Goal: Task Accomplishment & Management: Use online tool/utility

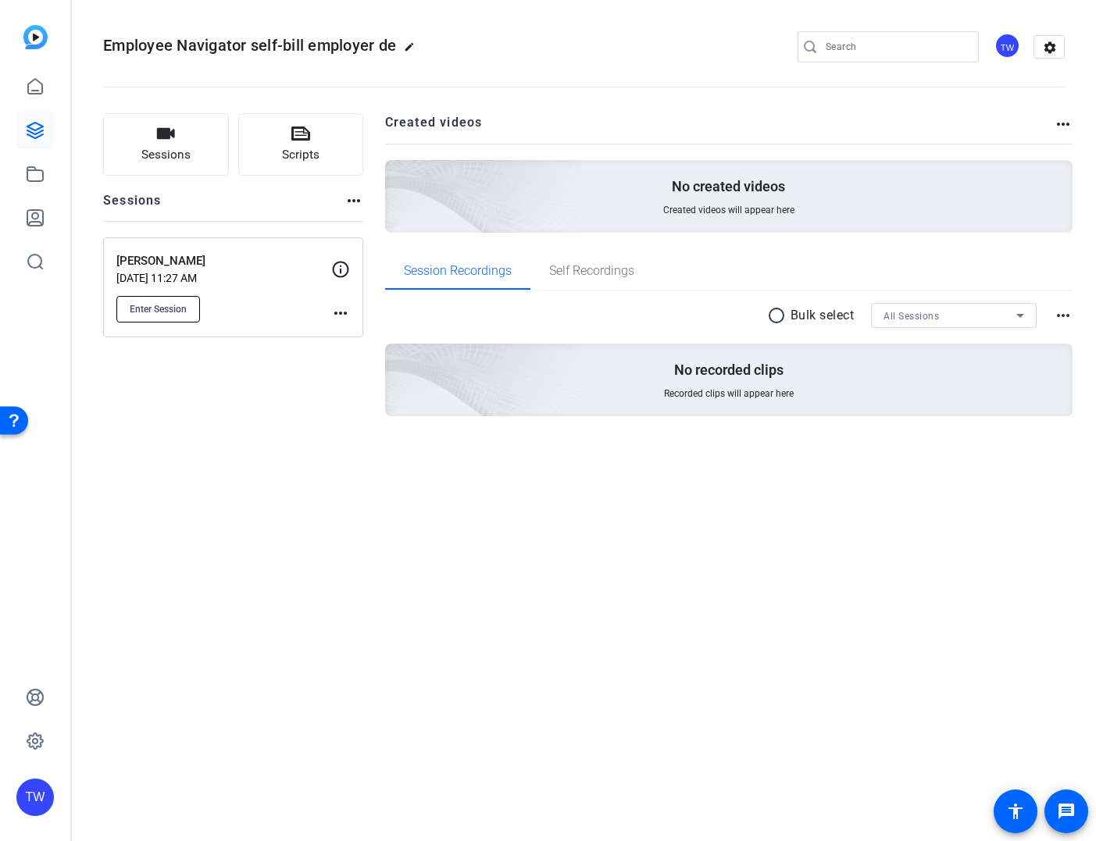
click at [155, 308] on span "Enter Session" at bounding box center [158, 309] width 57 height 13
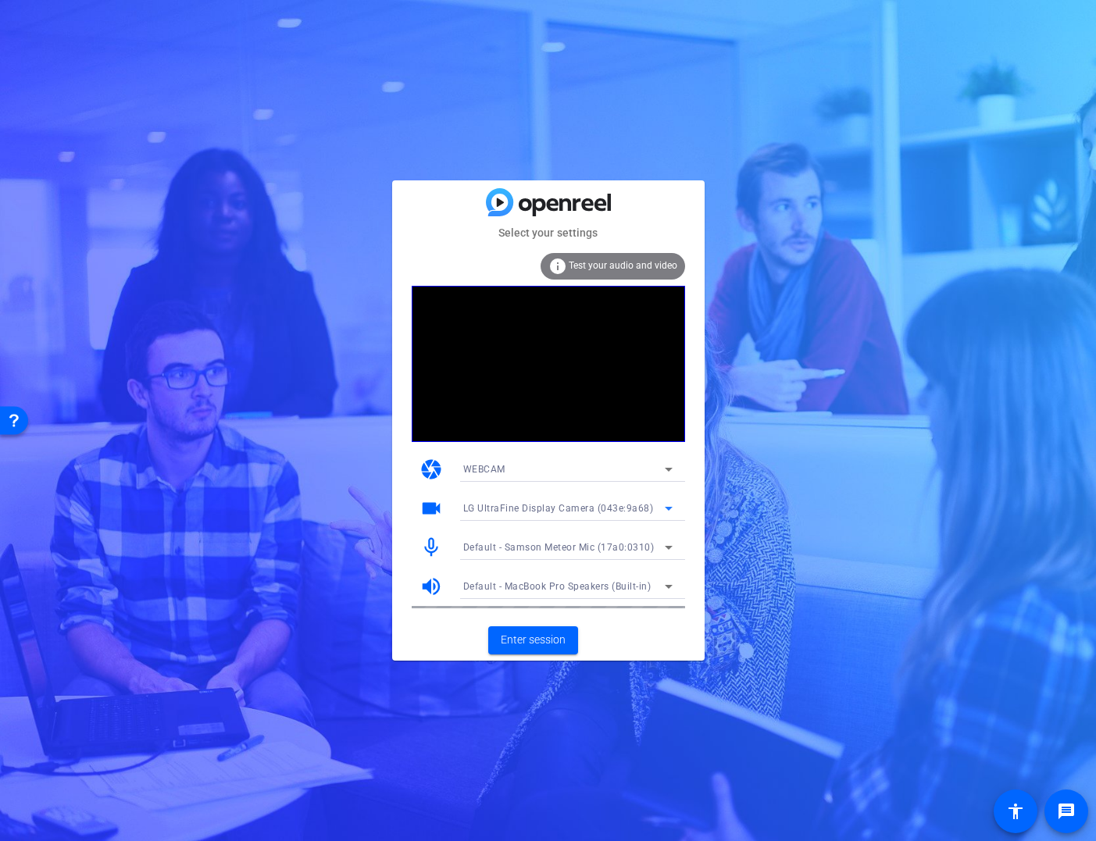
click at [672, 509] on icon at bounding box center [668, 508] width 19 height 19
click at [807, 527] on div at bounding box center [548, 420] width 1096 height 841
click at [533, 647] on span "Enter session" at bounding box center [533, 640] width 65 height 16
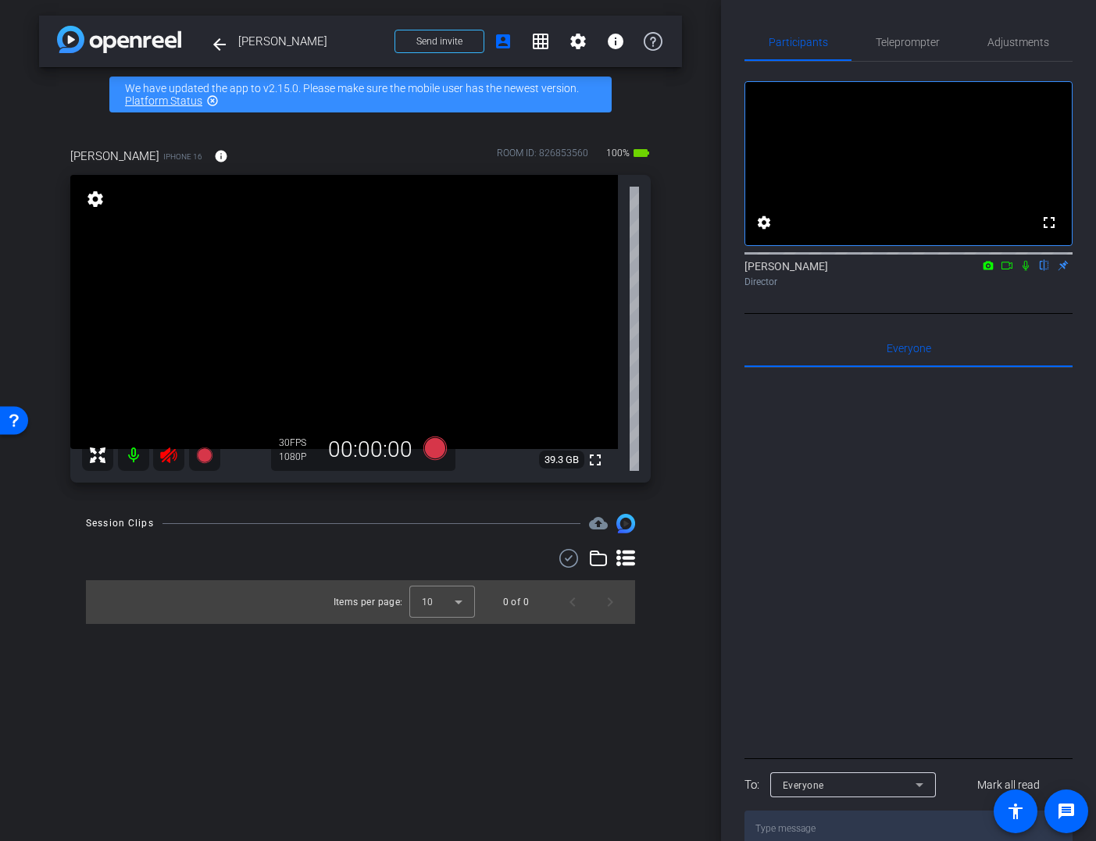
click at [162, 454] on icon at bounding box center [168, 456] width 16 height 16
click at [1004, 42] on span "Adjustments" at bounding box center [1019, 42] width 62 height 11
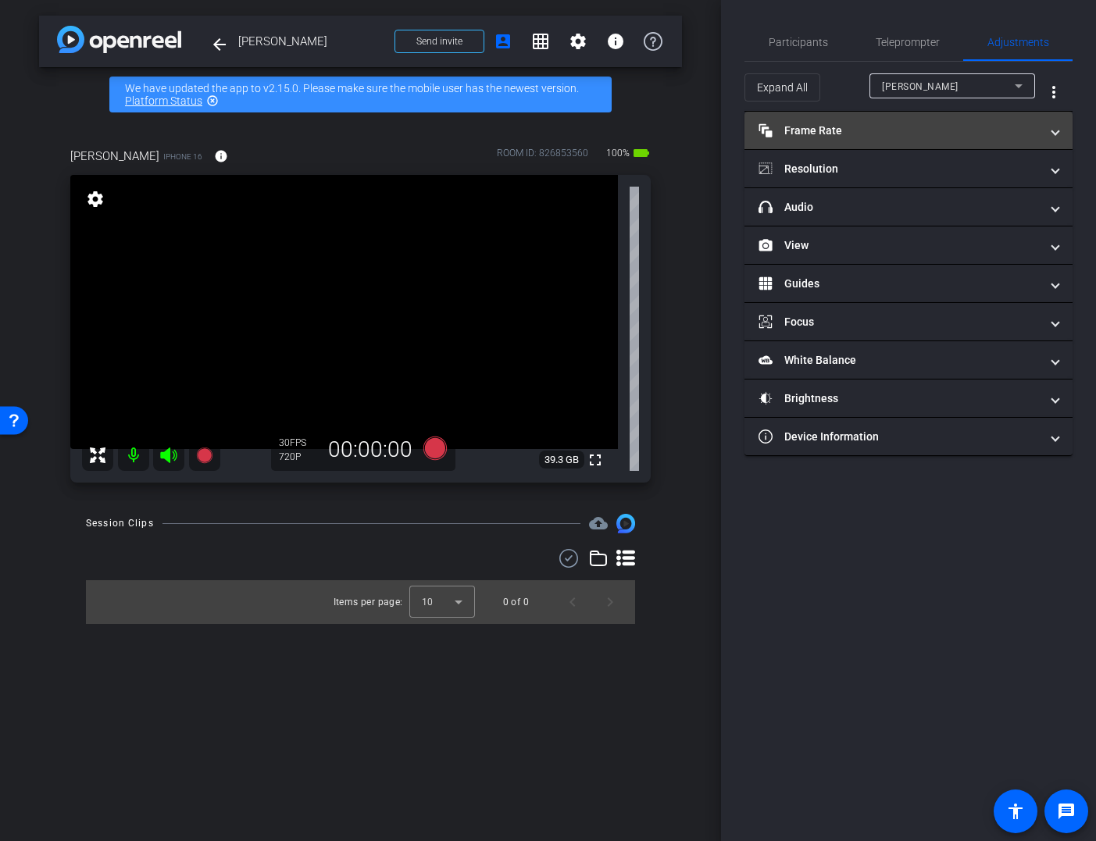
click at [1054, 131] on span at bounding box center [1055, 131] width 6 height 16
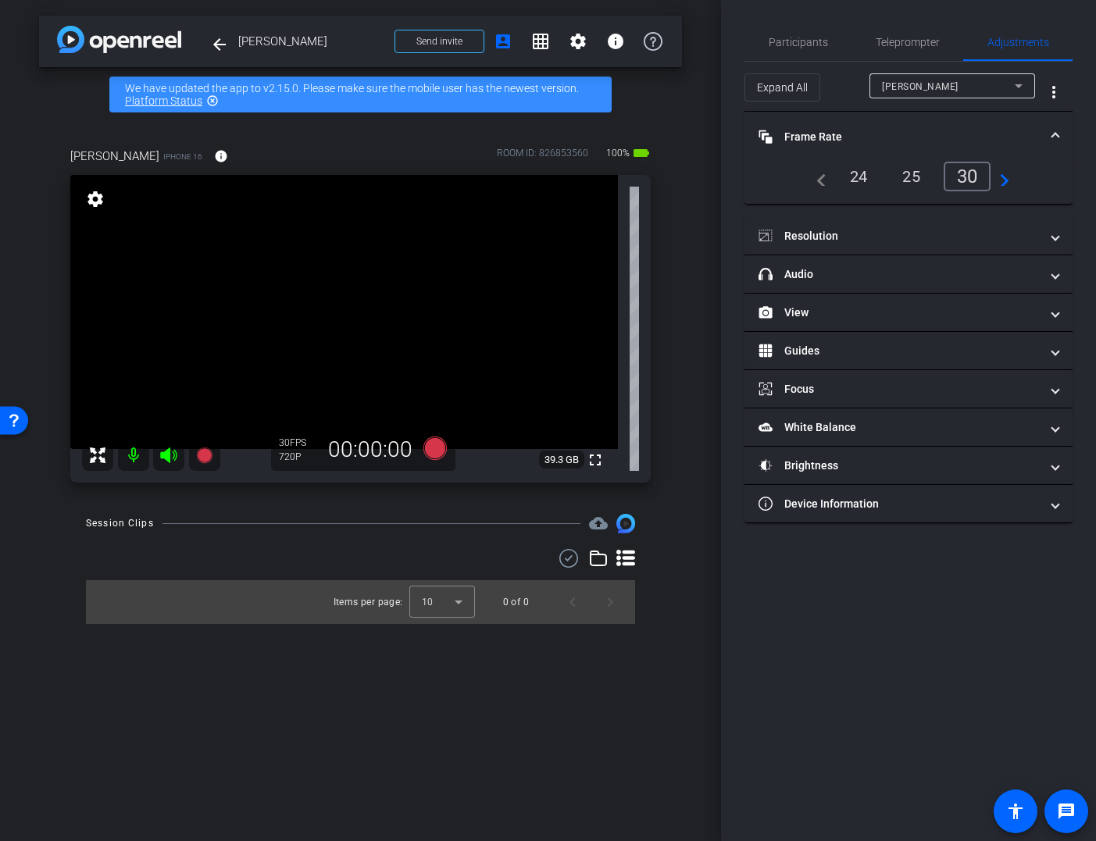
click at [1027, 134] on mat-panel-title "Frame Rate Frame Rate" at bounding box center [899, 137] width 281 height 16
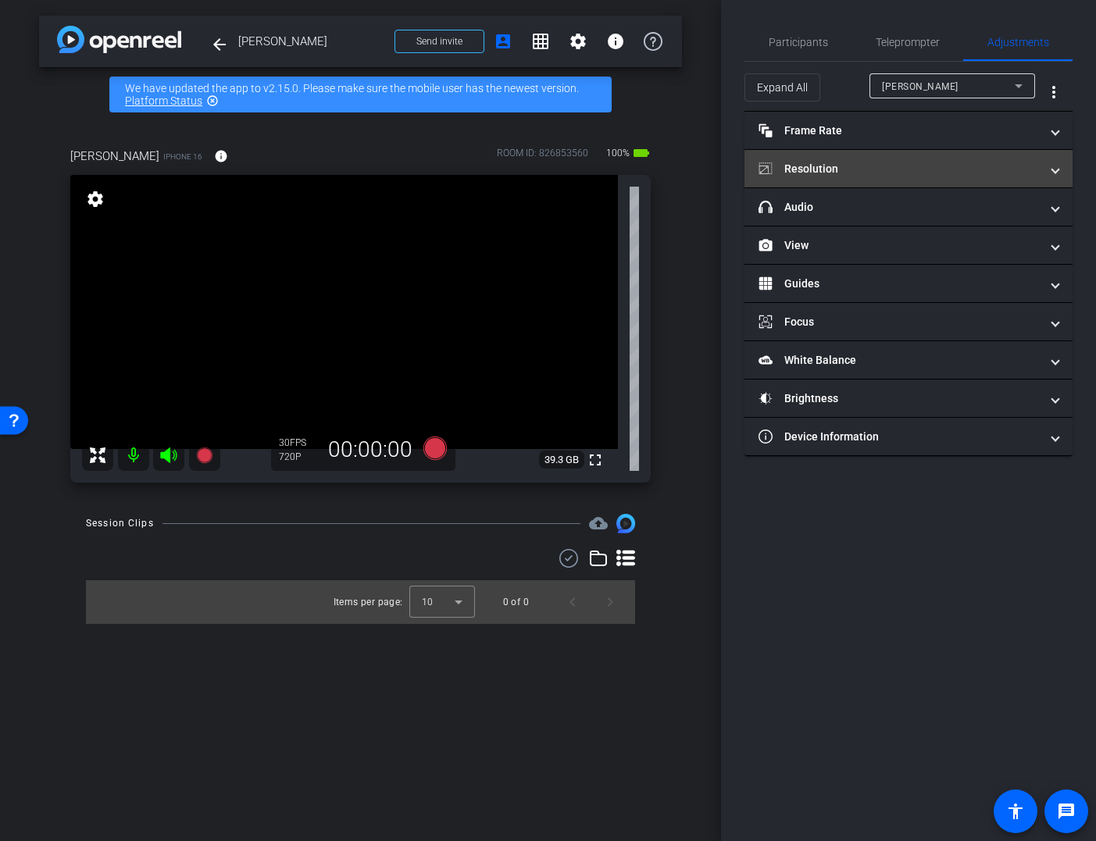
click at [1055, 170] on span at bounding box center [1055, 169] width 6 height 16
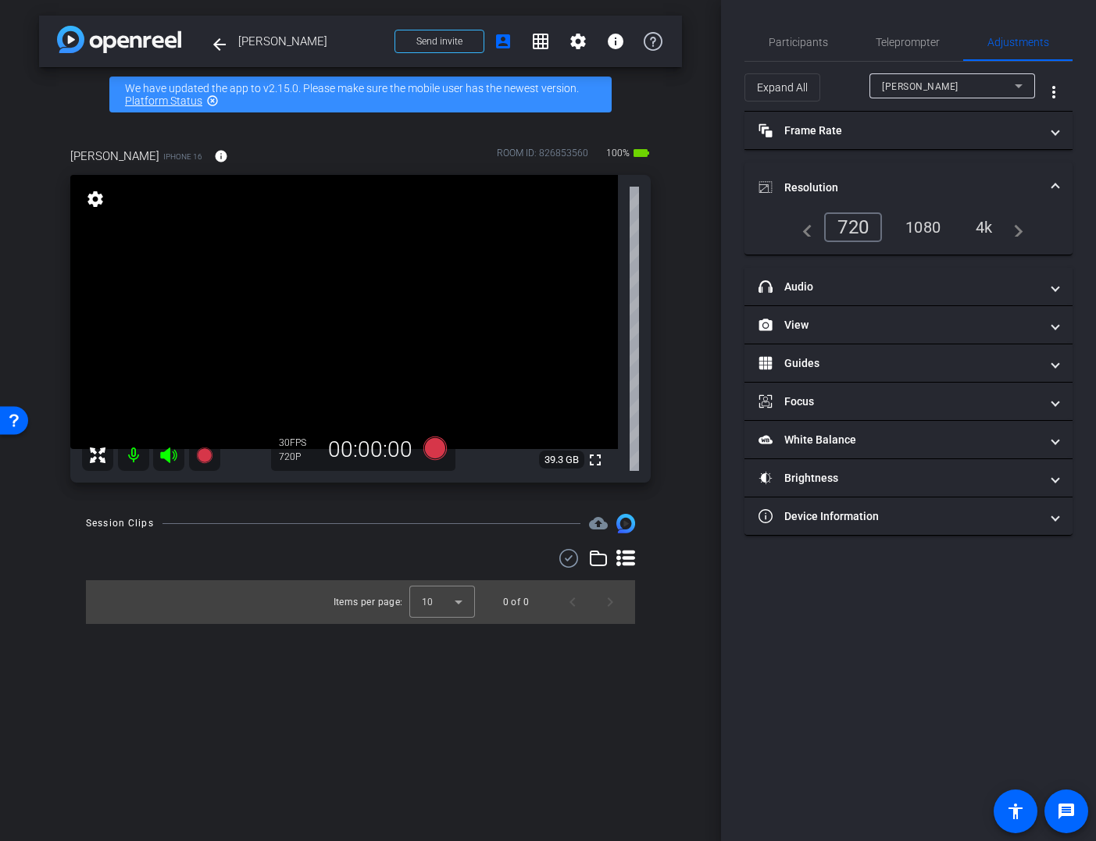
click at [920, 224] on div "1080" at bounding box center [923, 227] width 59 height 27
click at [888, 606] on div "Participants Teleprompter Adjustments settings Tracy Wagner flip Director Bryan…" at bounding box center [908, 420] width 375 height 841
click at [790, 41] on span "Participants" at bounding box center [798, 42] width 59 height 11
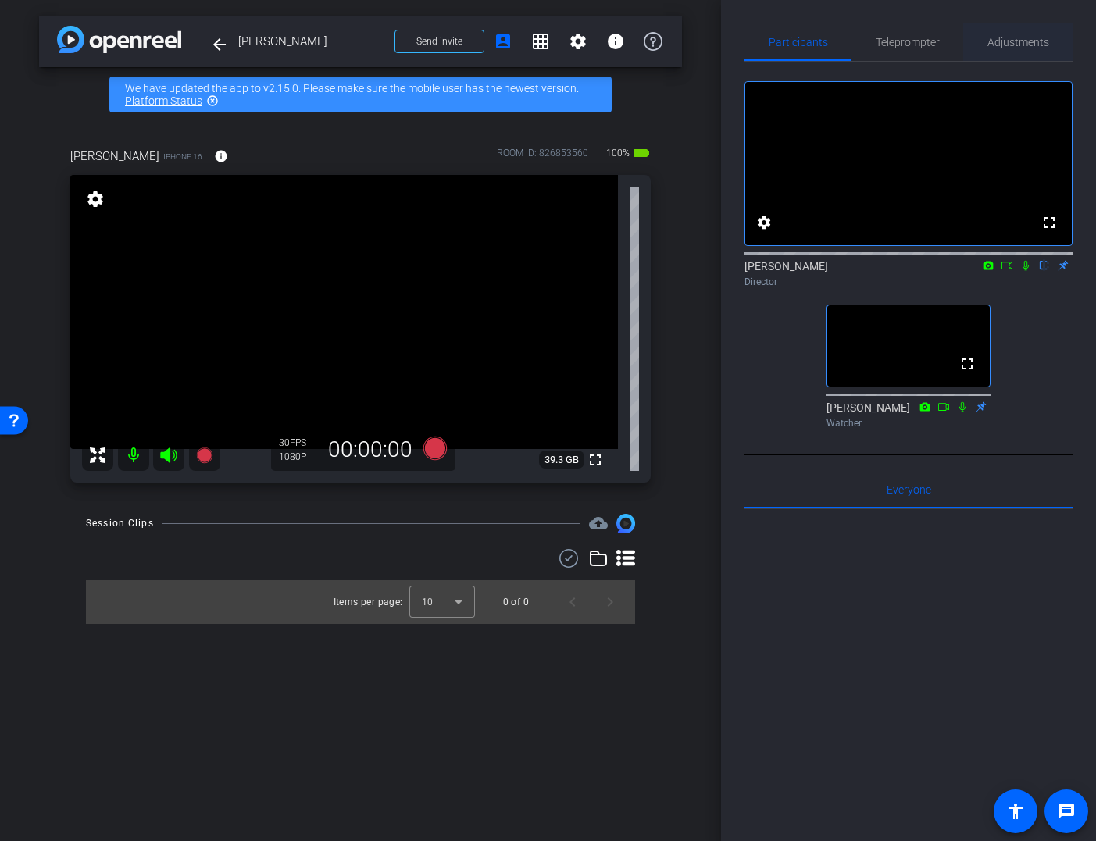
click at [1028, 38] on span "Adjustments" at bounding box center [1019, 42] width 62 height 11
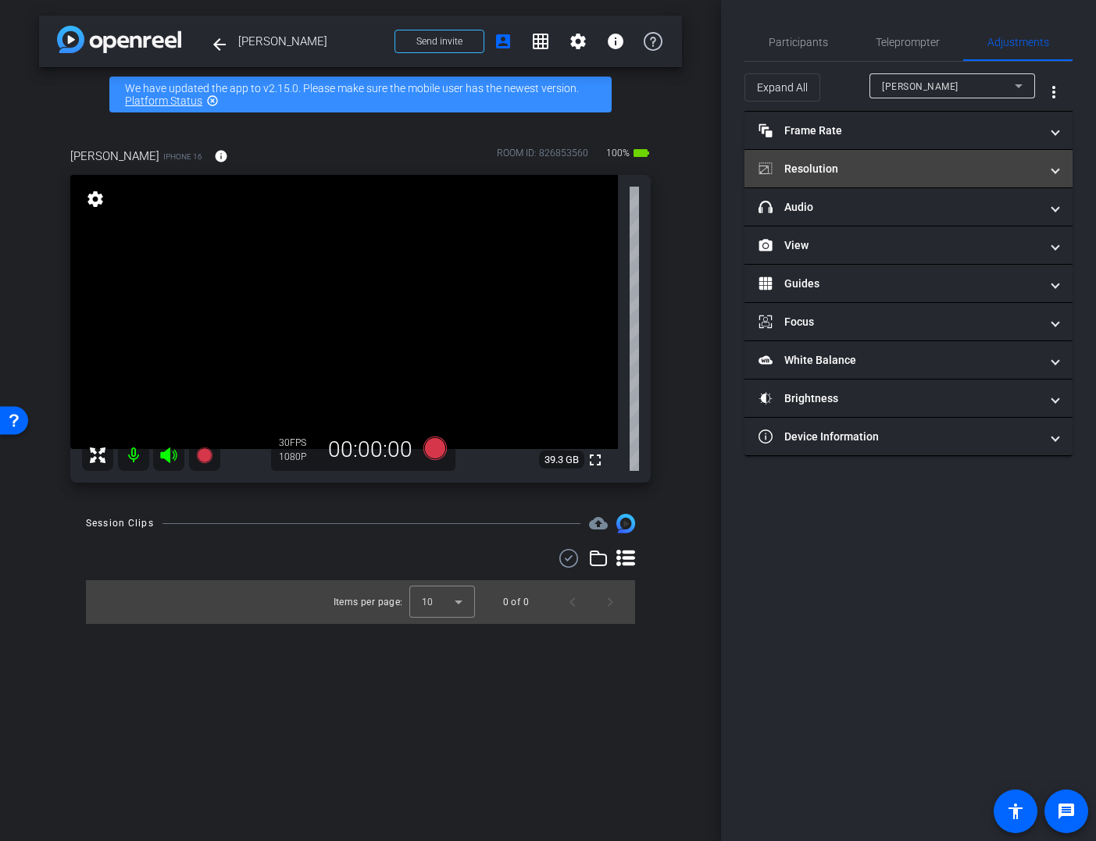
click at [1057, 168] on span at bounding box center [1055, 169] width 6 height 16
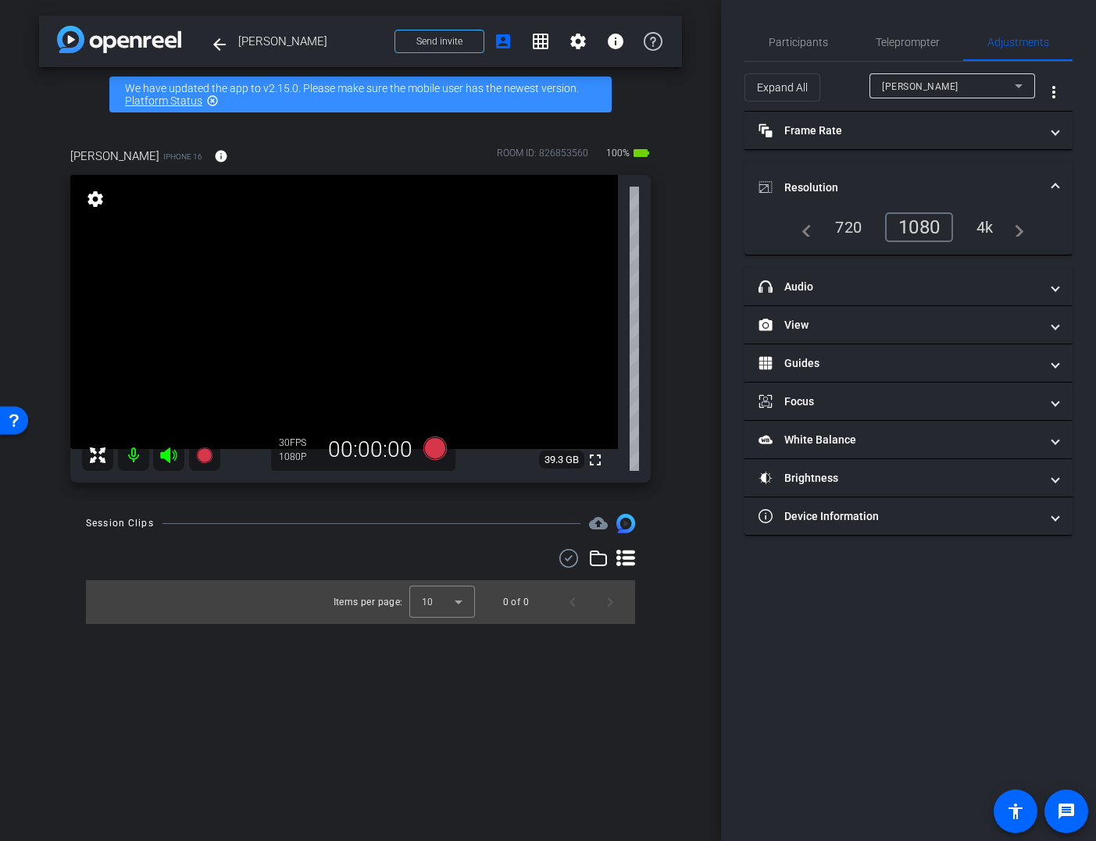
drag, startPoint x: 1052, startPoint y: 184, endPoint x: 1056, endPoint y: 157, distance: 27.5
click at [1052, 184] on span at bounding box center [1055, 188] width 6 height 16
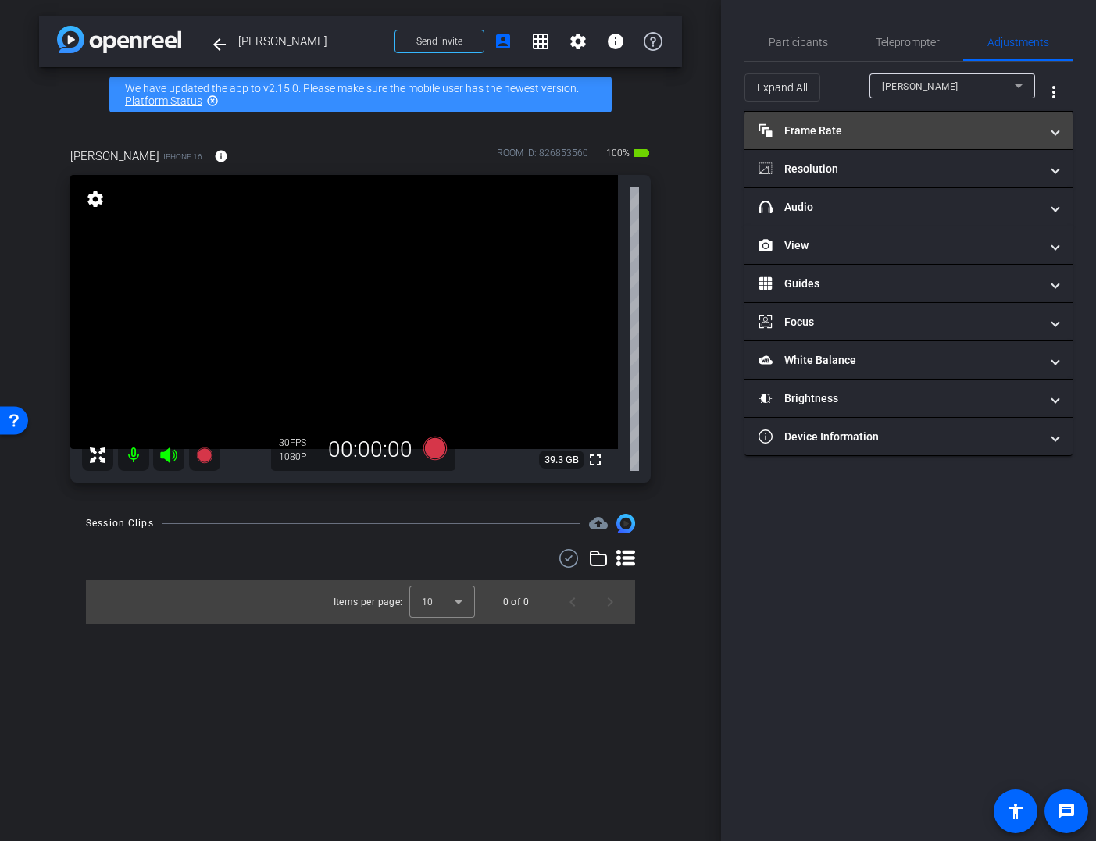
click at [1053, 130] on span at bounding box center [1055, 131] width 6 height 16
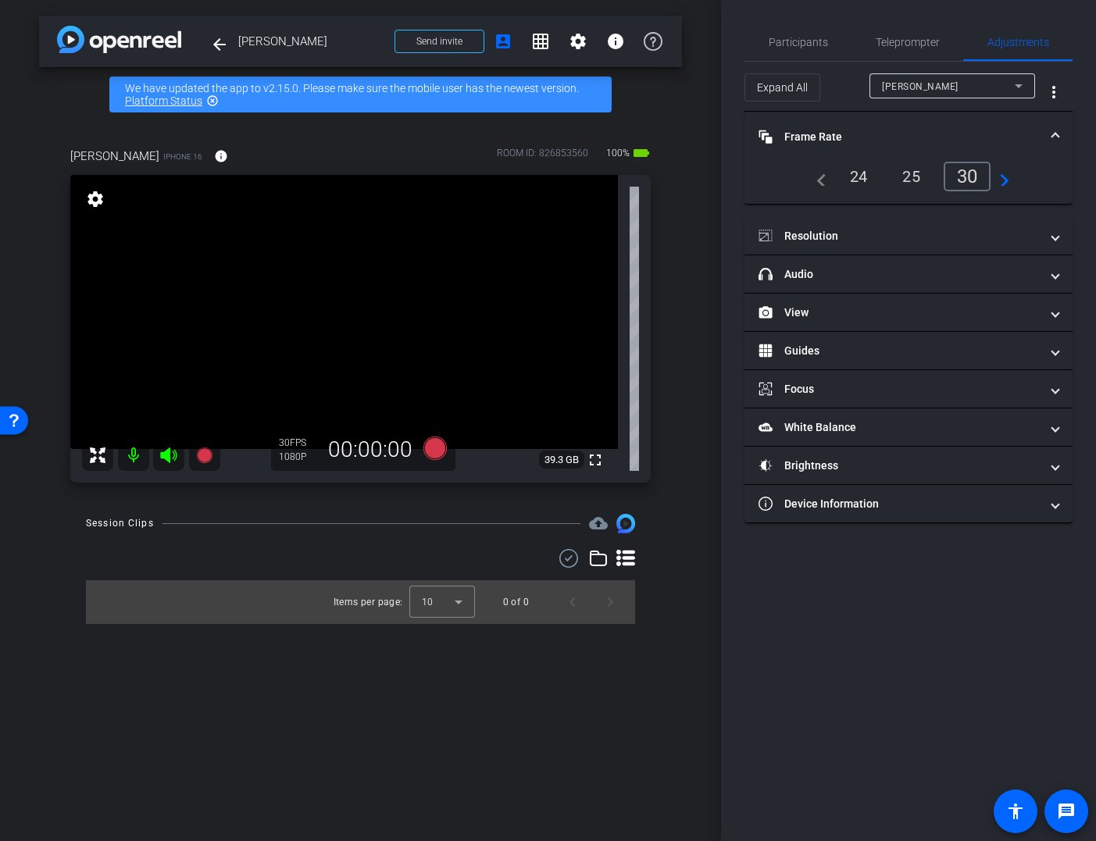
click at [1053, 131] on span at bounding box center [1055, 137] width 6 height 16
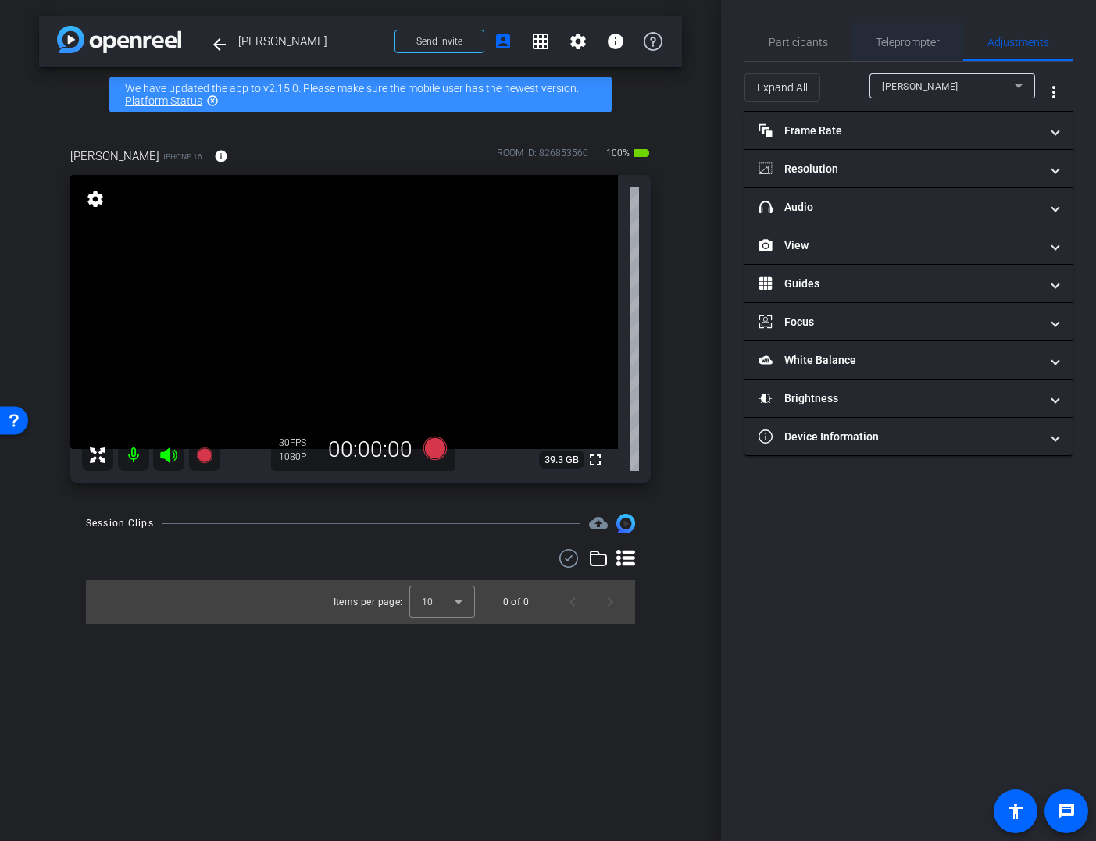
click at [906, 43] on span "Teleprompter" at bounding box center [908, 42] width 64 height 11
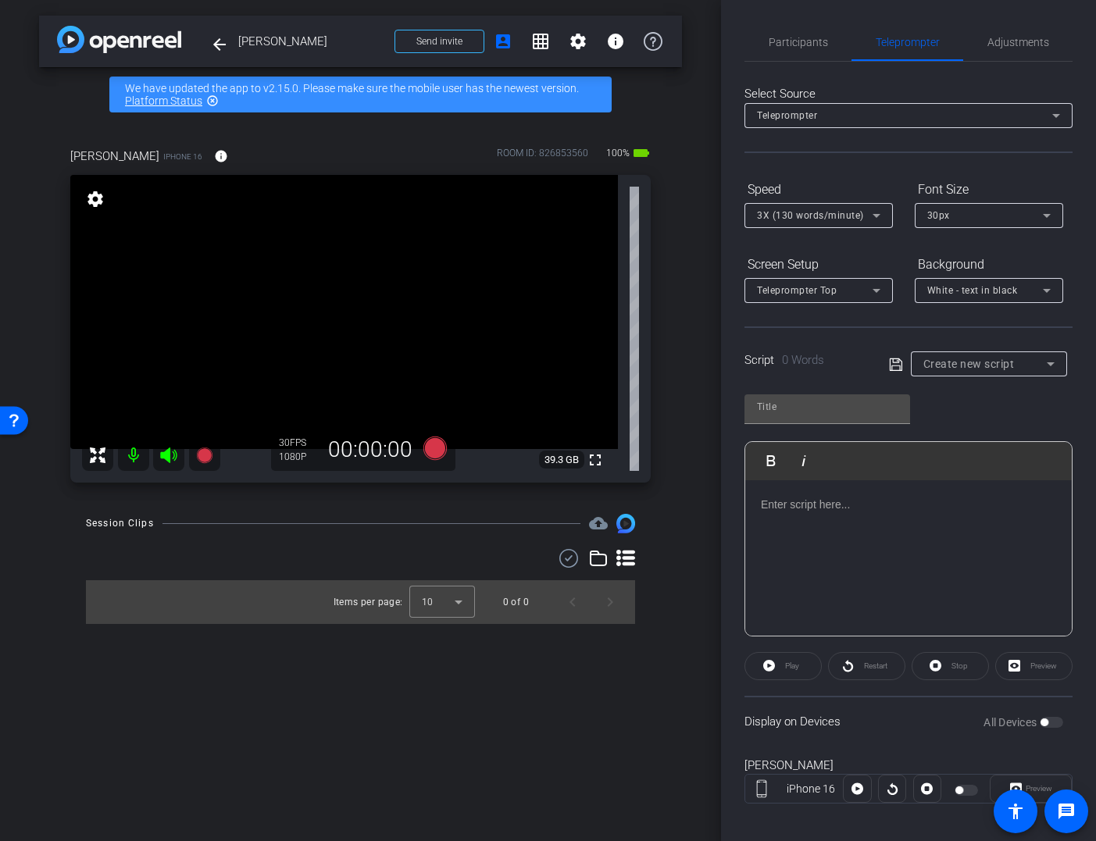
click at [764, 503] on p at bounding box center [908, 504] width 295 height 17
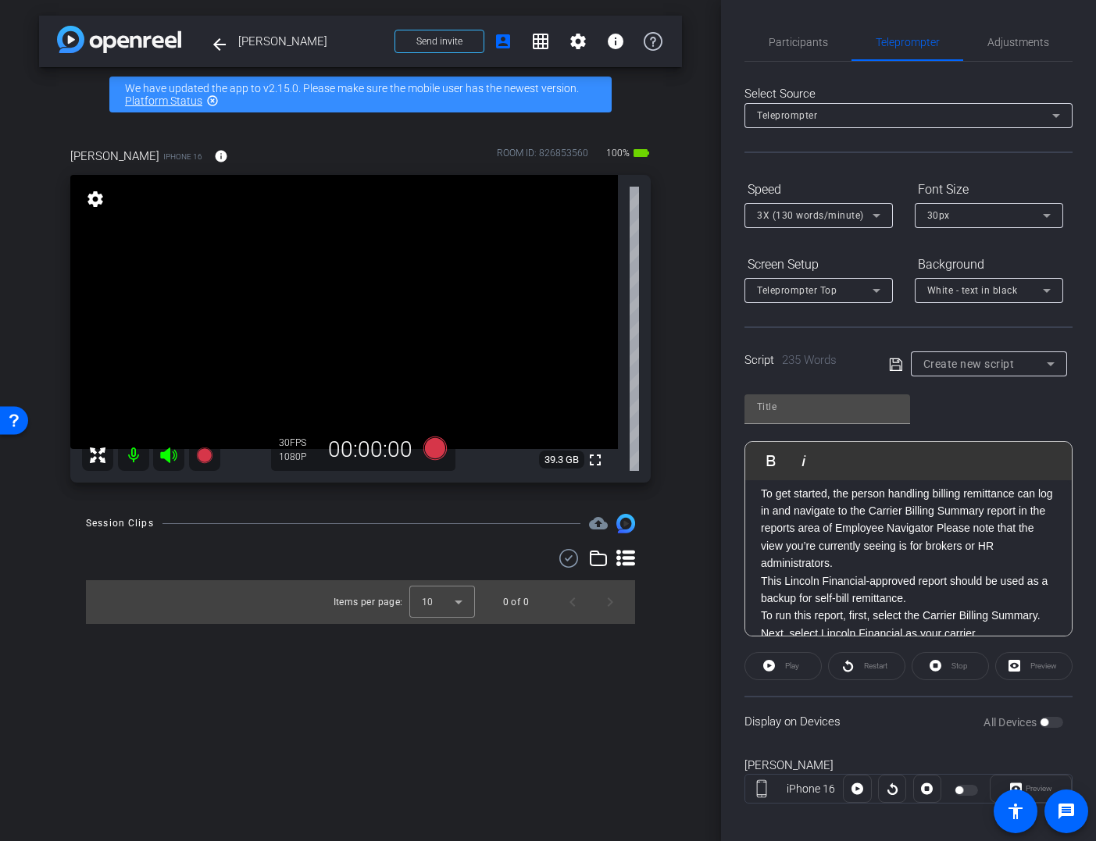
scroll to position [83, 0]
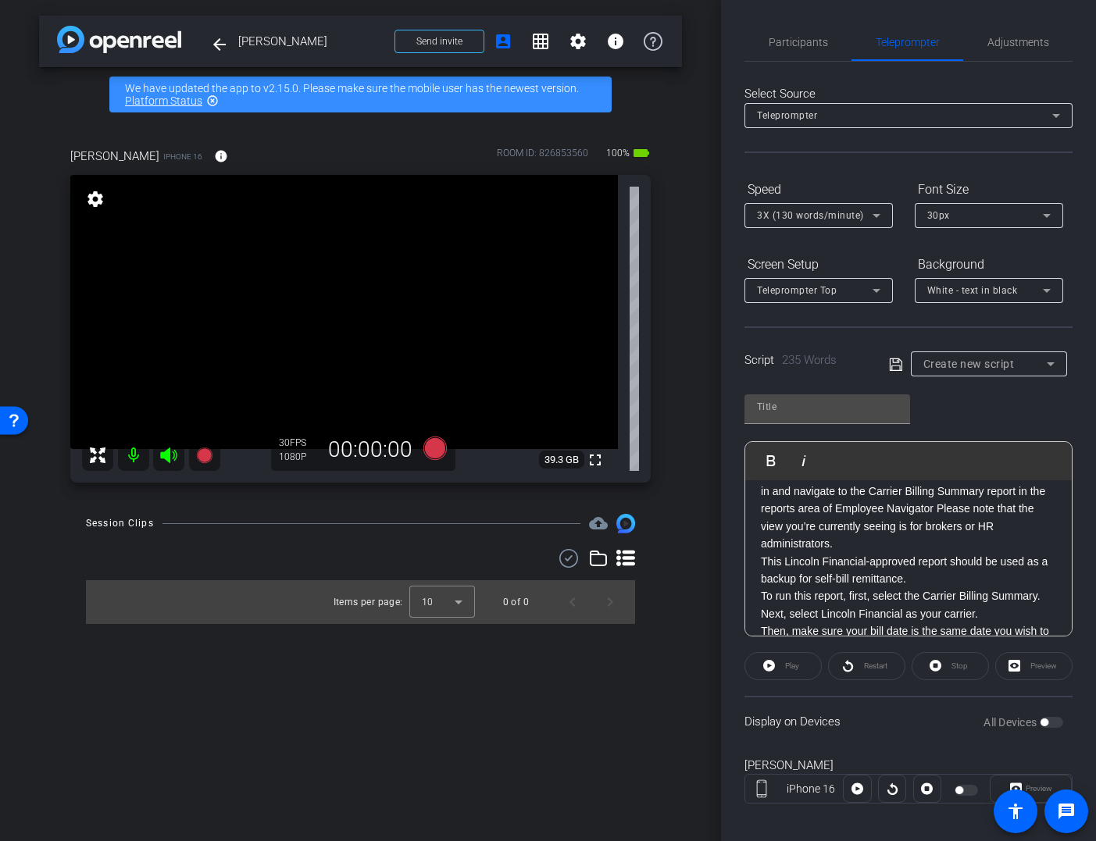
click at [760, 559] on div "Welcome to the Employee Navigator self-bill demo. I’m Laura Whitlock, and I’ll …" at bounding box center [908, 658] width 327 height 521
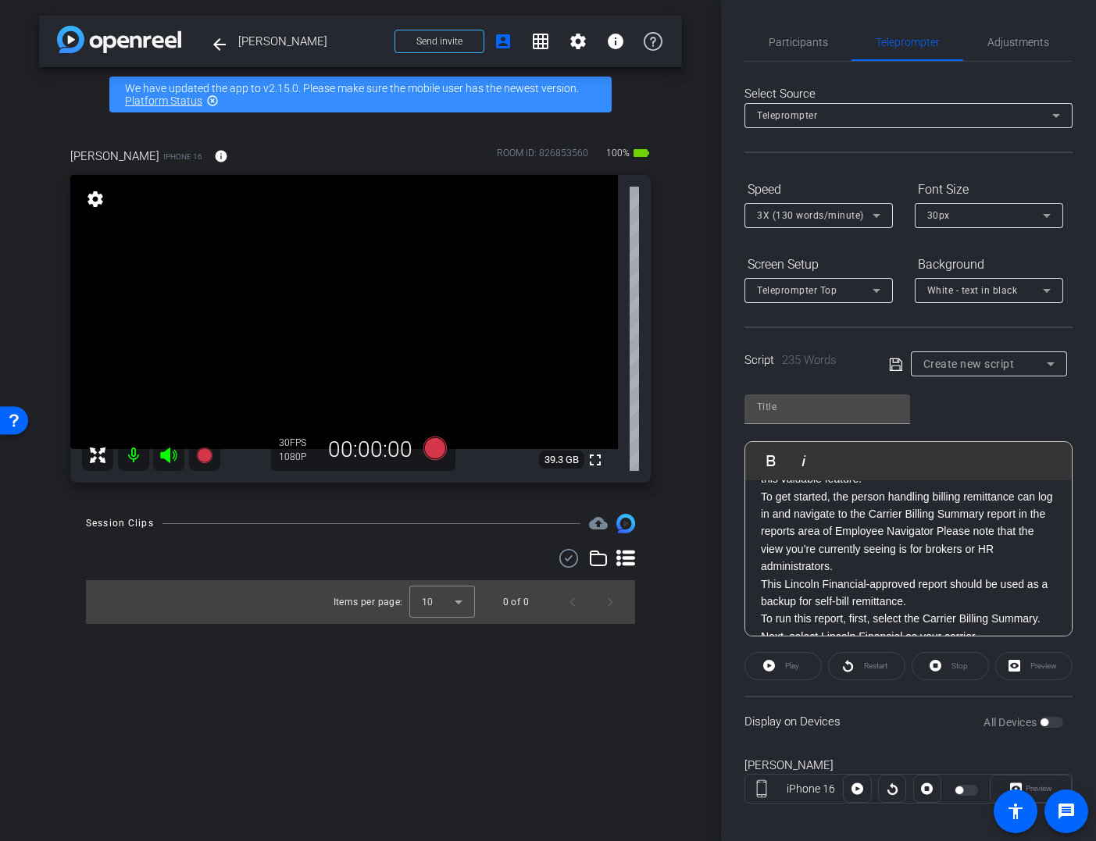
scroll to position [37, 0]
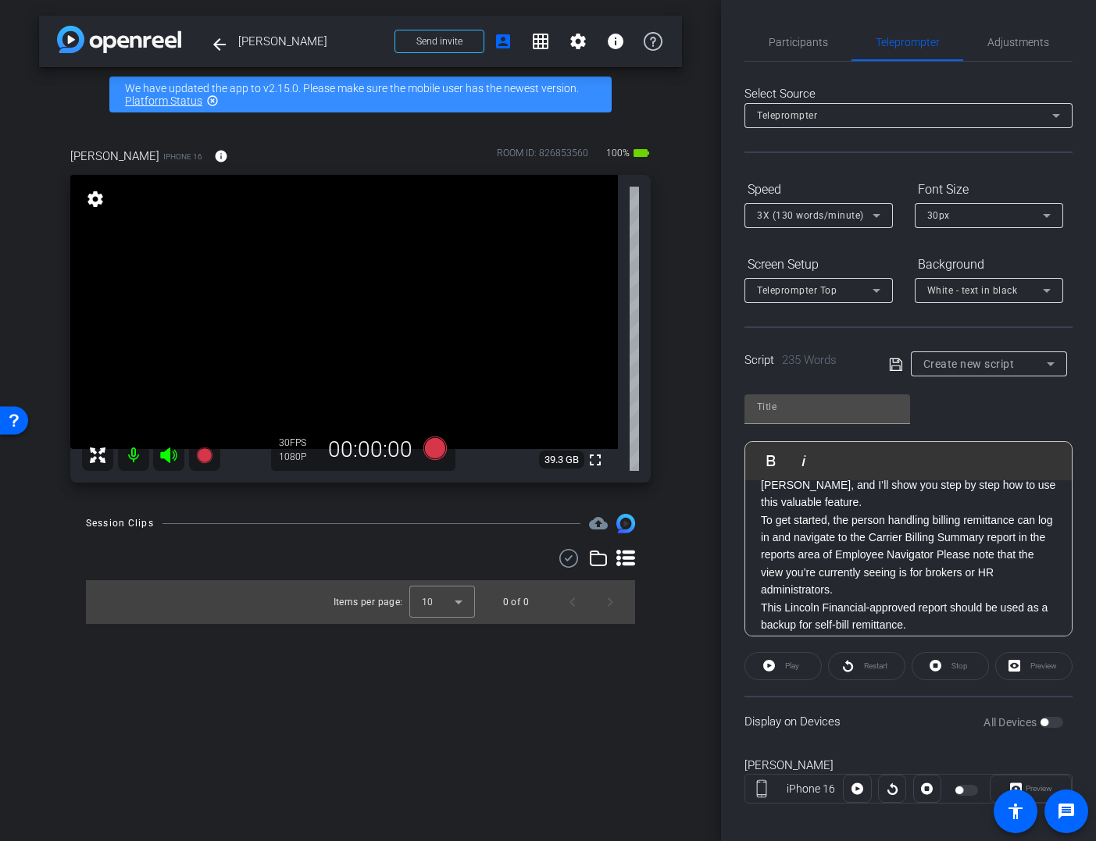
click at [761, 518] on p "To get started, the person handling billing remittance can log in and navigate …" at bounding box center [908, 556] width 295 height 88
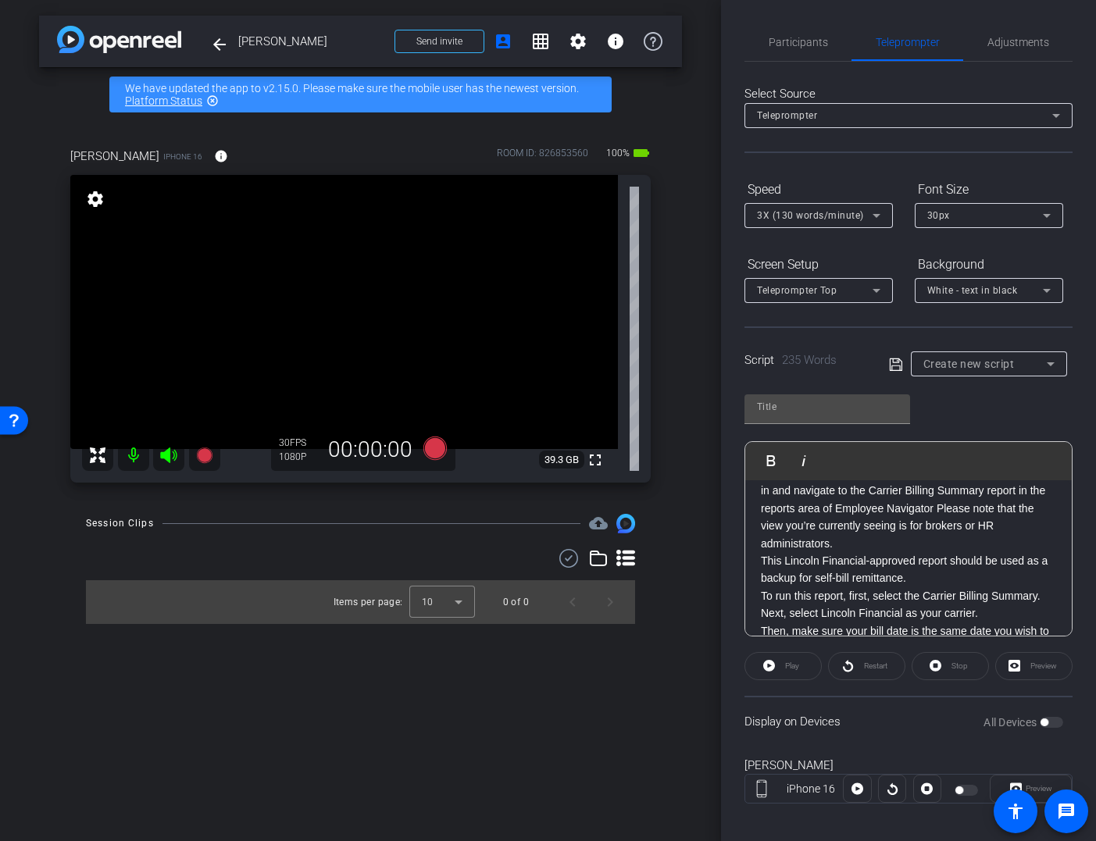
scroll to position [120, 0]
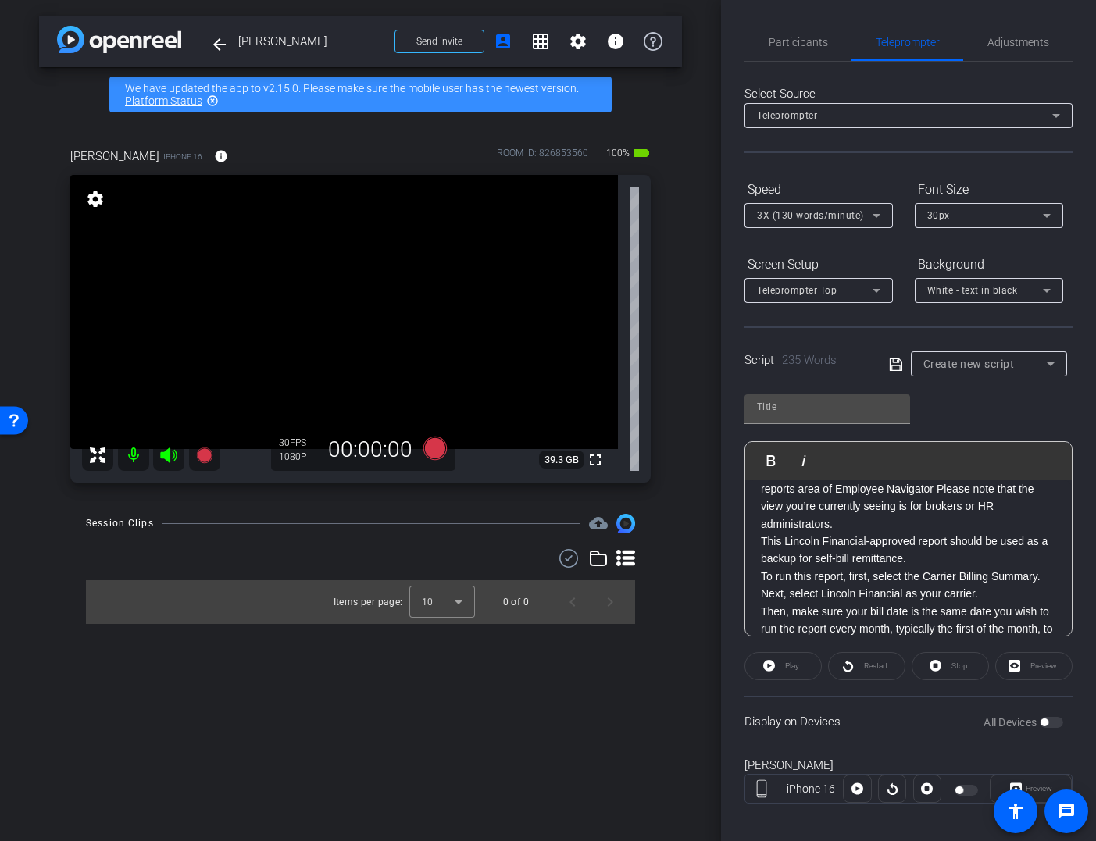
click at [759, 543] on div "Welcome to the Employee Navigator self-bill demo. I’m Laura Whitlock, and I’ll …" at bounding box center [908, 629] width 327 height 538
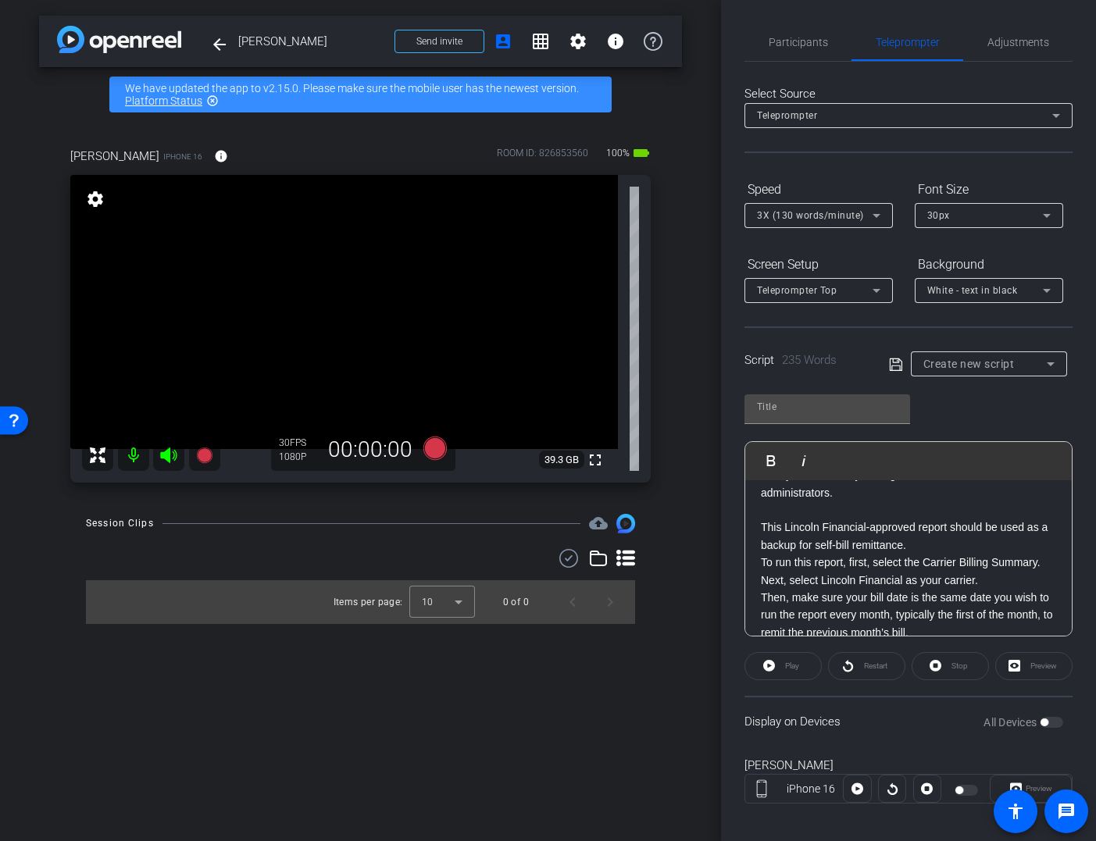
click at [759, 563] on div "Welcome to the Employee Navigator self-bill demo. I’m Laura Whitlock, and I’ll …" at bounding box center [908, 607] width 327 height 556
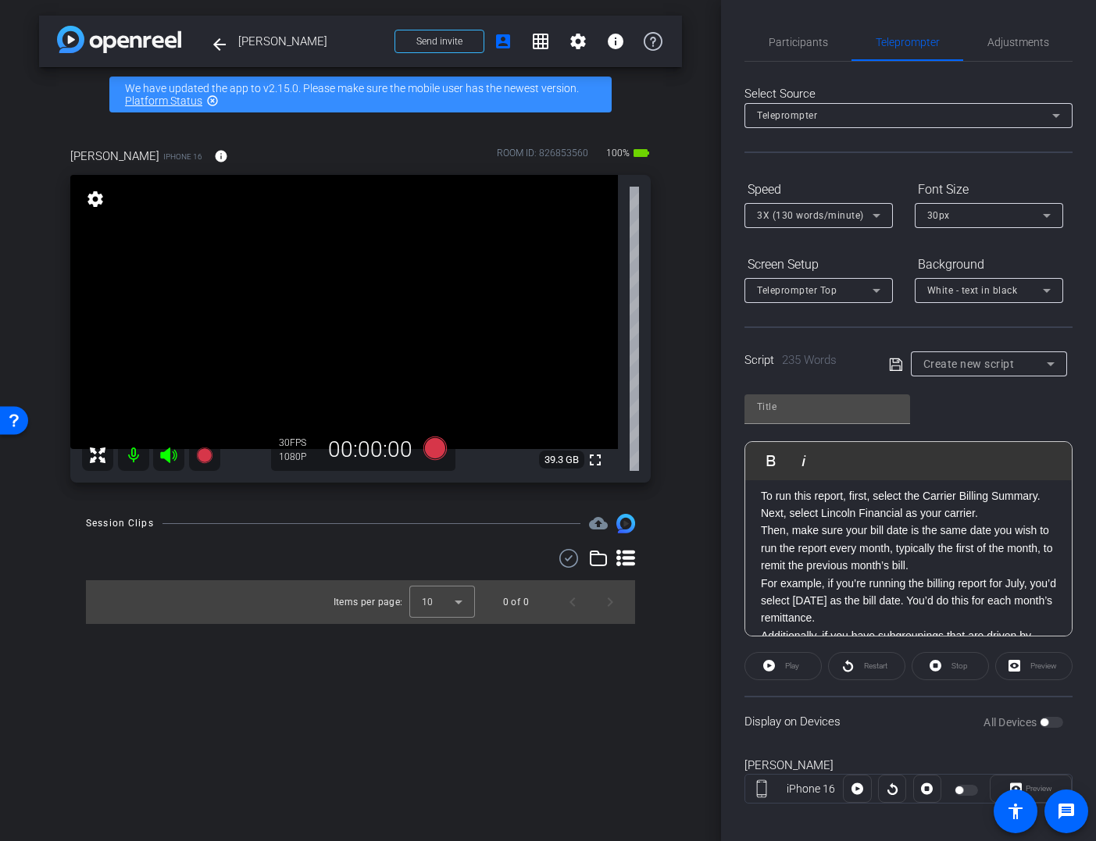
scroll to position [241, 0]
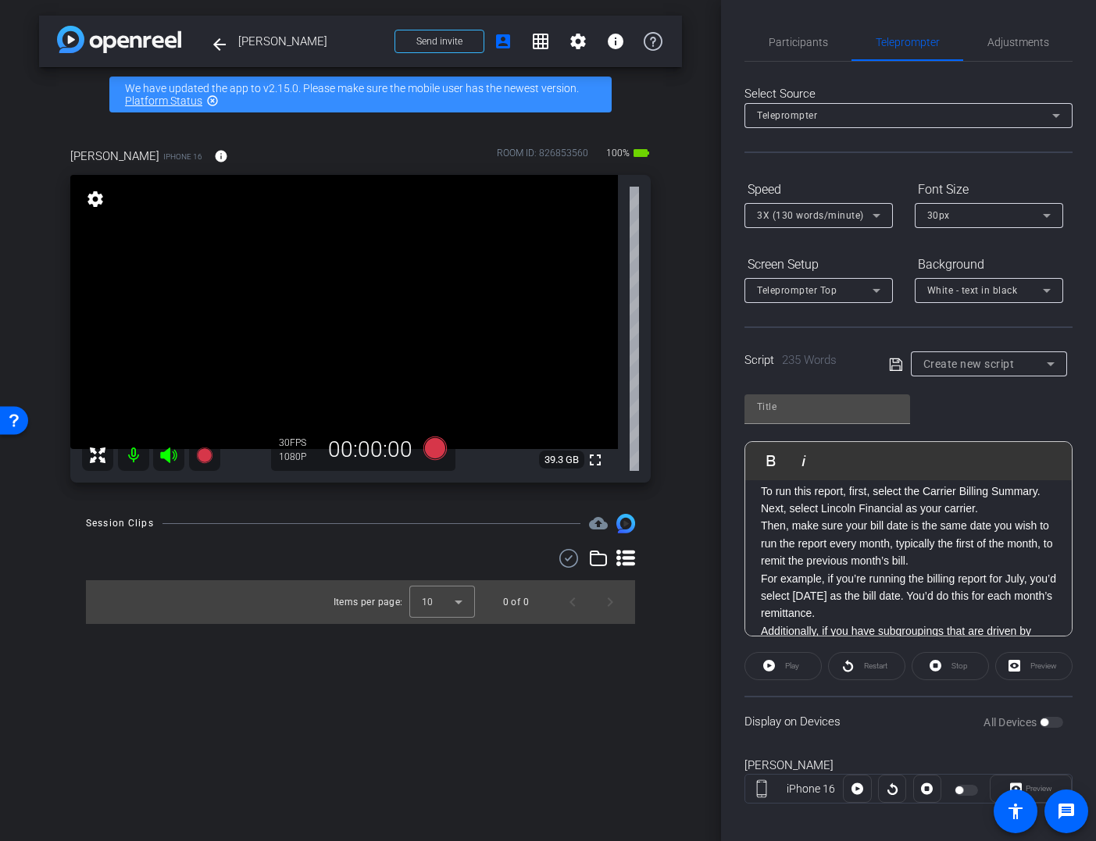
click at [762, 513] on p "Next, select Lincoln Financial as your carrier." at bounding box center [908, 508] width 295 height 17
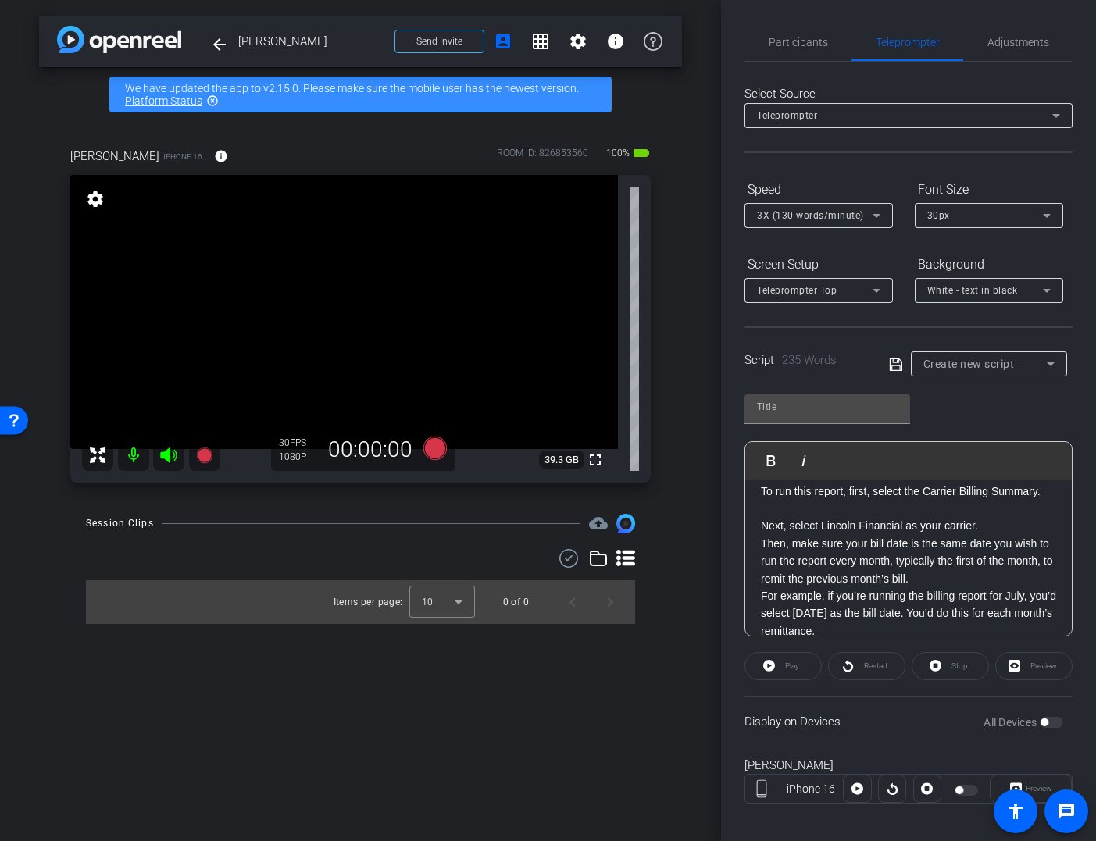
click at [763, 546] on p "Then, make sure your bill date is the same date you wish to run the report ever…" at bounding box center [908, 561] width 295 height 52
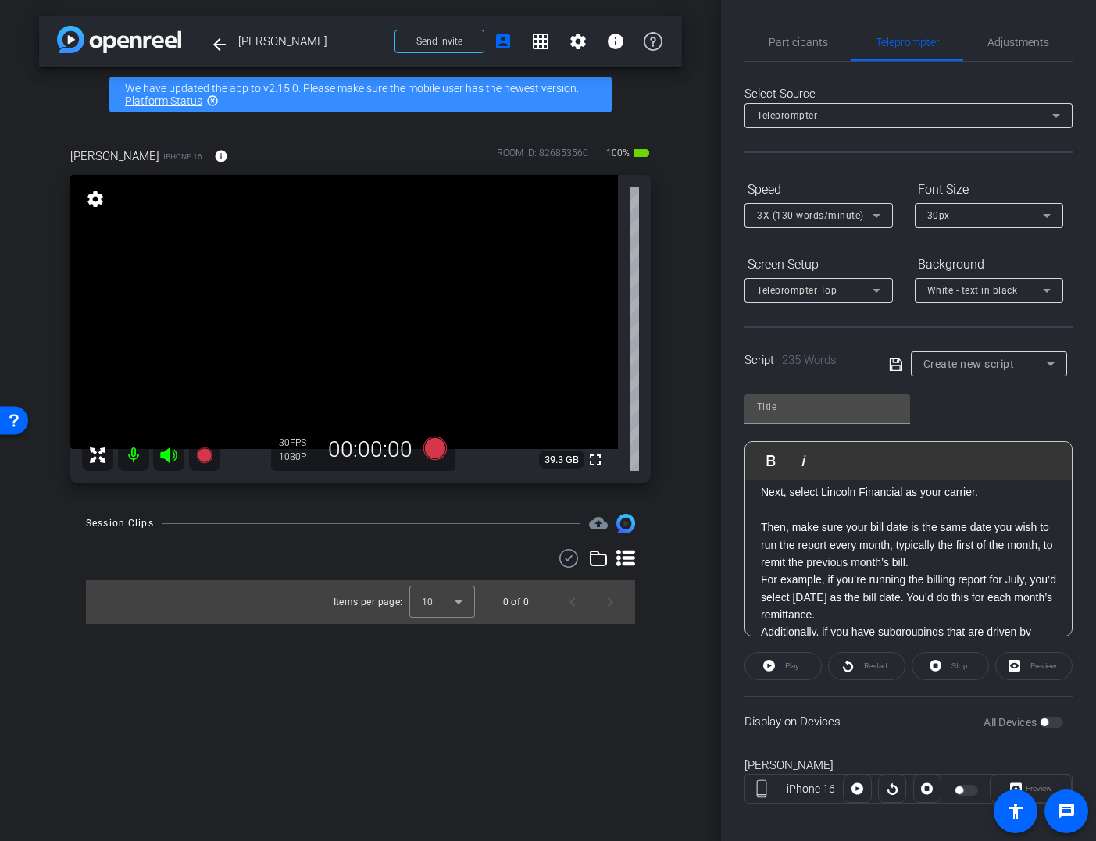
scroll to position [302, 0]
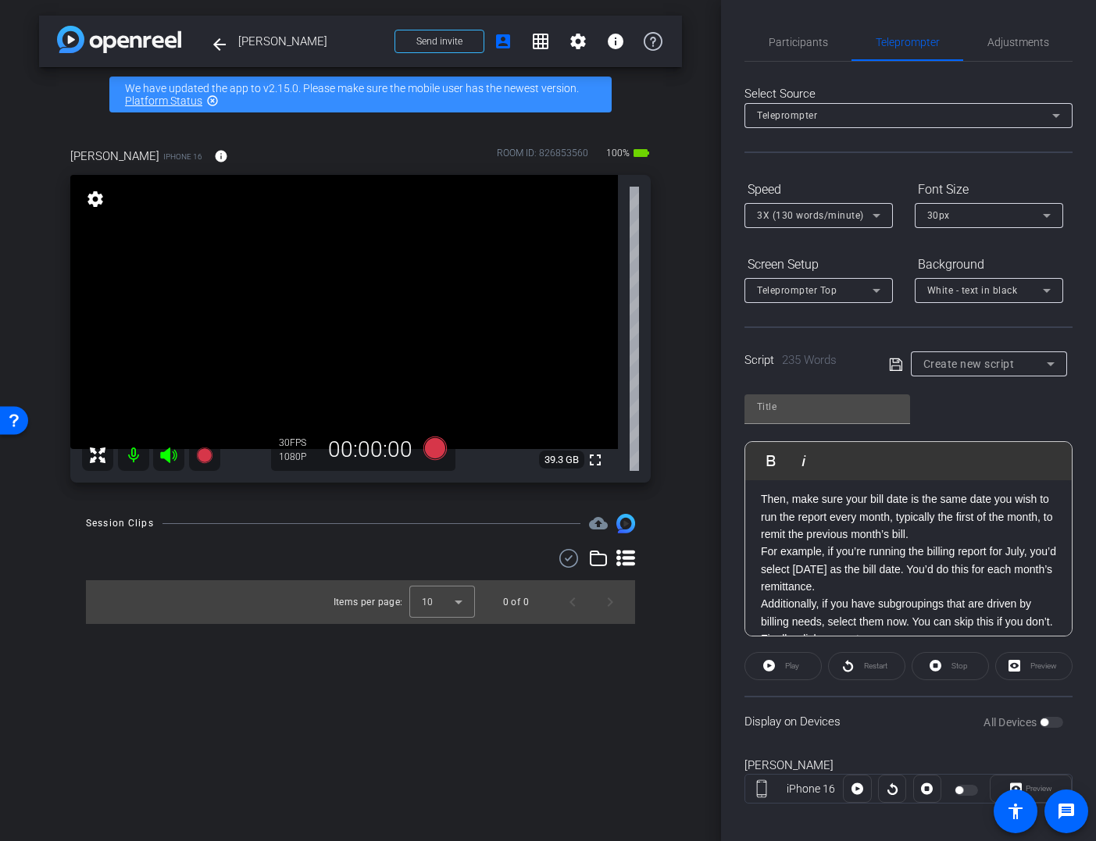
click at [762, 554] on p "For example, if you’re running the billing report for July, you’d select August…" at bounding box center [908, 569] width 295 height 52
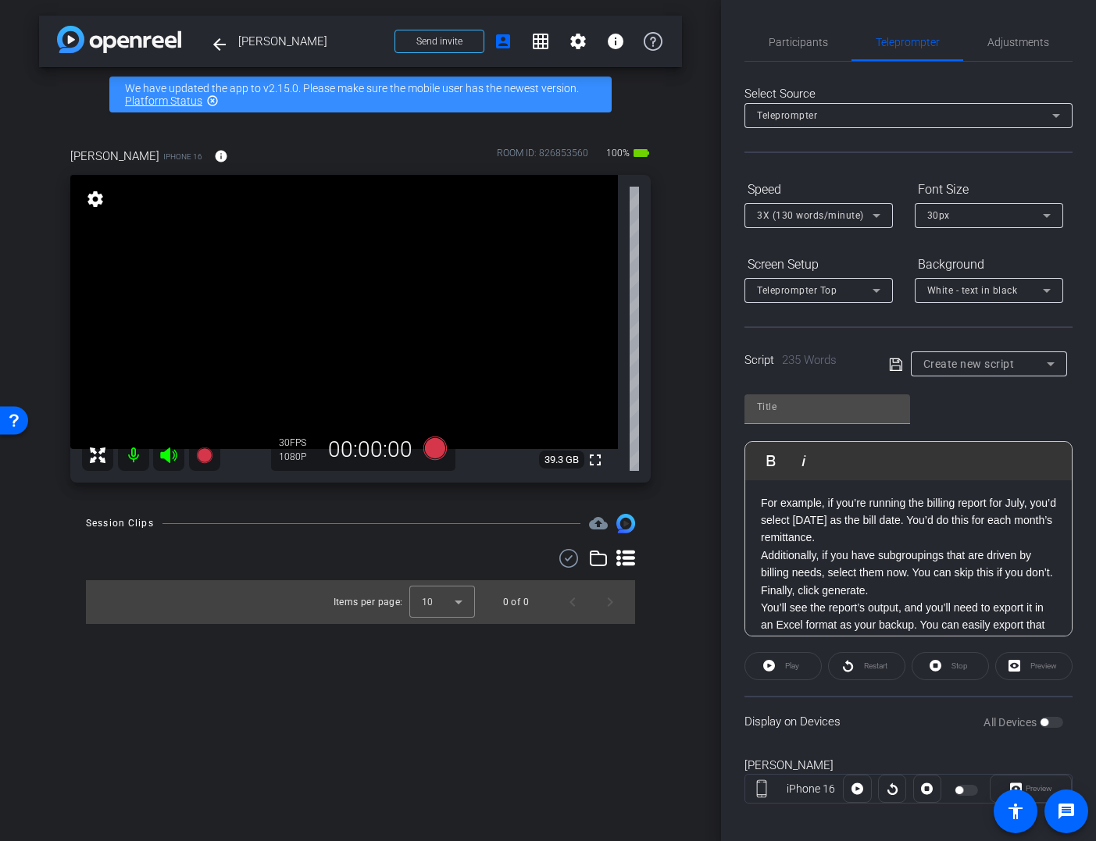
scroll to position [373, 0]
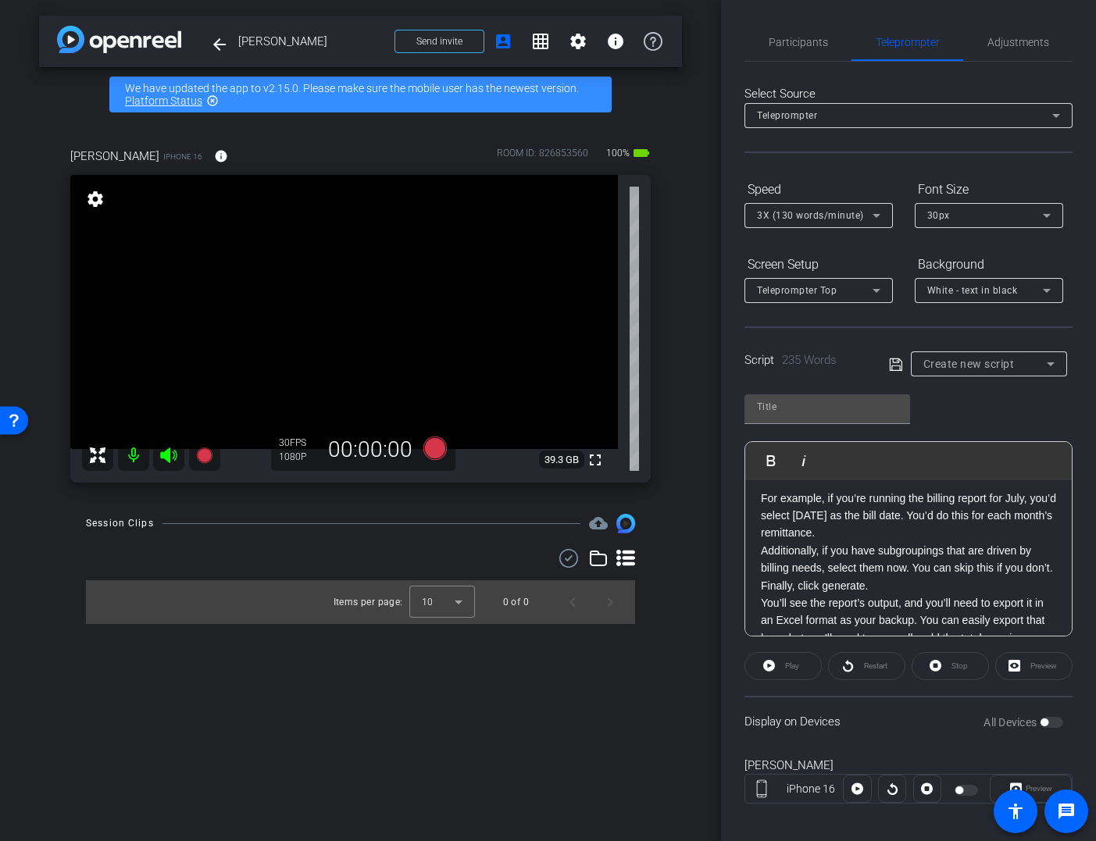
click at [762, 552] on p "Additionally, if you have subgroupings that are driven by billing needs, select…" at bounding box center [908, 559] width 295 height 35
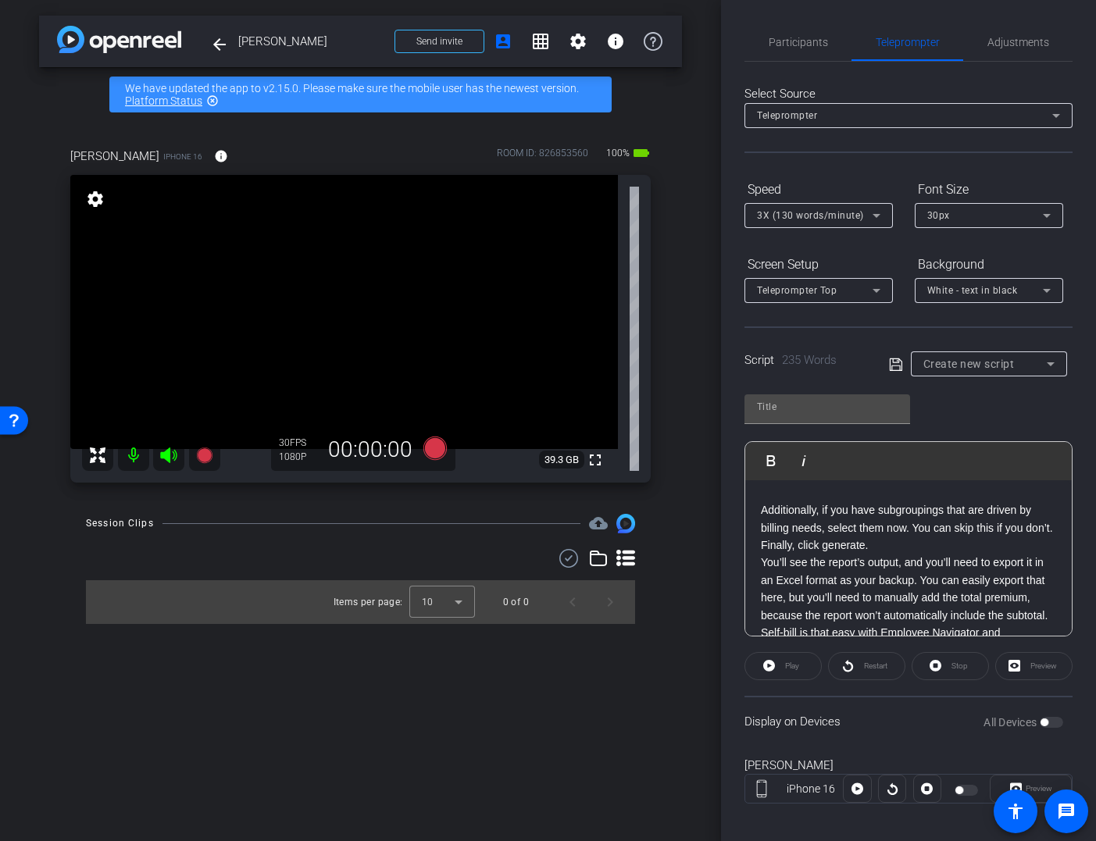
scroll to position [436, 0]
drag, startPoint x: 763, startPoint y: 558, endPoint x: 795, endPoint y: 559, distance: 32.0
click at [764, 549] on p "Finally, click generate." at bounding box center [908, 540] width 295 height 17
drag, startPoint x: 763, startPoint y: 559, endPoint x: 791, endPoint y: 557, distance: 29.0
click at [763, 549] on p "Finally, click generate." at bounding box center [908, 540] width 295 height 17
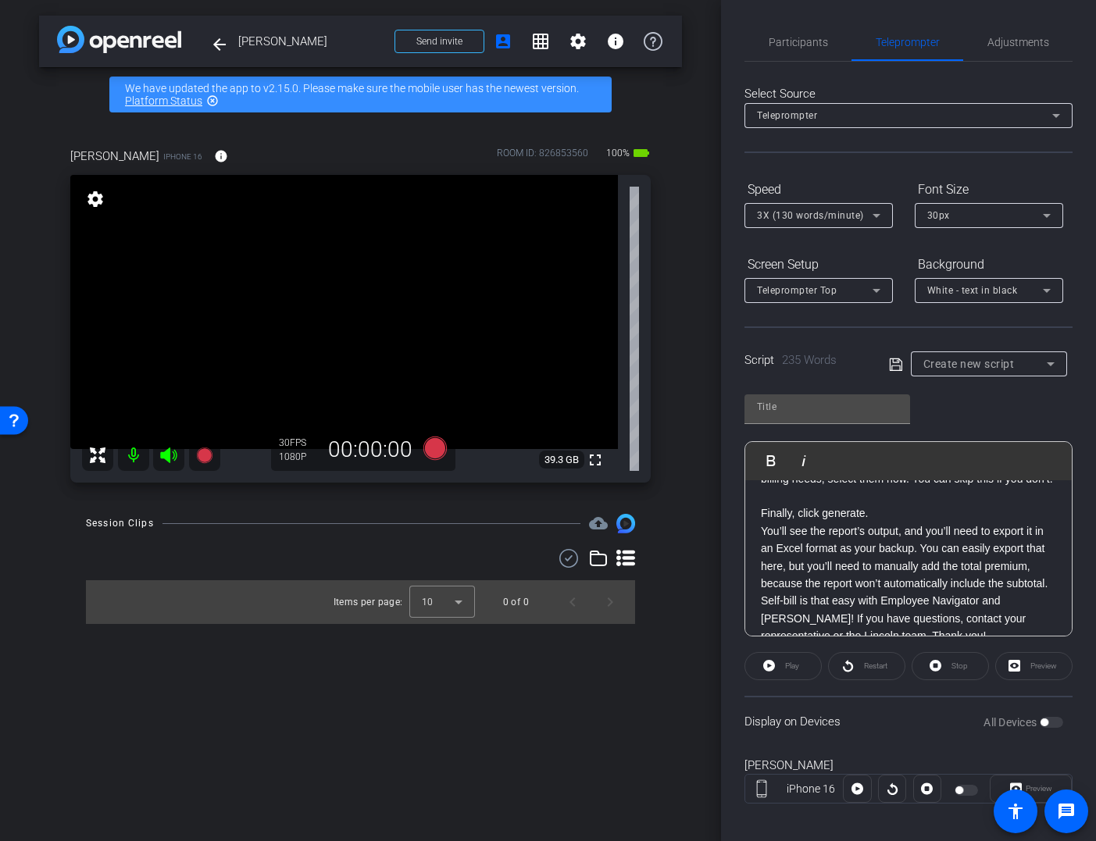
scroll to position [488, 0]
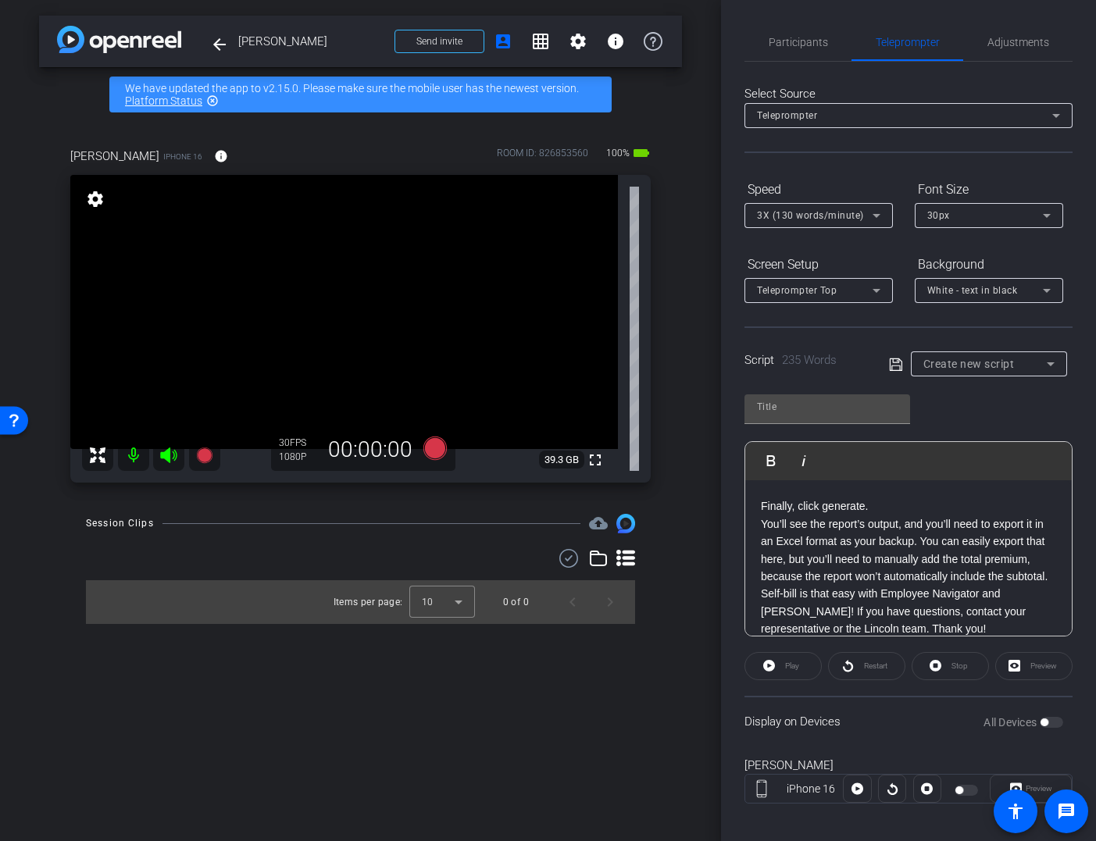
click at [762, 541] on p "You’ll see the report’s output, and you’ll need to export it in an Excel format…" at bounding box center [908, 551] width 295 height 70
click at [908, 615] on p "Self-bill is that easy with Employee Navigator and Lincoln! If you have questio…" at bounding box center [908, 595] width 295 height 52
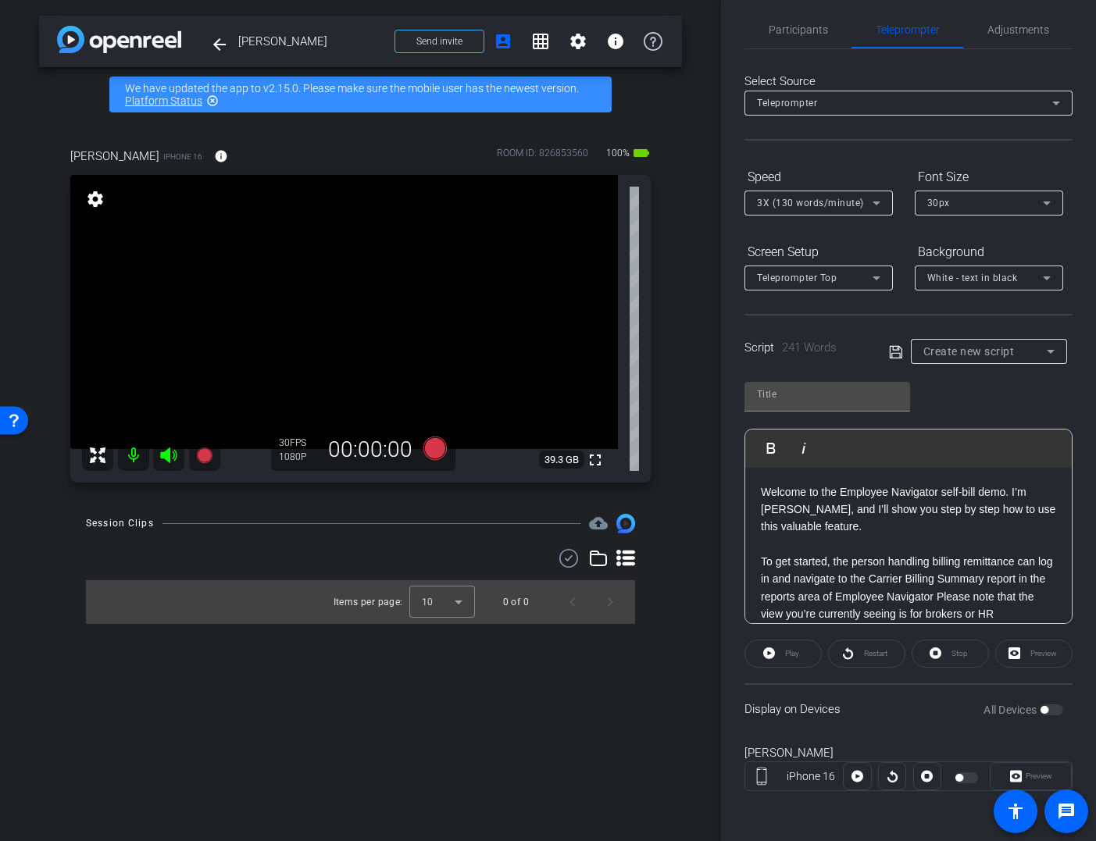
scroll to position [0, 0]
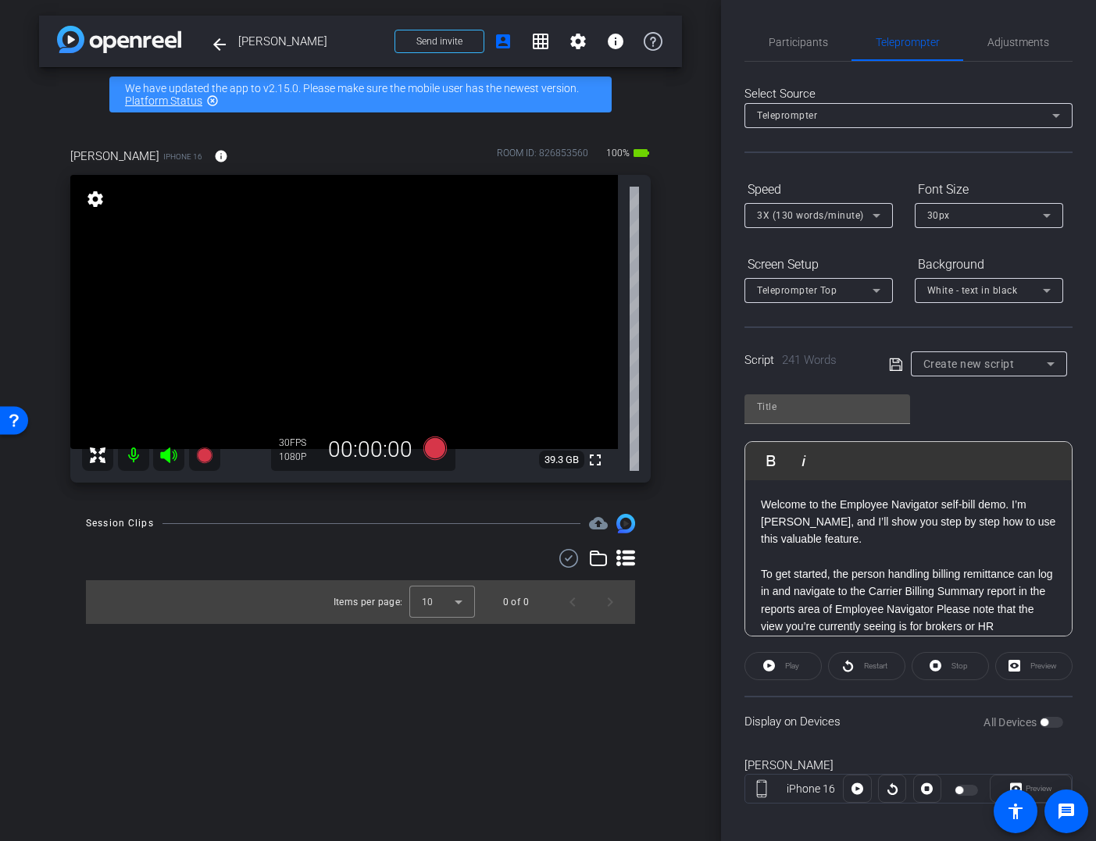
click at [895, 363] on icon at bounding box center [896, 364] width 14 height 19
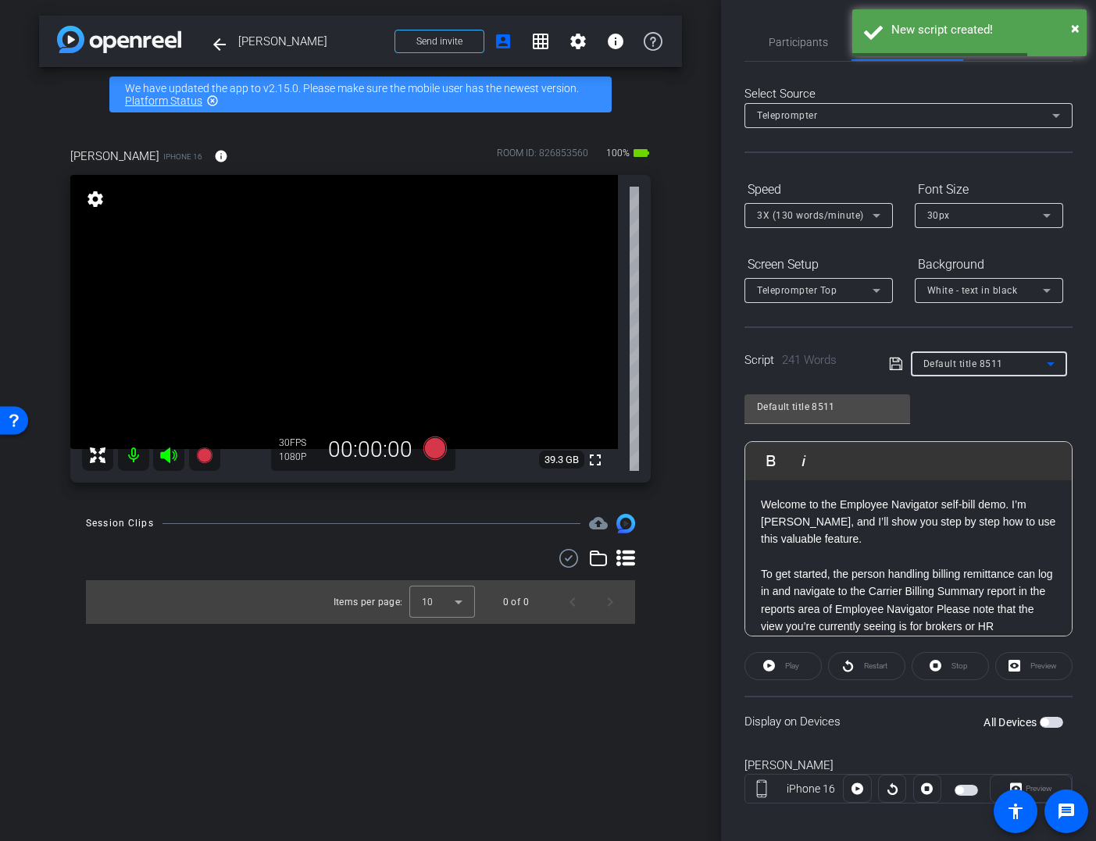
click at [949, 363] on span "Default title 8511" at bounding box center [963, 364] width 80 height 11
click at [1023, 368] on div at bounding box center [548, 420] width 1096 height 841
click at [840, 413] on input "Default title 8511" at bounding box center [827, 407] width 141 height 19
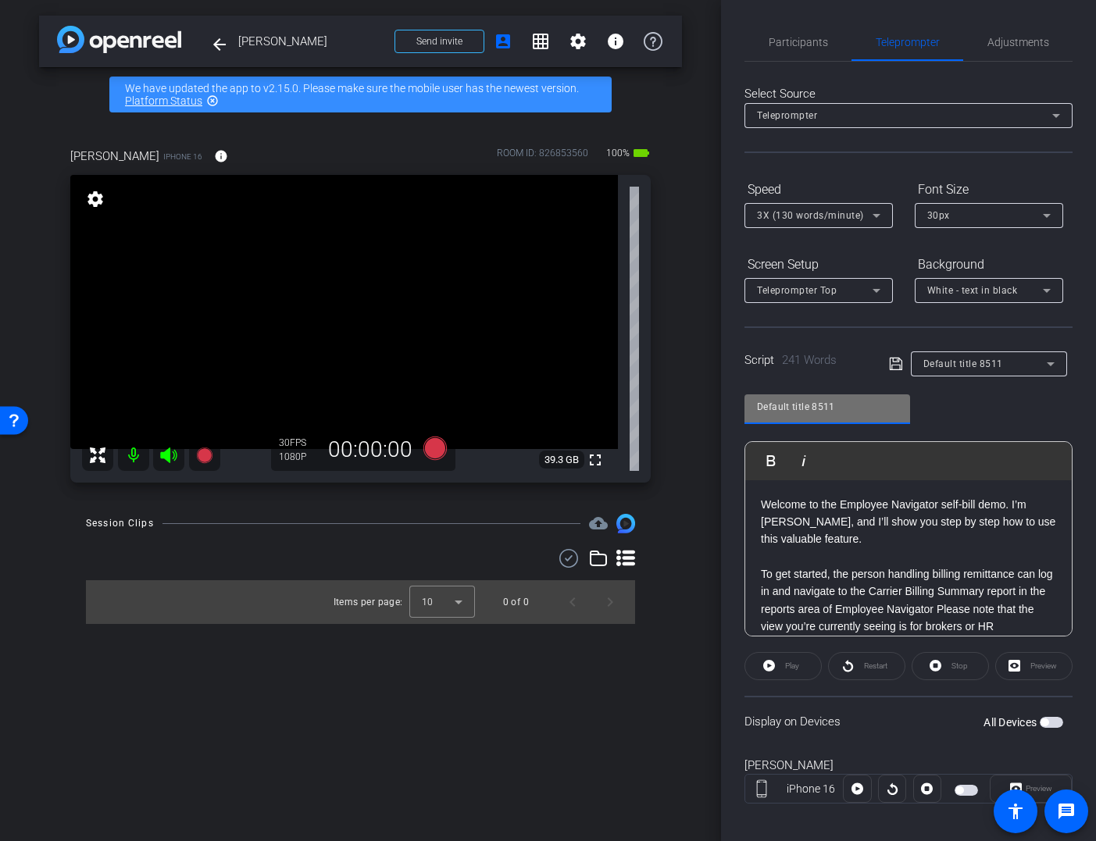
drag, startPoint x: 788, startPoint y: 394, endPoint x: 724, endPoint y: 395, distance: 64.1
click at [724, 395] on div "Participants Teleprompter Adjustments settings Tracy Wagner flip Director Bryan…" at bounding box center [908, 420] width 375 height 841
type input "Laura Whitlock Script"
click at [895, 361] on icon at bounding box center [896, 361] width 14 height 19
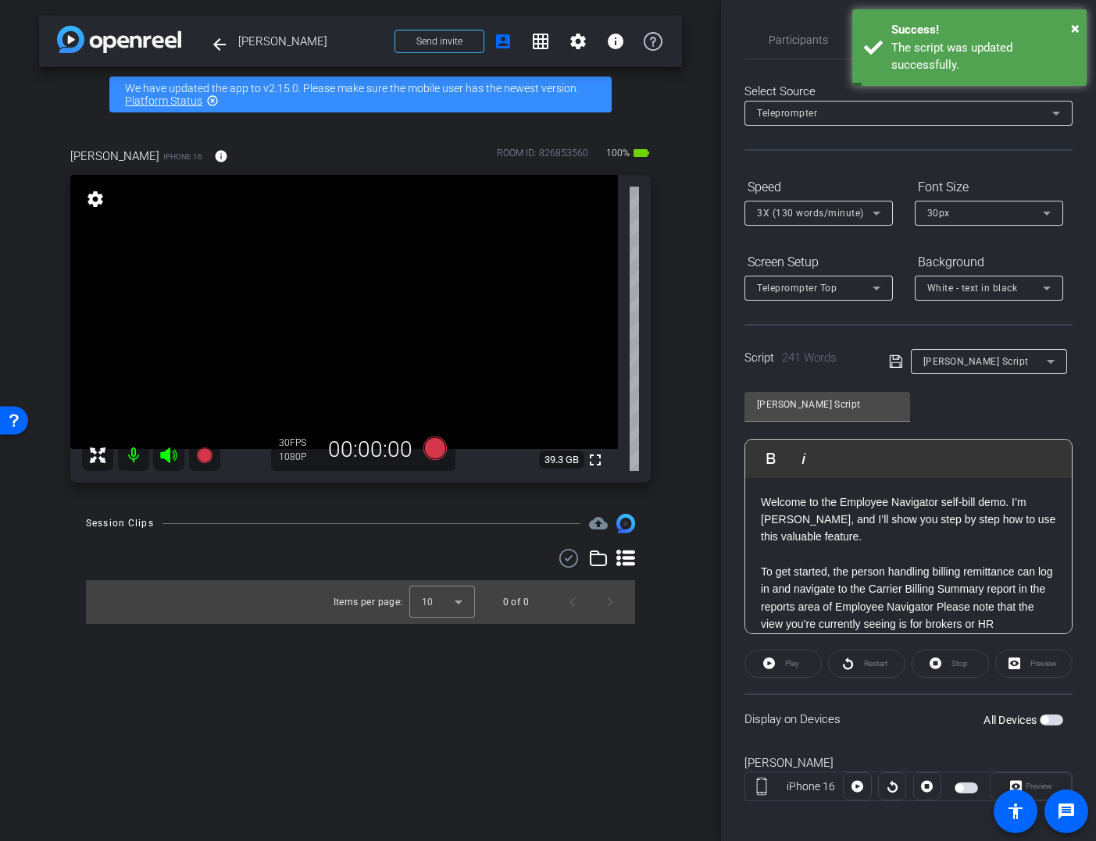
scroll to position [0, 0]
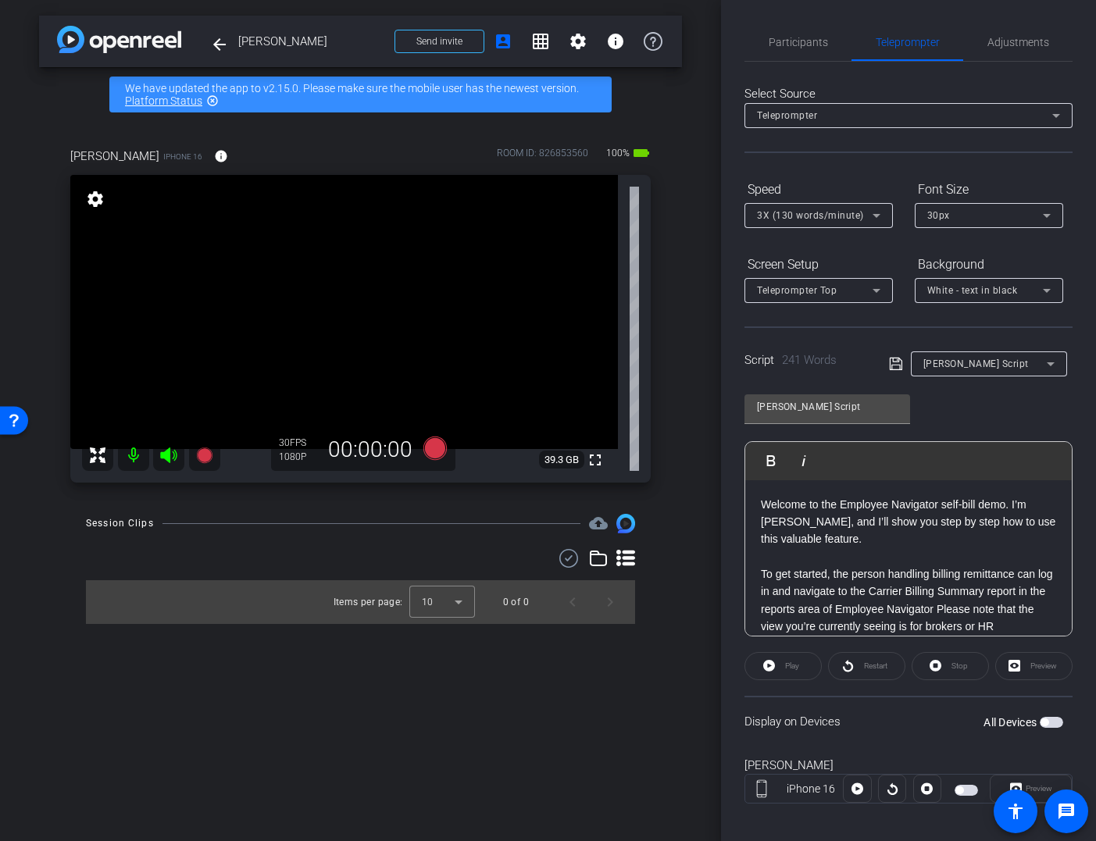
click at [847, 17] on div "Participants Teleprompter Adjustments settings Tracy Wagner flip Director Bryan…" at bounding box center [908, 420] width 375 height 841
drag, startPoint x: 795, startPoint y: 41, endPoint x: 984, endPoint y: 61, distance: 190.2
click at [795, 41] on span "Participants" at bounding box center [798, 42] width 59 height 11
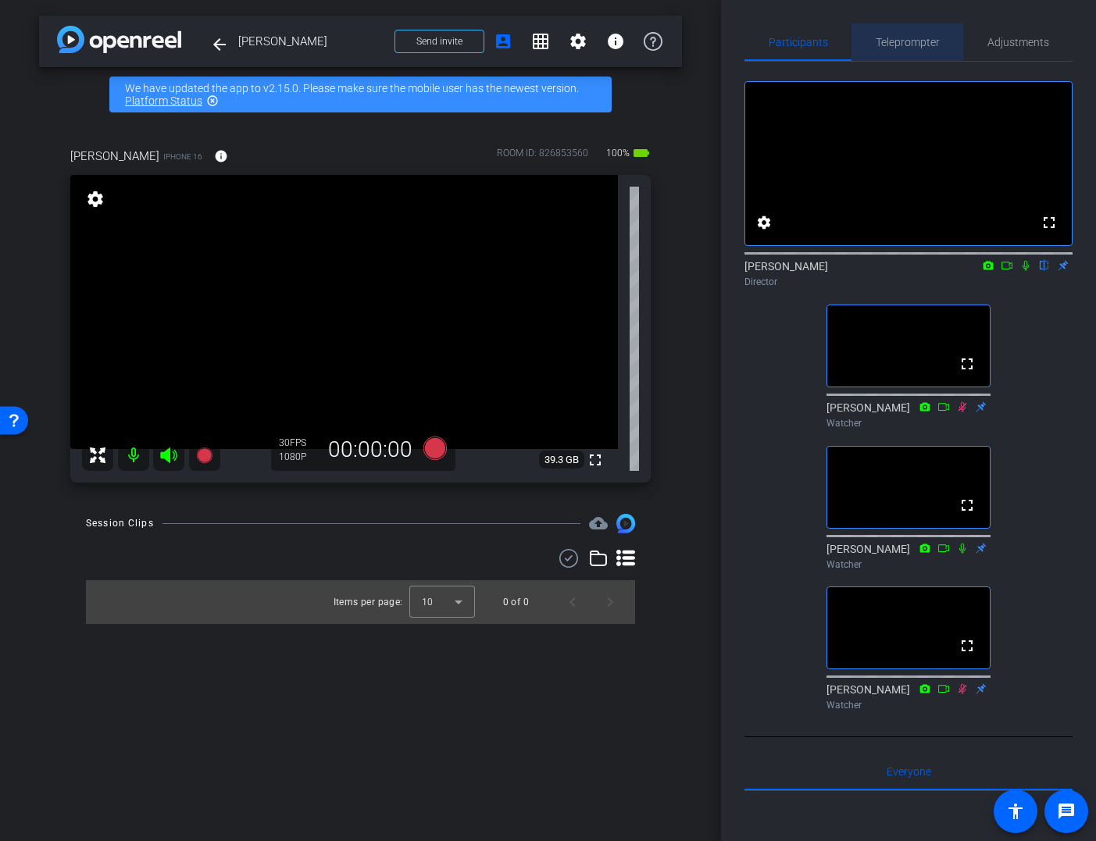
click at [902, 43] on span "Teleprompter" at bounding box center [908, 42] width 64 height 11
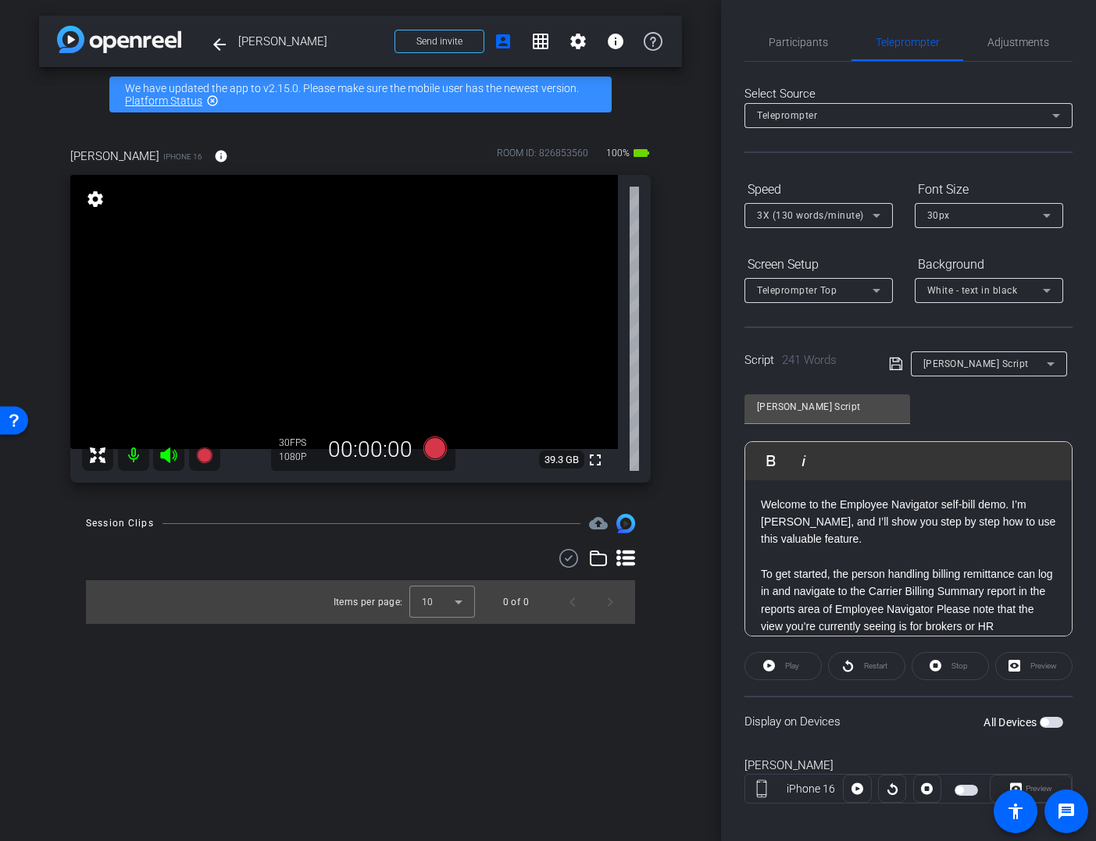
click at [876, 217] on icon at bounding box center [876, 215] width 19 height 19
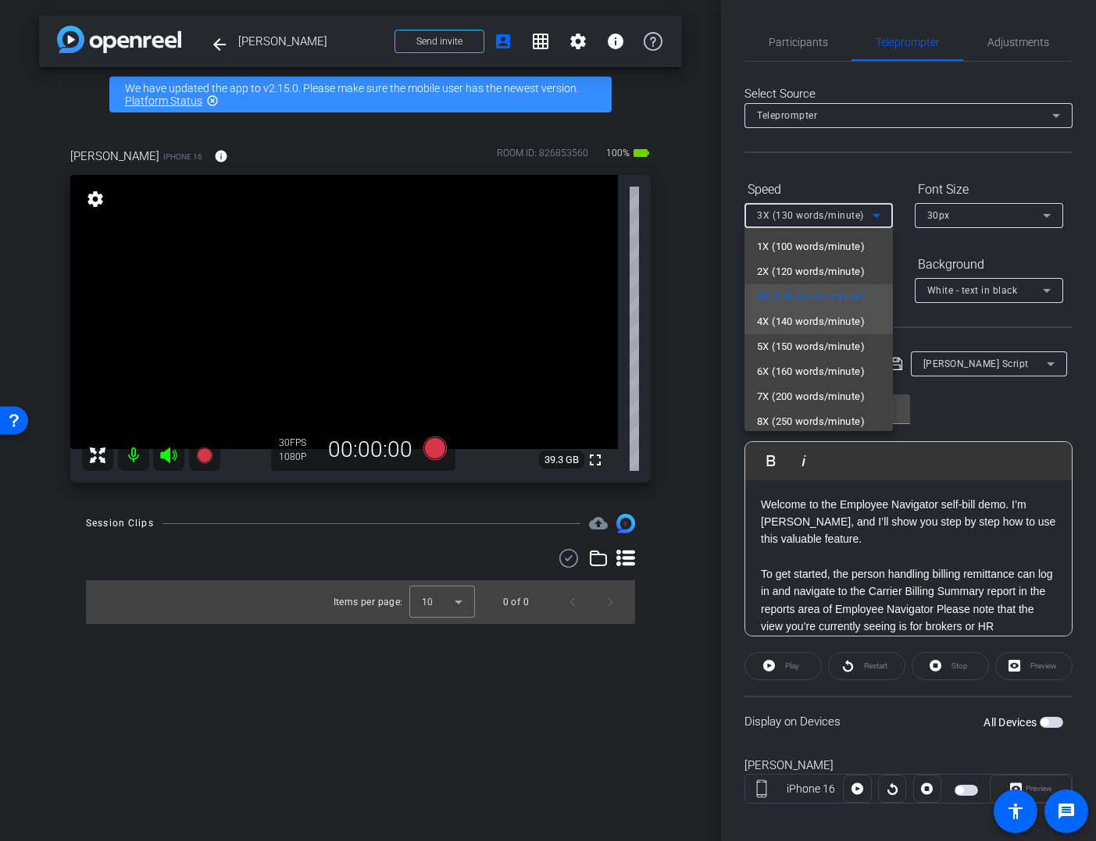
click at [841, 323] on span "4X (140 words/minute)" at bounding box center [811, 322] width 108 height 19
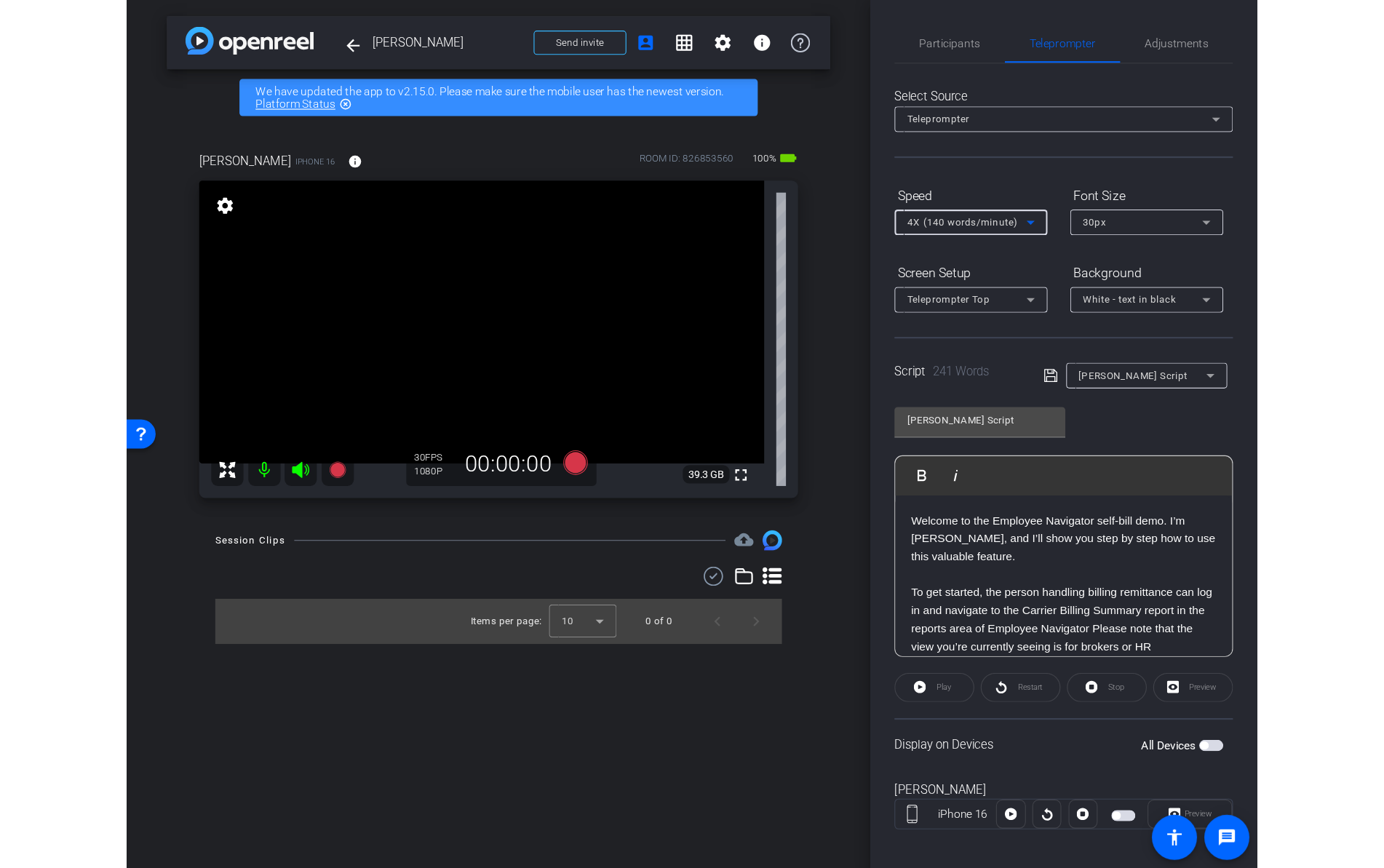
scroll to position [2, 0]
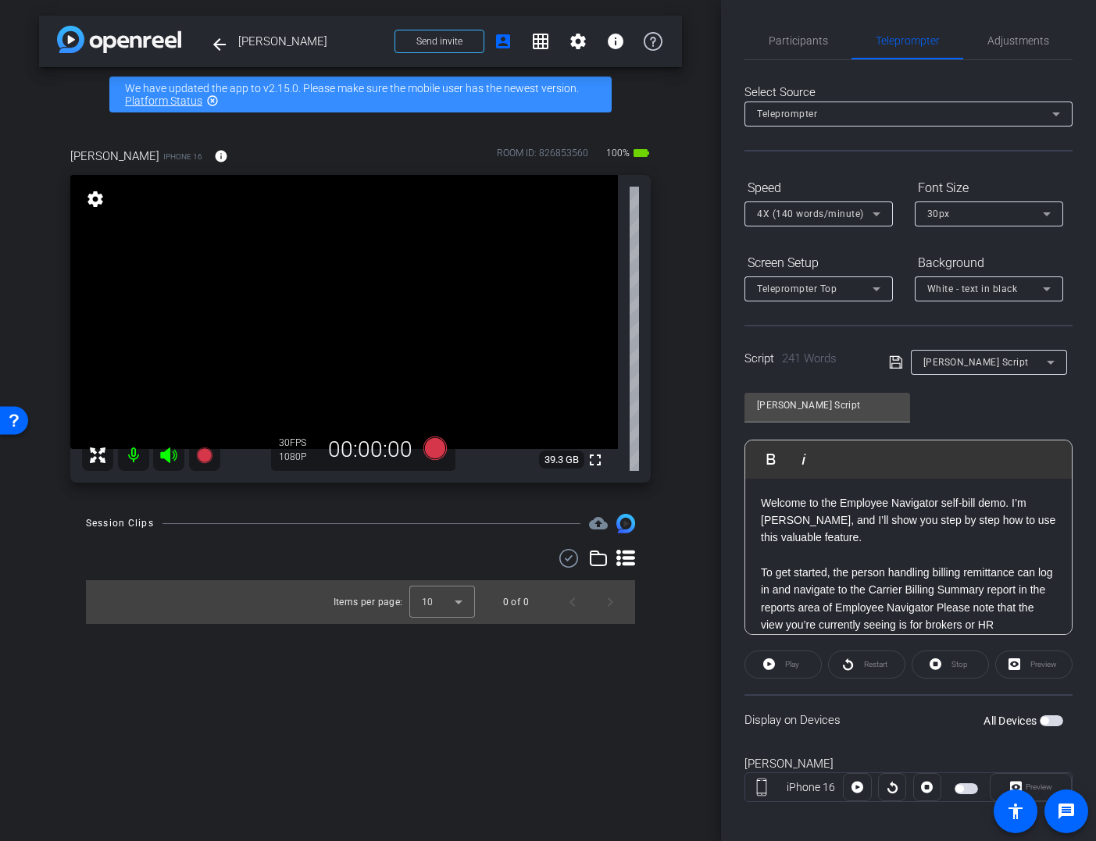
click at [1057, 722] on span "button" at bounding box center [1051, 721] width 23 height 11
click at [1040, 663] on div "Preview" at bounding box center [1033, 665] width 77 height 28
click at [1037, 665] on div "Preview" at bounding box center [1033, 665] width 77 height 28
click at [1036, 785] on span "Preview" at bounding box center [1039, 787] width 27 height 9
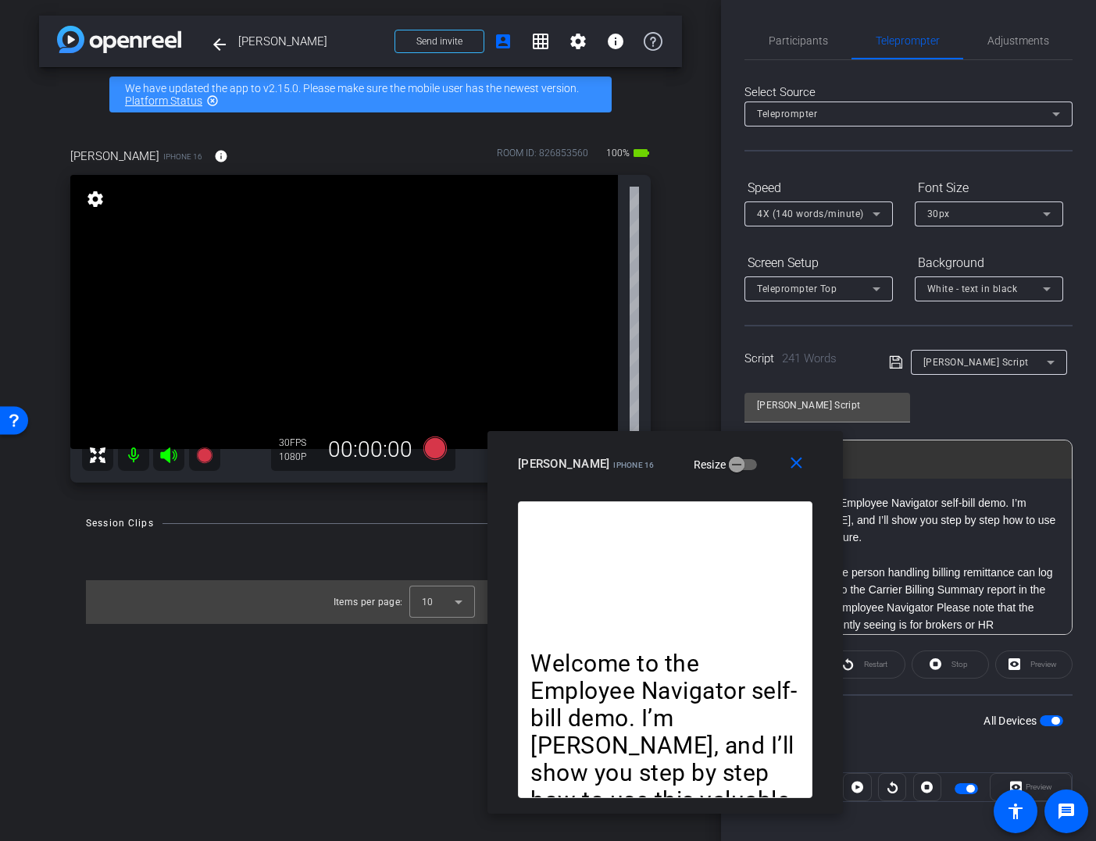
drag, startPoint x: 545, startPoint y: 245, endPoint x: 673, endPoint y: 447, distance: 238.9
click at [666, 446] on div "close Laura Whitlock iPhone 16 Resize" at bounding box center [665, 466] width 355 height 70
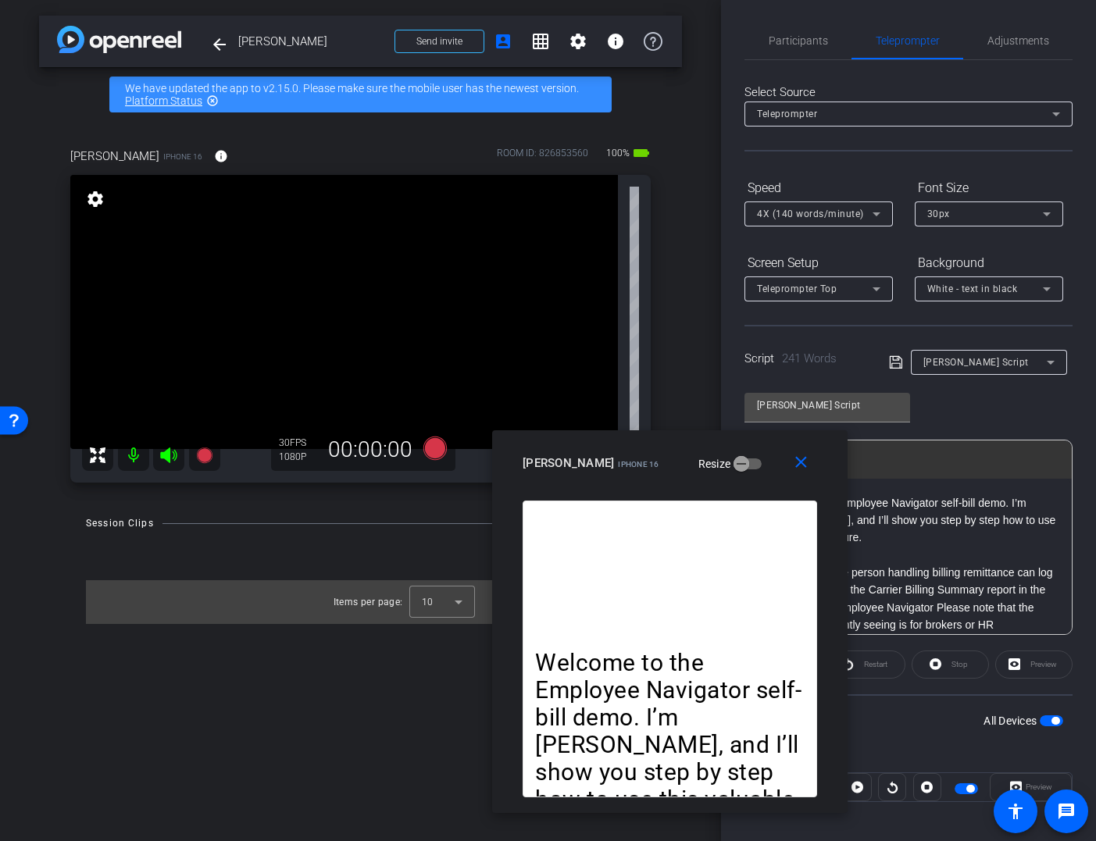
click at [1093, 425] on div "Participants Teleprompter Adjustments settings Tracy Wagner flip Director Bryan…" at bounding box center [908, 420] width 375 height 841
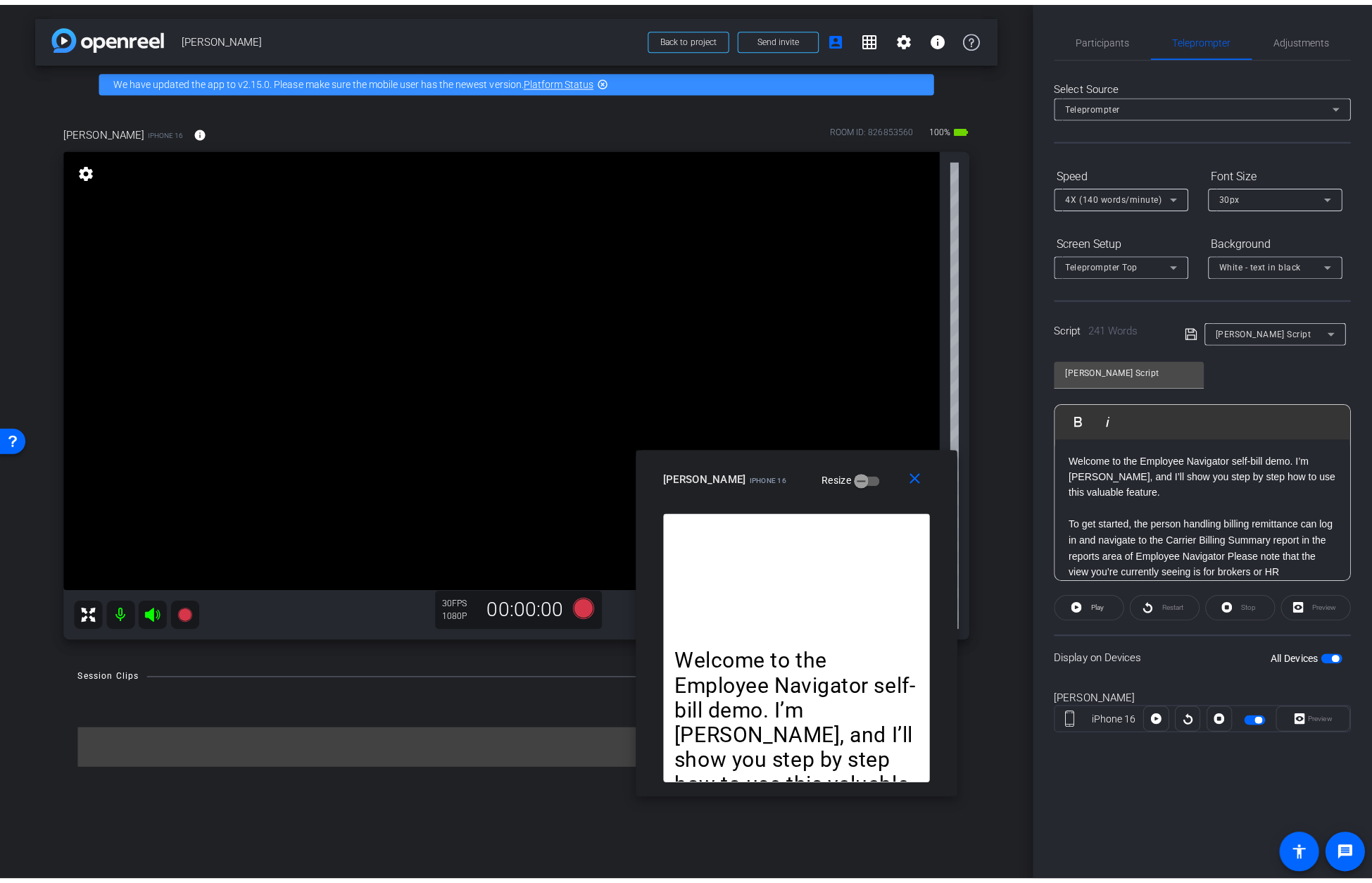
scroll to position [16649, 2]
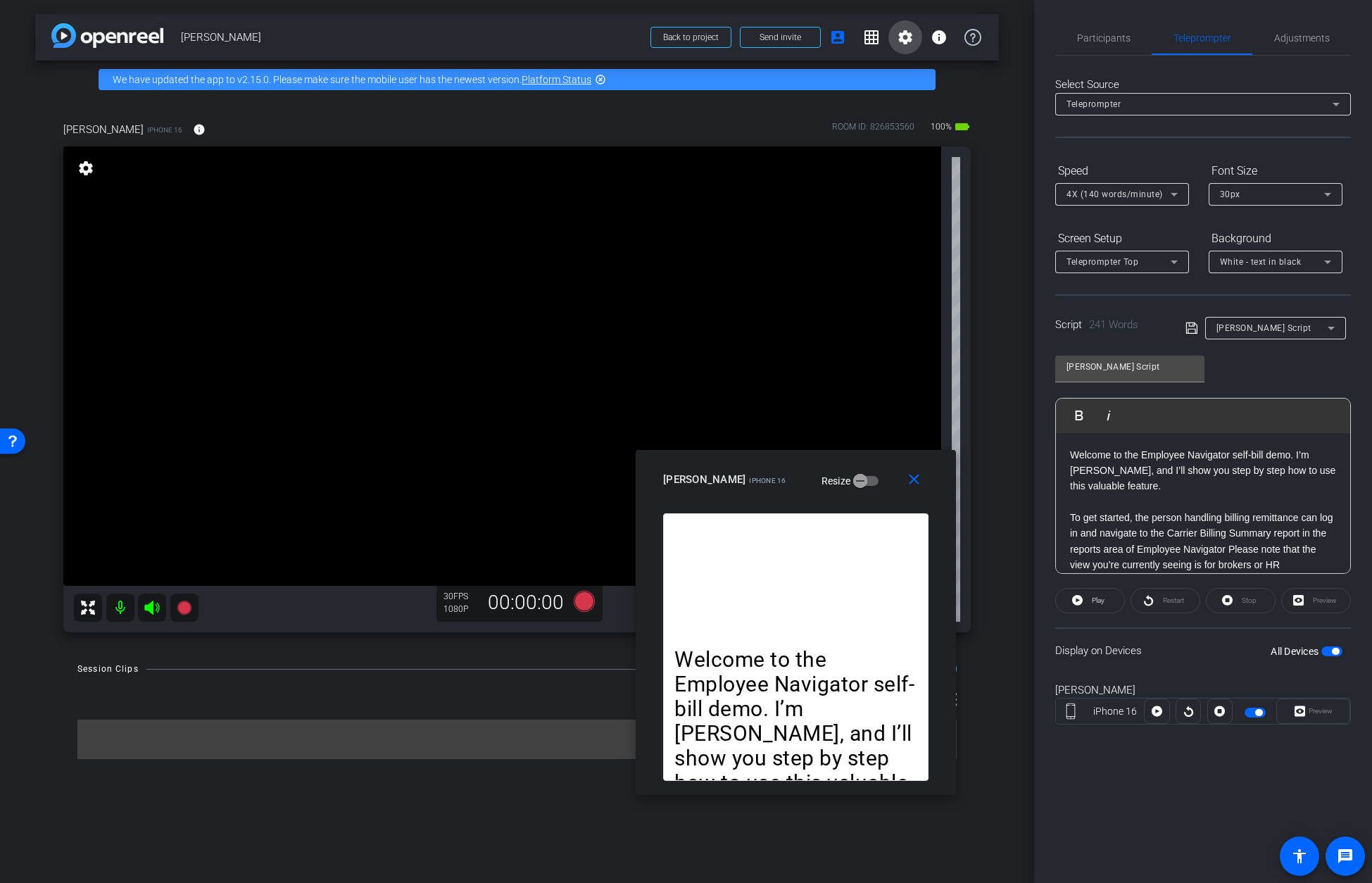
click at [904, 37] on mat-icon "settings" at bounding box center [904, 37] width 17 height 17
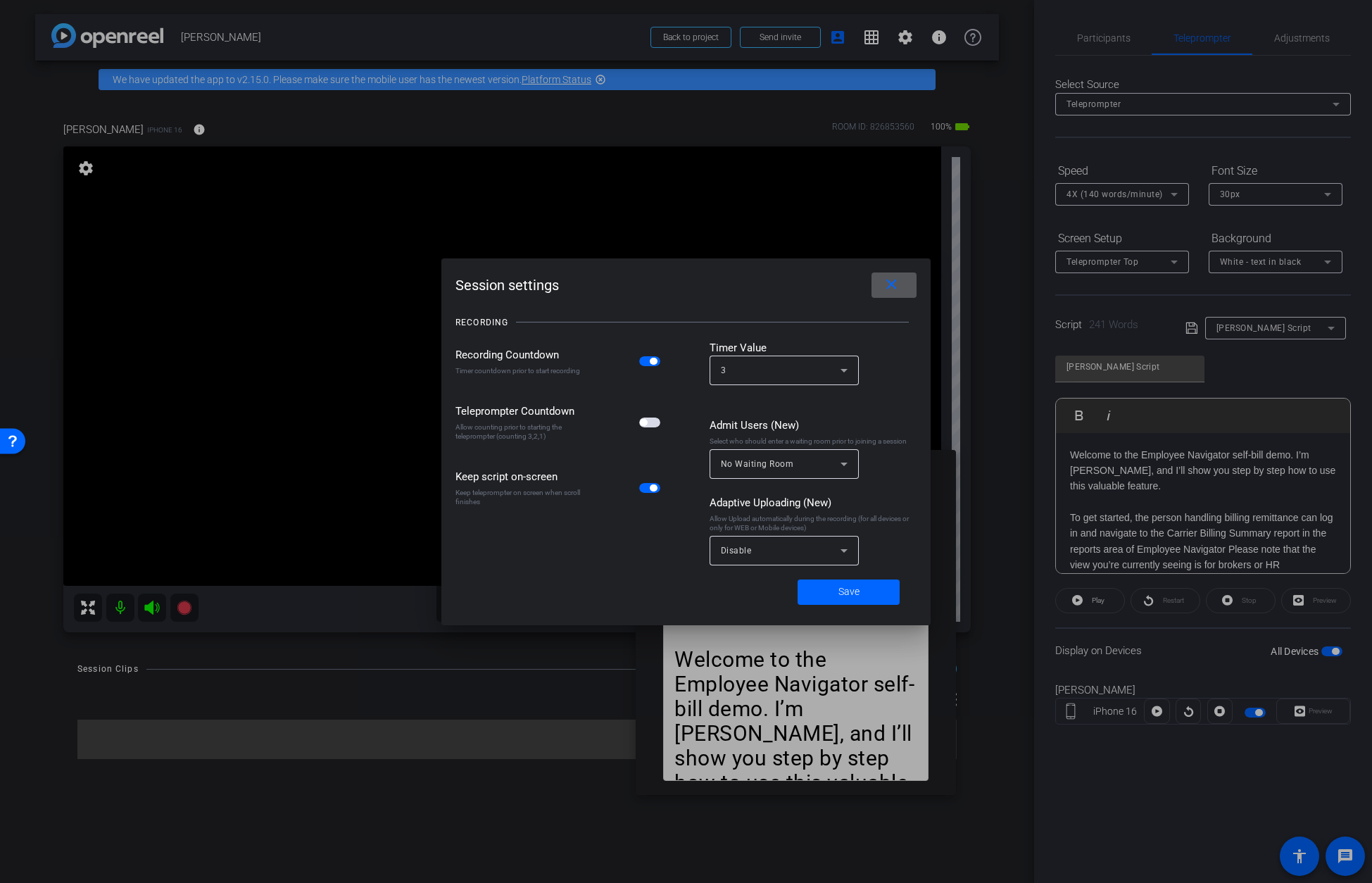
click at [651, 425] on span "button" at bounding box center [649, 422] width 21 height 10
click at [843, 594] on span "Save" at bounding box center [849, 591] width 21 height 14
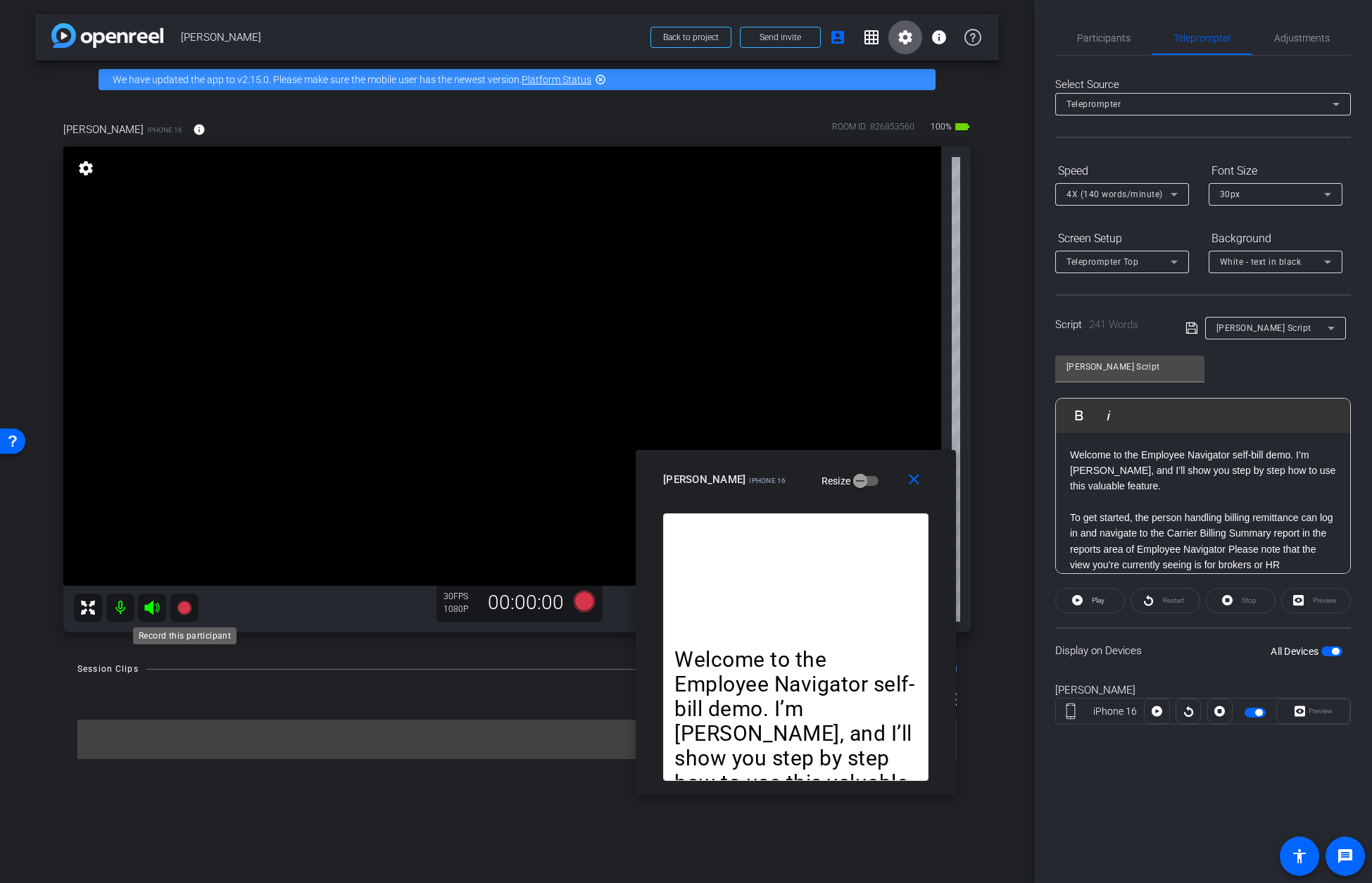
click at [185, 606] on icon at bounding box center [184, 607] width 14 height 14
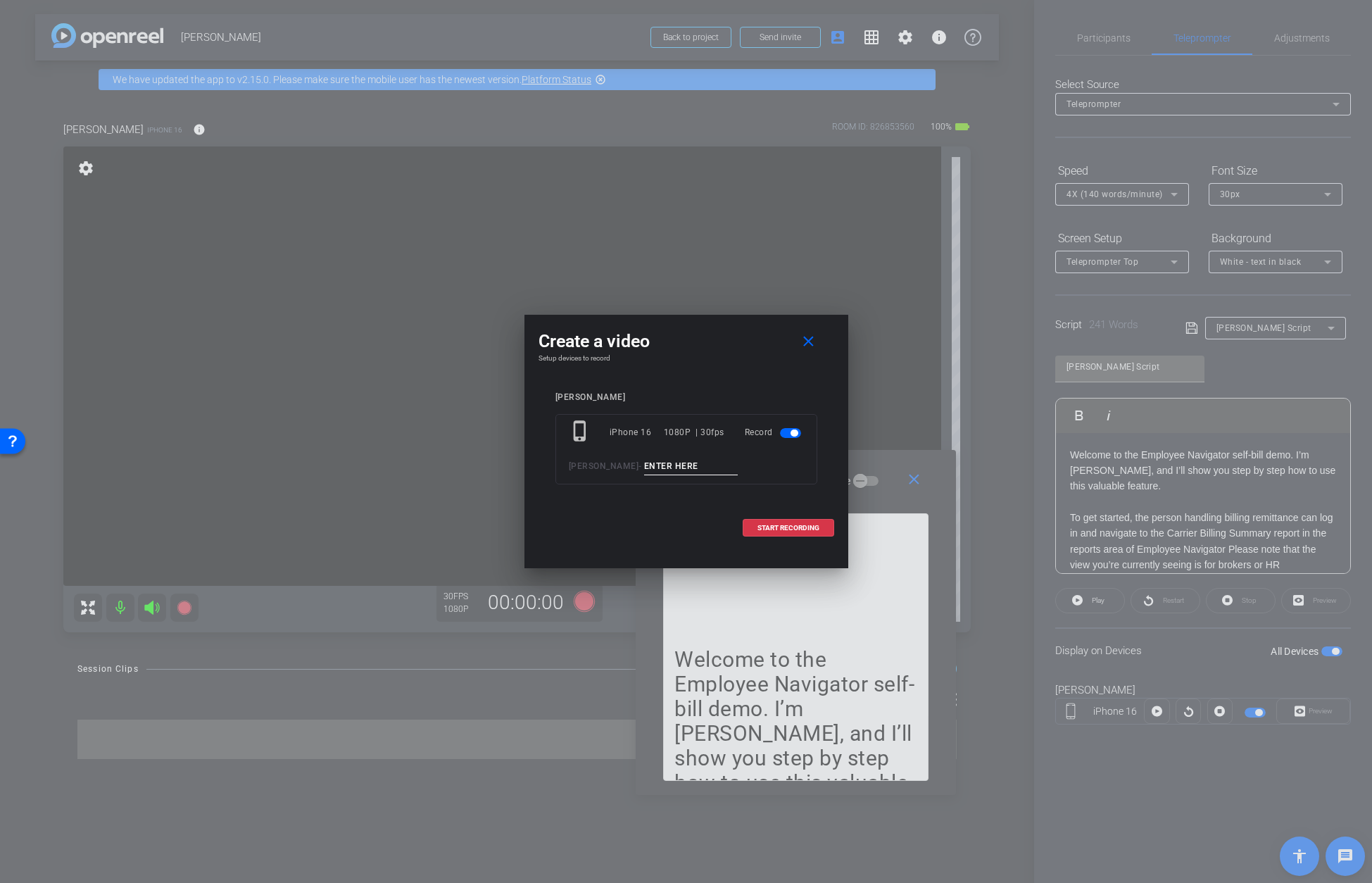
click at [711, 469] on input at bounding box center [691, 467] width 95 height 18
type input "Laura Take 1"
click at [804, 528] on span "START RECORDING" at bounding box center [788, 528] width 62 height 7
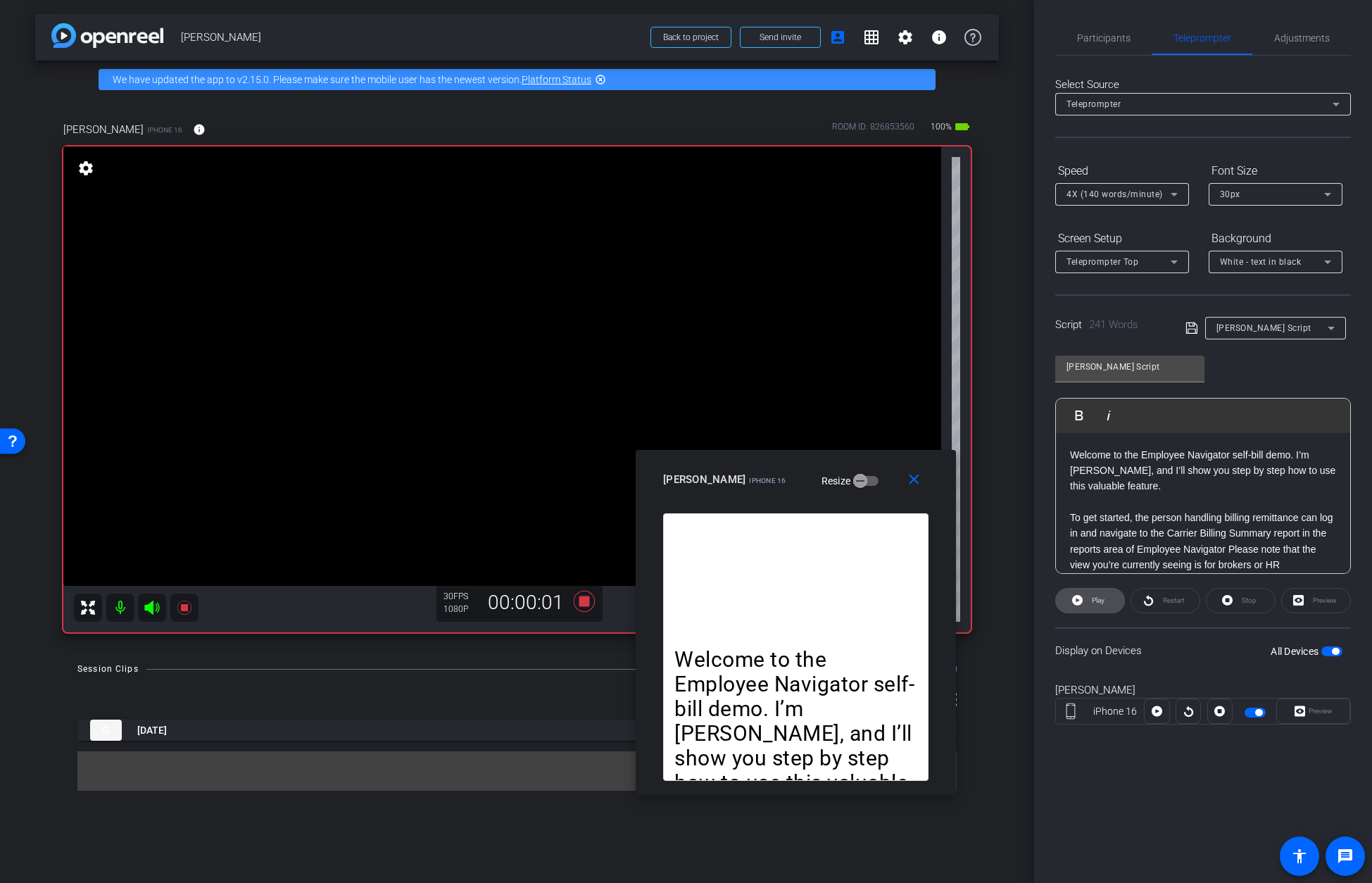
click at [986, 599] on span "Play" at bounding box center [1098, 600] width 13 height 8
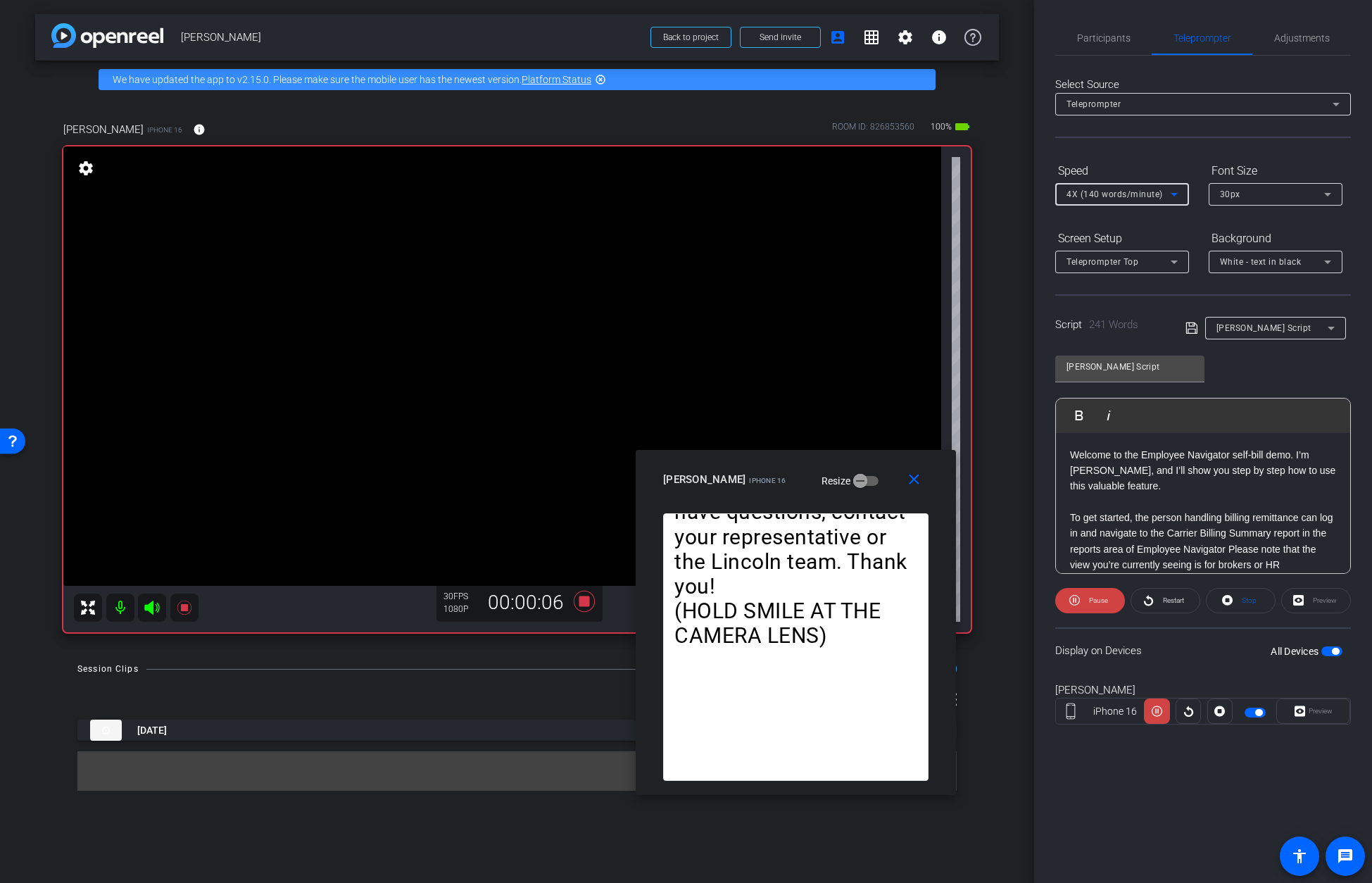
click at [986, 195] on icon at bounding box center [1174, 194] width 17 height 17
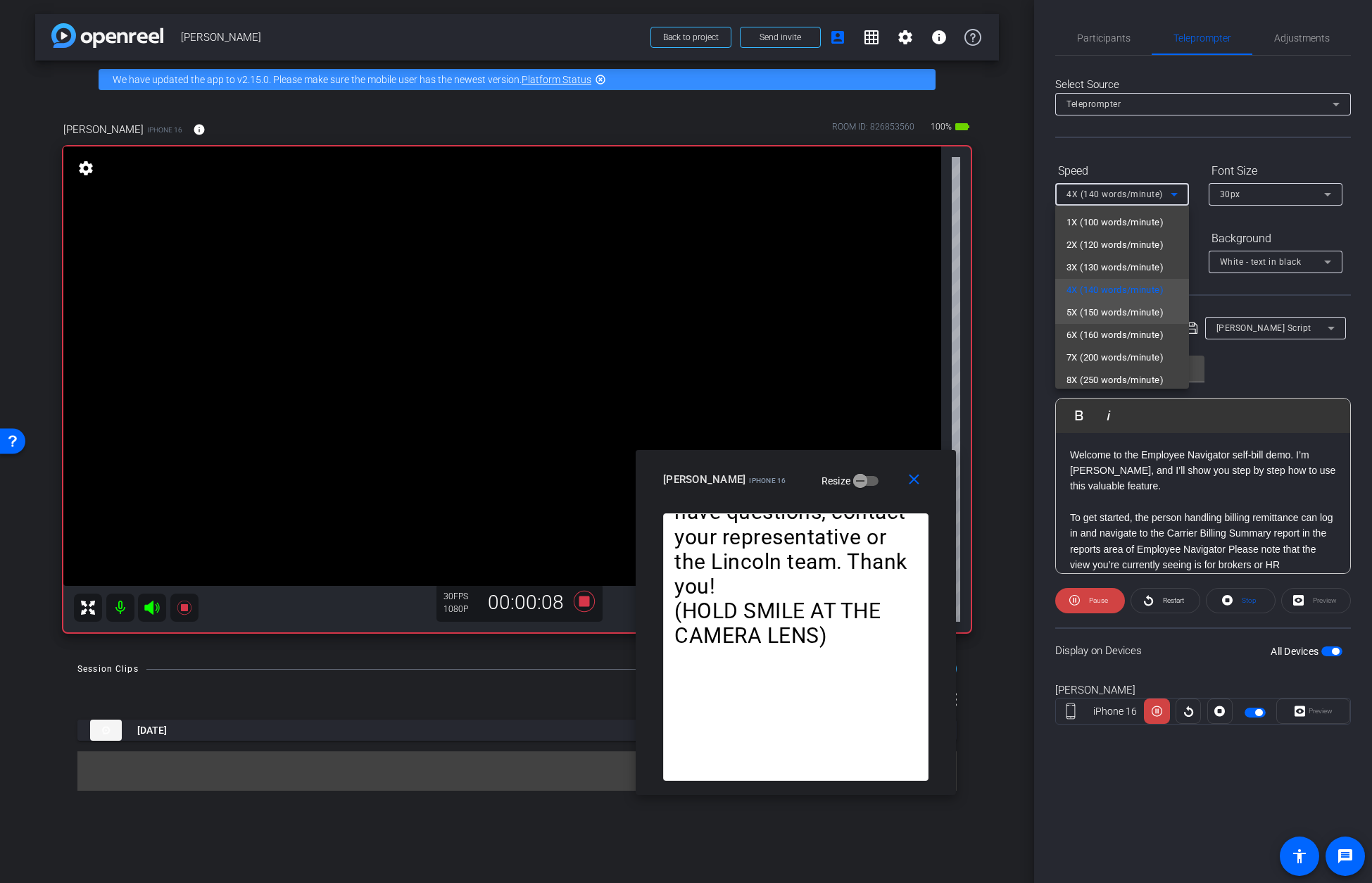
click at [986, 313] on span "5X (150 words/minute)" at bounding box center [1115, 313] width 97 height 17
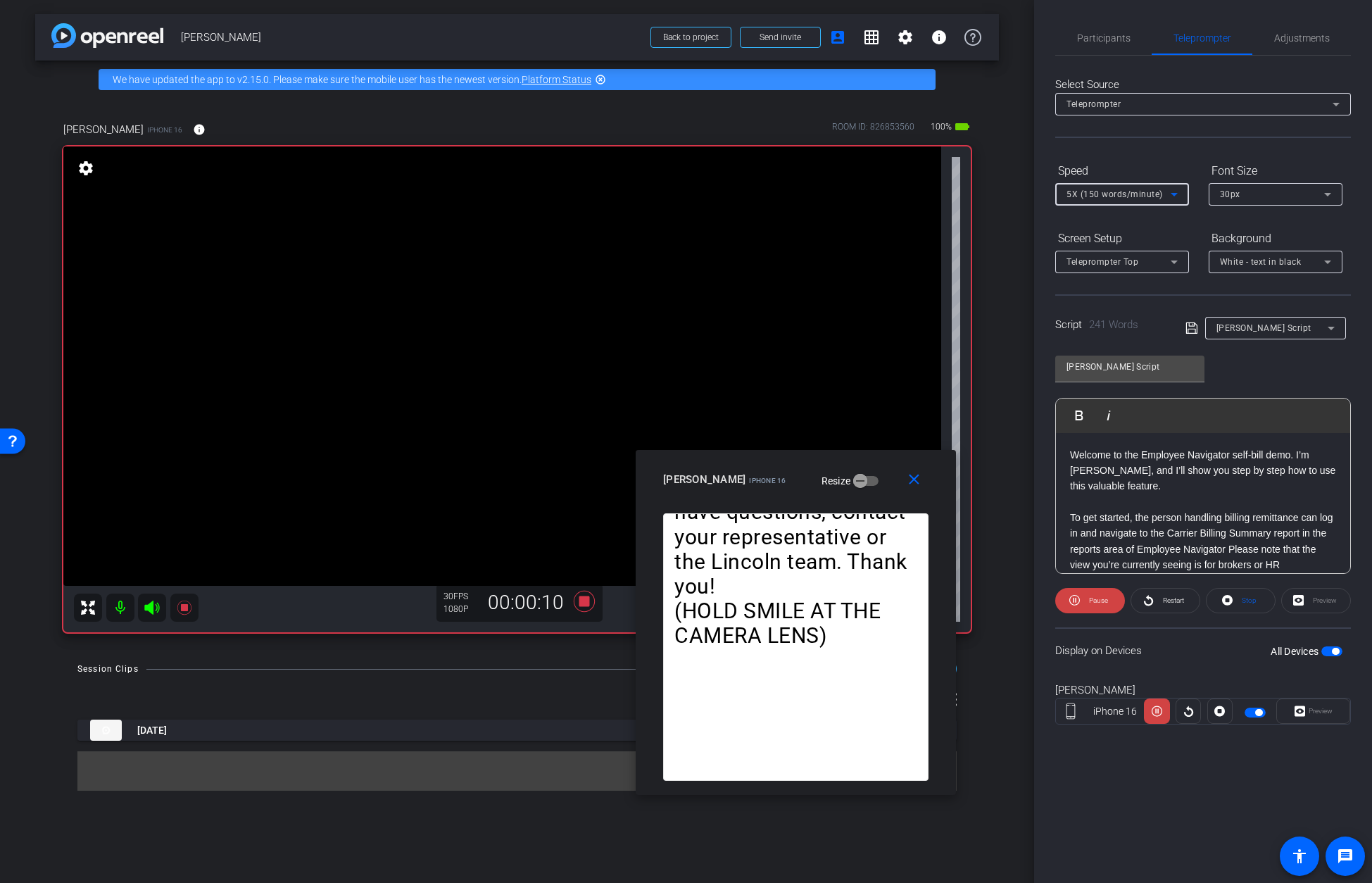
click at [986, 197] on span "5X (150 words/minute)" at bounding box center [1114, 194] width 96 height 10
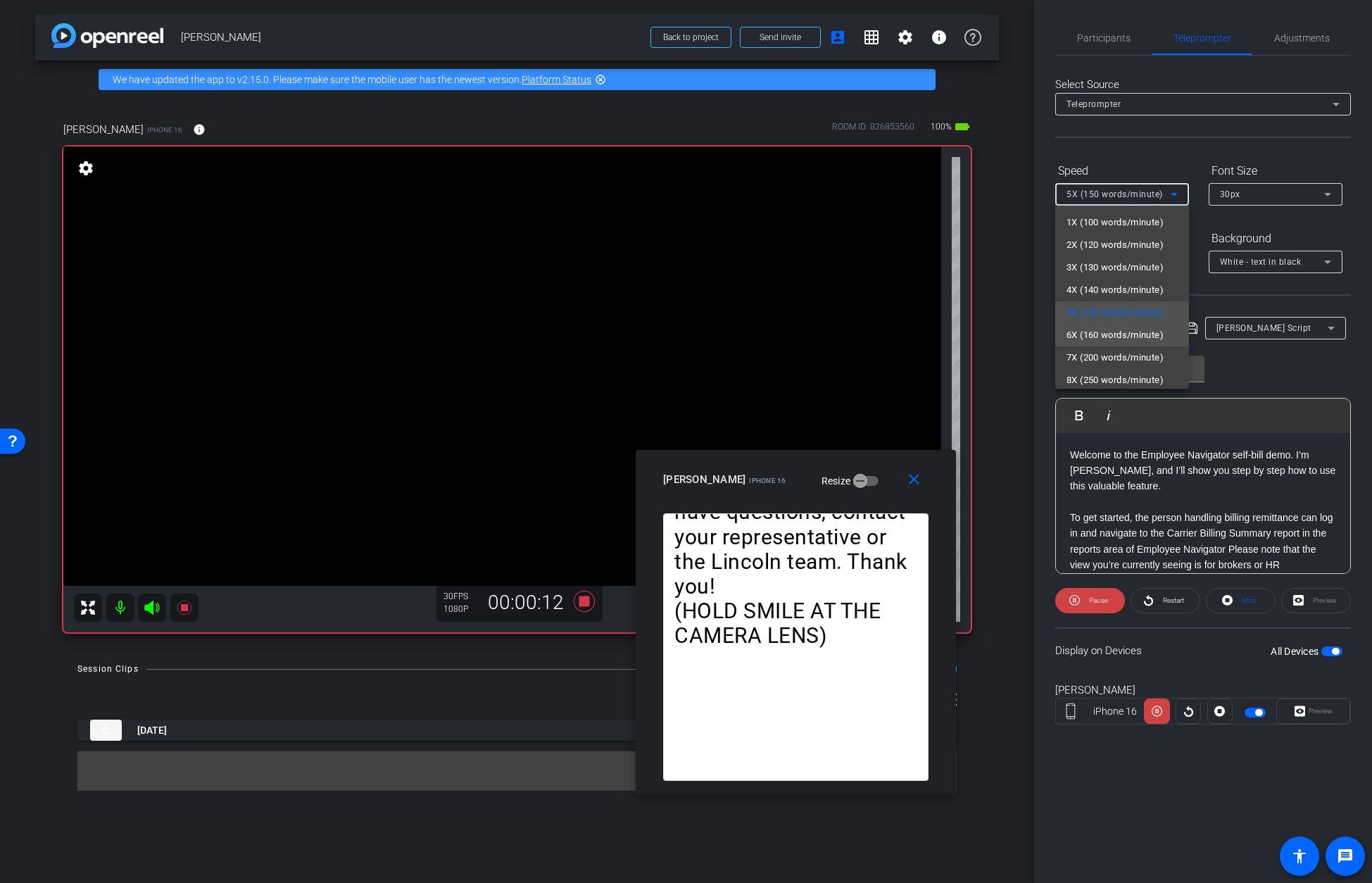
click at [986, 336] on span "6X (160 words/minute)" at bounding box center [1115, 335] width 97 height 17
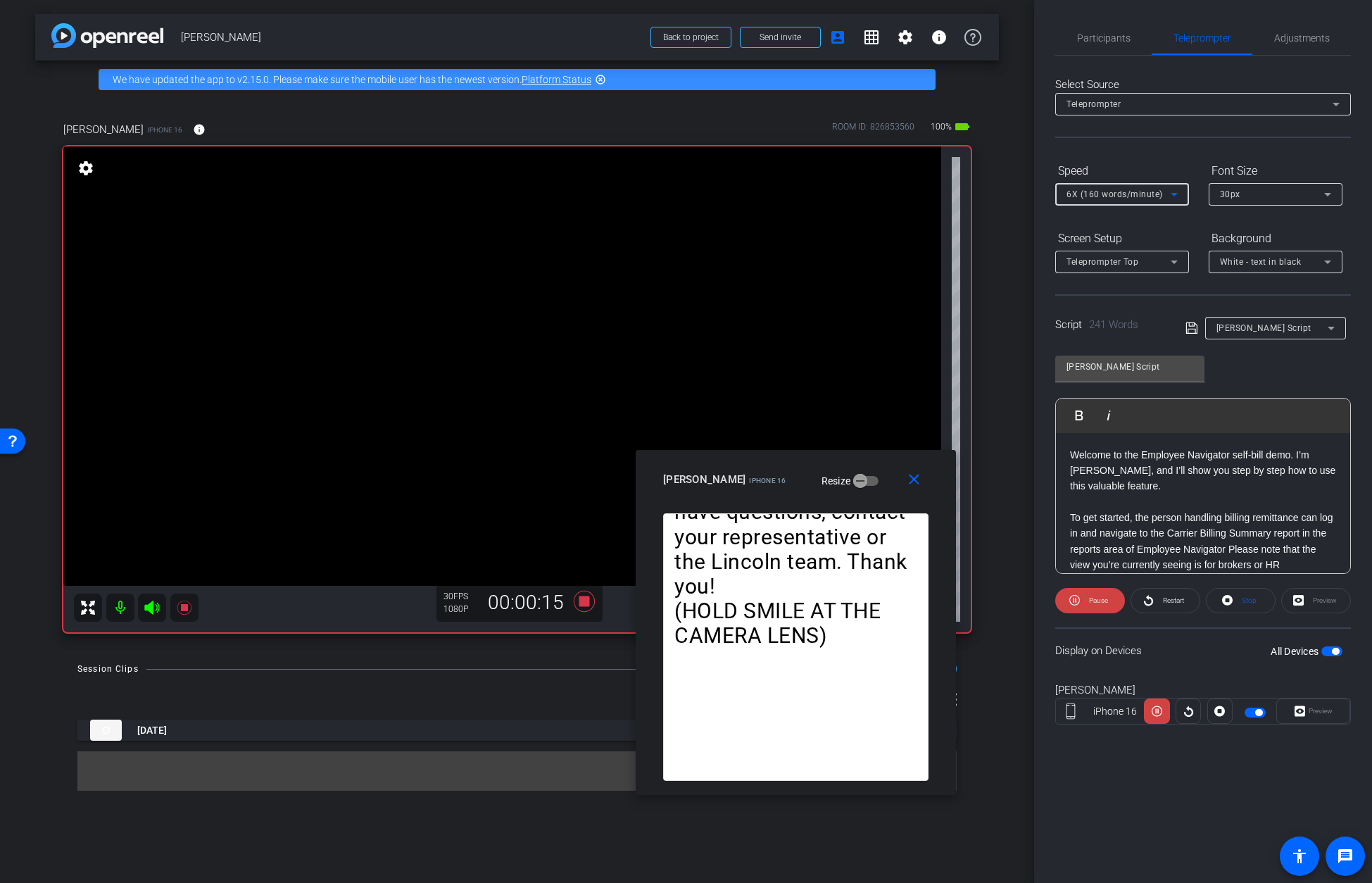
click at [986, 195] on icon at bounding box center [1174, 194] width 17 height 17
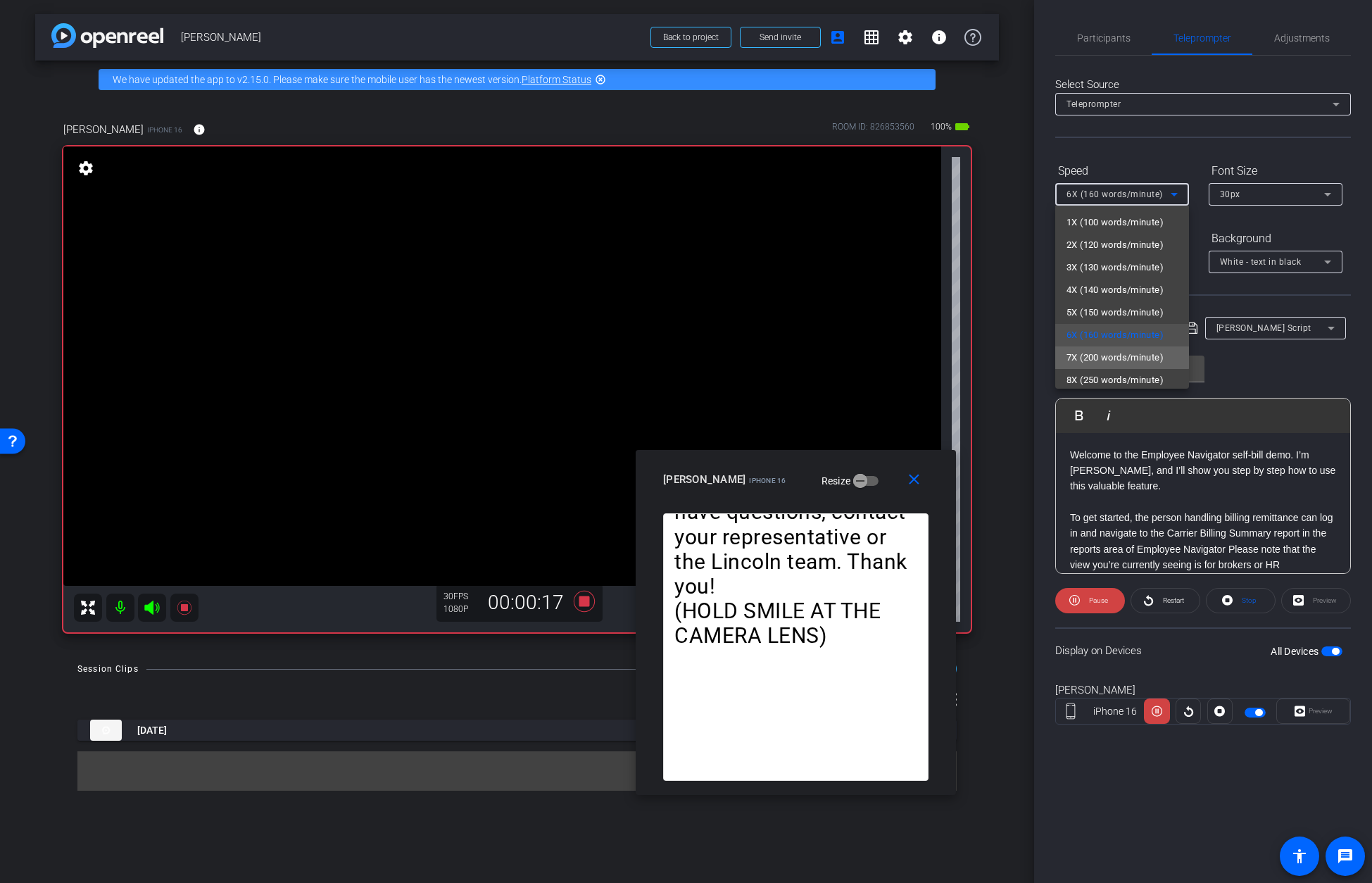
click at [986, 354] on span "7X (200 words/minute)" at bounding box center [1115, 358] width 97 height 17
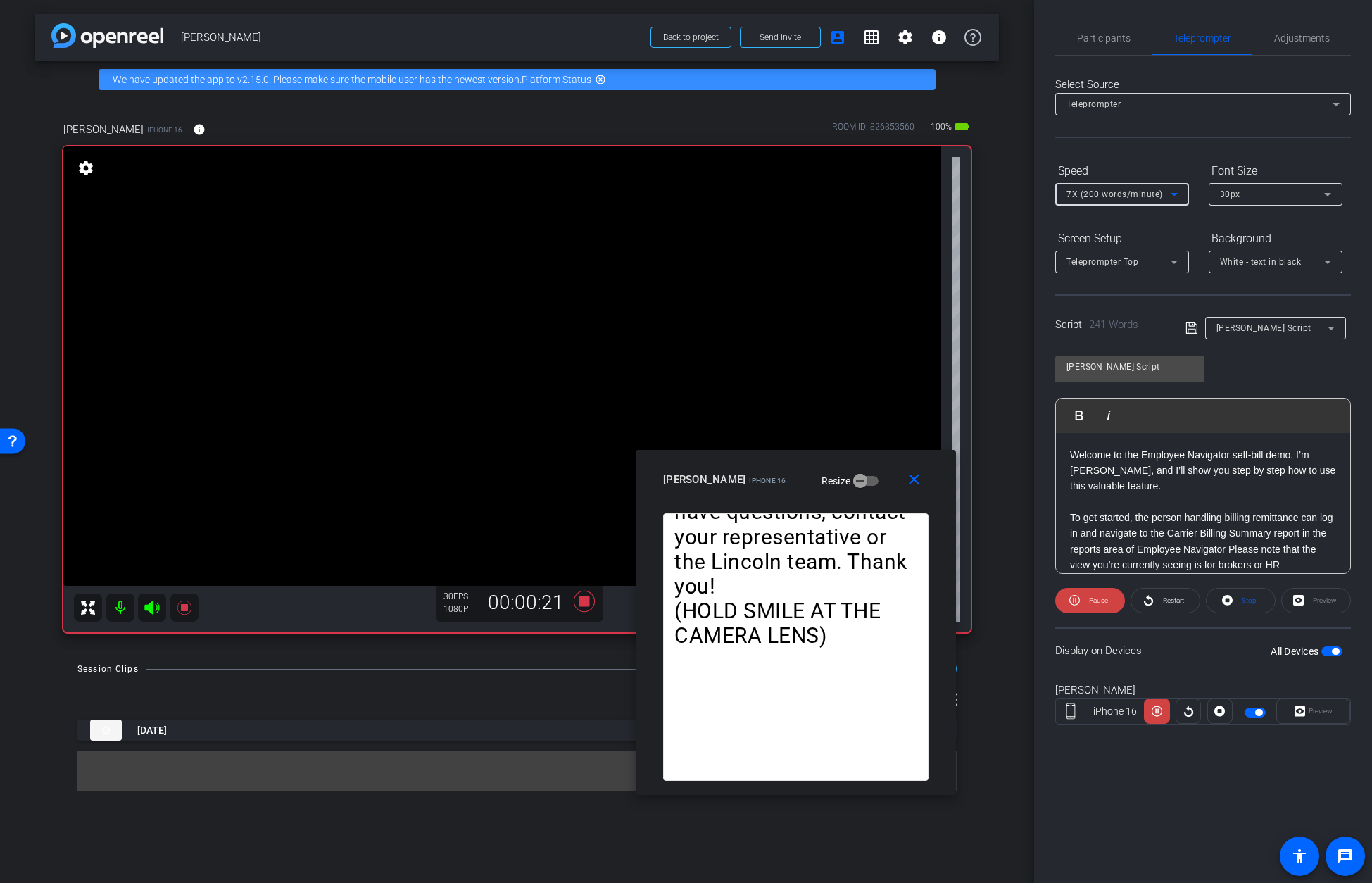
click at [986, 191] on icon at bounding box center [1174, 194] width 17 height 17
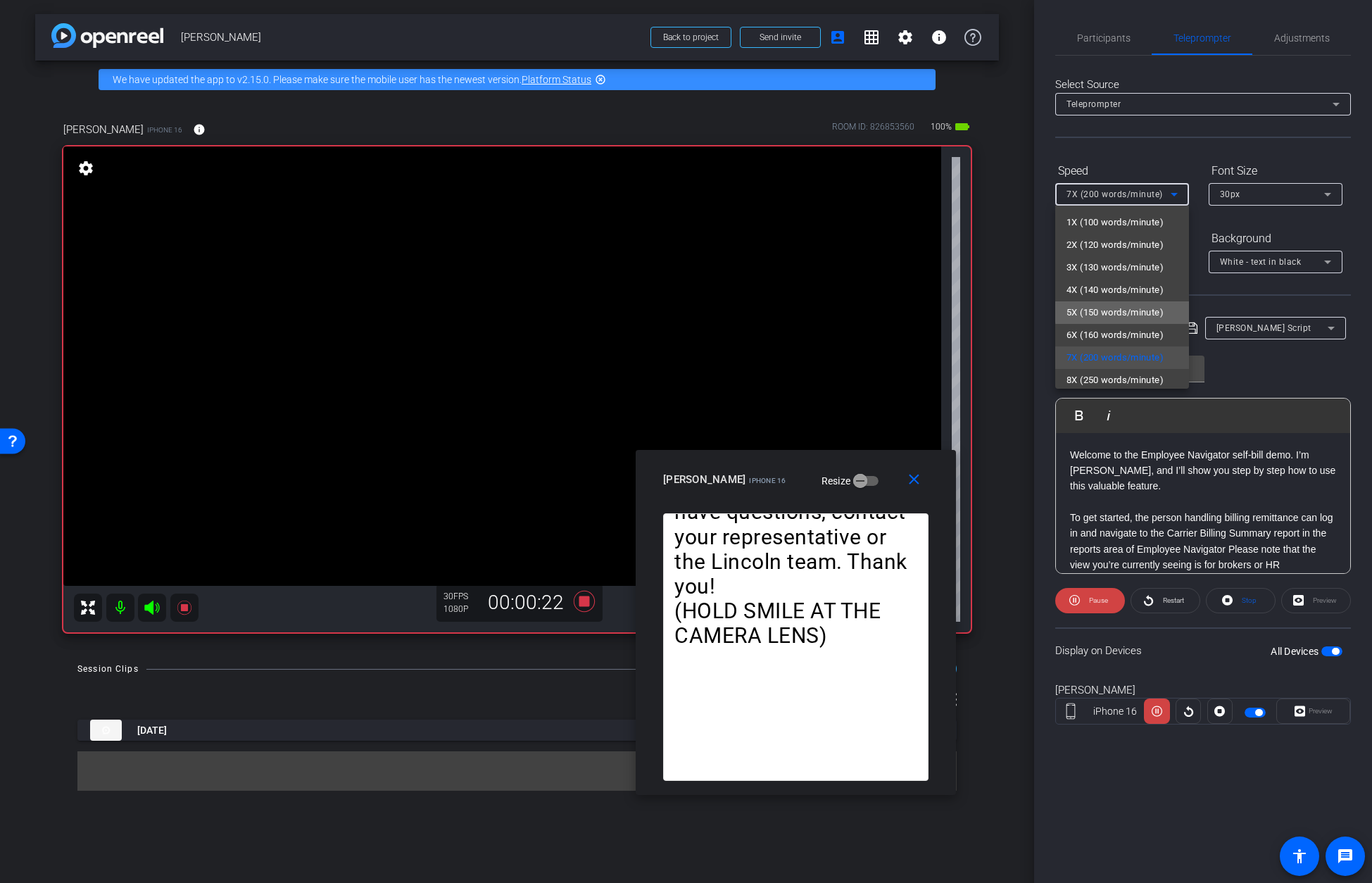
click at [986, 311] on span "5X (150 words/minute)" at bounding box center [1115, 313] width 97 height 17
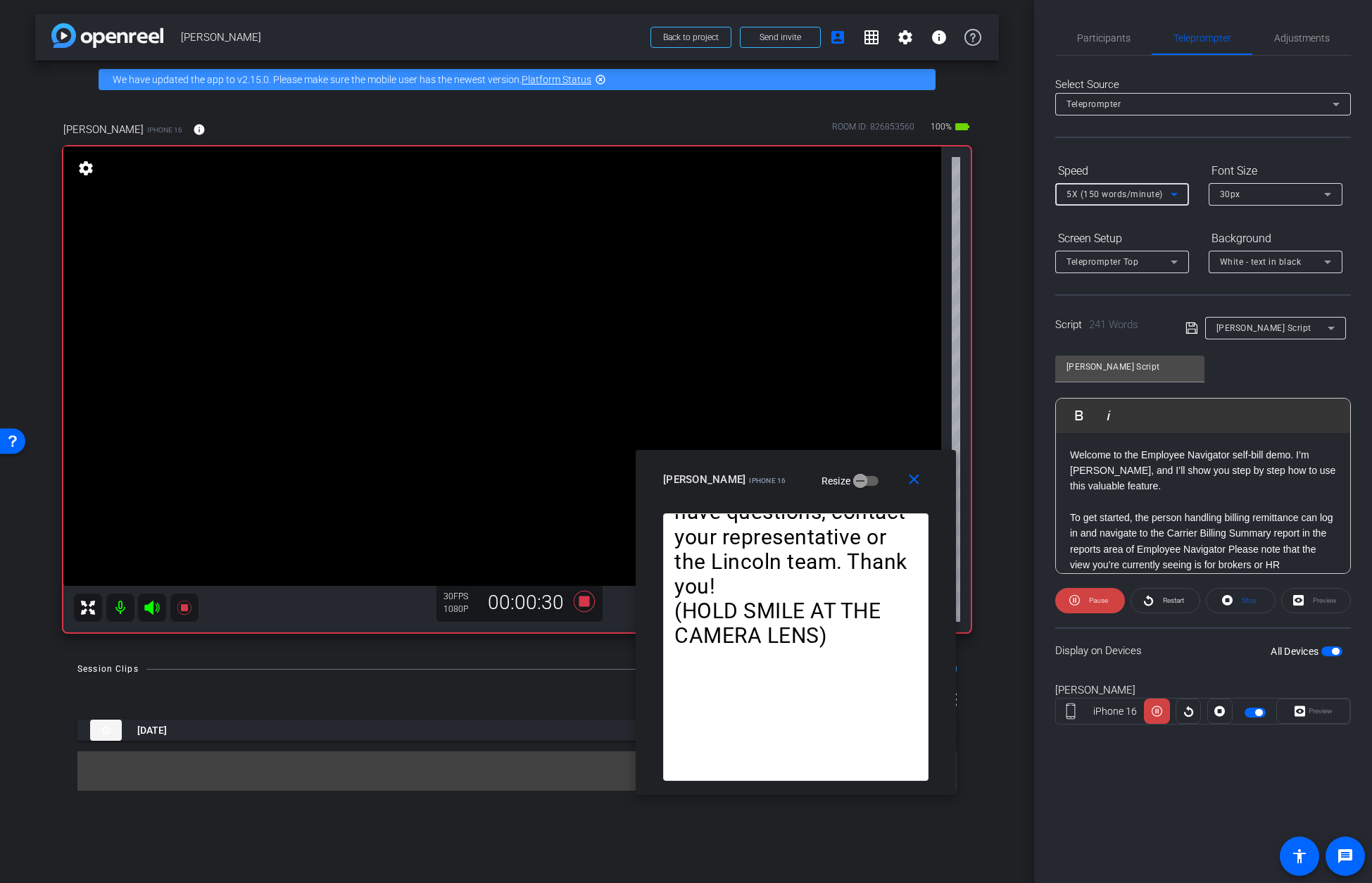
click at [986, 194] on div "5X (150 words/minute)" at bounding box center [1119, 194] width 104 height 18
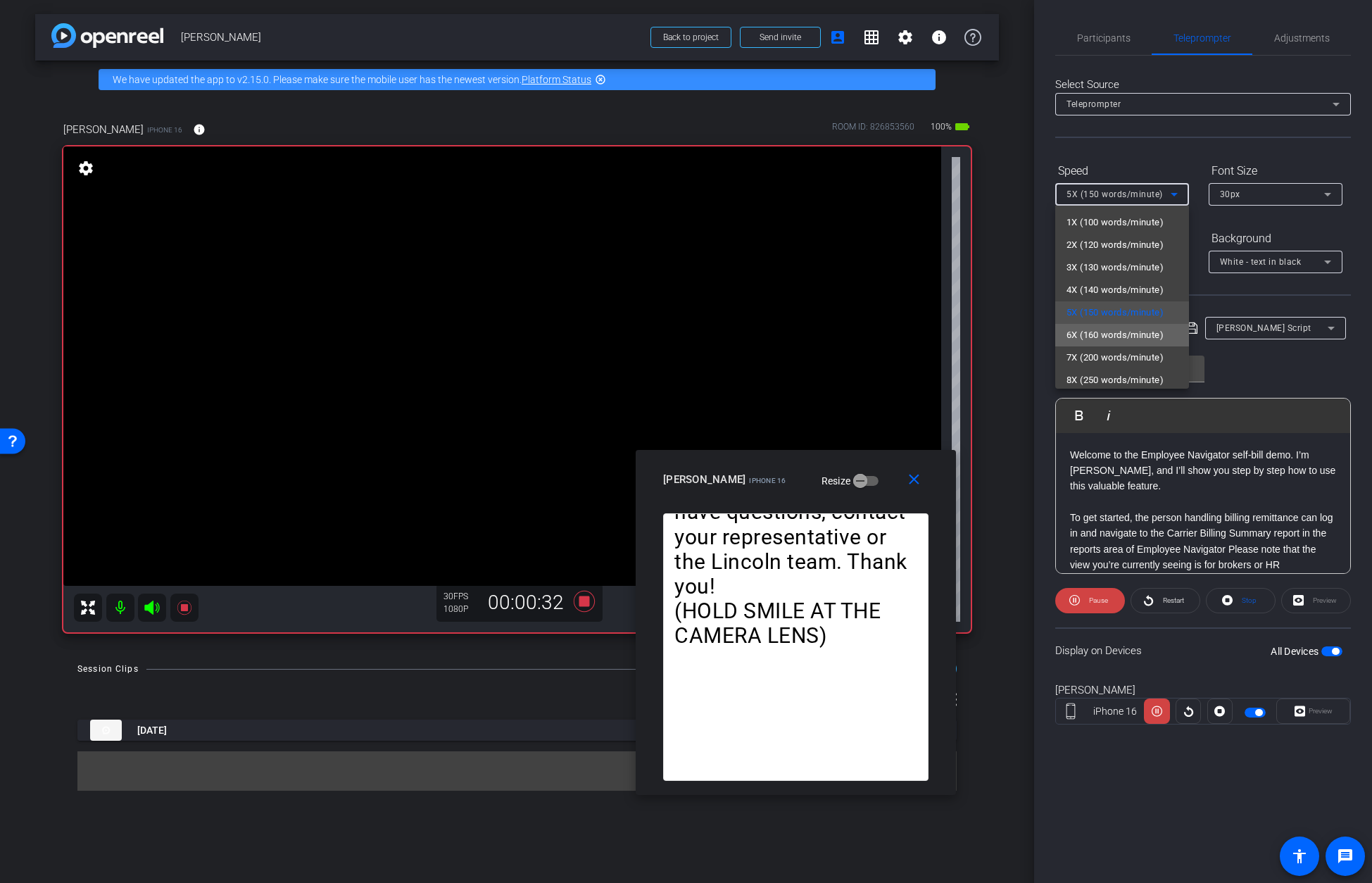
click at [986, 332] on span "6X (160 words/minute)" at bounding box center [1115, 335] width 97 height 17
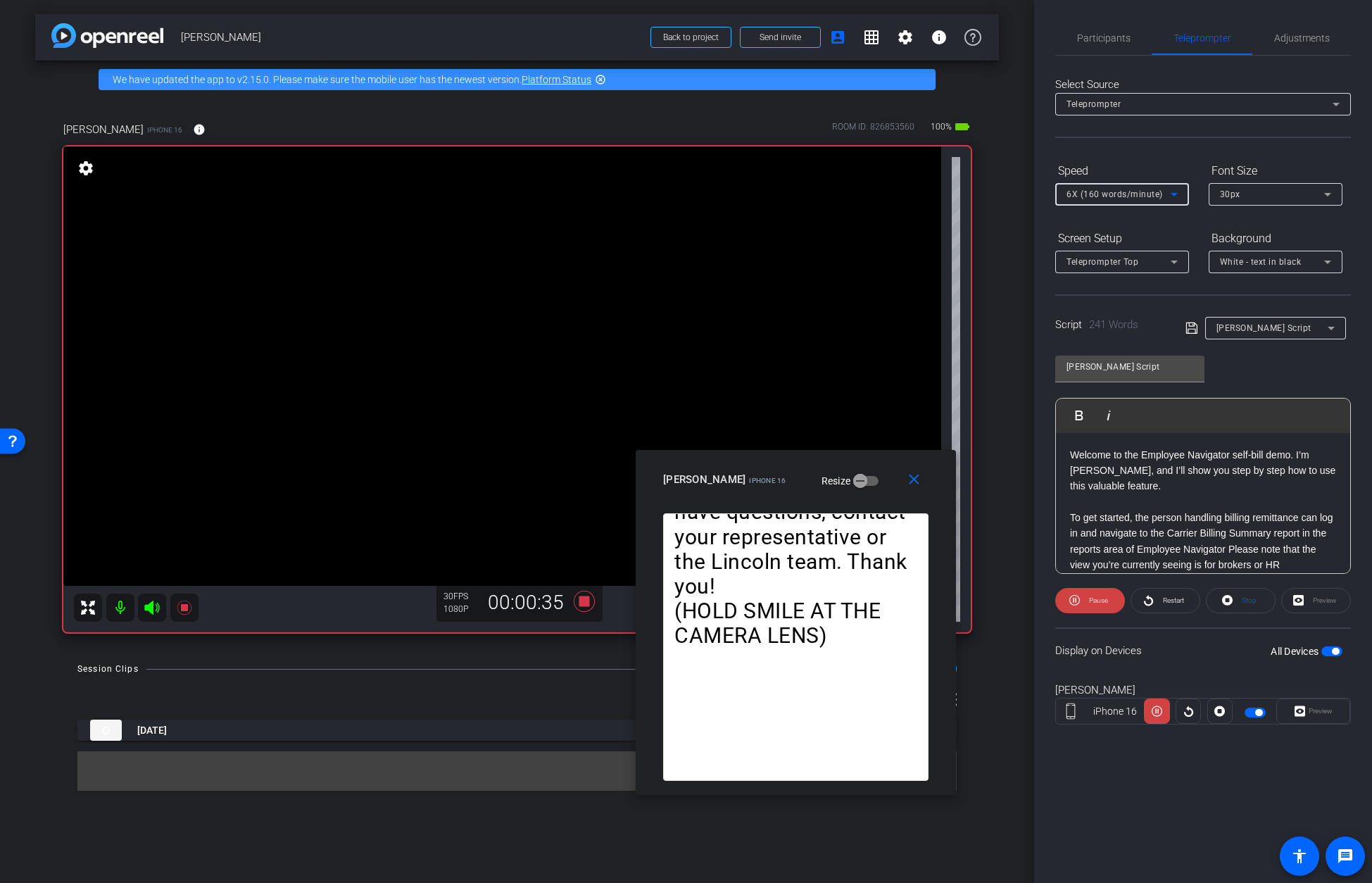
click at [986, 195] on icon at bounding box center [1174, 195] width 7 height 4
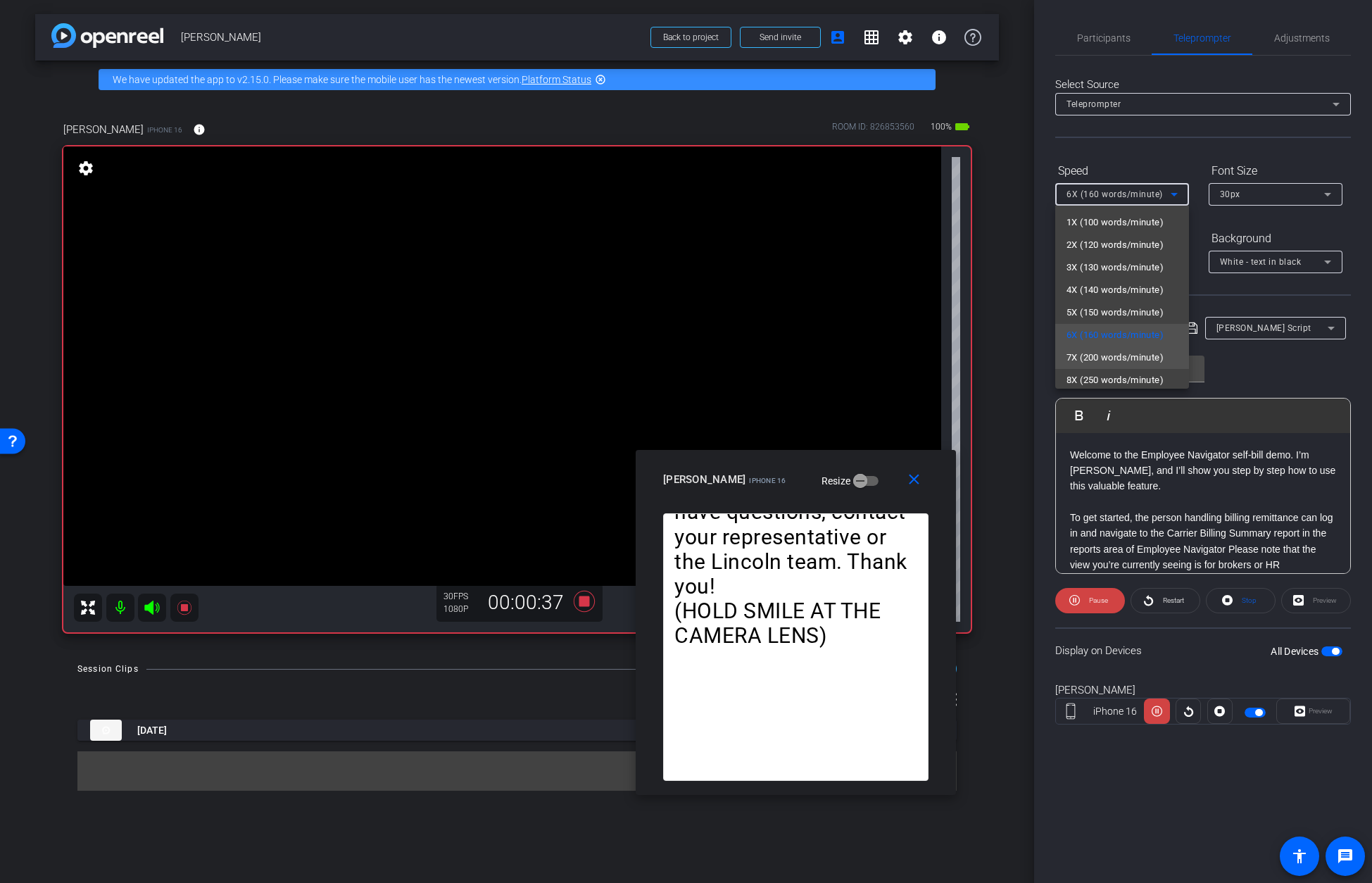
click at [986, 350] on span "7X (200 words/minute)" at bounding box center [1115, 358] width 97 height 17
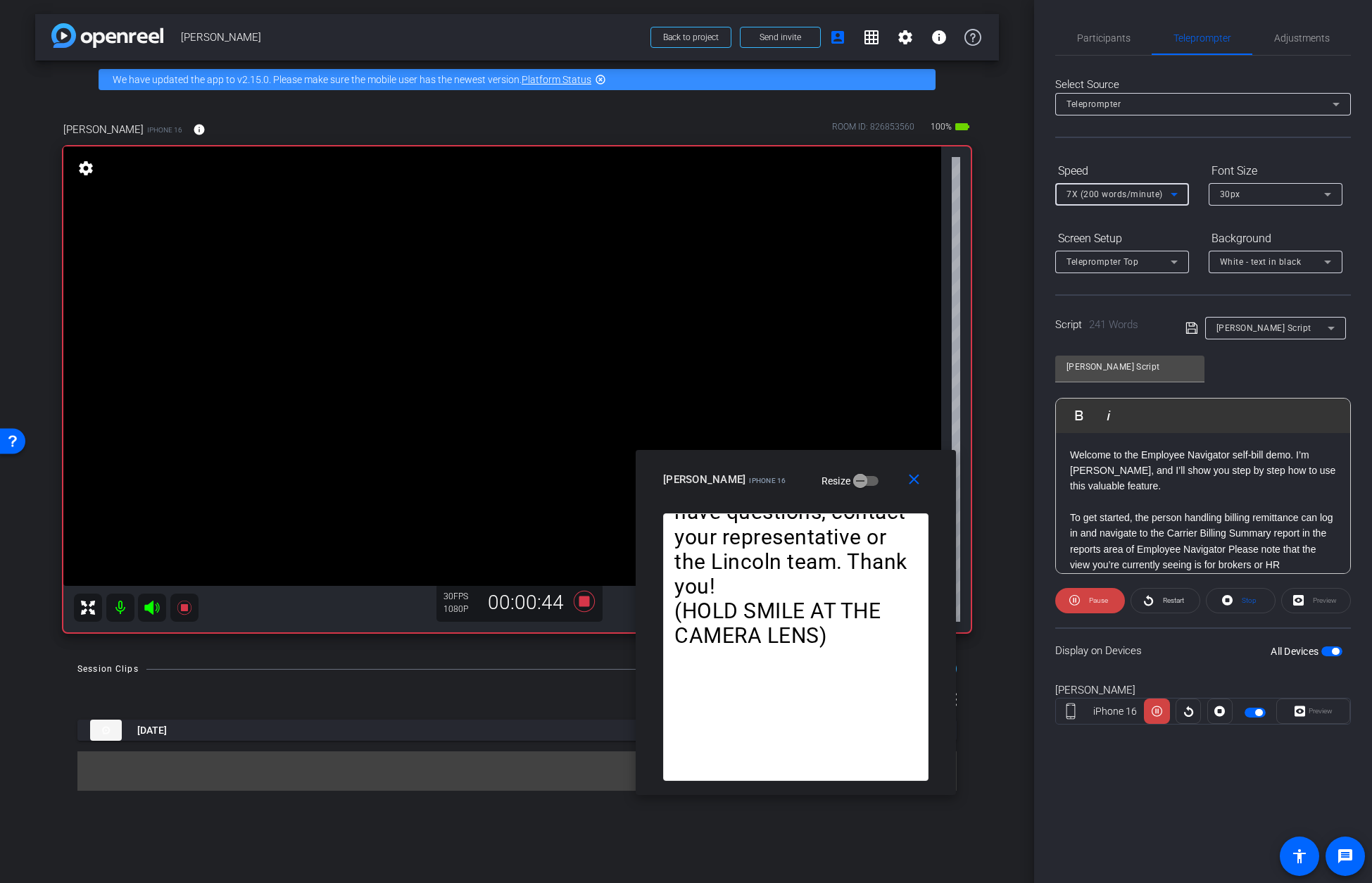
click at [986, 195] on icon at bounding box center [1174, 194] width 17 height 17
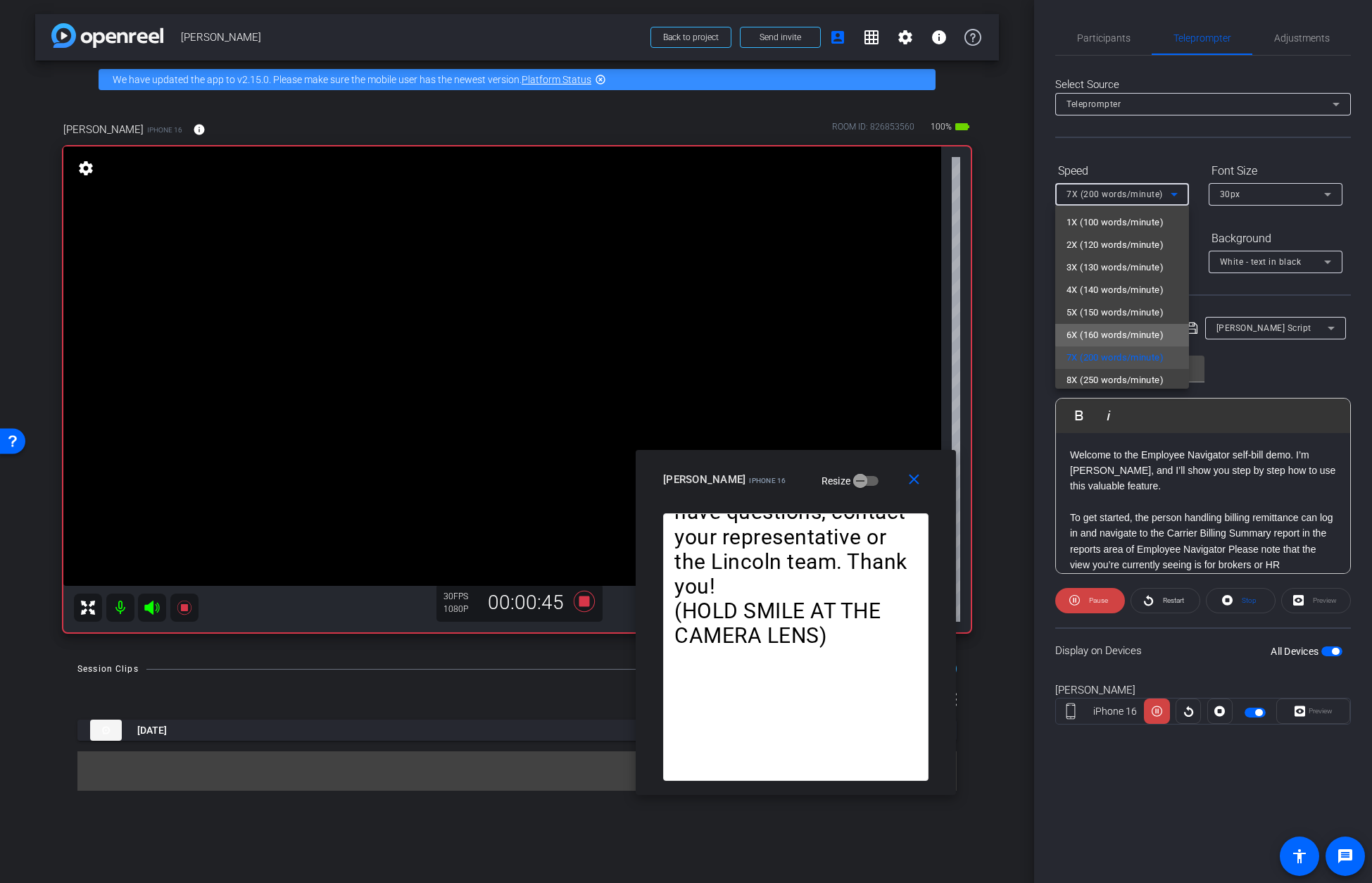
click at [986, 334] on span "6X (160 words/minute)" at bounding box center [1115, 335] width 97 height 17
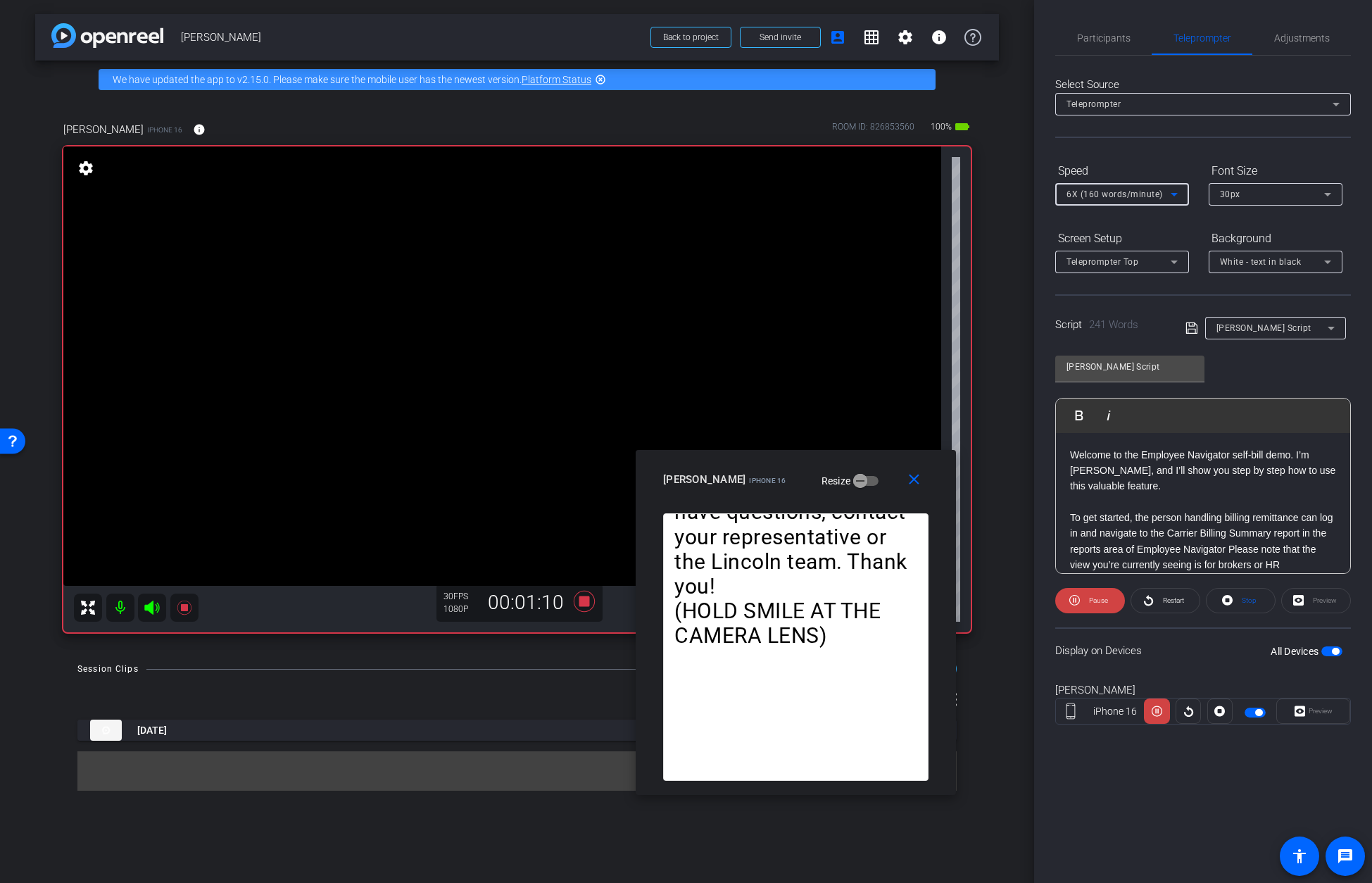
click at [986, 193] on icon at bounding box center [1174, 195] width 7 height 4
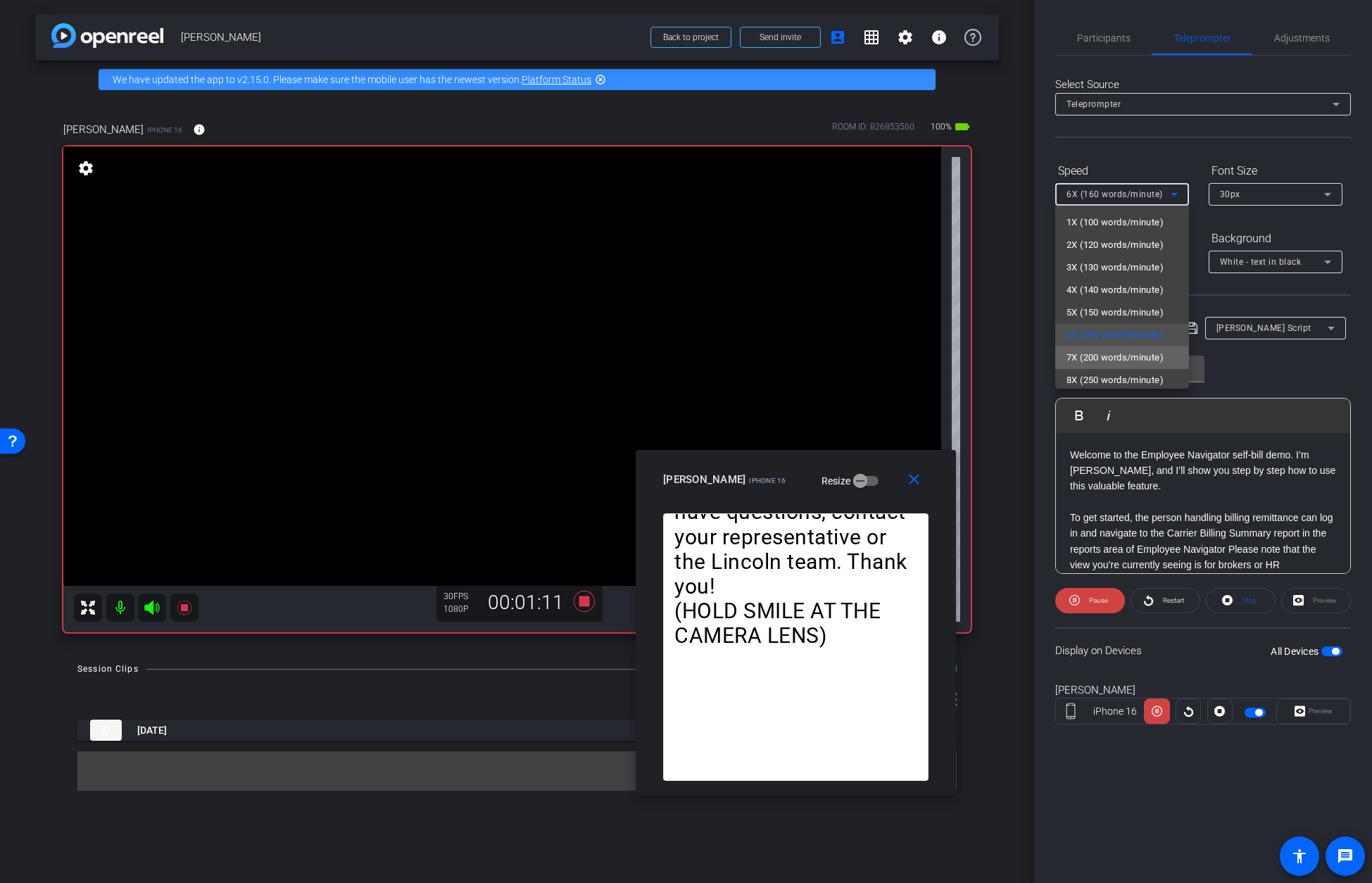
click at [986, 352] on span "7X (200 words/minute)" at bounding box center [1115, 358] width 97 height 17
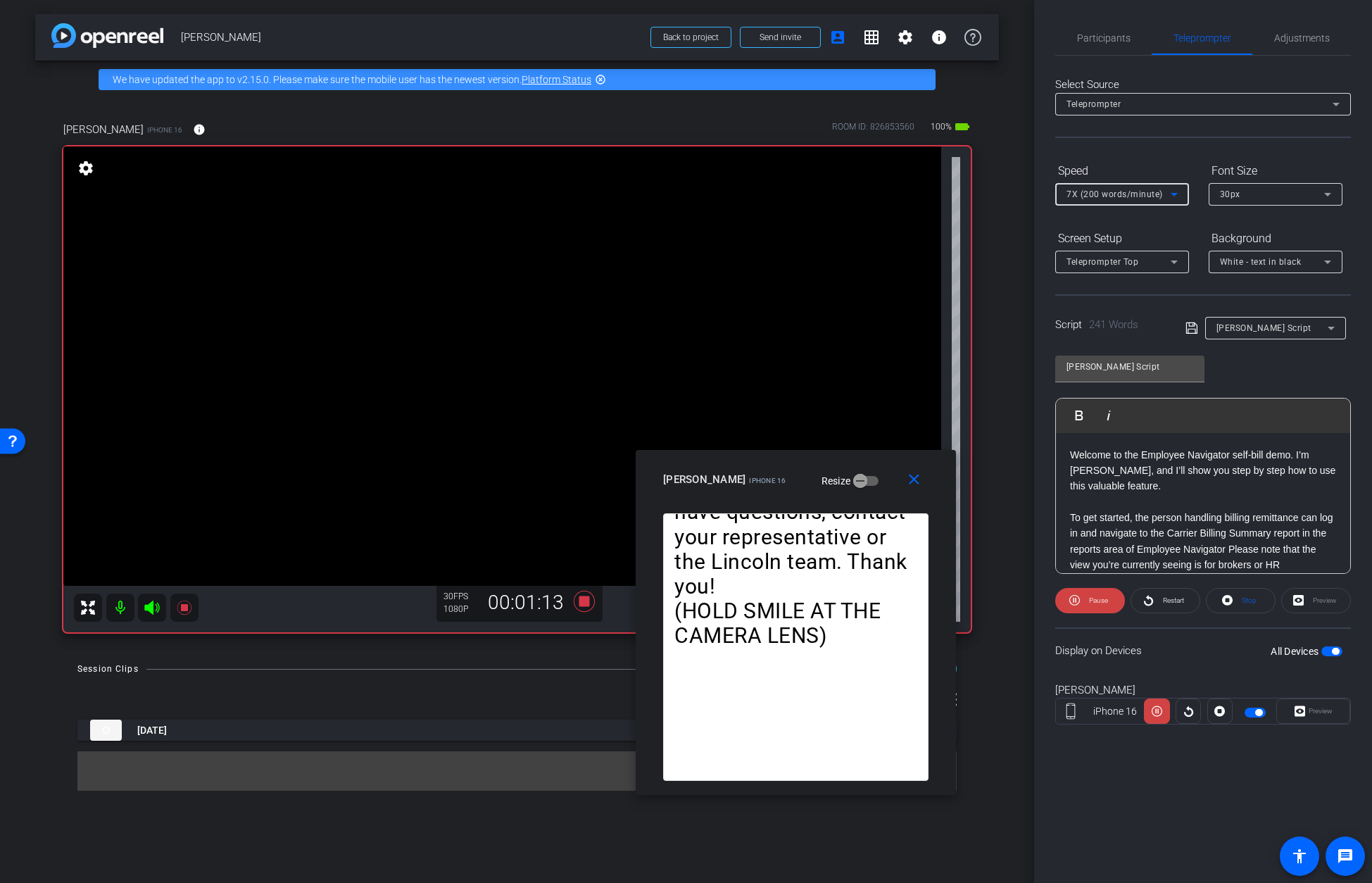
click at [986, 195] on span "7X (200 words/minute)" at bounding box center [1114, 194] width 96 height 10
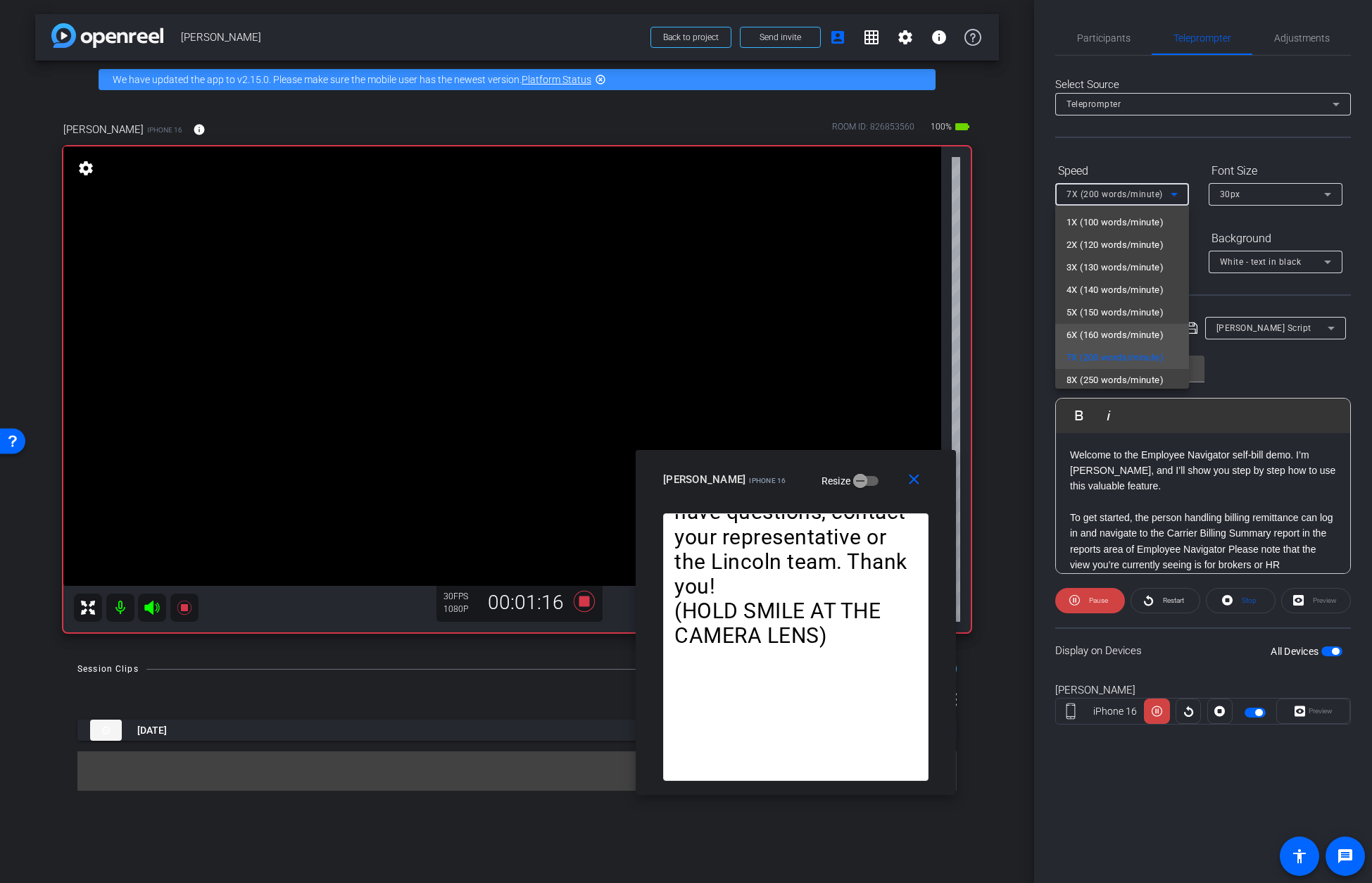
click at [986, 332] on span "6X (160 words/minute)" at bounding box center [1115, 335] width 97 height 17
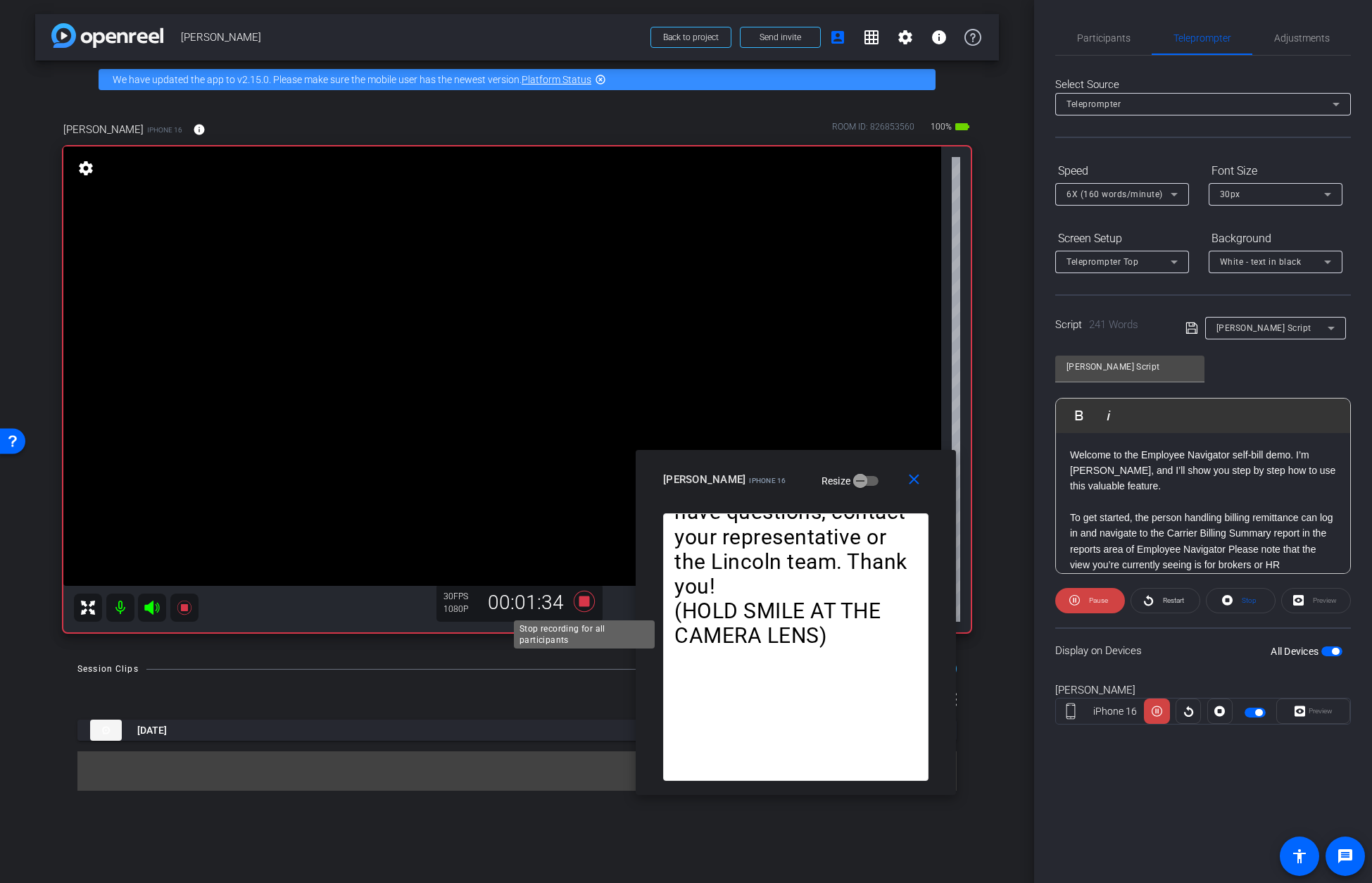
click at [583, 600] on icon at bounding box center [583, 601] width 21 height 21
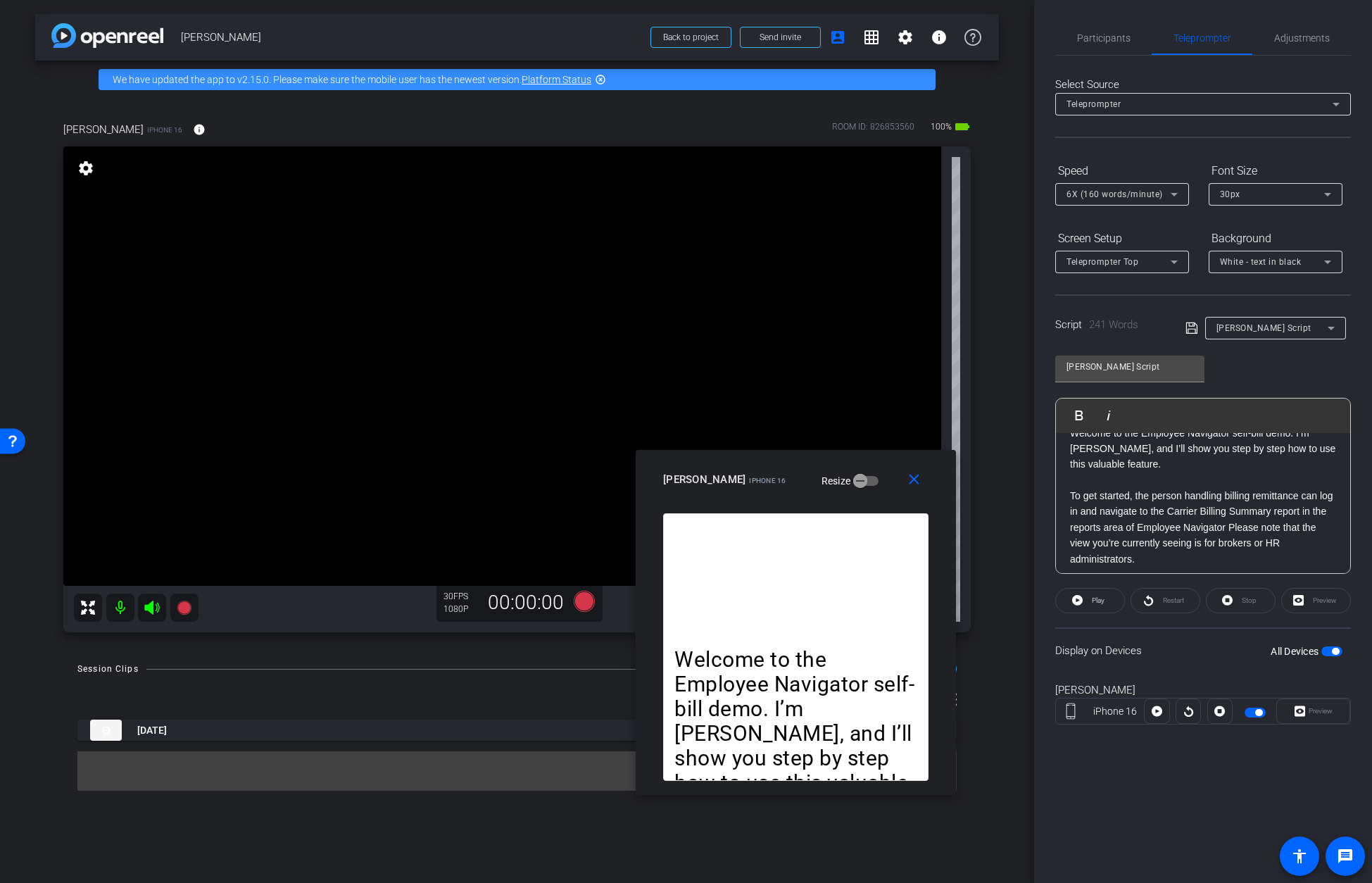
scroll to position [0, 0]
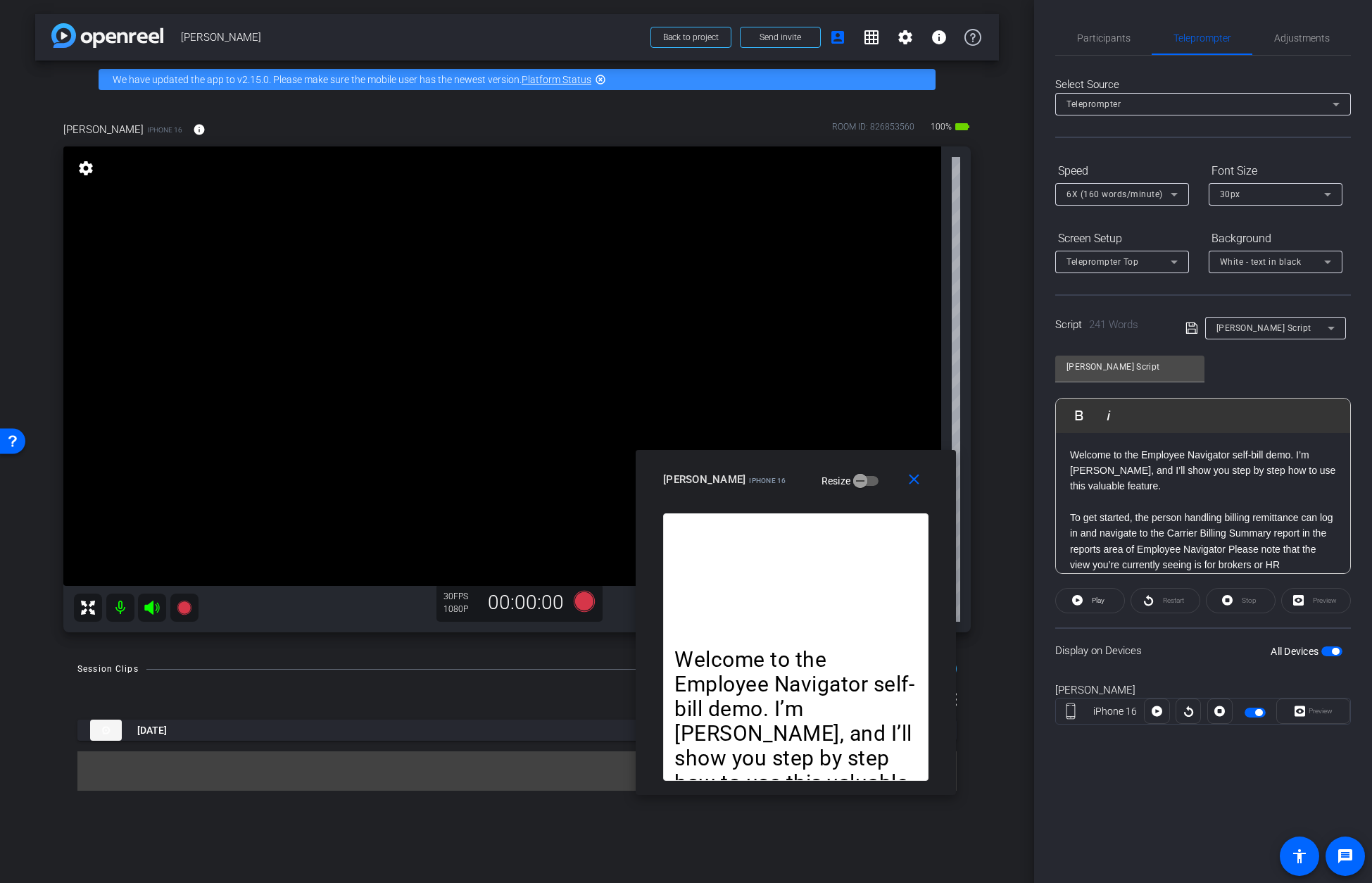
click at [986, 328] on icon at bounding box center [1192, 328] width 13 height 17
click at [986, 651] on span "button" at bounding box center [1331, 651] width 21 height 10
click at [986, 195] on icon at bounding box center [1174, 194] width 17 height 17
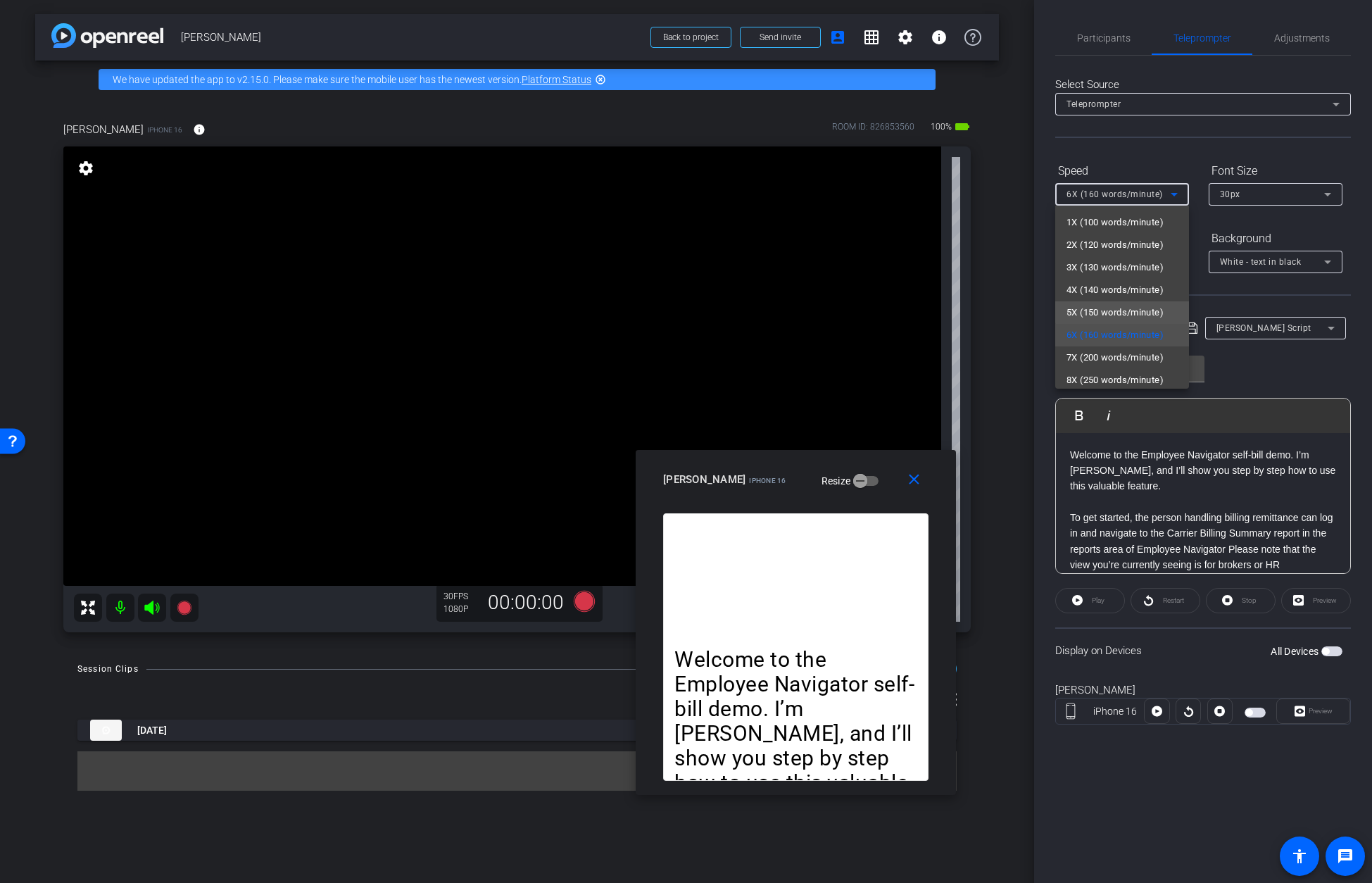
click at [986, 309] on span "5X (150 words/minute)" at bounding box center [1115, 313] width 97 height 17
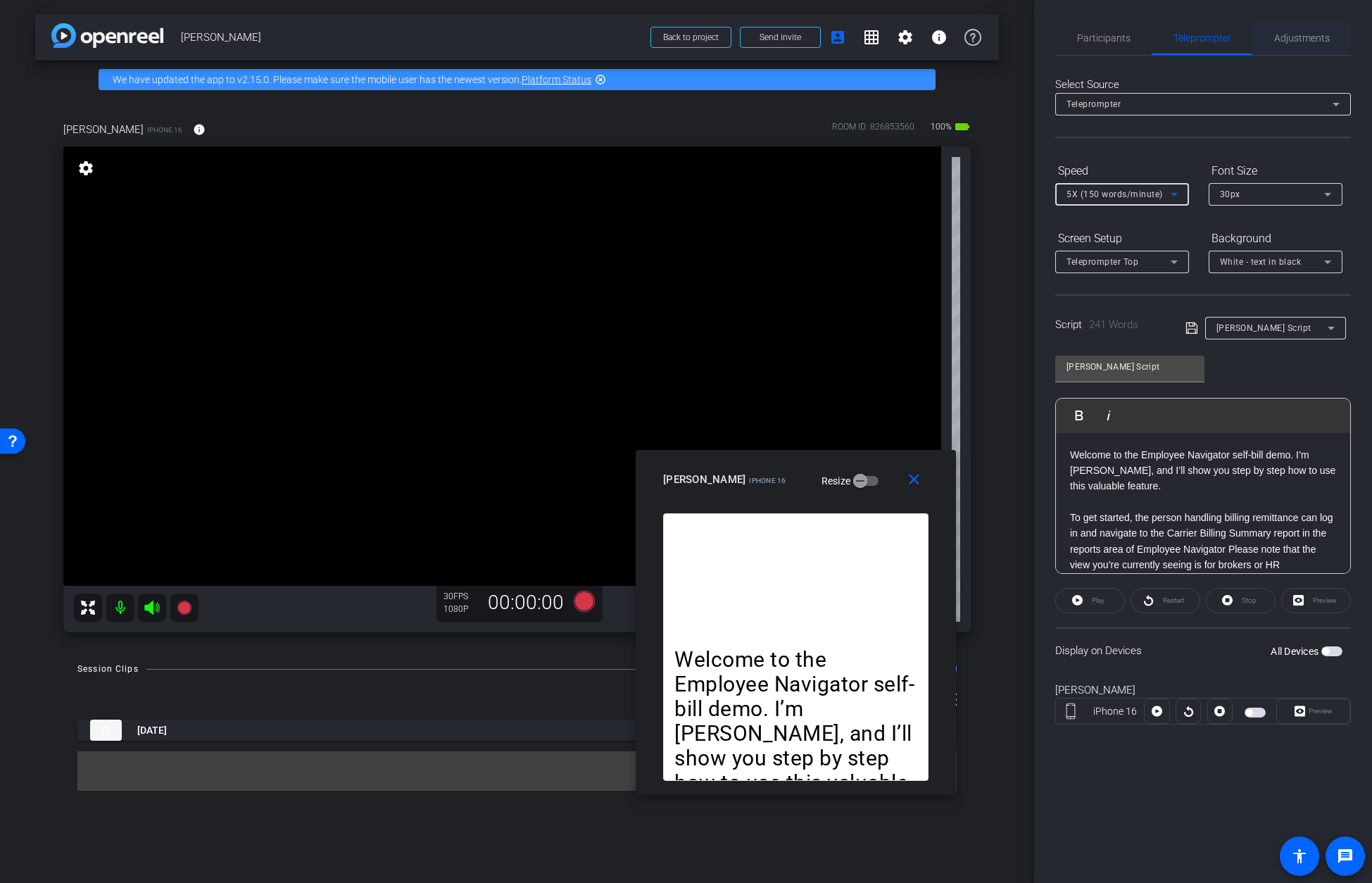
click at [986, 42] on span "Adjustments" at bounding box center [1302, 38] width 56 height 10
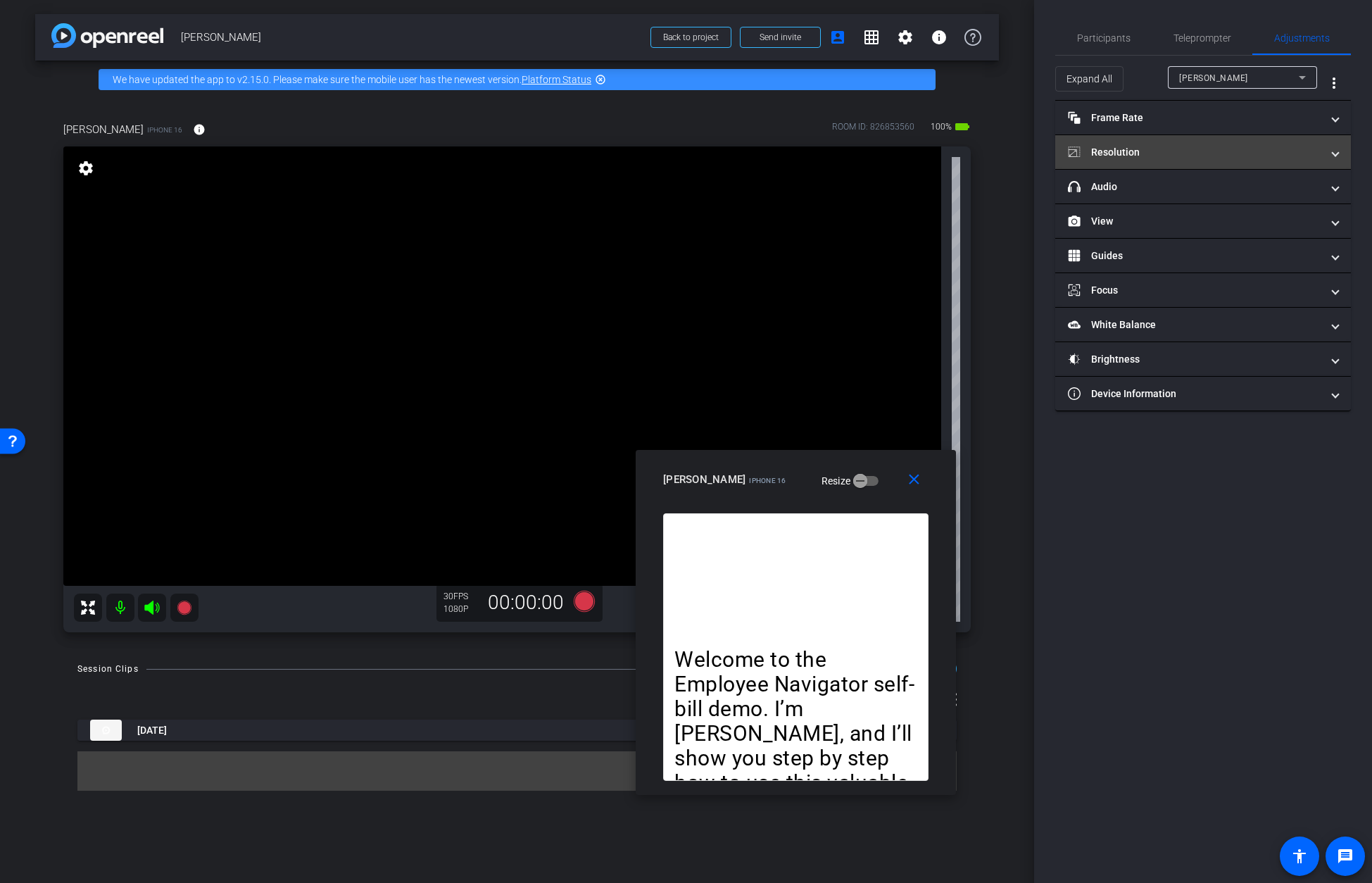
click at [986, 152] on mat-panel-title "Resolution" at bounding box center [1194, 152] width 253 height 14
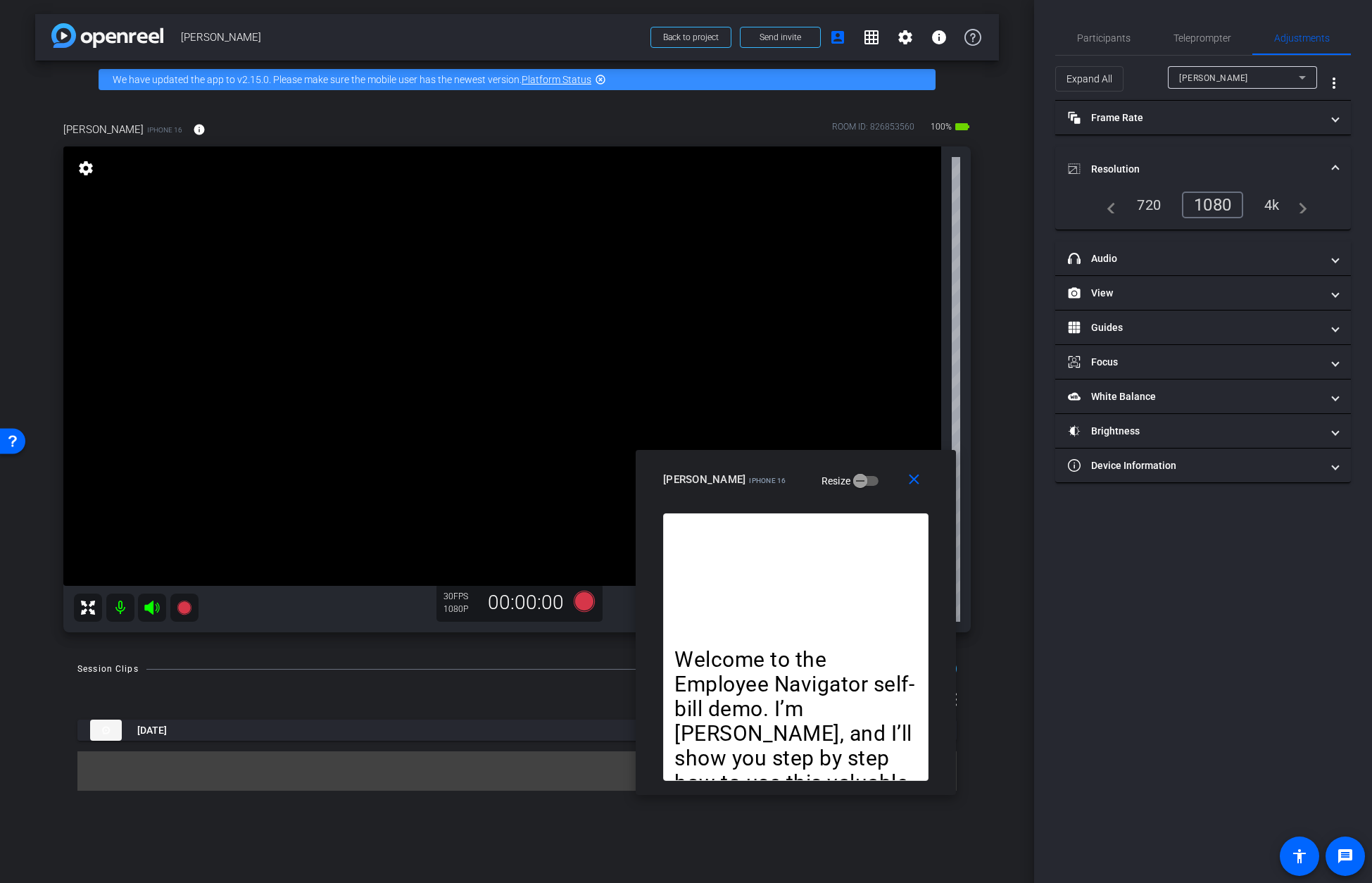
drag, startPoint x: 1133, startPoint y: 166, endPoint x: 1136, endPoint y: 150, distance: 16.3
click at [986, 166] on mat-panel-title "Resolution" at bounding box center [1194, 169] width 253 height 14
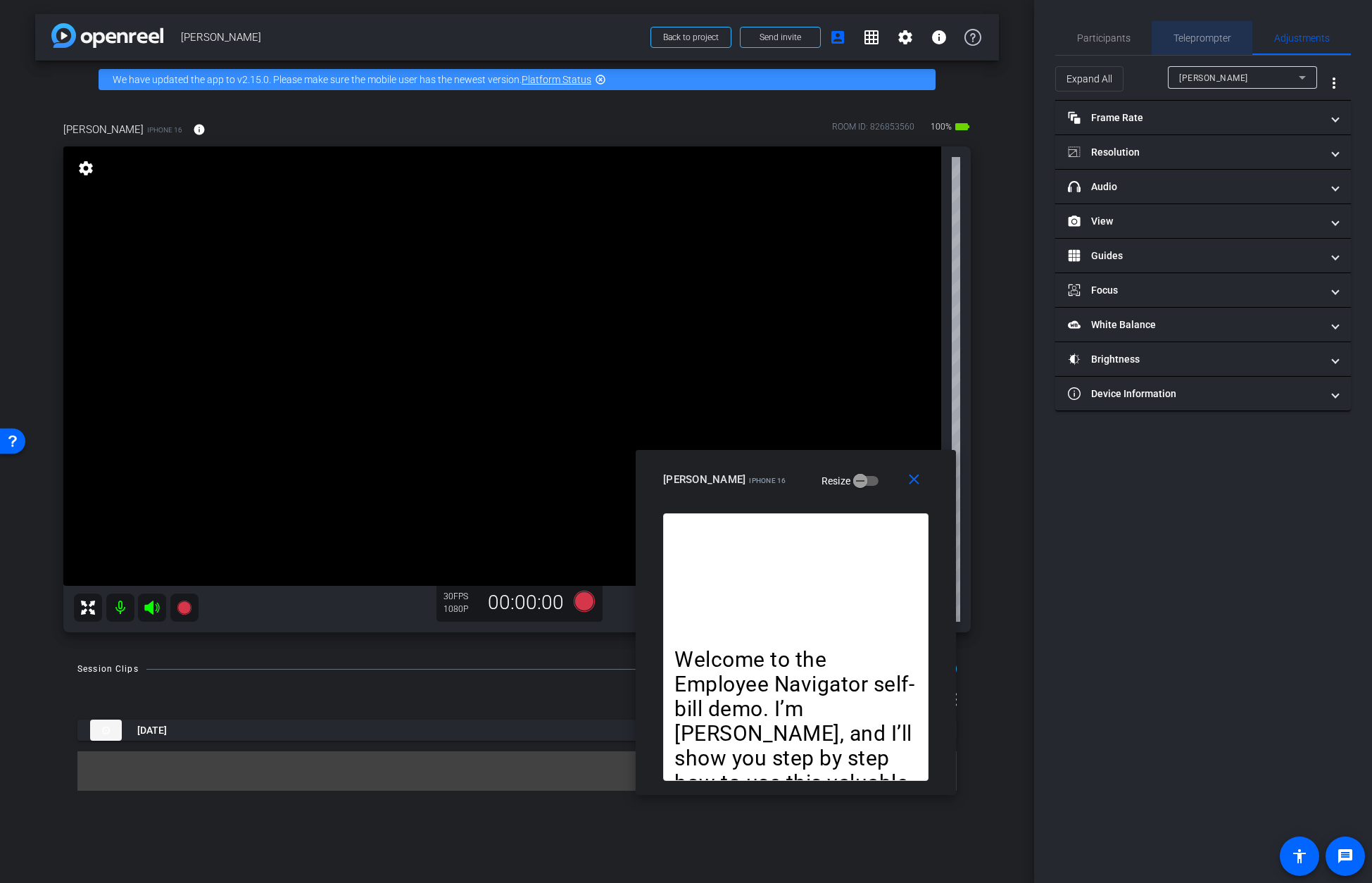
click at [986, 41] on span "Teleprompter" at bounding box center [1202, 38] width 58 height 10
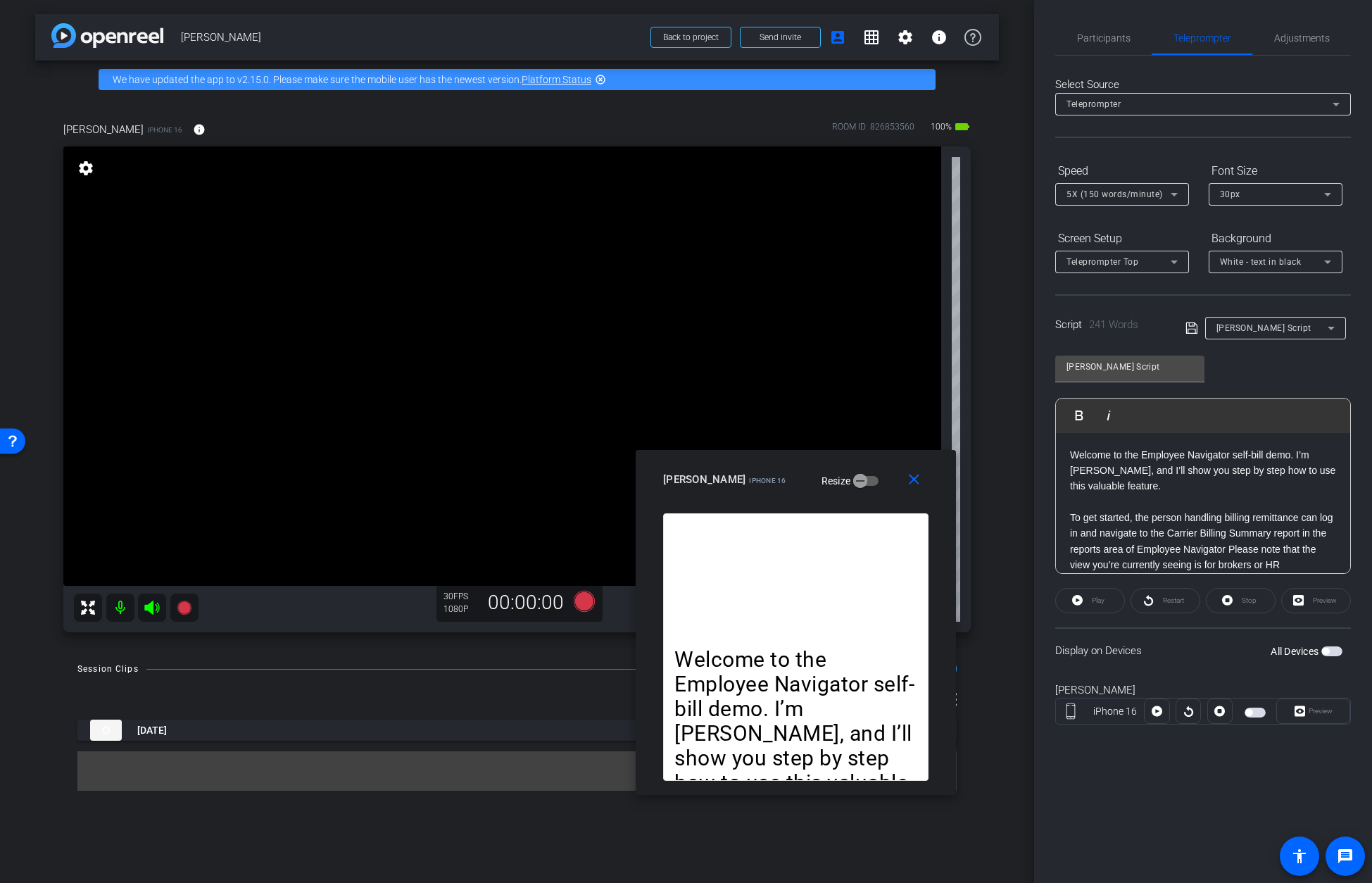
click at [986, 649] on span "button" at bounding box center [1331, 651] width 21 height 10
click at [183, 606] on icon at bounding box center [184, 607] width 14 height 14
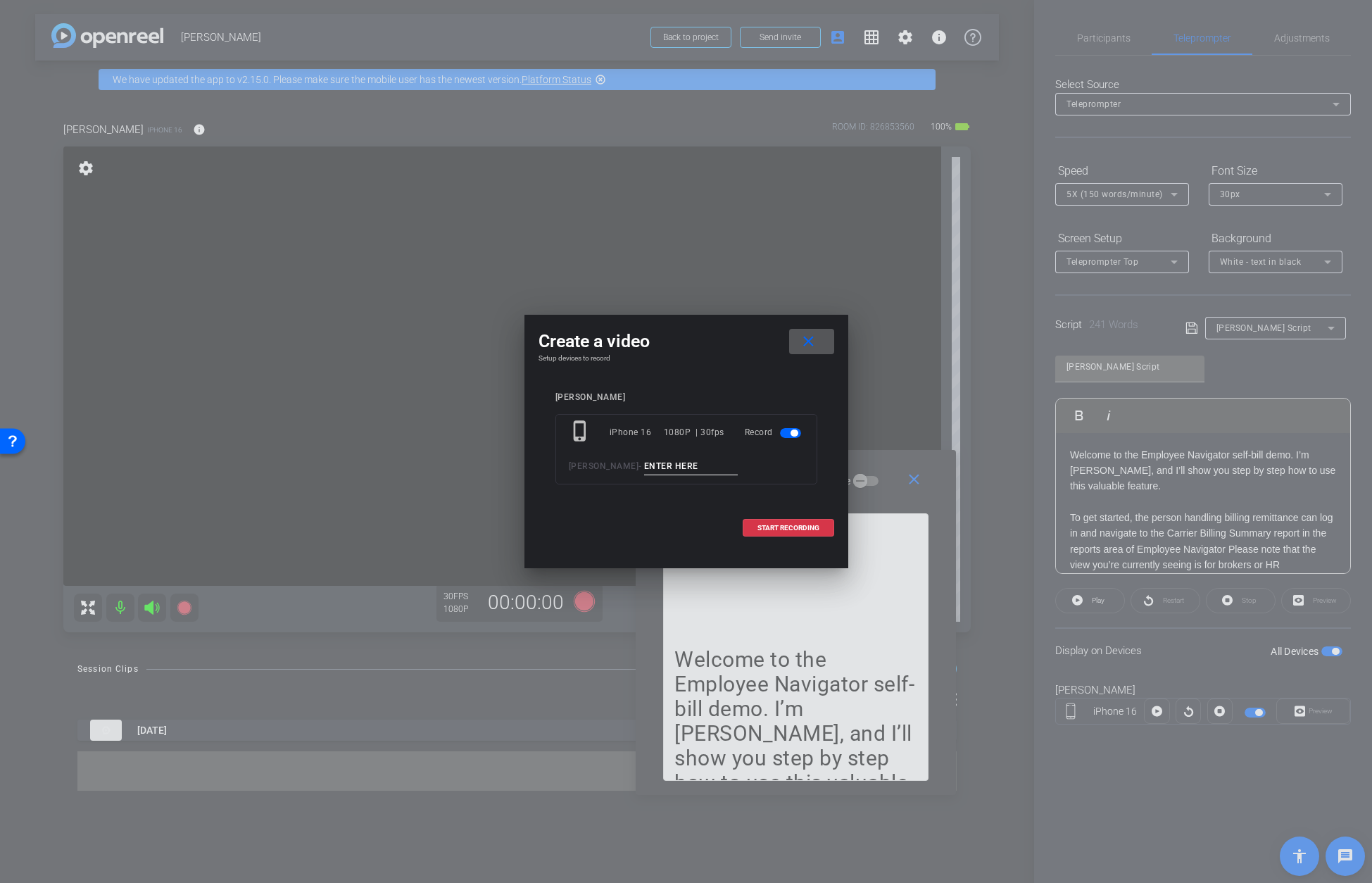
click at [689, 465] on input at bounding box center [691, 467] width 95 height 18
type input "Laura Take 2"
click at [777, 528] on span "START RECORDING" at bounding box center [788, 528] width 62 height 7
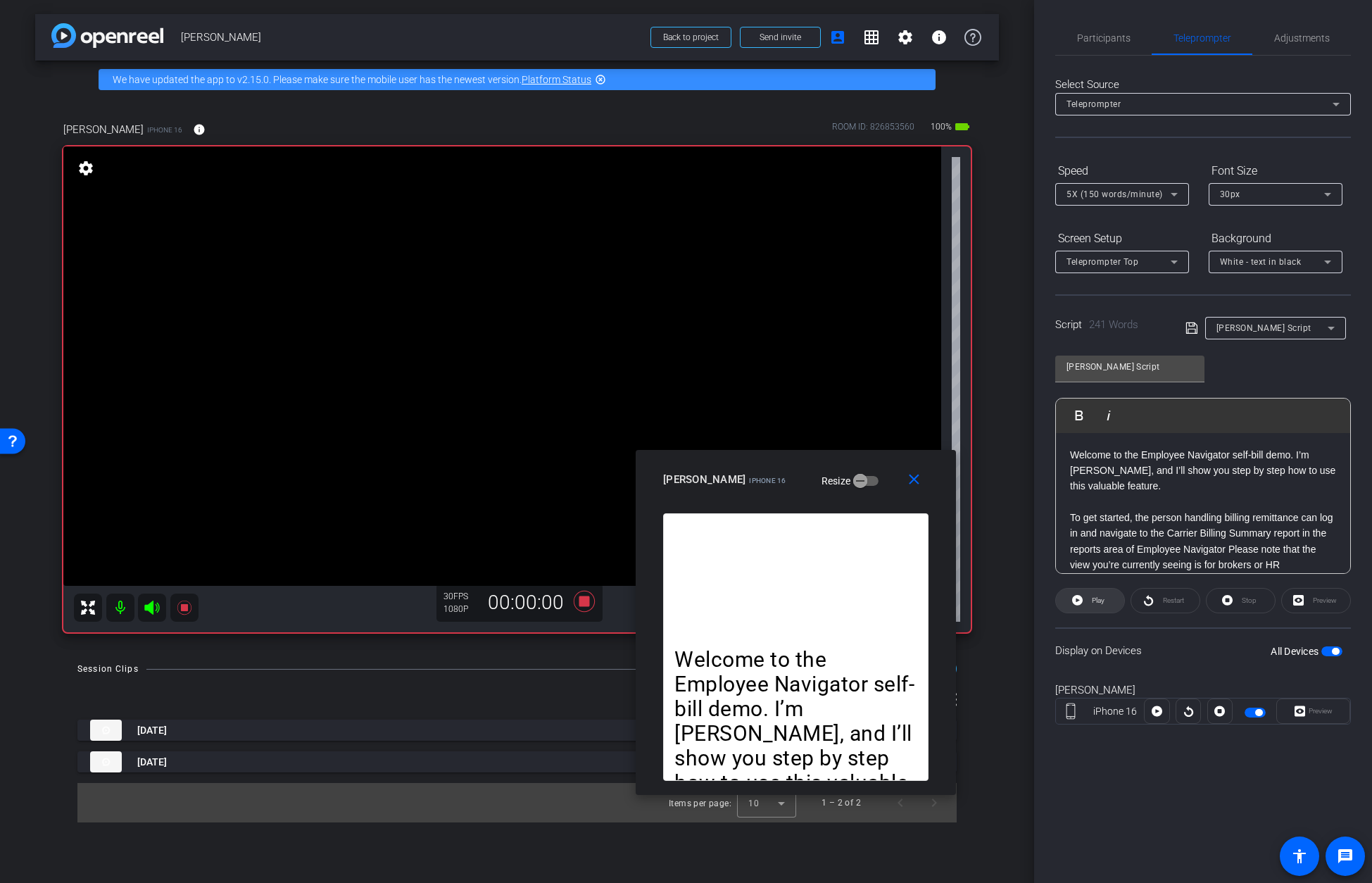
click at [986, 600] on span "Play" at bounding box center [1098, 600] width 13 height 8
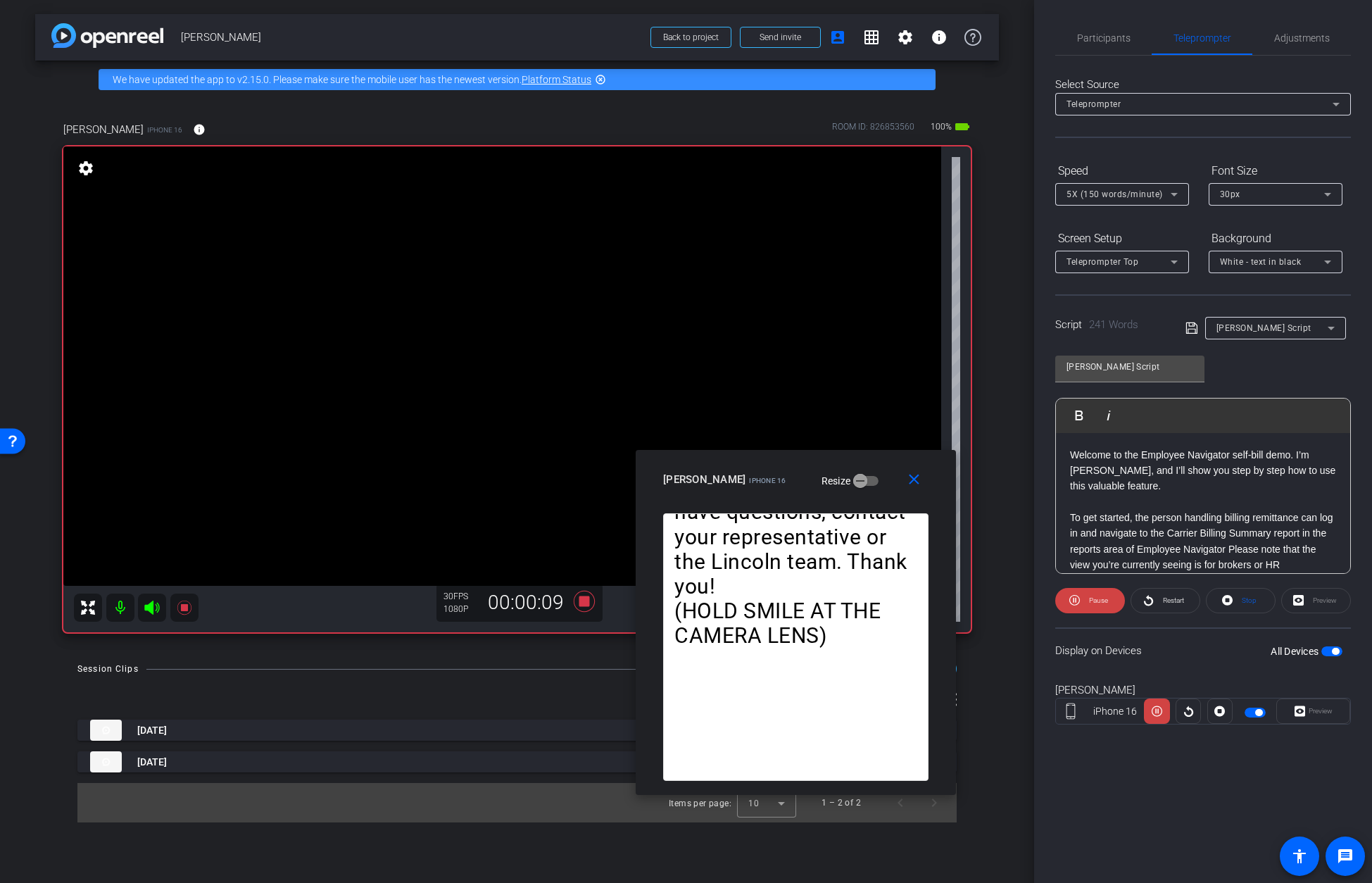
click at [986, 194] on icon at bounding box center [1174, 194] width 17 height 17
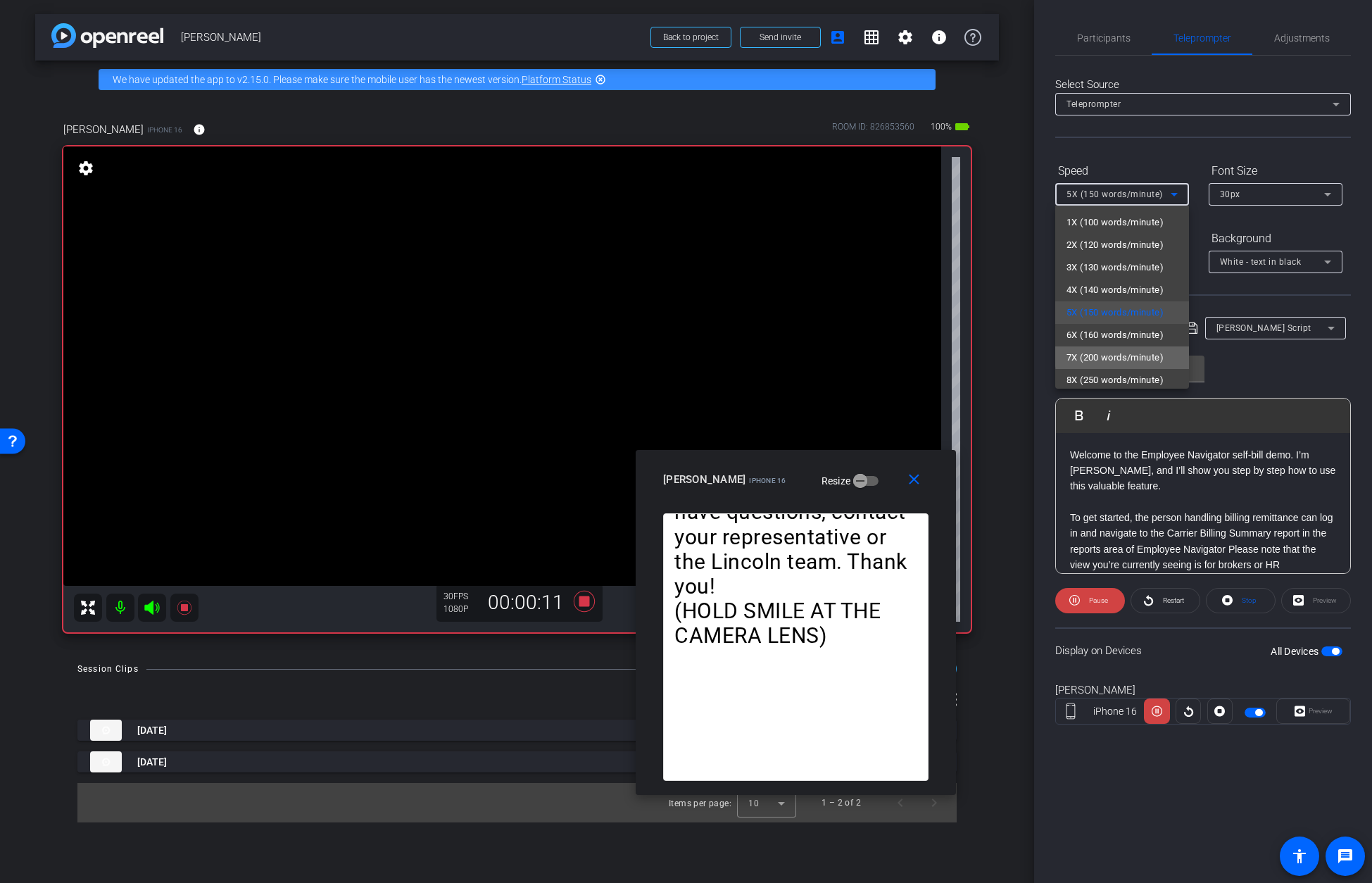
click at [986, 355] on span "7X (200 words/minute)" at bounding box center [1115, 358] width 97 height 17
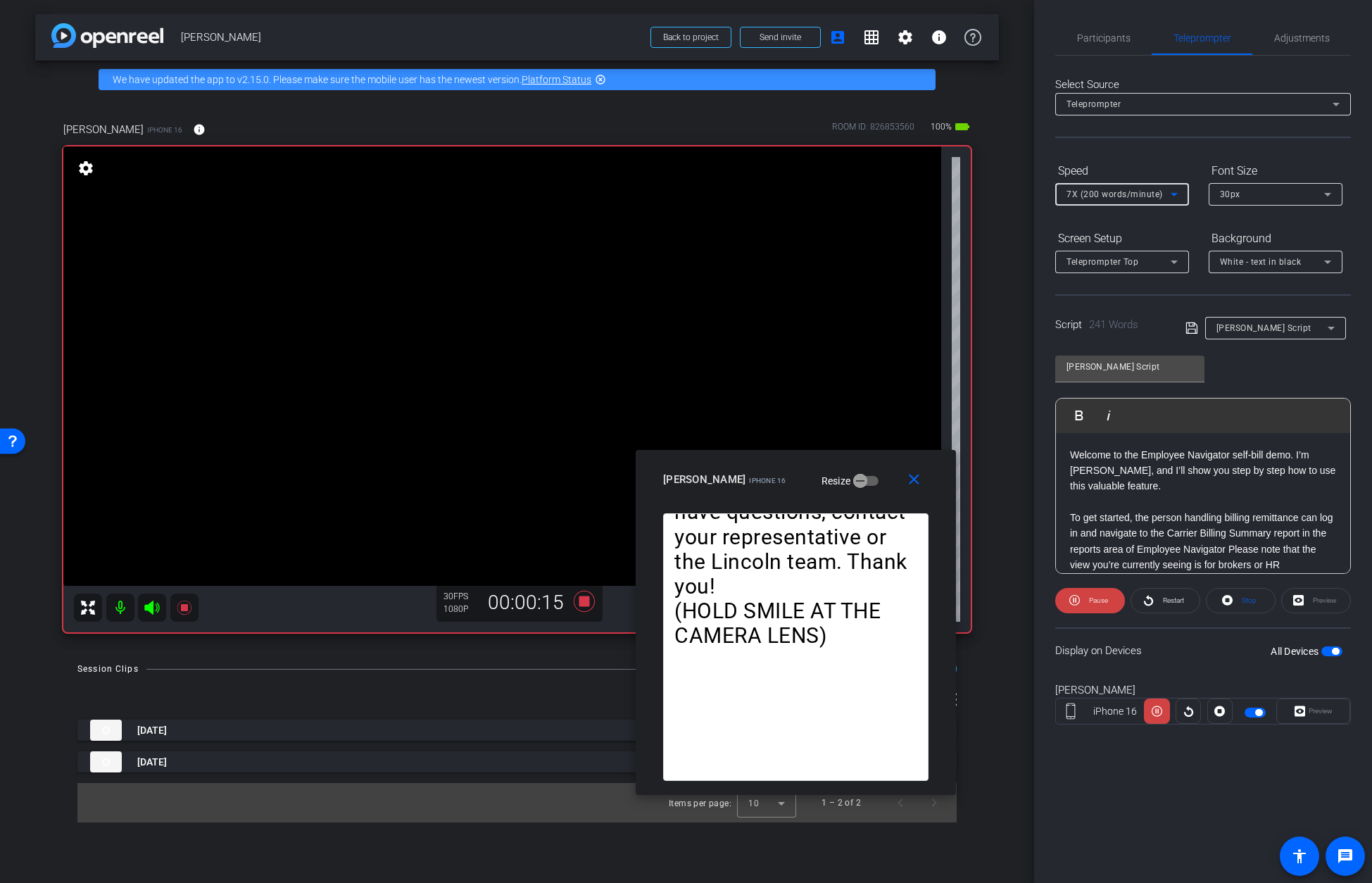
click at [986, 196] on icon at bounding box center [1174, 194] width 17 height 17
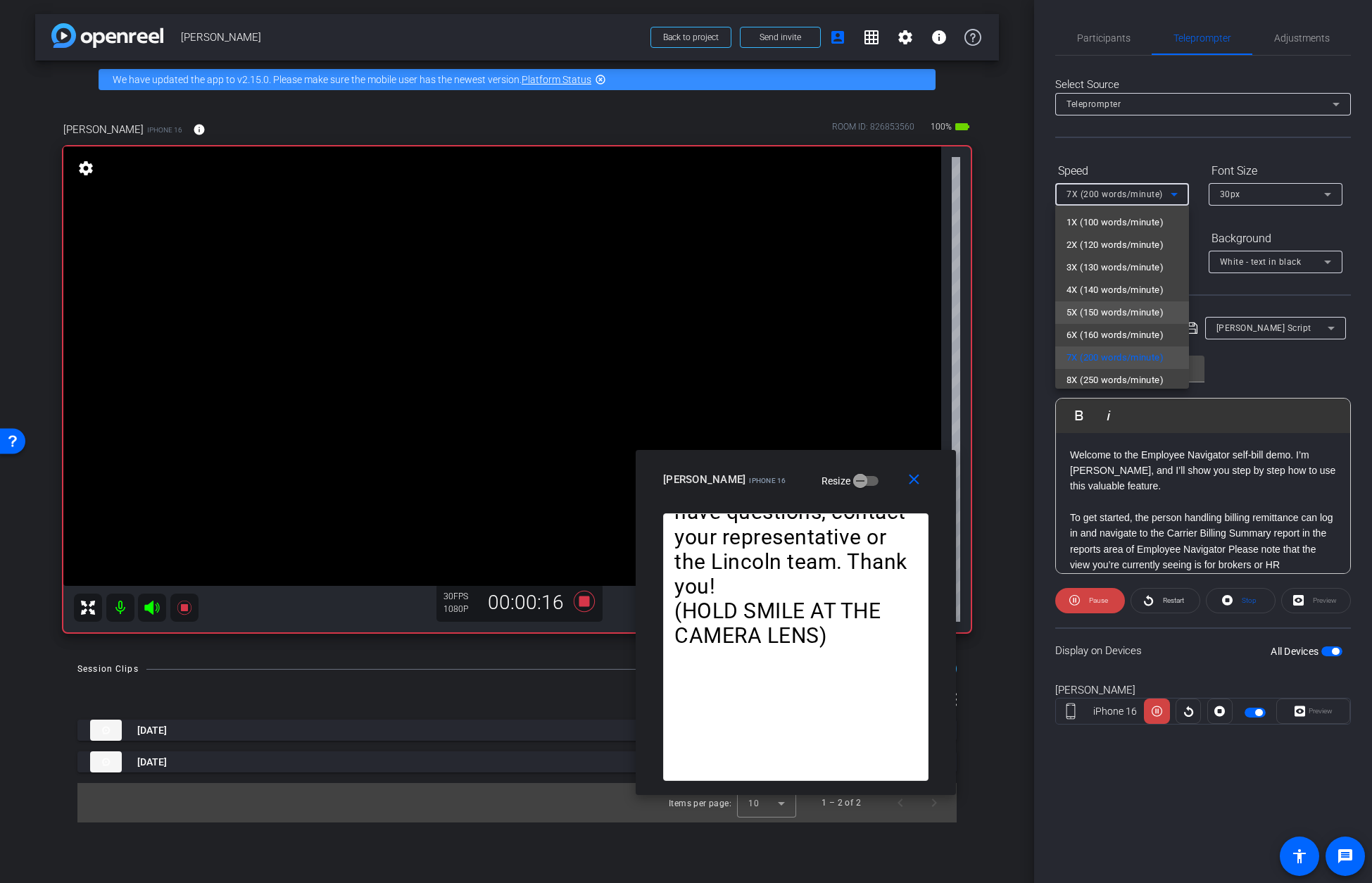
click at [986, 314] on span "5X (150 words/minute)" at bounding box center [1115, 313] width 97 height 17
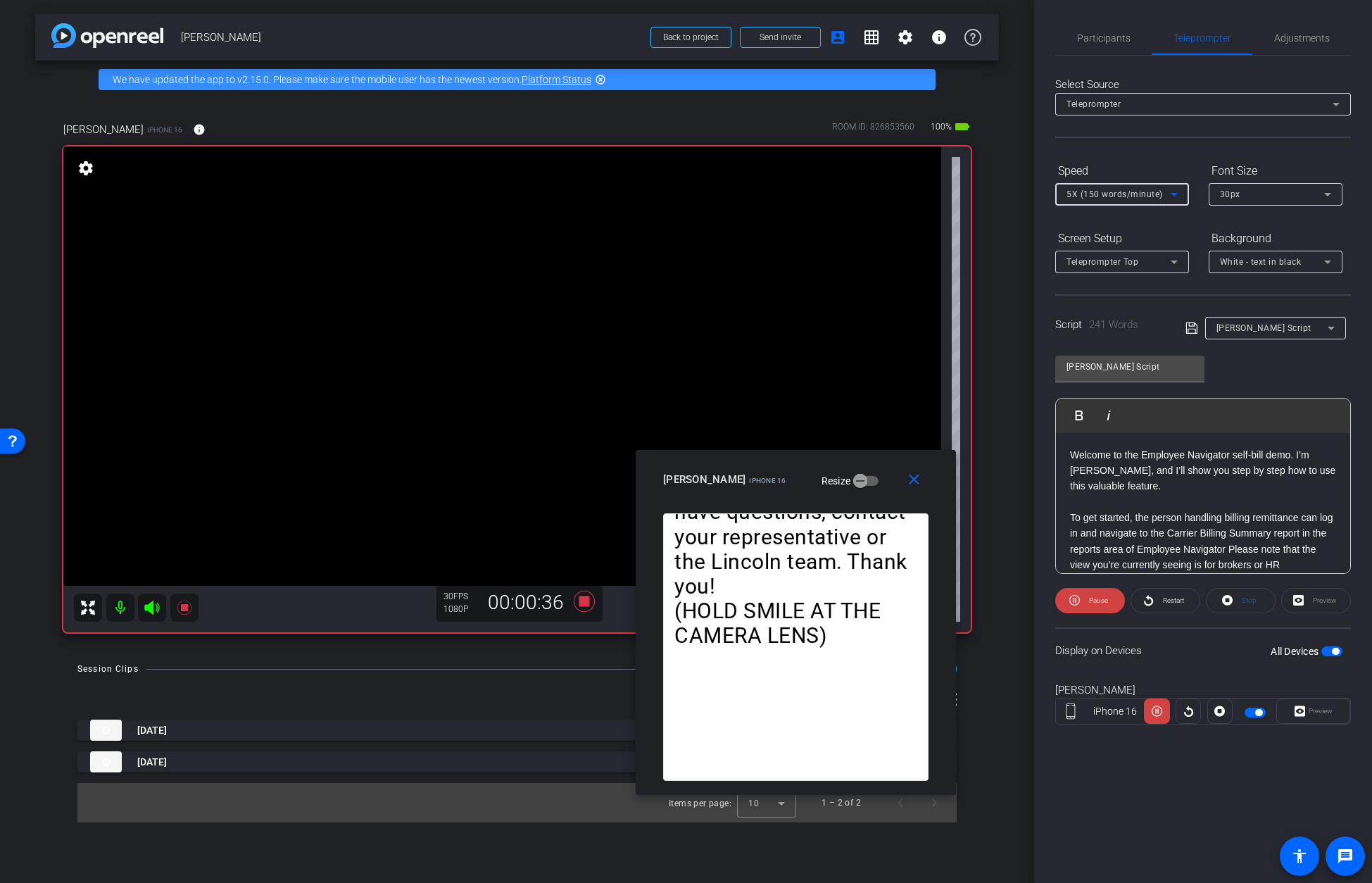
click at [986, 188] on icon at bounding box center [1174, 194] width 17 height 17
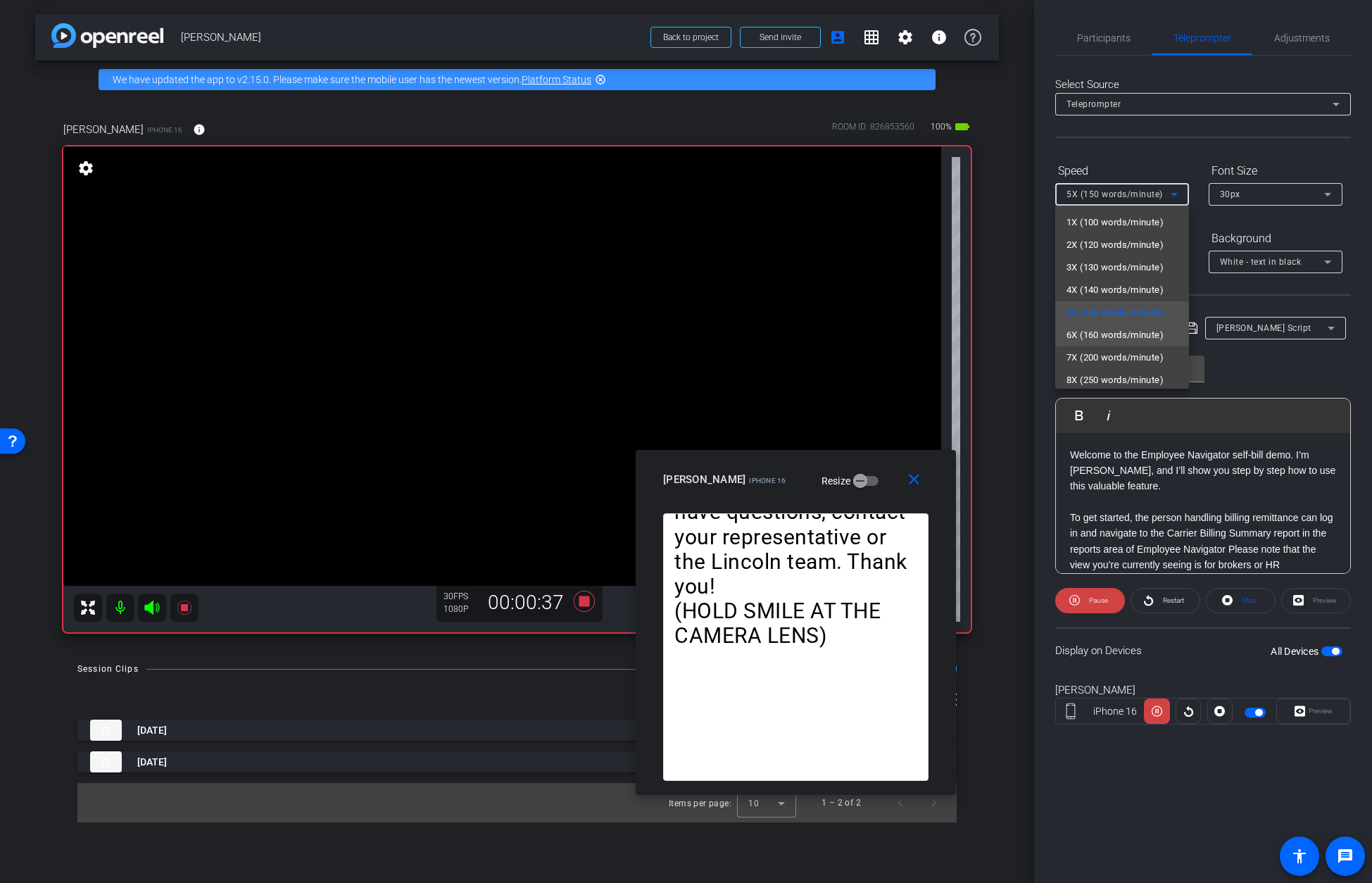
click at [986, 336] on span "6X (160 words/minute)" at bounding box center [1115, 335] width 97 height 17
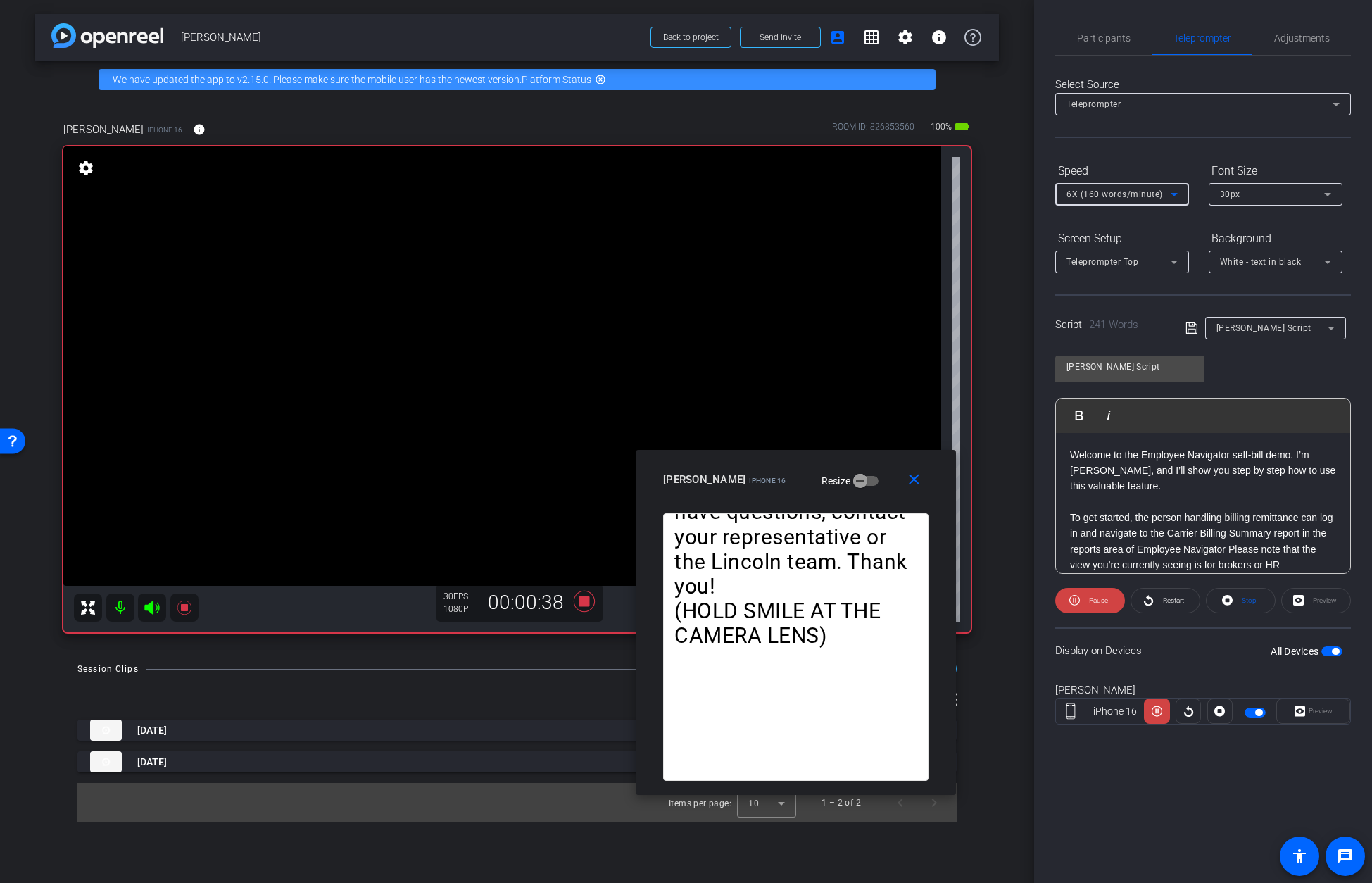
click at [986, 196] on icon at bounding box center [1174, 194] width 17 height 17
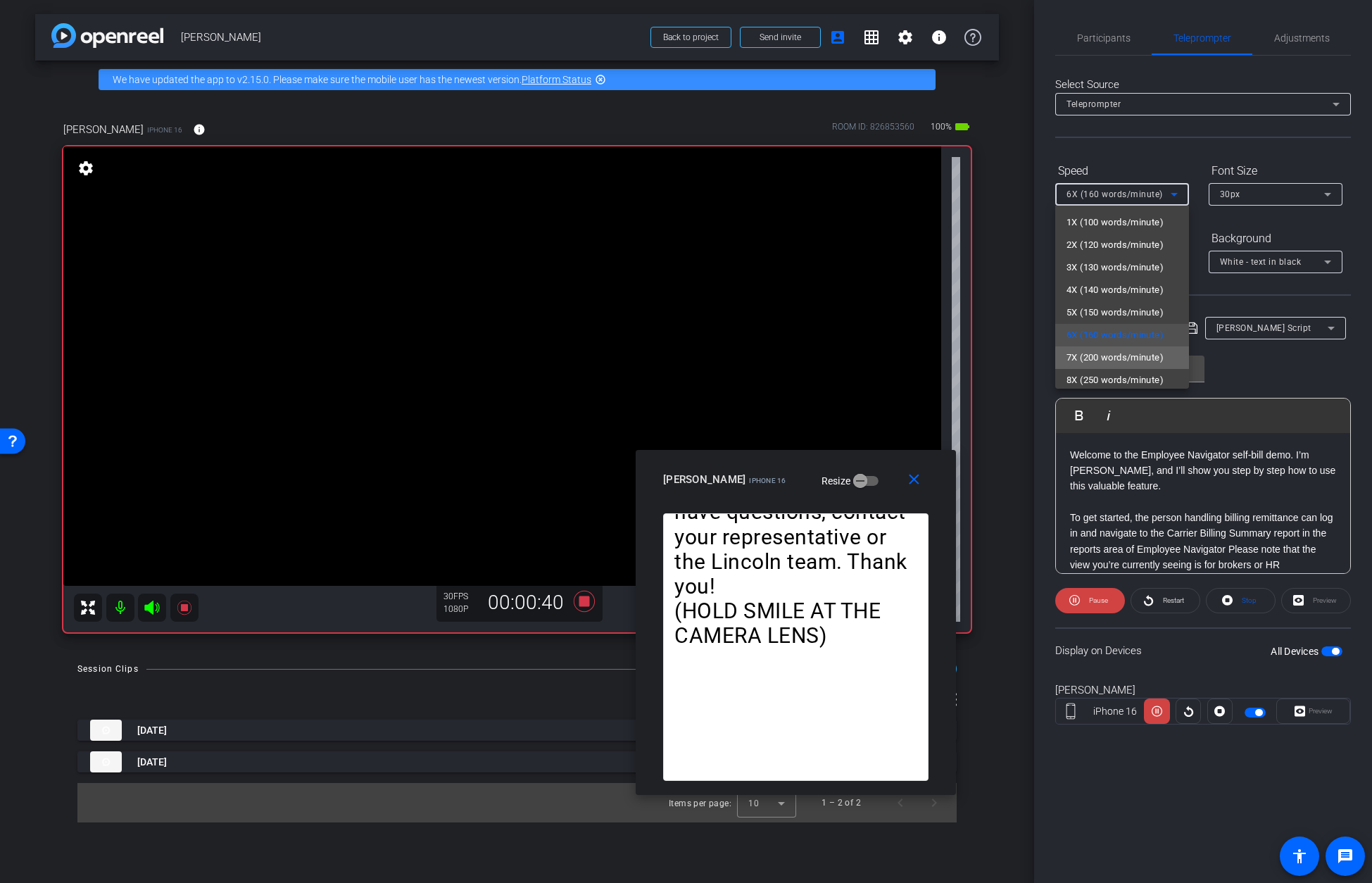
click at [986, 359] on span "7X (200 words/minute)" at bounding box center [1115, 358] width 97 height 17
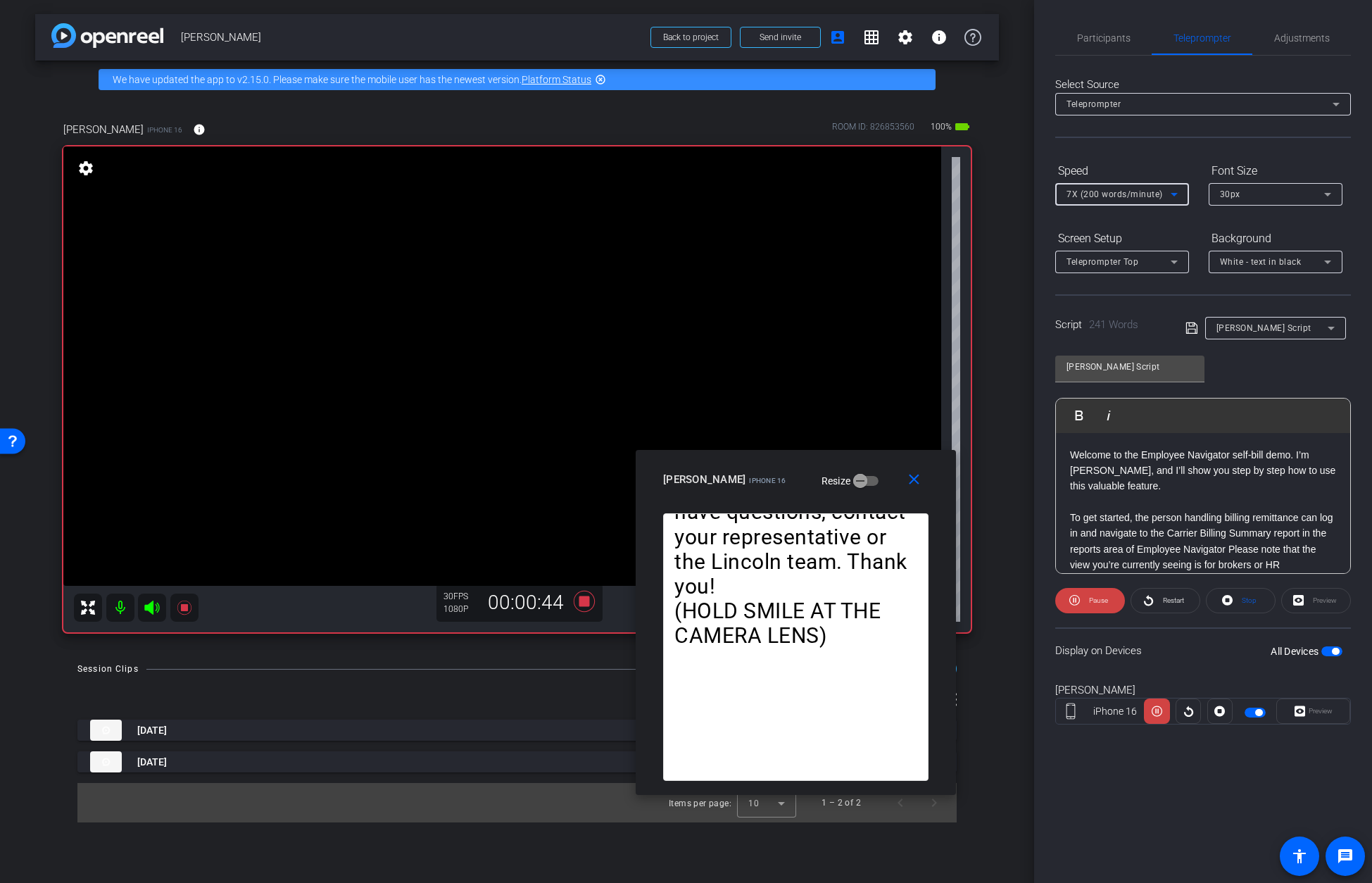
click at [986, 193] on icon at bounding box center [1174, 194] width 17 height 17
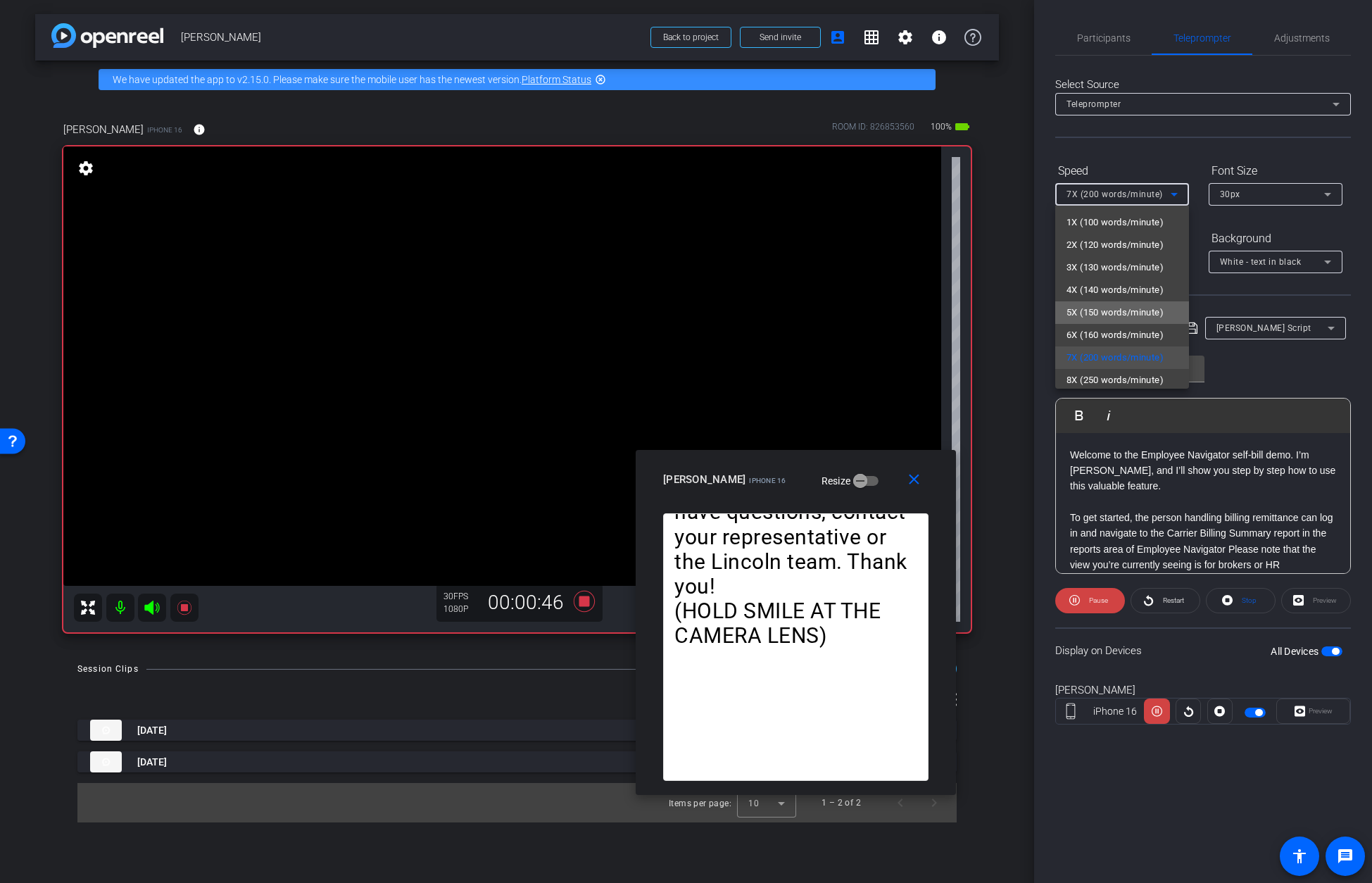
click at [986, 307] on span "5X (150 words/minute)" at bounding box center [1115, 313] width 97 height 17
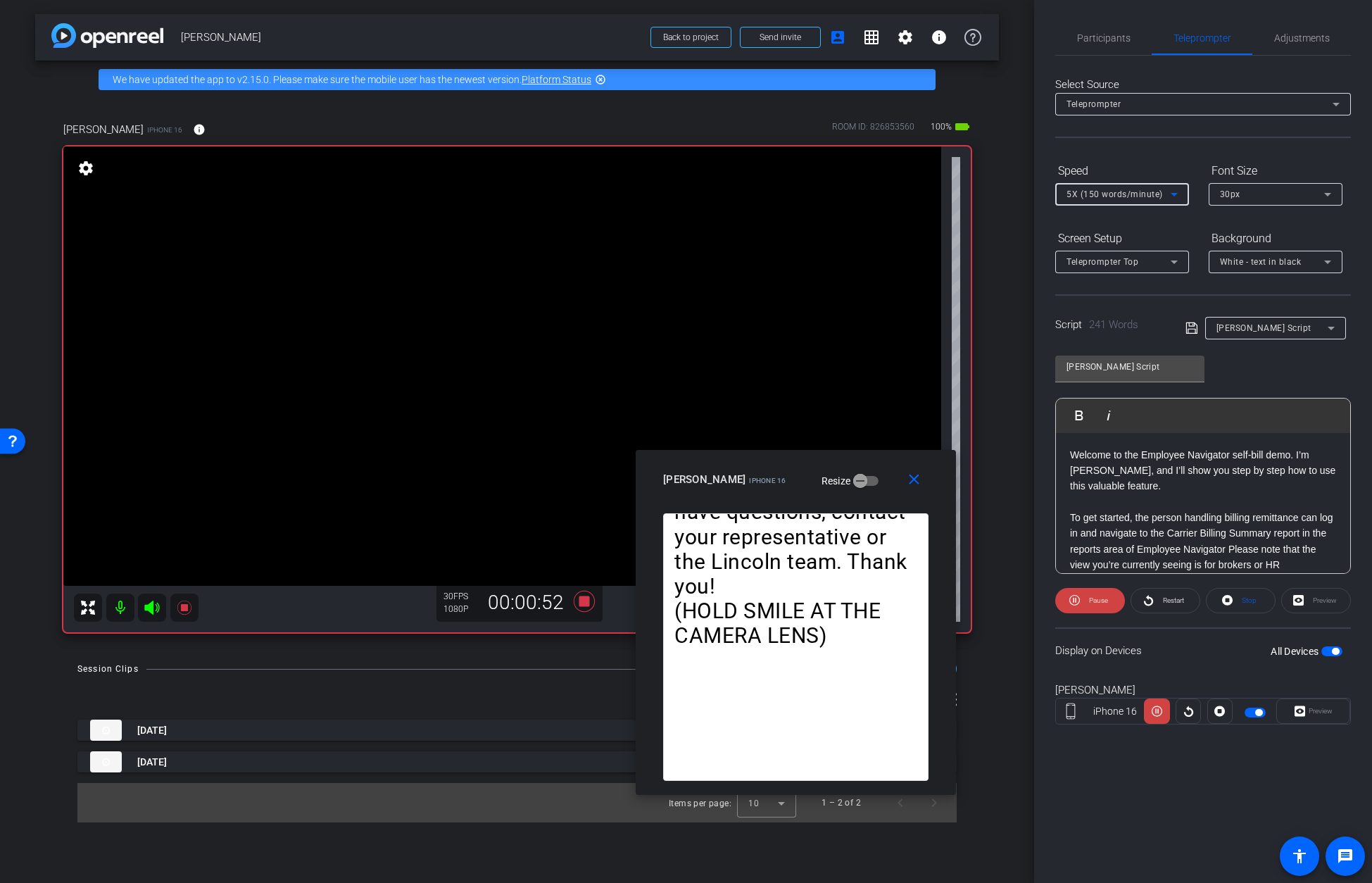
click at [986, 192] on div "5X (150 words/minute)" at bounding box center [1119, 194] width 104 height 18
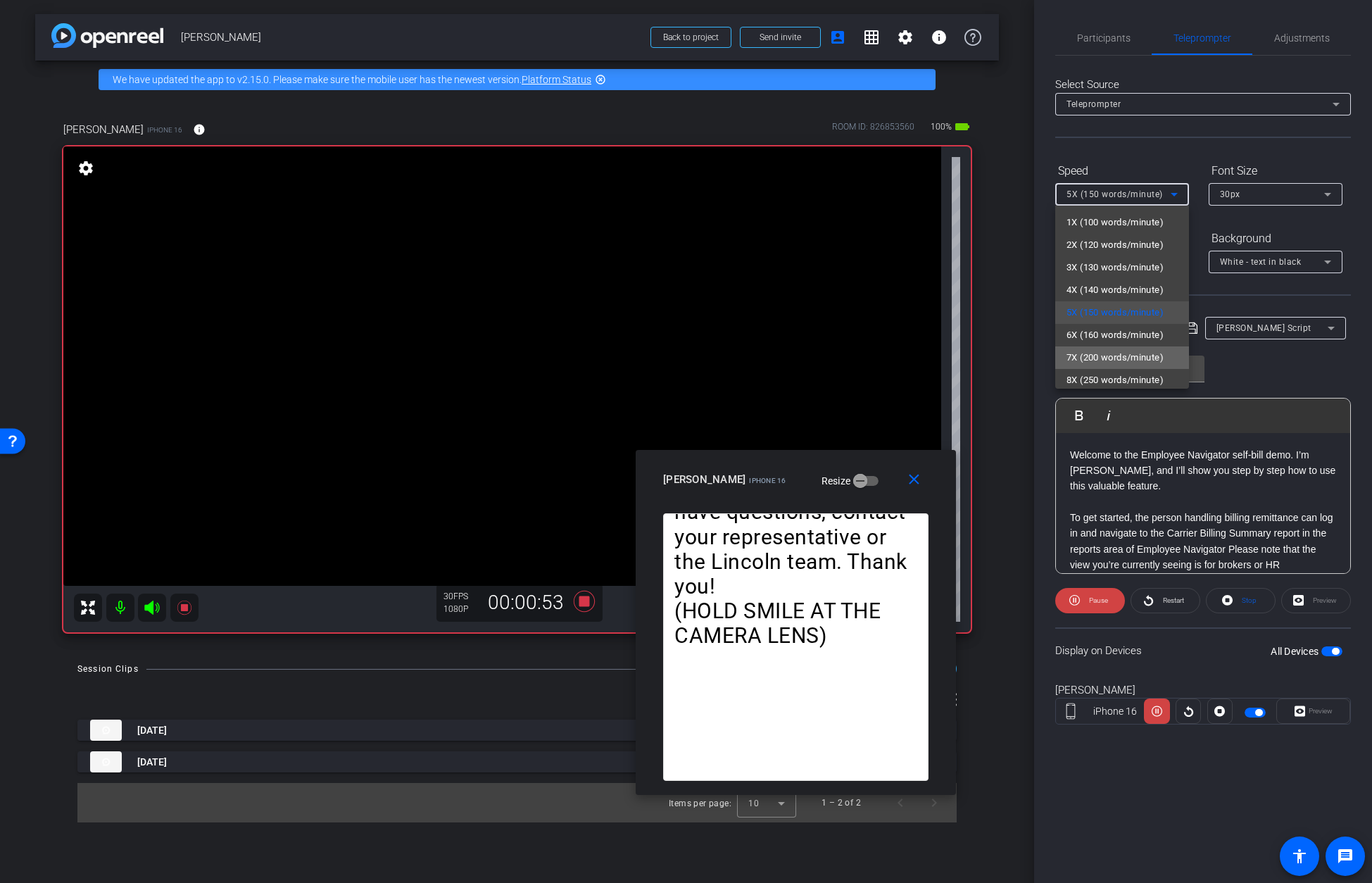
click at [986, 352] on span "7X (200 words/minute)" at bounding box center [1115, 358] width 97 height 17
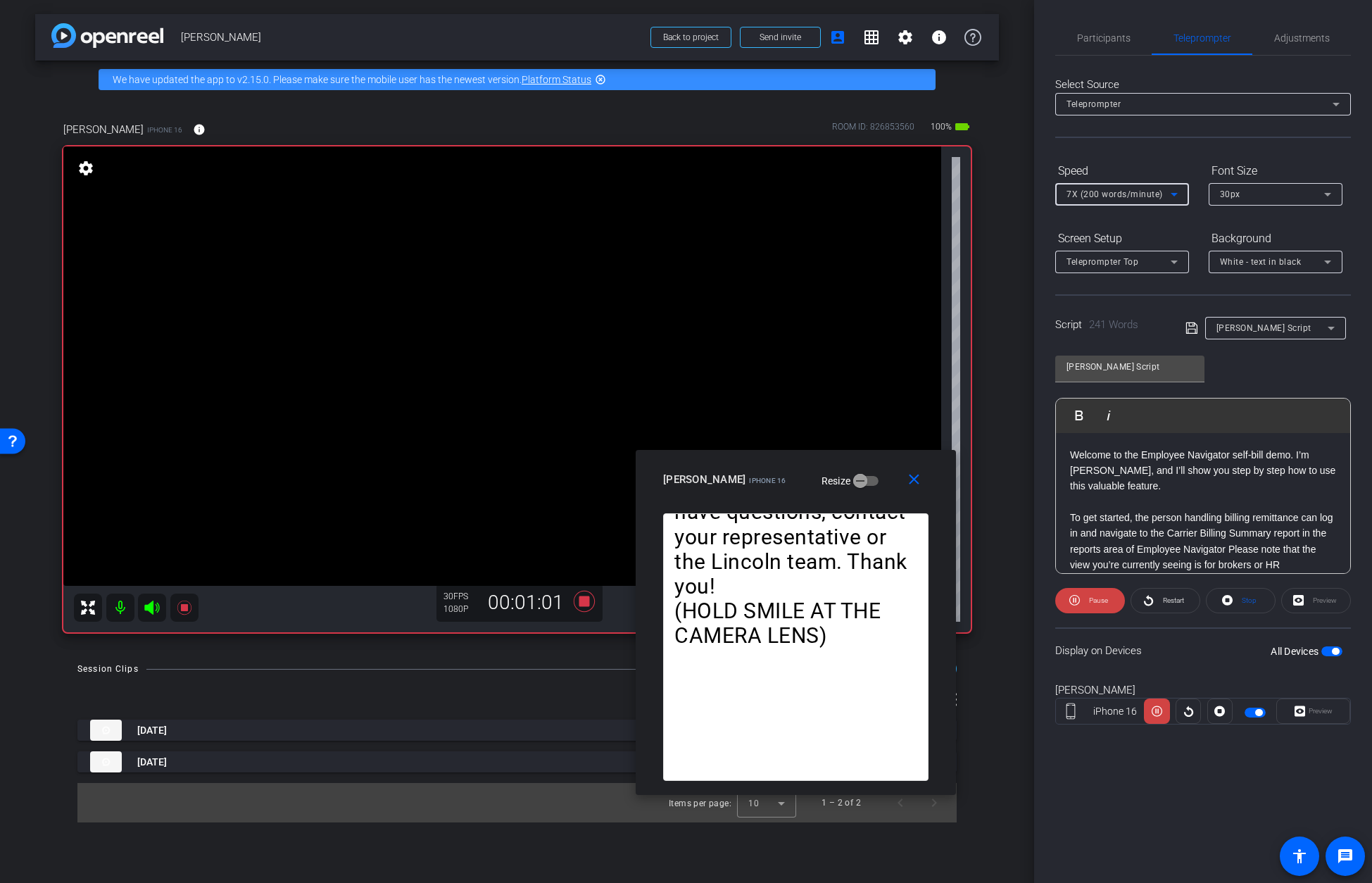
click at [986, 192] on icon at bounding box center [1174, 194] width 17 height 17
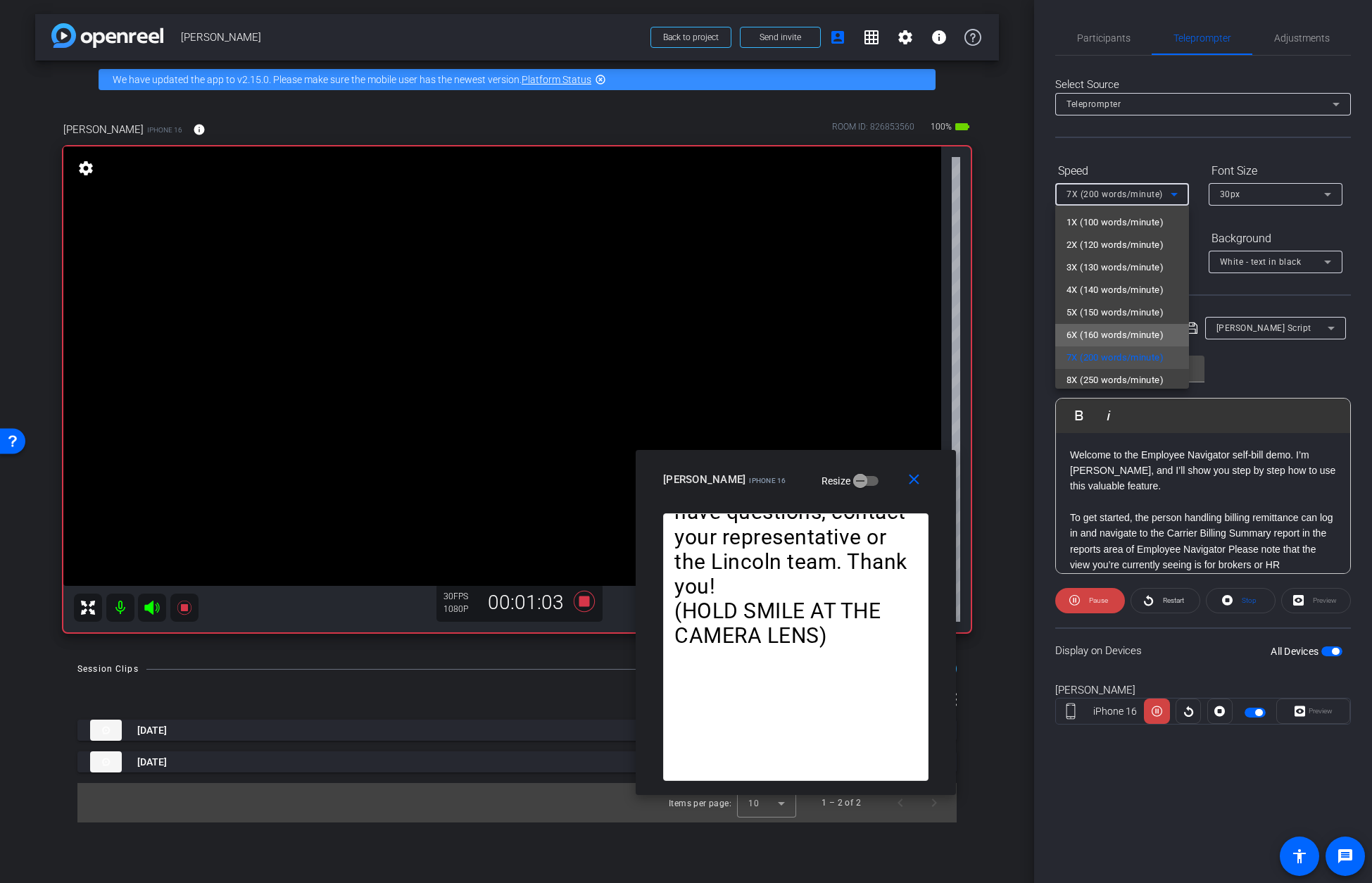
click at [986, 332] on span "6X (160 words/minute)" at bounding box center [1115, 335] width 97 height 17
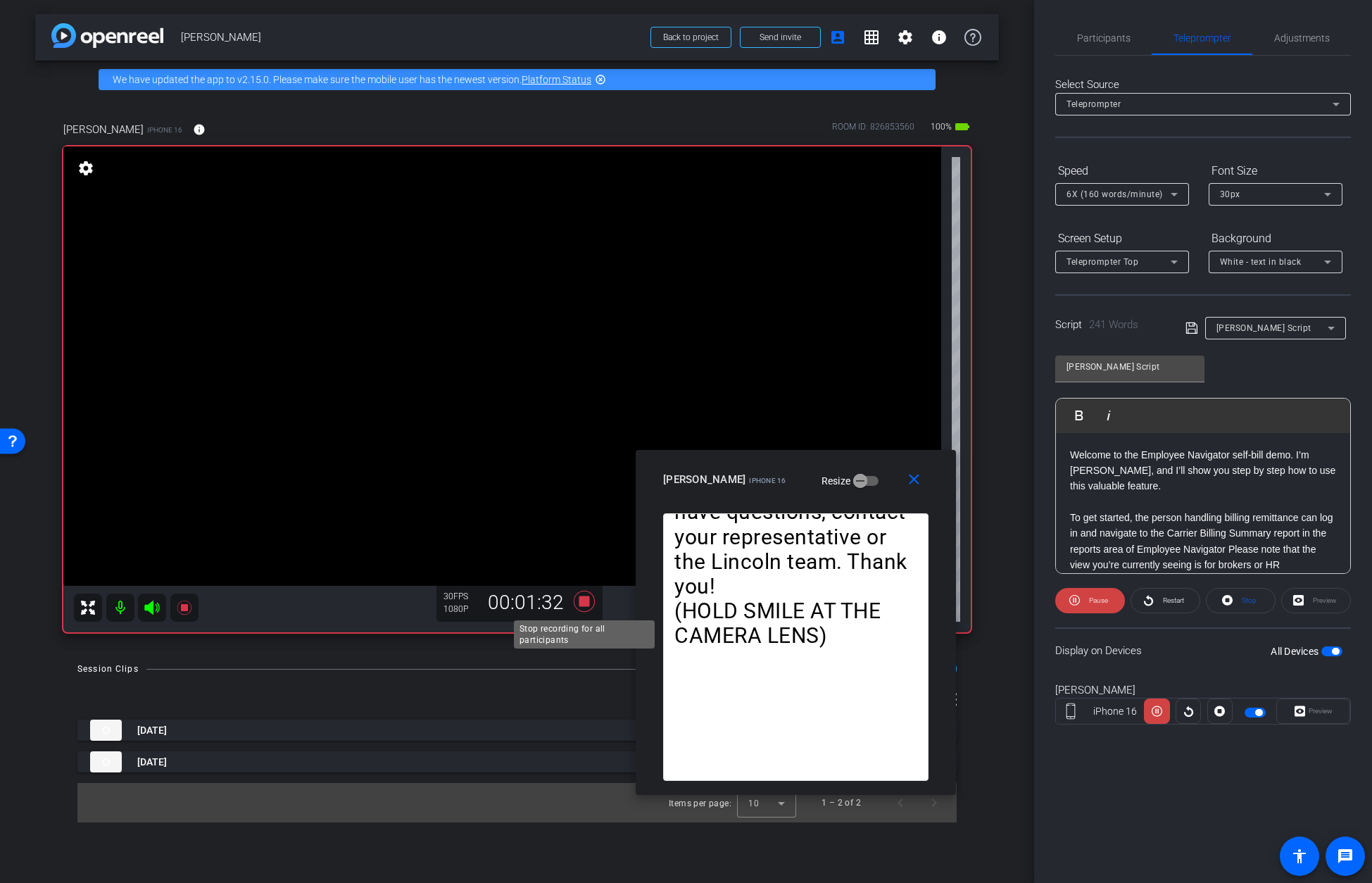
click at [586, 598] on icon at bounding box center [583, 601] width 21 height 21
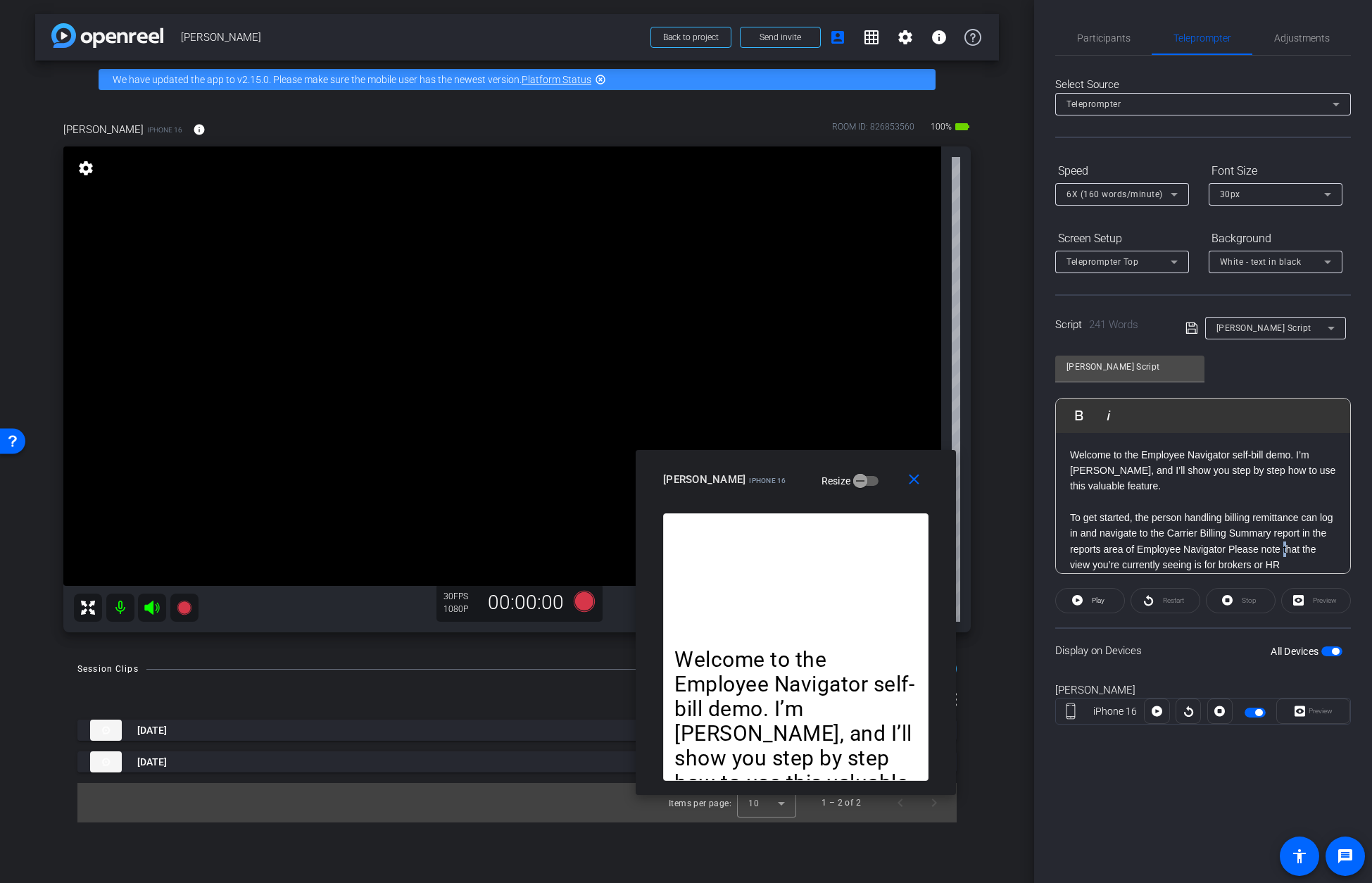
click at [986, 541] on p "To get started, the person handling billing remittance can log in and navigate …" at bounding box center [1203, 550] width 266 height 79
click at [986, 522] on p "To get started, the person handling billing remittance can log in and navigate …" at bounding box center [1203, 550] width 266 height 79
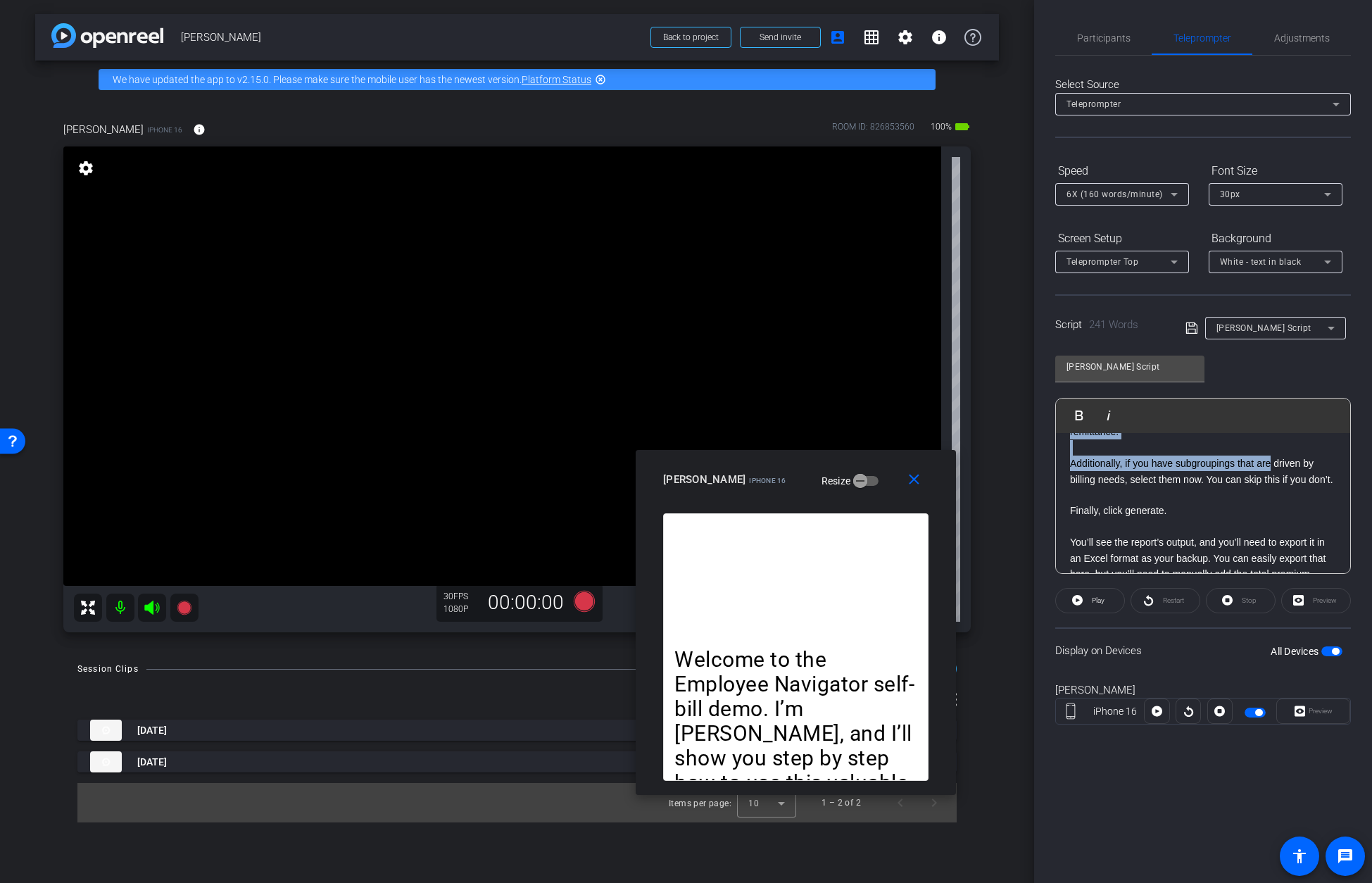
scroll to position [502, 0]
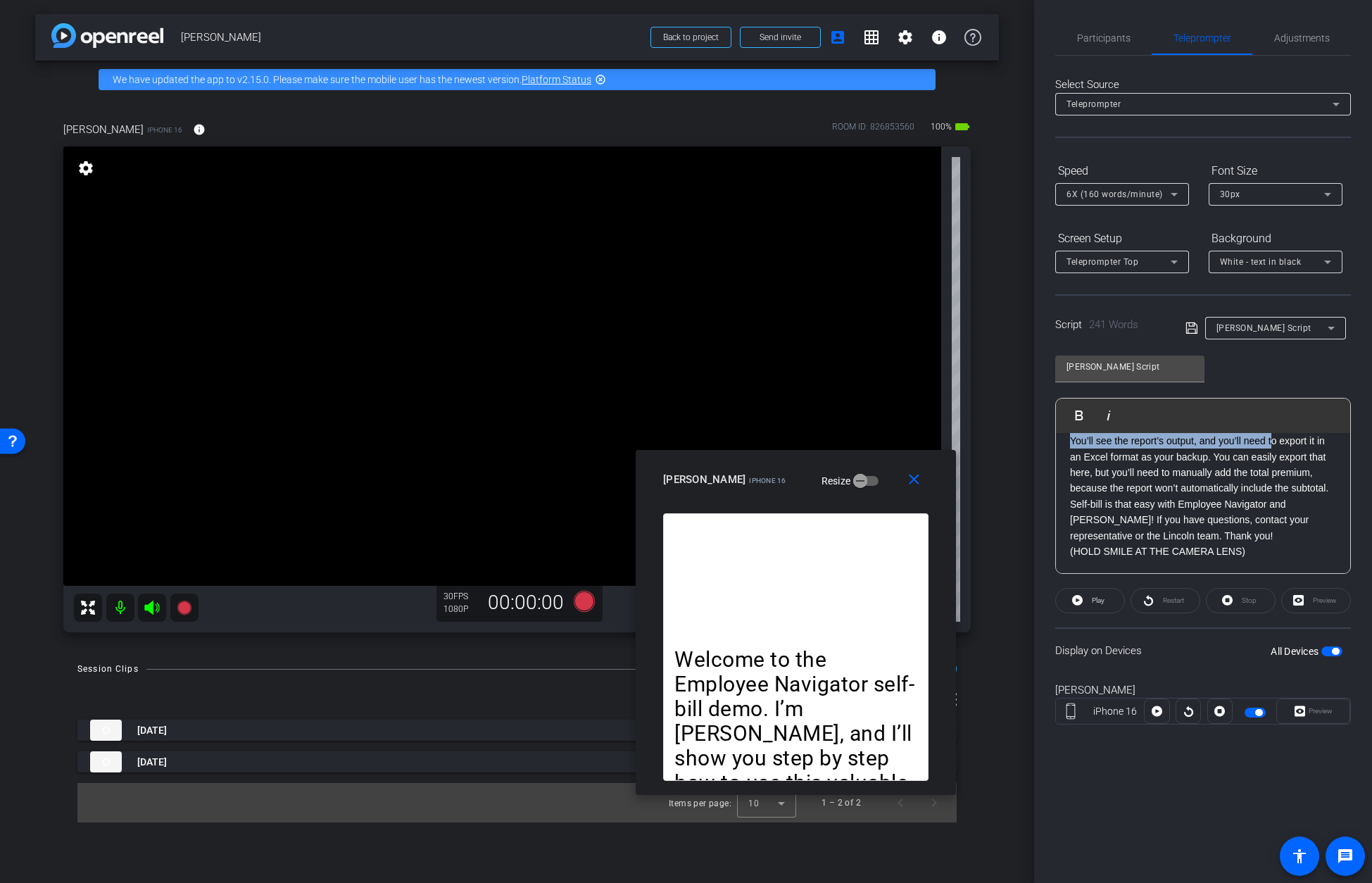
drag, startPoint x: 1255, startPoint y: 520, endPoint x: 1272, endPoint y: 576, distance: 58.5
click at [986, 576] on openreel-capture-teleprompter "Speed 6X (160 words/minute) Font Size 30px Screen Setup Teleprompter Top Backgr…" at bounding box center [1203, 454] width 295 height 590
click at [986, 552] on p "(HOLD SMILE AT THE CAMERA LENS)" at bounding box center [1203, 551] width 266 height 15
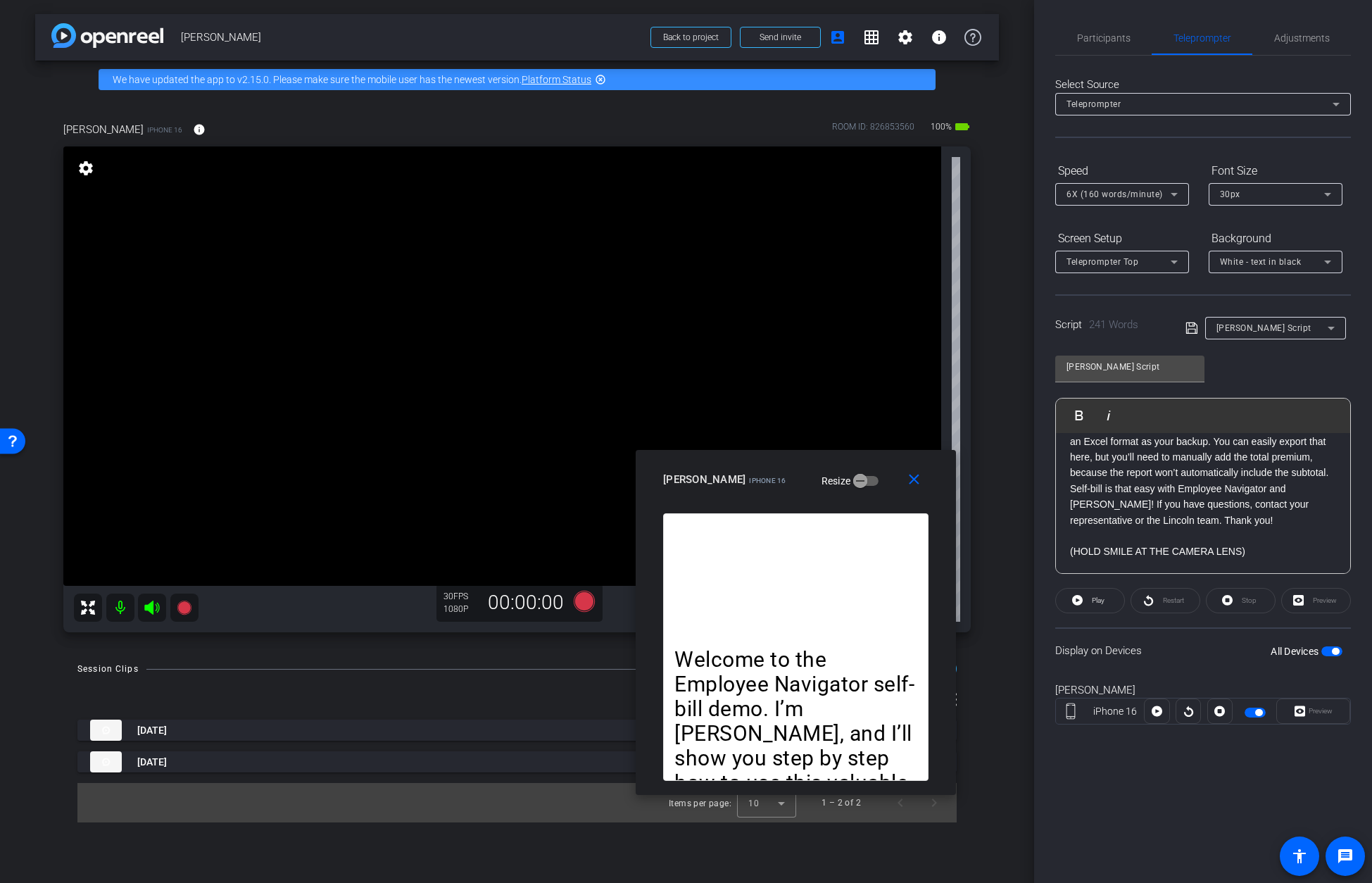
click at [986, 559] on p "(HOLD SMILE AT THE CAMERA LENS)" at bounding box center [1203, 551] width 266 height 15
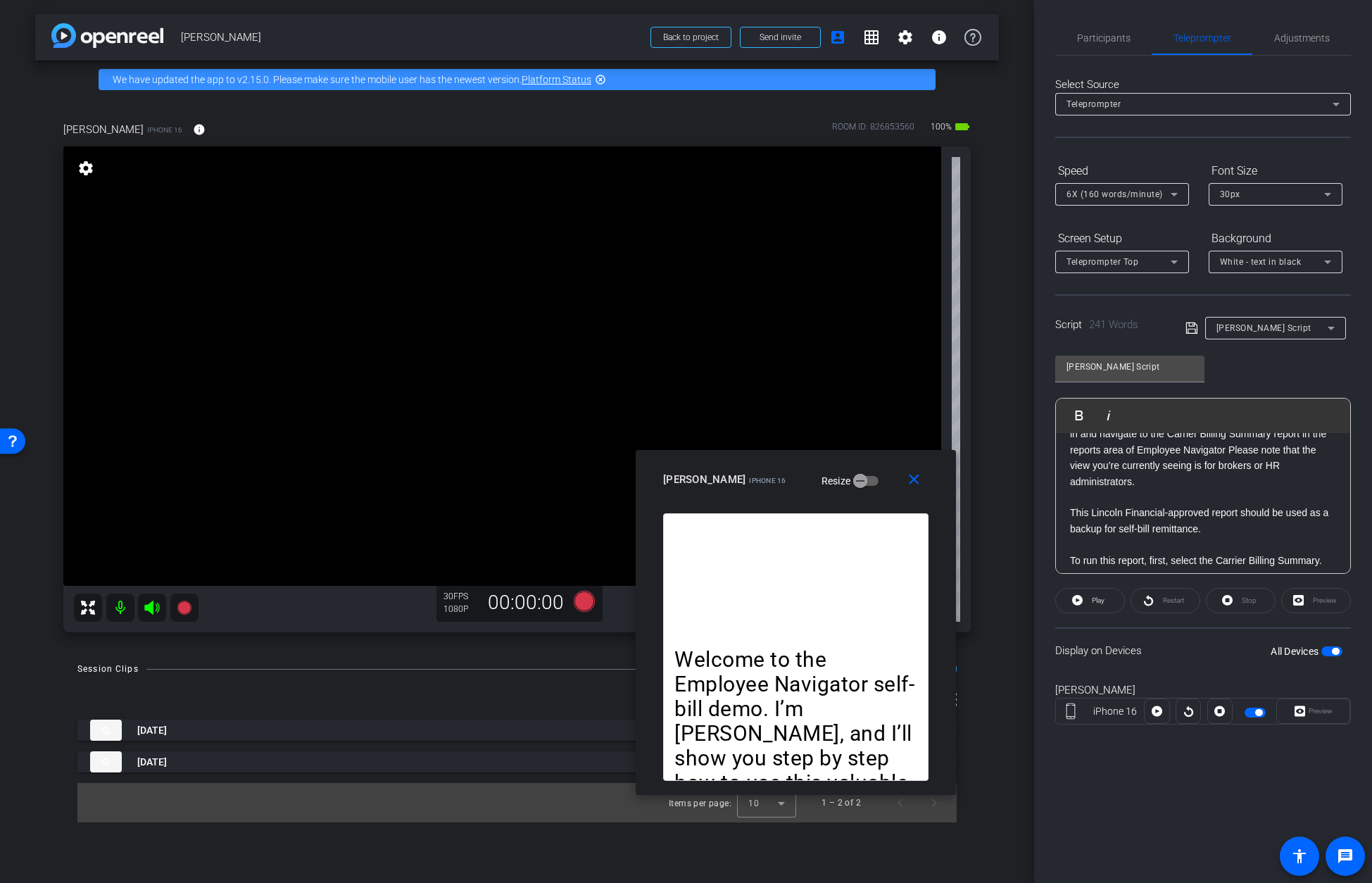
click at [986, 331] on icon at bounding box center [1192, 328] width 13 height 17
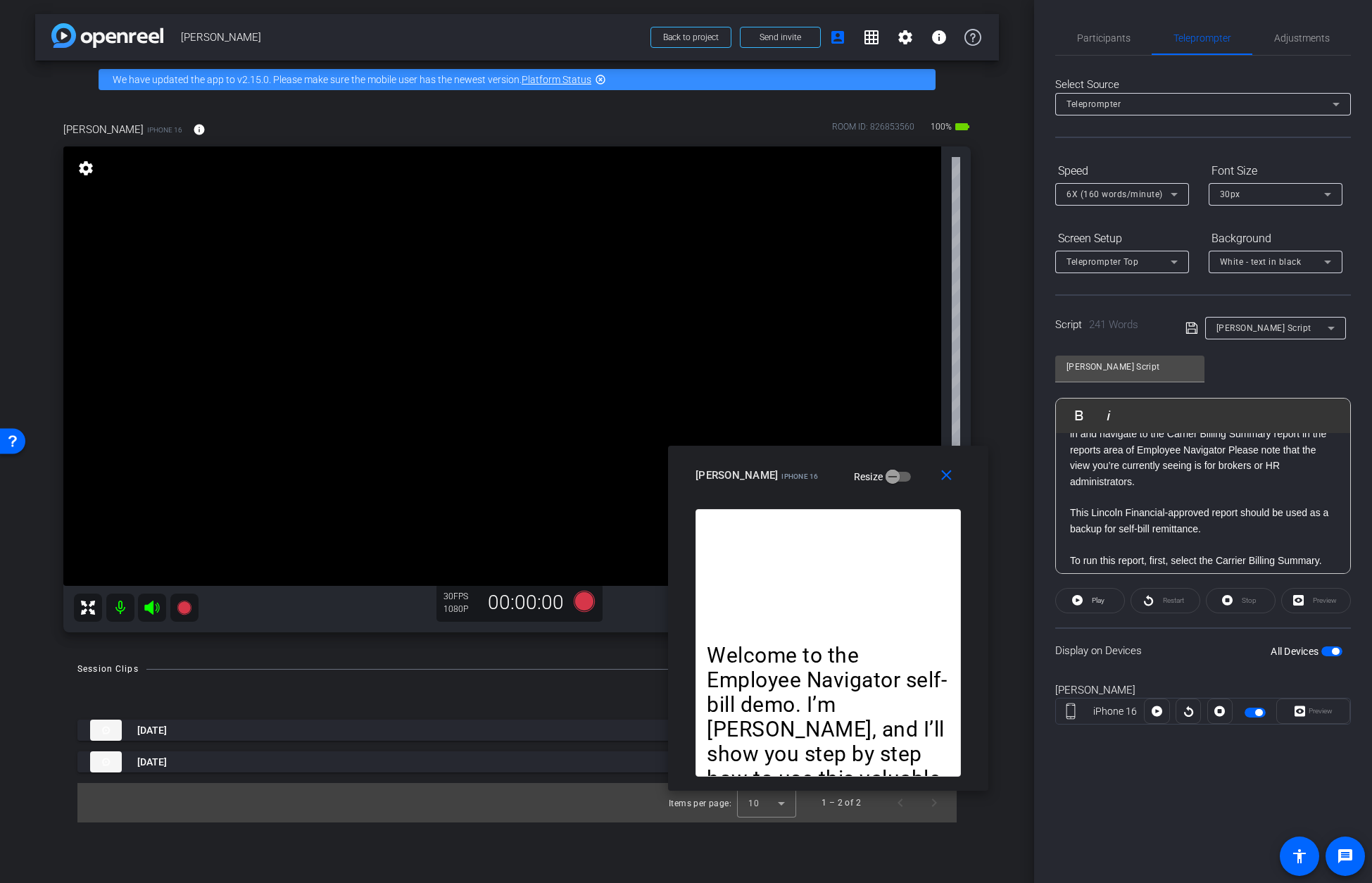
drag, startPoint x: 886, startPoint y: 469, endPoint x: 925, endPoint y: 461, distance: 39.8
click at [923, 464] on div "Laura Whitlock iPhone 16 Resize" at bounding box center [833, 475] width 276 height 25
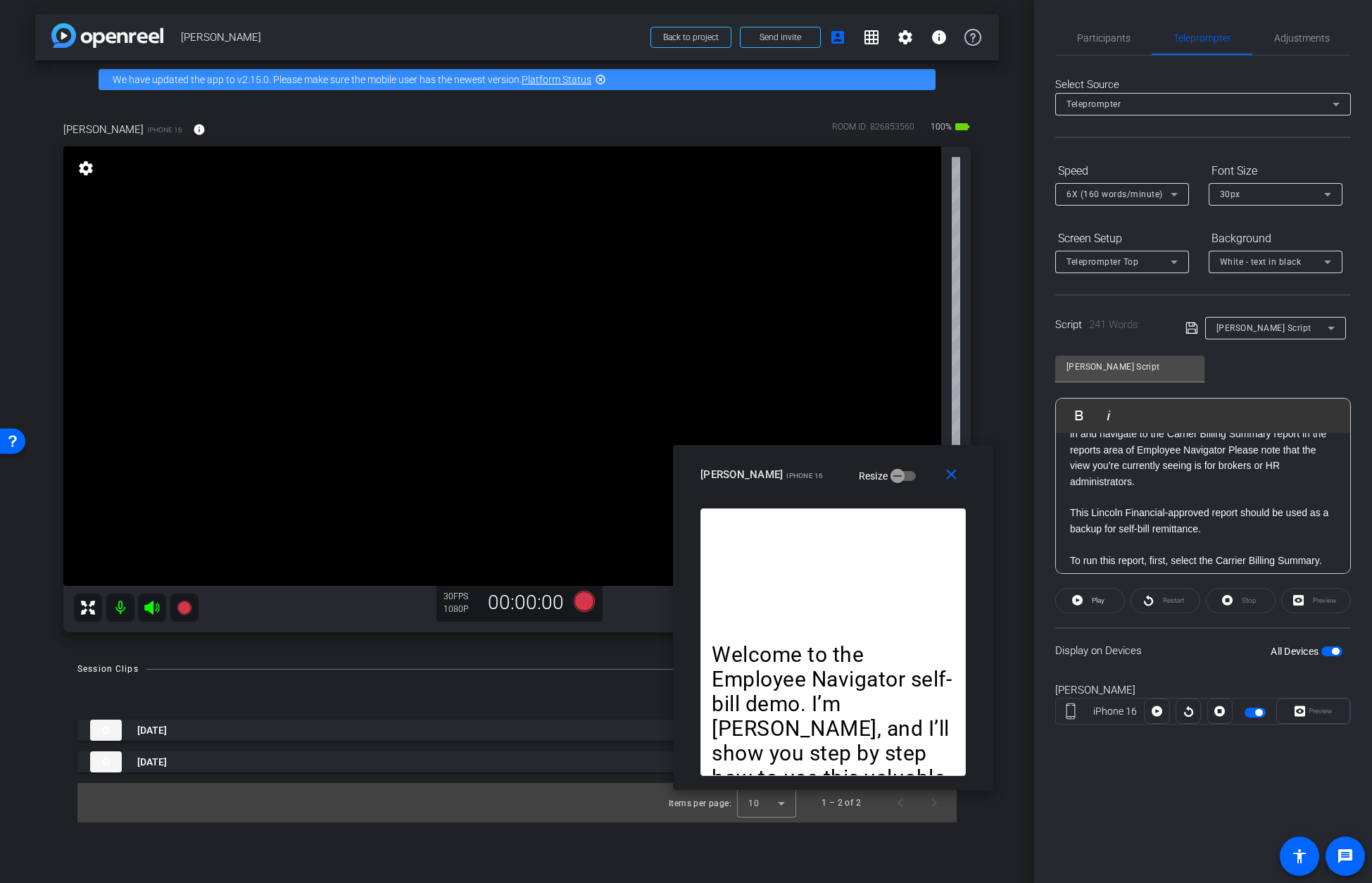
click at [986, 656] on div "All Devices" at bounding box center [1306, 651] width 72 height 14
click at [986, 651] on span "button" at bounding box center [1331, 651] width 21 height 10
click at [986, 654] on span "button" at bounding box center [1331, 651] width 21 height 10
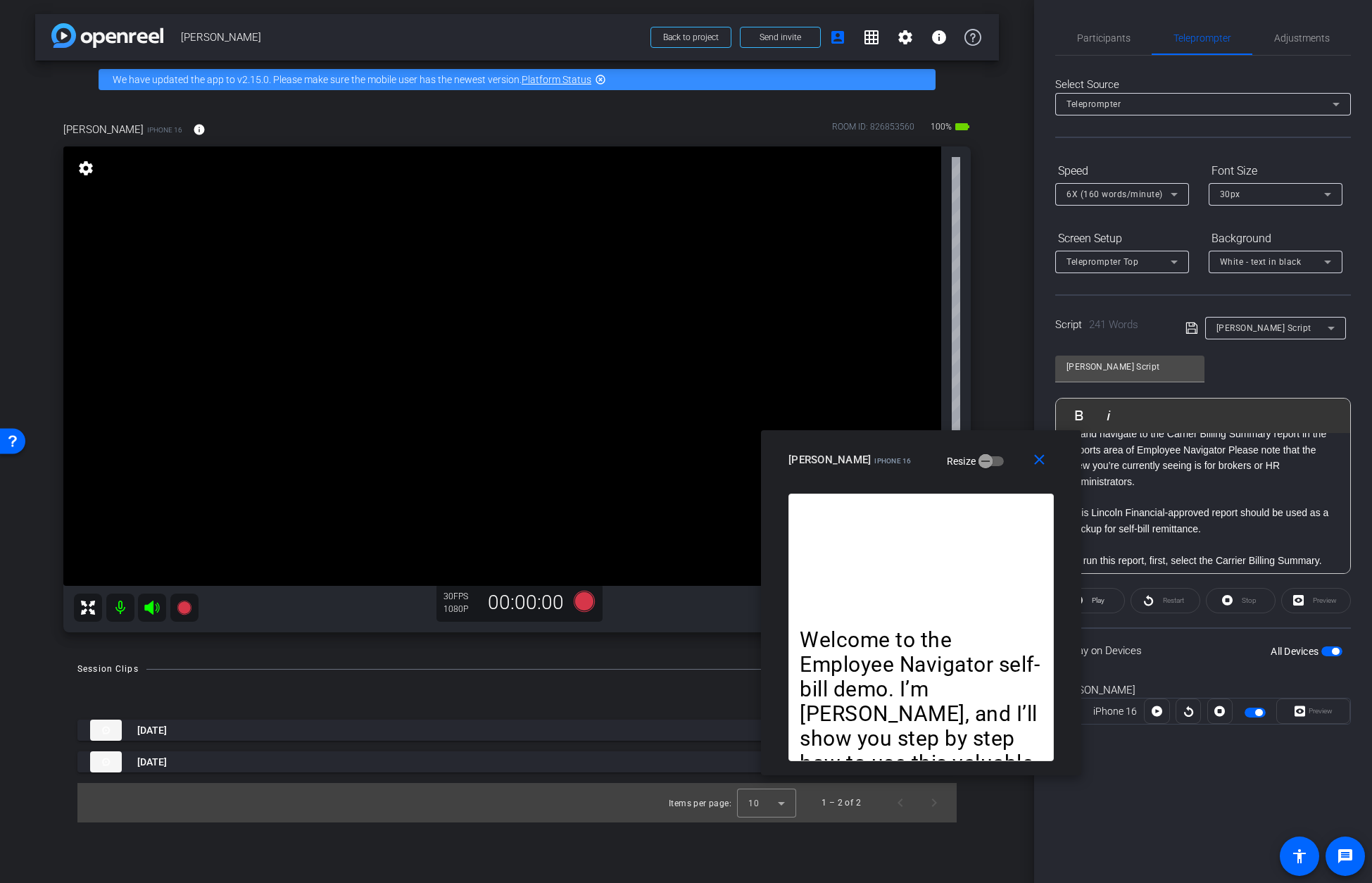
drag, startPoint x: 823, startPoint y: 459, endPoint x: 906, endPoint y: 457, distance: 83.0
click at [906, 455] on div "close Laura Whitlock iPhone 16 Resize" at bounding box center [921, 461] width 320 height 63
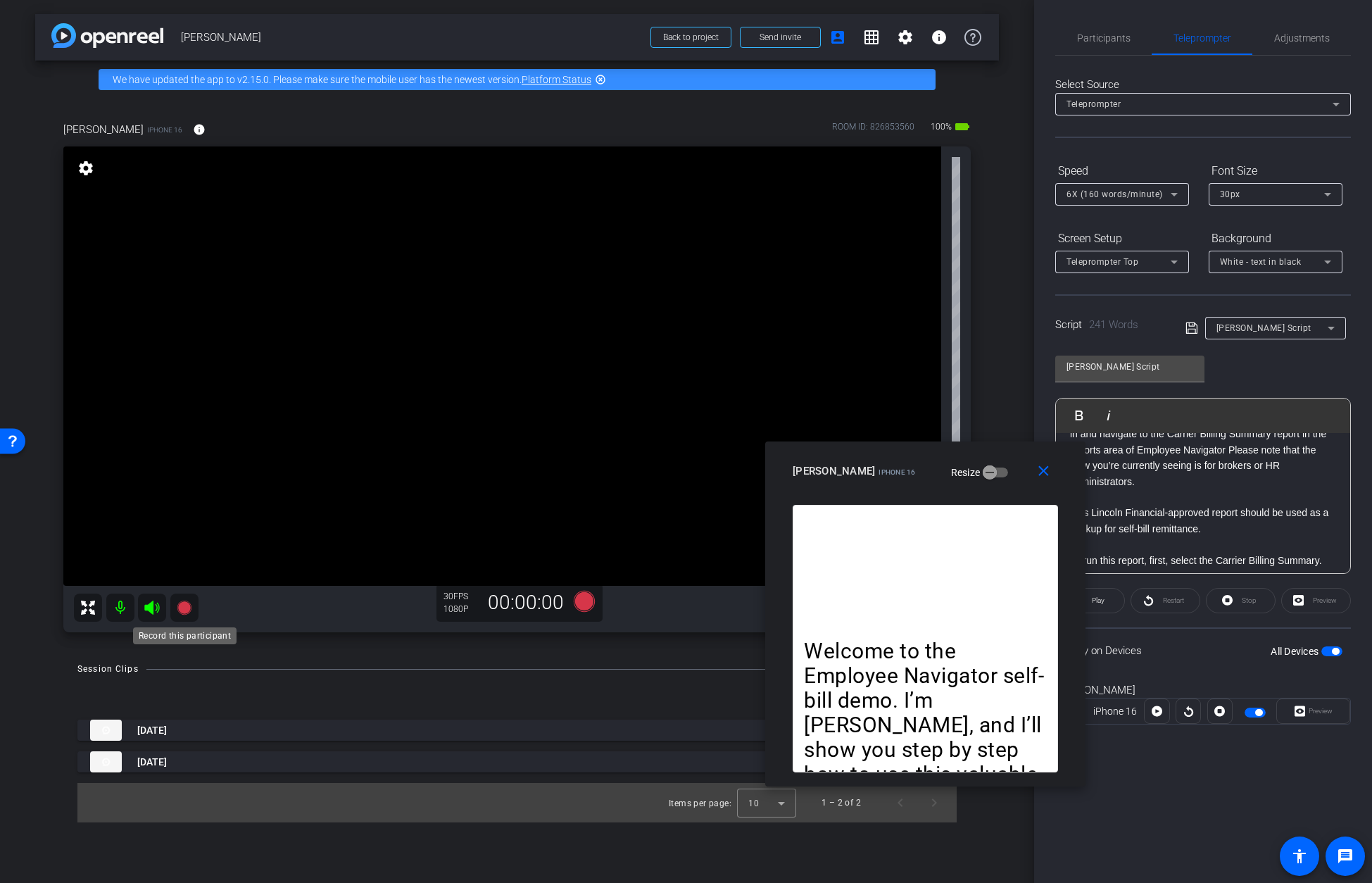
click at [181, 607] on icon at bounding box center [184, 607] width 14 height 14
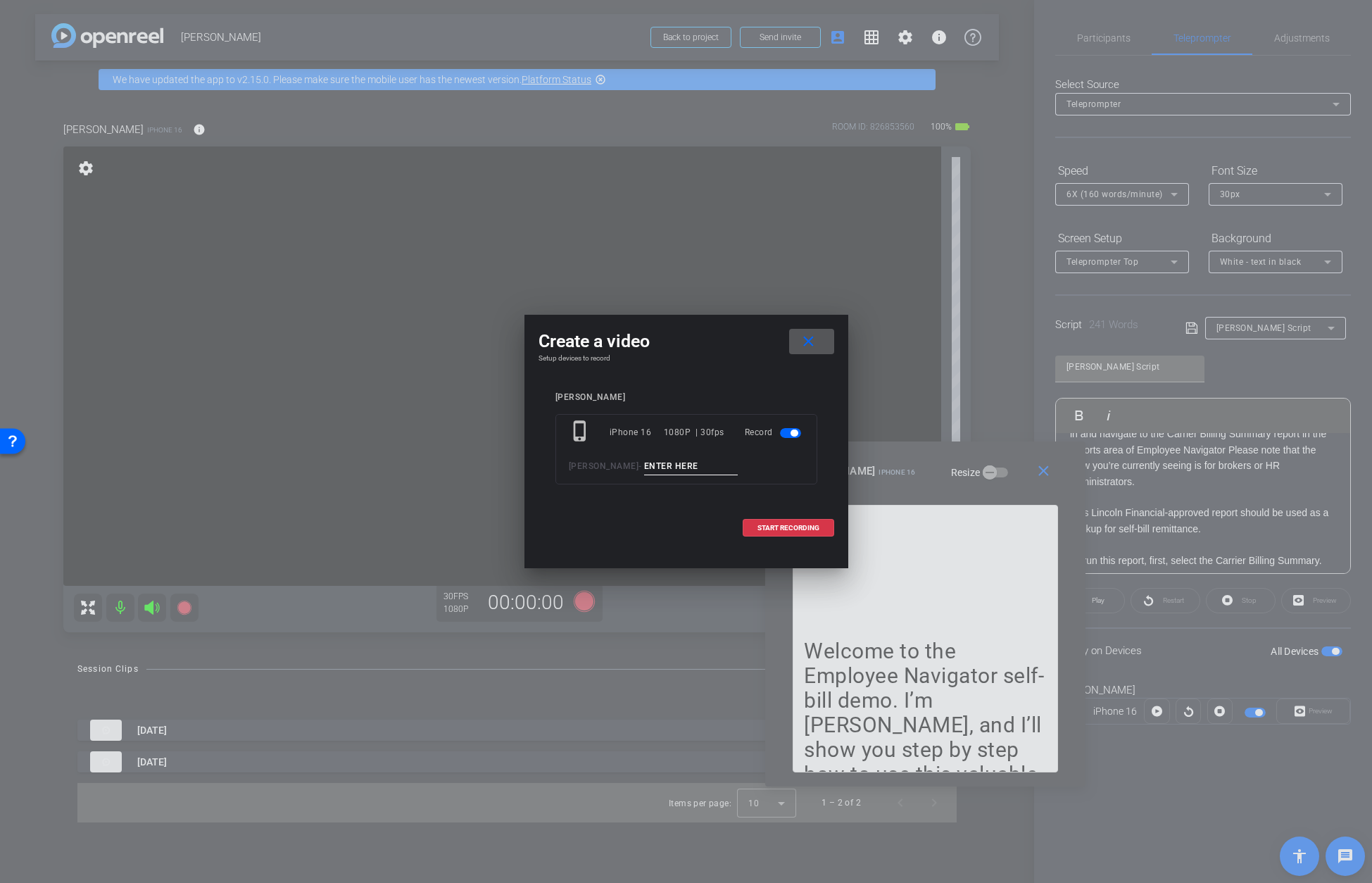
click at [706, 465] on input at bounding box center [691, 467] width 95 height 18
type input "Laura Take 3"
click at [791, 527] on span "START RECORDING" at bounding box center [788, 528] width 62 height 7
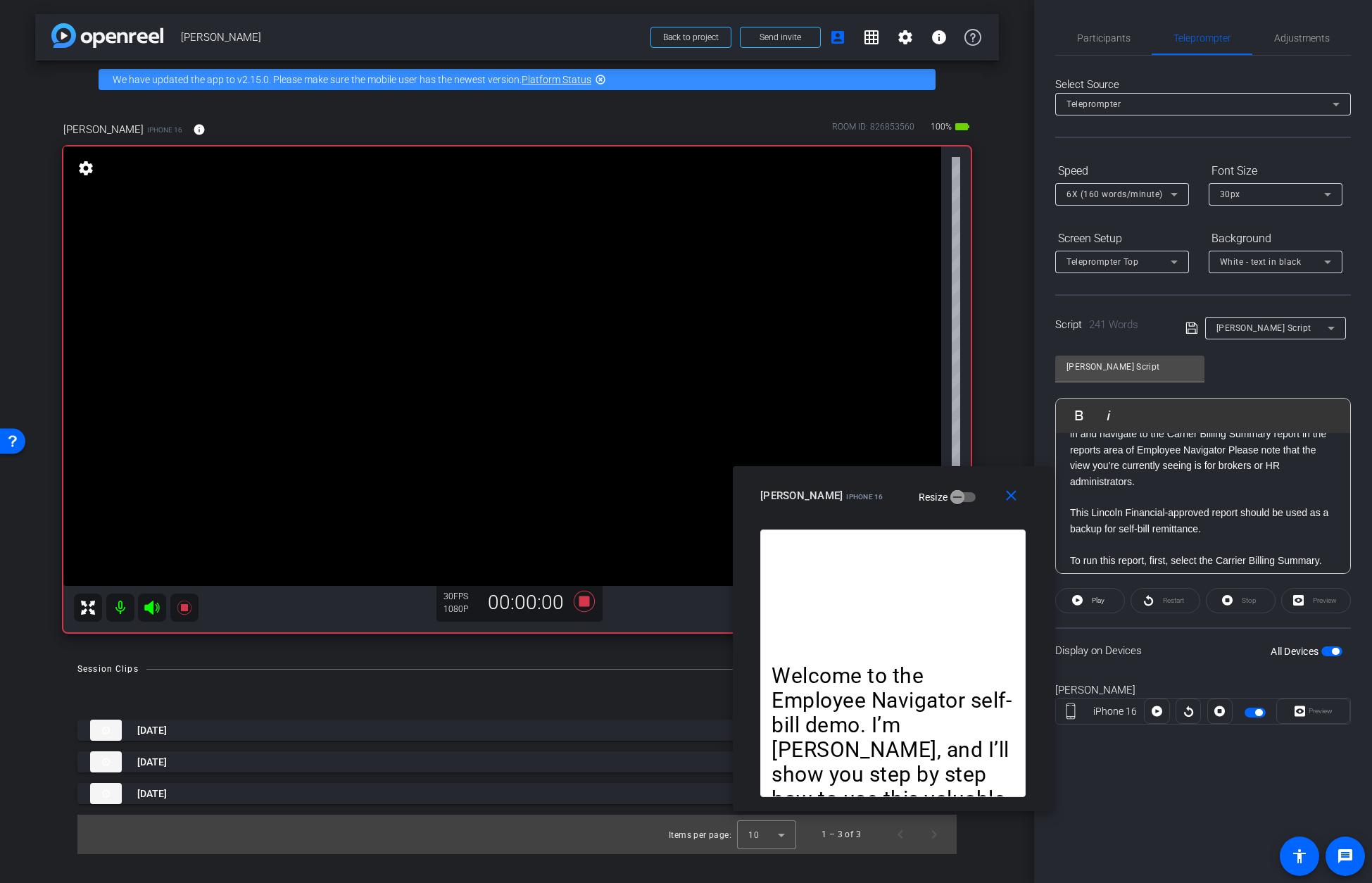
drag, startPoint x: 1013, startPoint y: 457, endPoint x: 988, endPoint y: 489, distance: 40.6
click at [981, 482] on div "close Laura Whitlock iPhone 16 Resize" at bounding box center [892, 497] width 320 height 63
click at [986, 601] on span "Play" at bounding box center [1098, 600] width 13 height 8
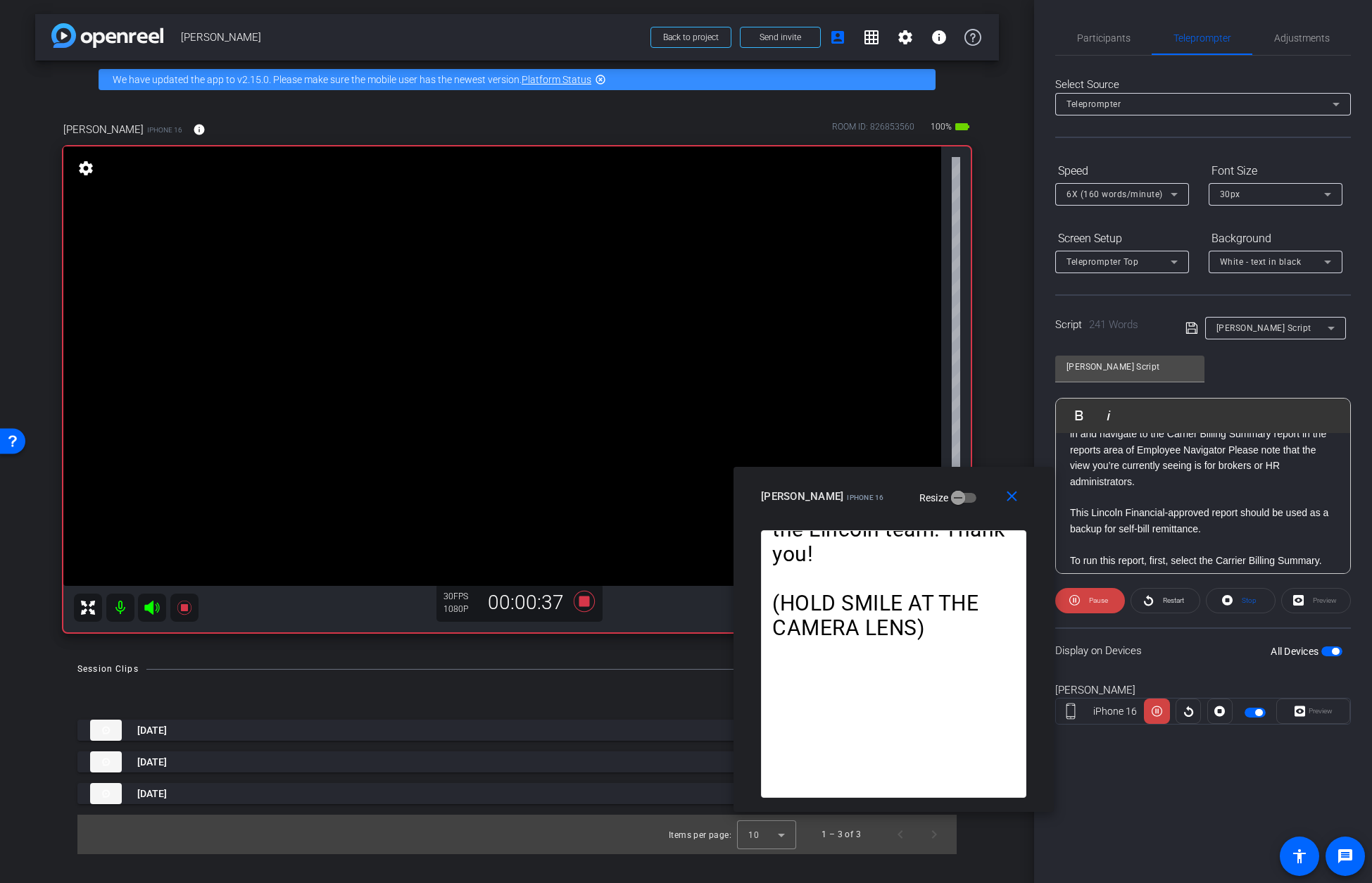
click at [986, 195] on icon at bounding box center [1174, 195] width 7 height 4
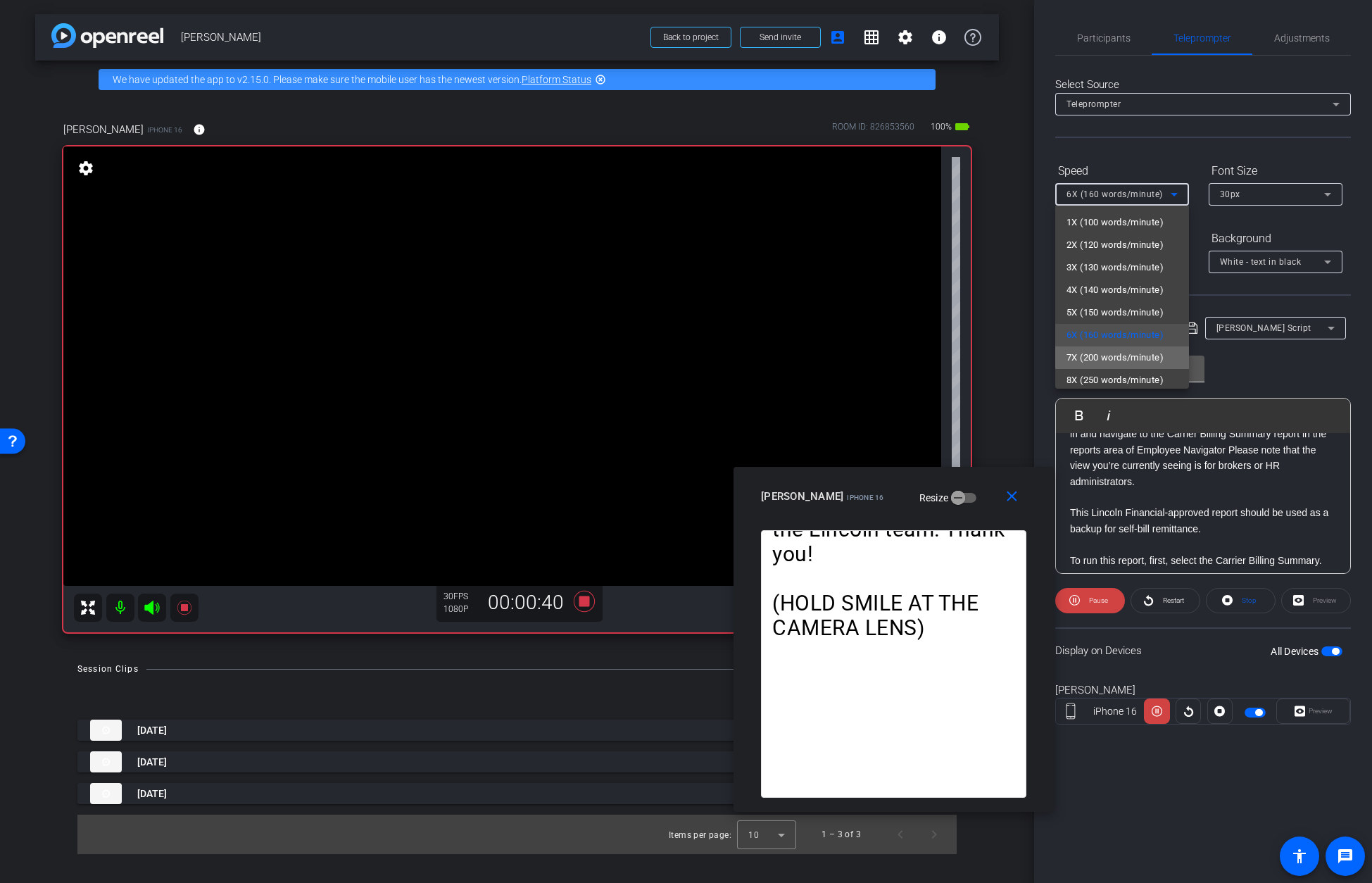
click at [986, 360] on span "7X (200 words/minute)" at bounding box center [1115, 358] width 97 height 17
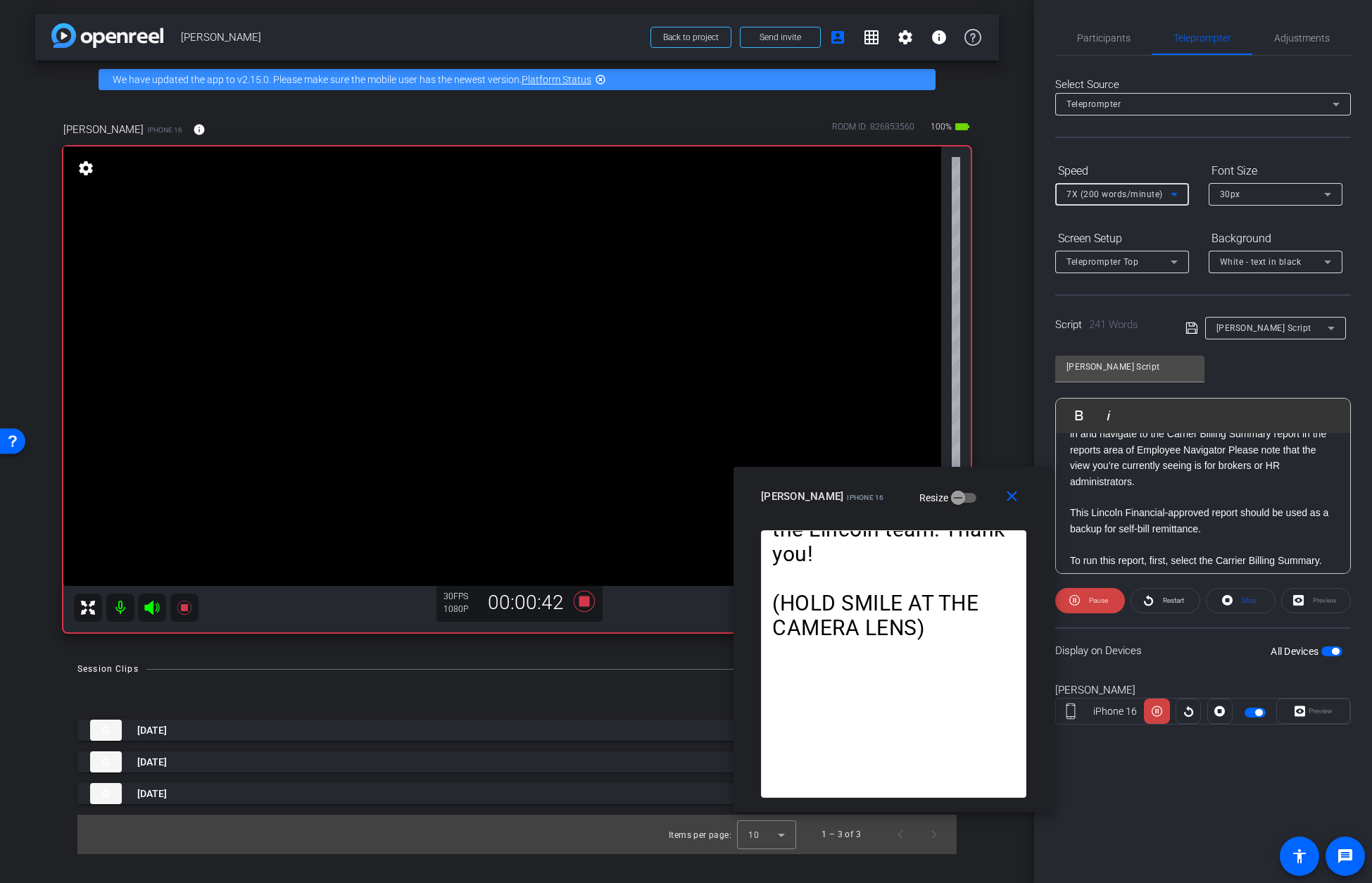
click at [986, 195] on icon at bounding box center [1174, 194] width 17 height 17
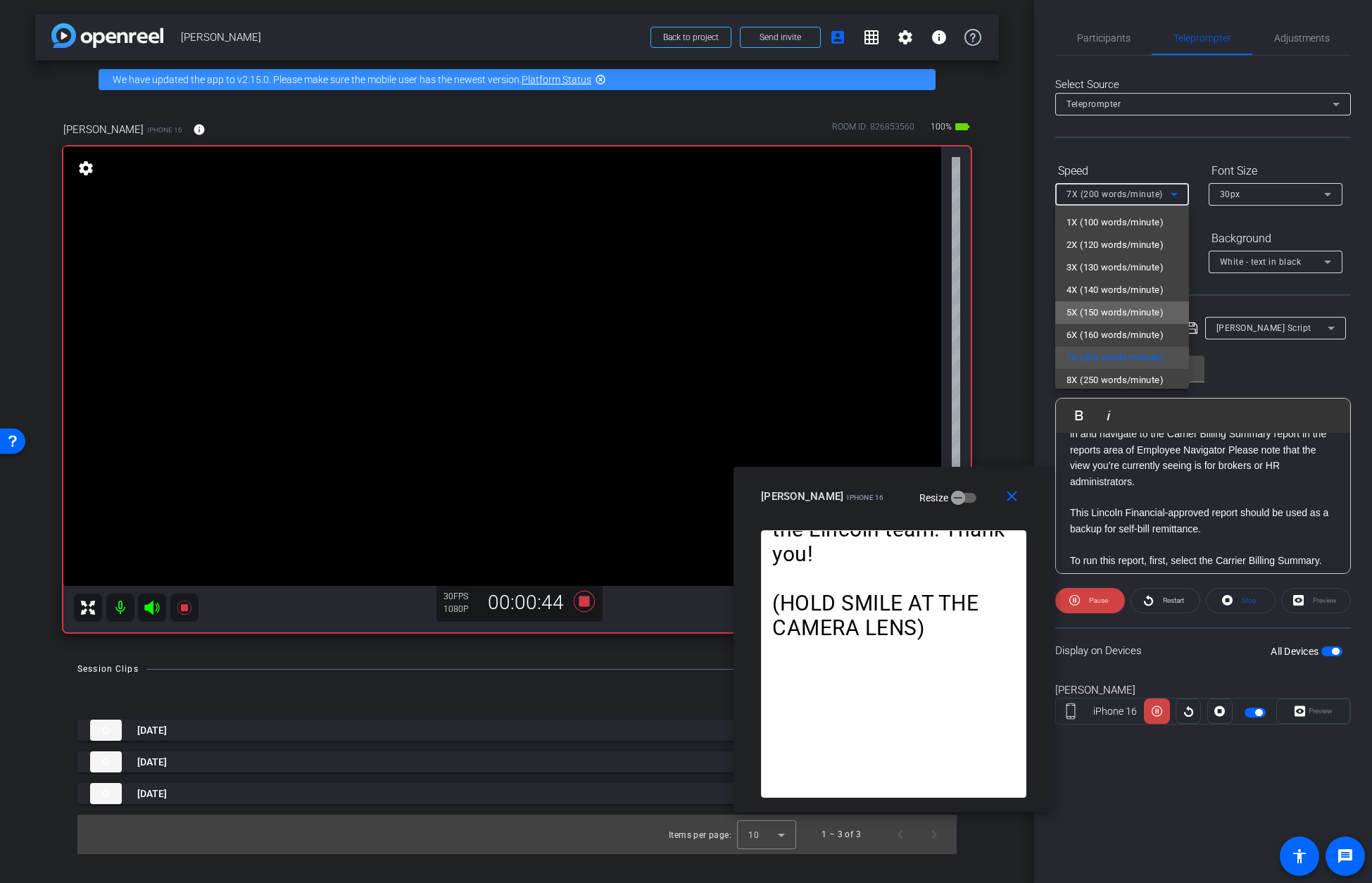
click at [986, 314] on span "5X (150 words/minute)" at bounding box center [1115, 313] width 97 height 17
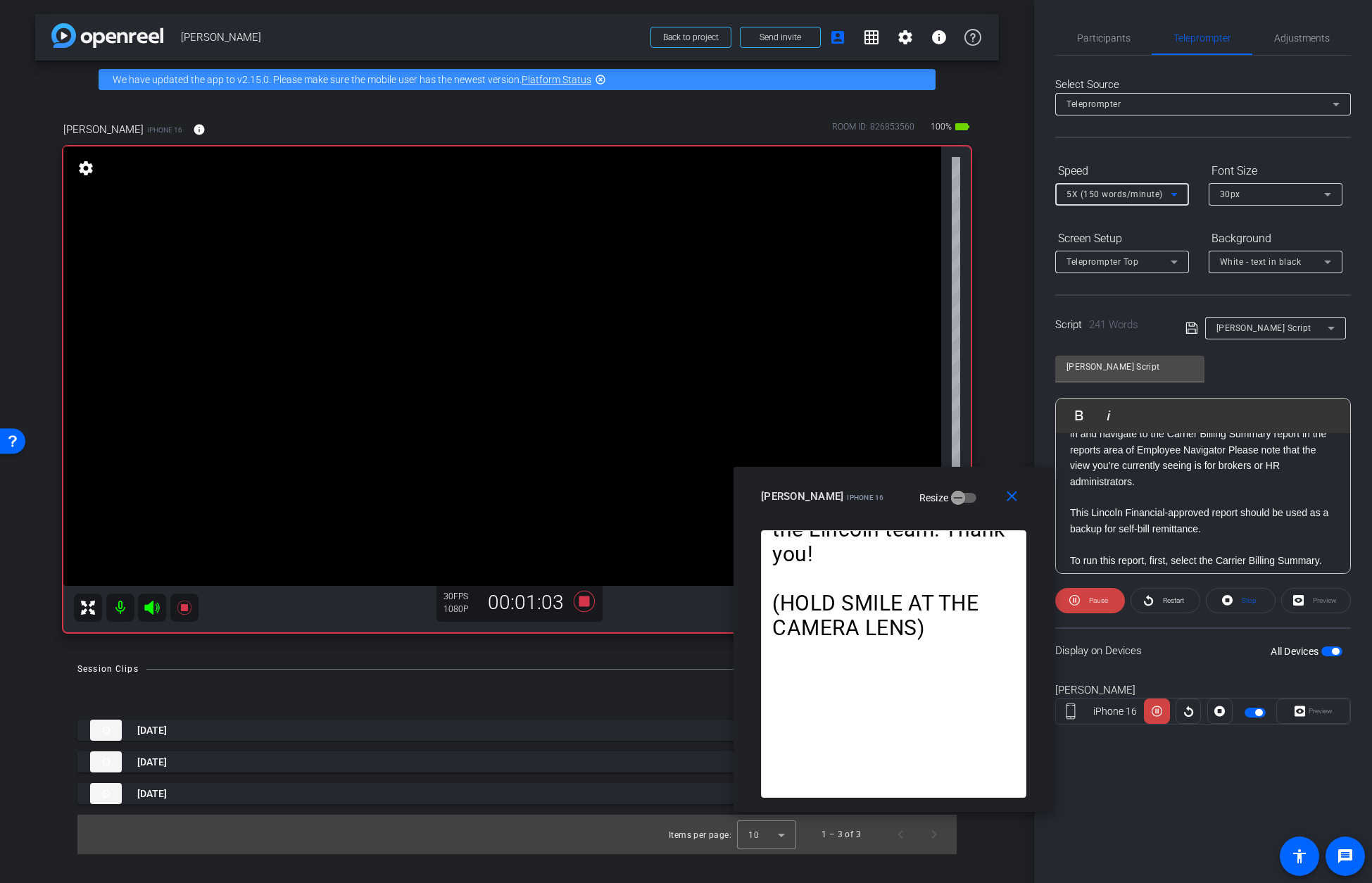
click at [986, 194] on div "5X (150 words/minute)" at bounding box center [1119, 194] width 104 height 18
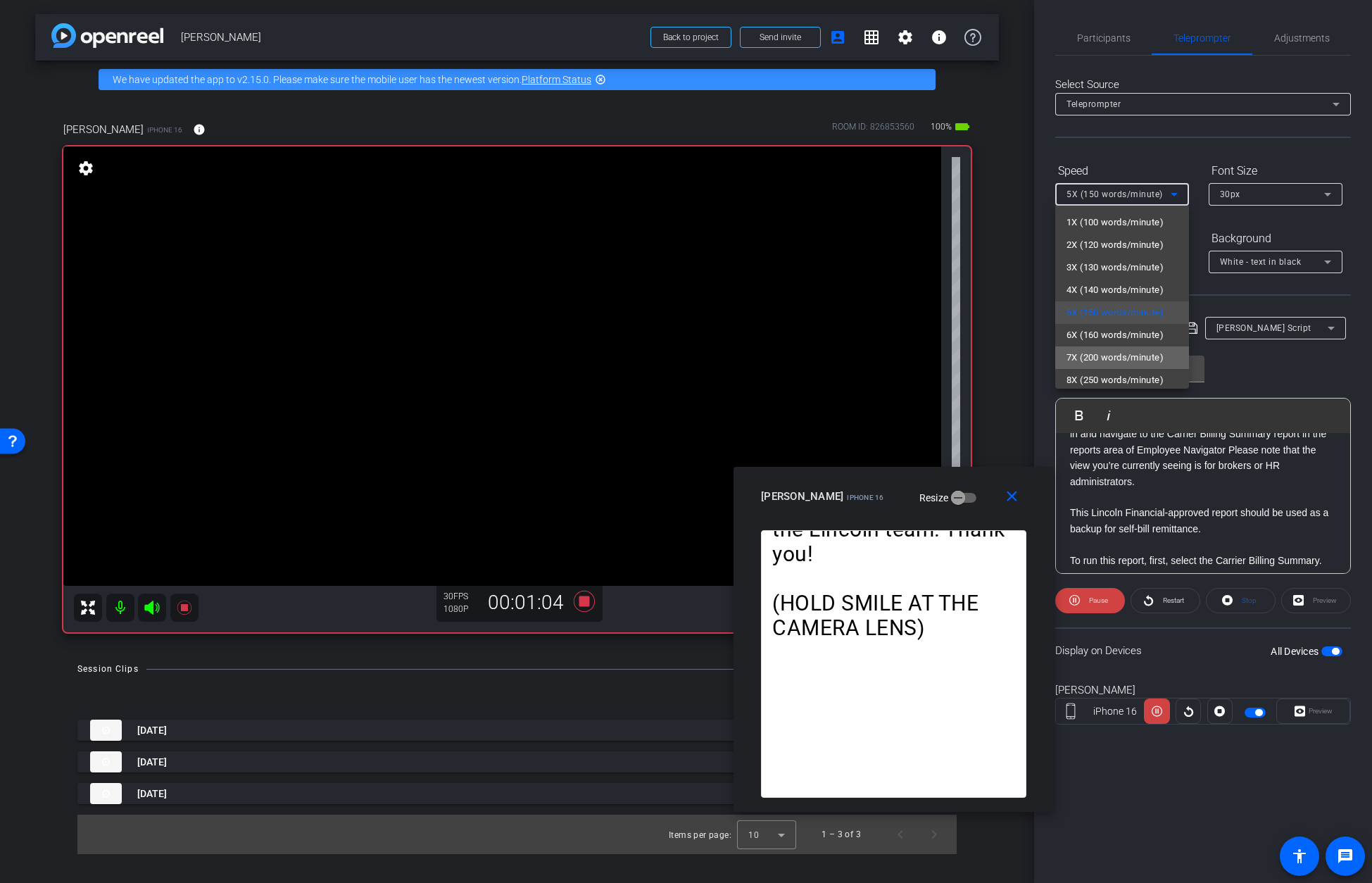
click at [986, 353] on span "7X (200 words/minute)" at bounding box center [1115, 358] width 97 height 17
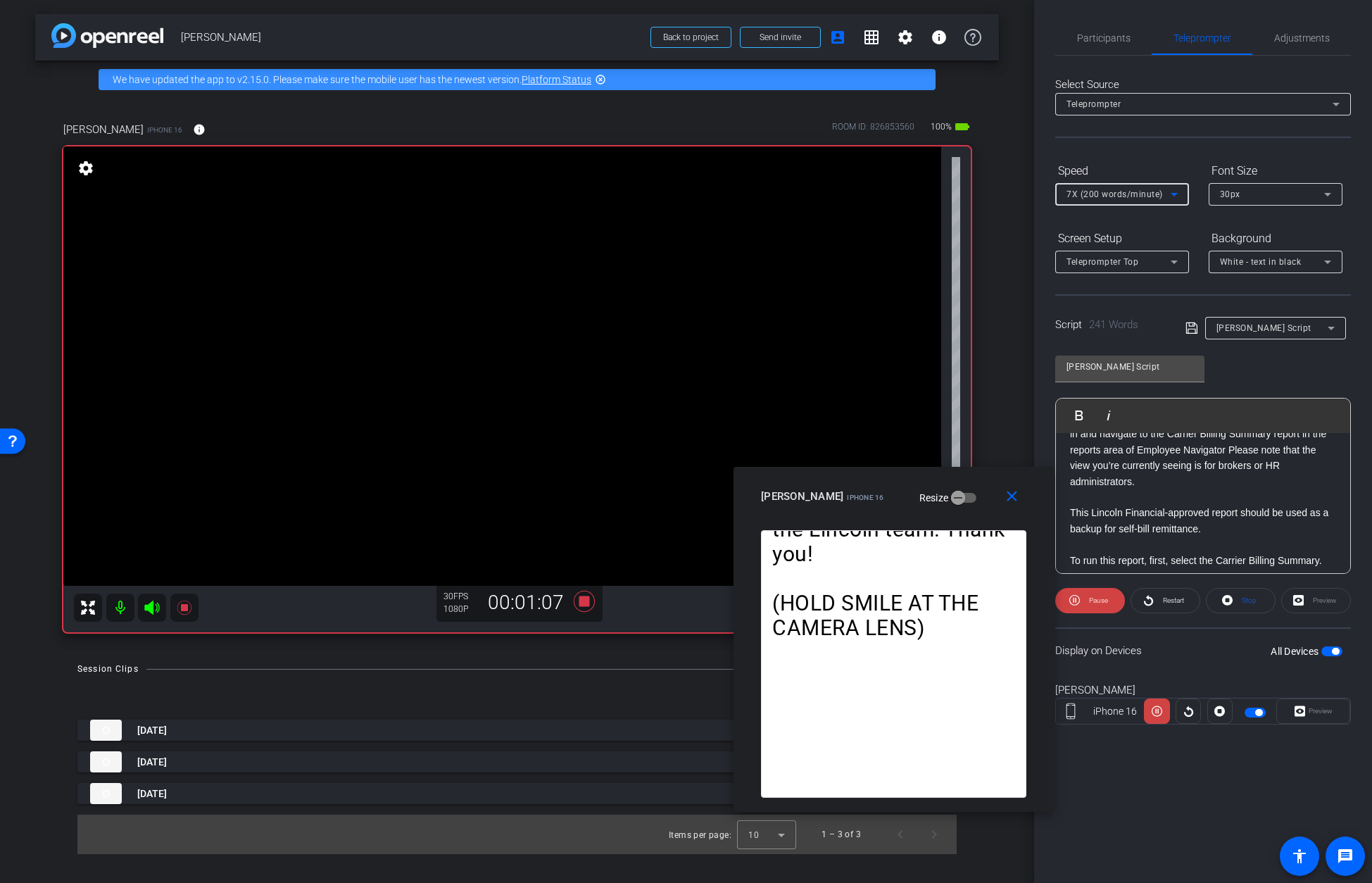
click at [986, 195] on span "7X (200 words/minute)" at bounding box center [1114, 194] width 96 height 10
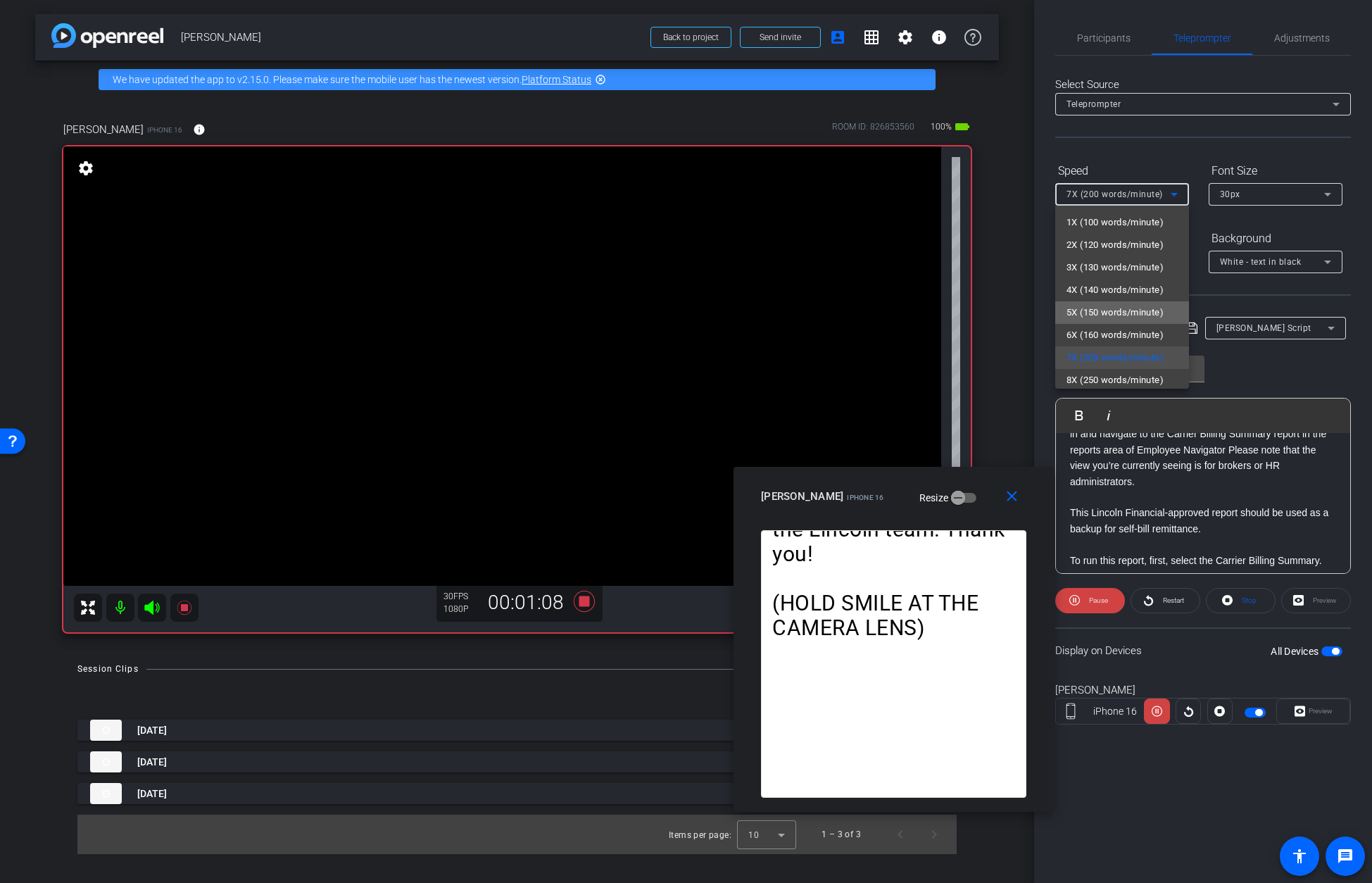
click at [986, 312] on span "5X (150 words/minute)" at bounding box center [1115, 313] width 97 height 17
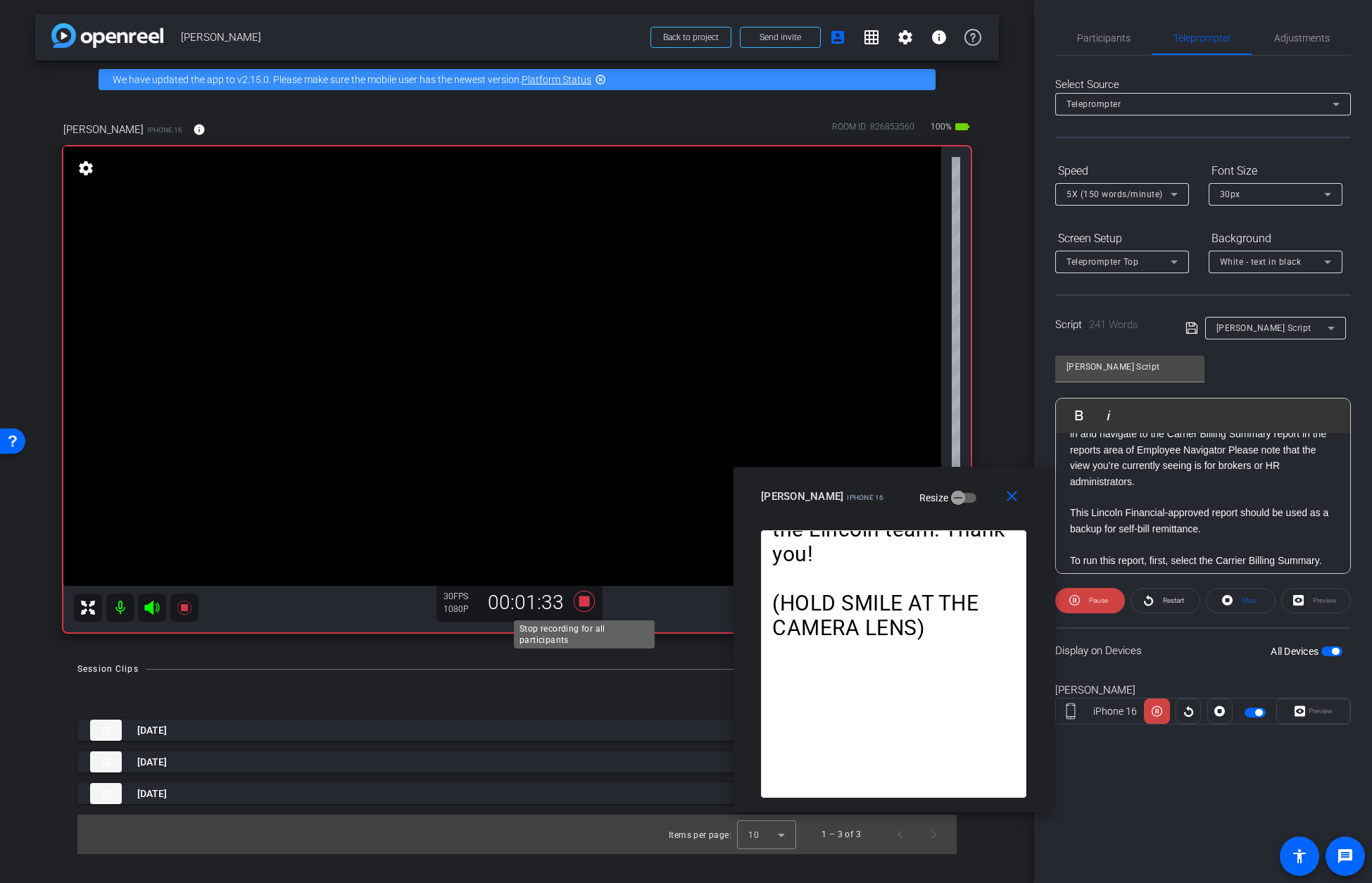
click at [584, 601] on icon at bounding box center [583, 601] width 21 height 21
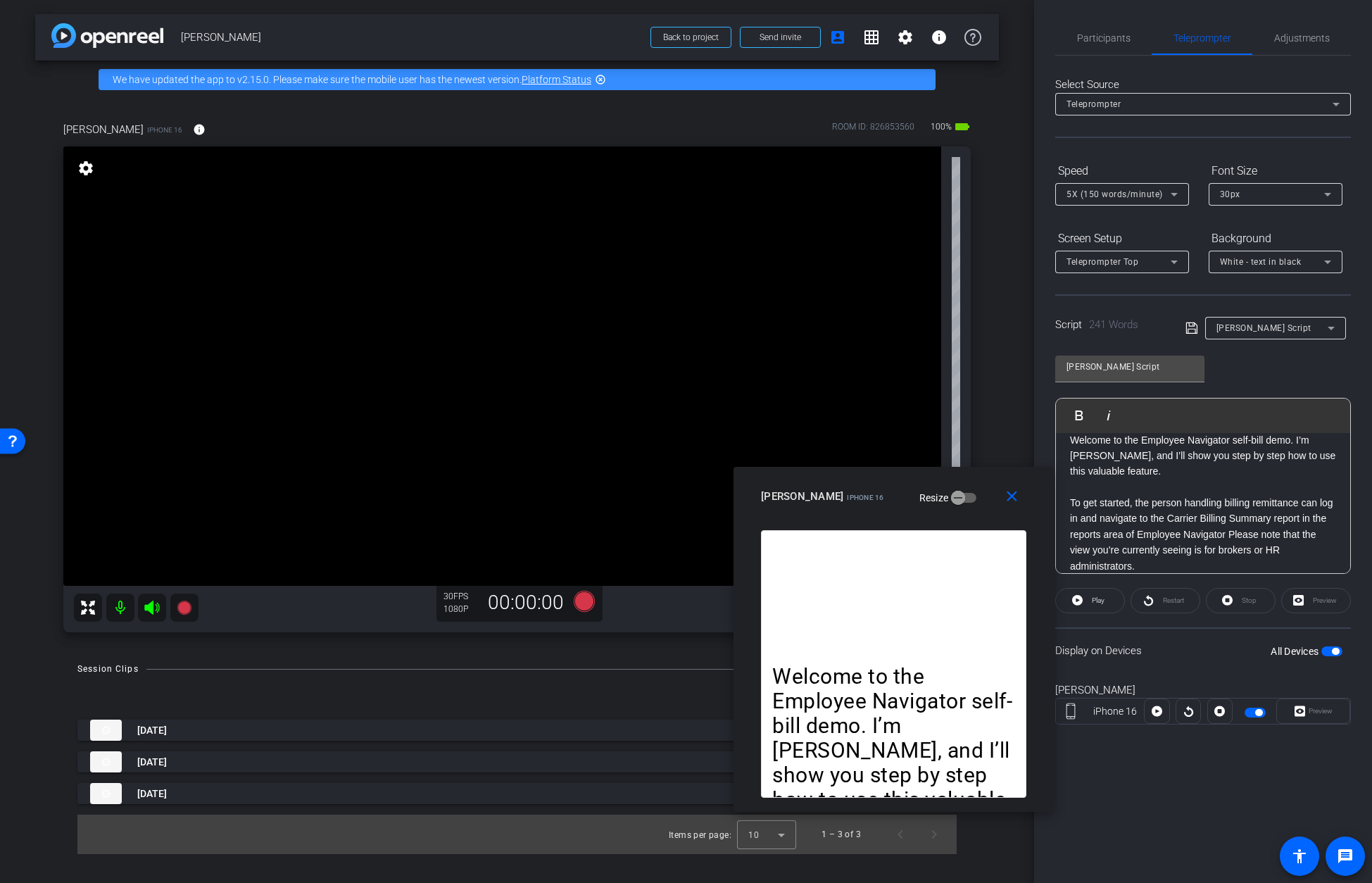
scroll to position [0, 0]
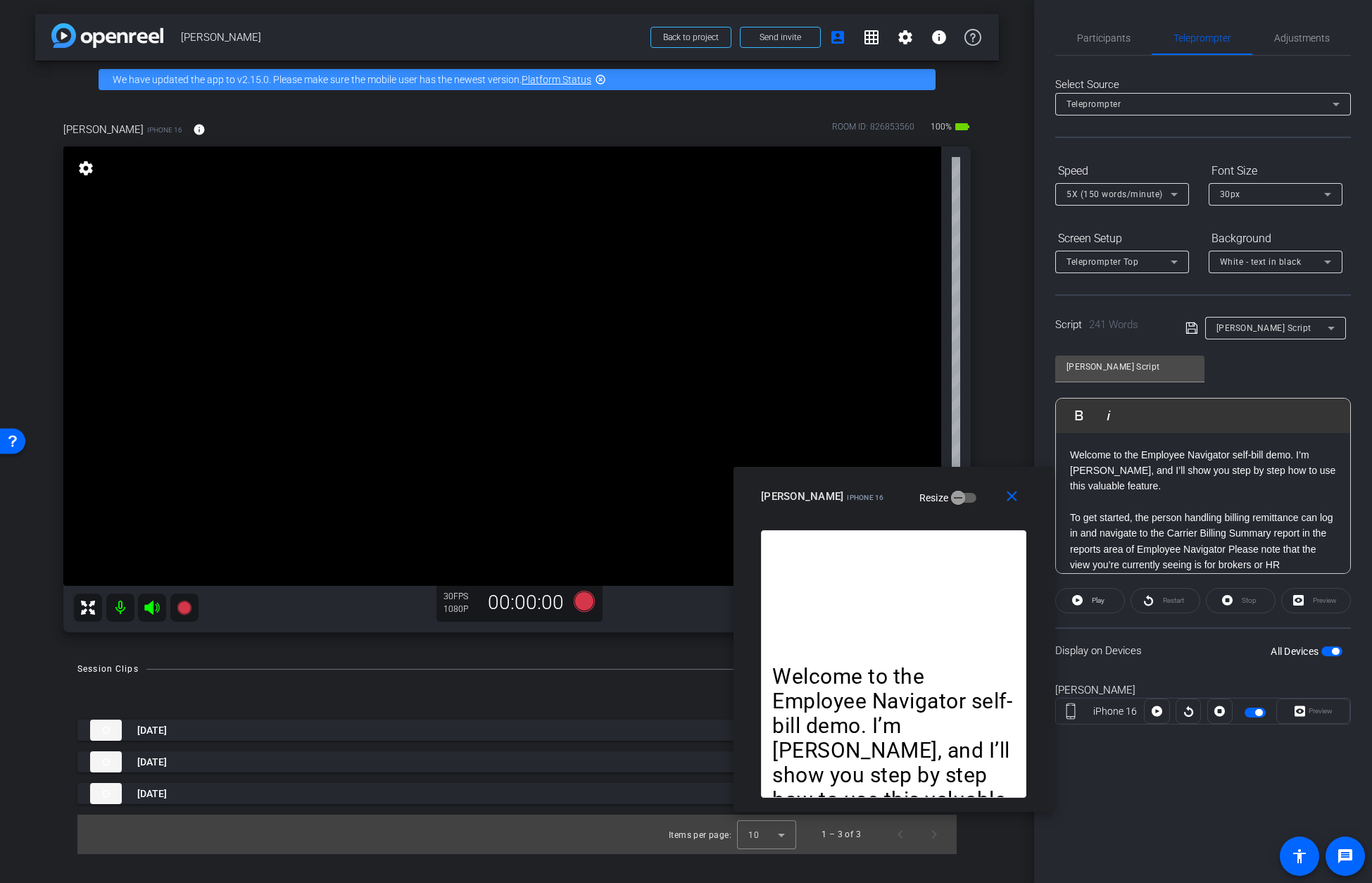
click at [986, 504] on p at bounding box center [1203, 501] width 266 height 15
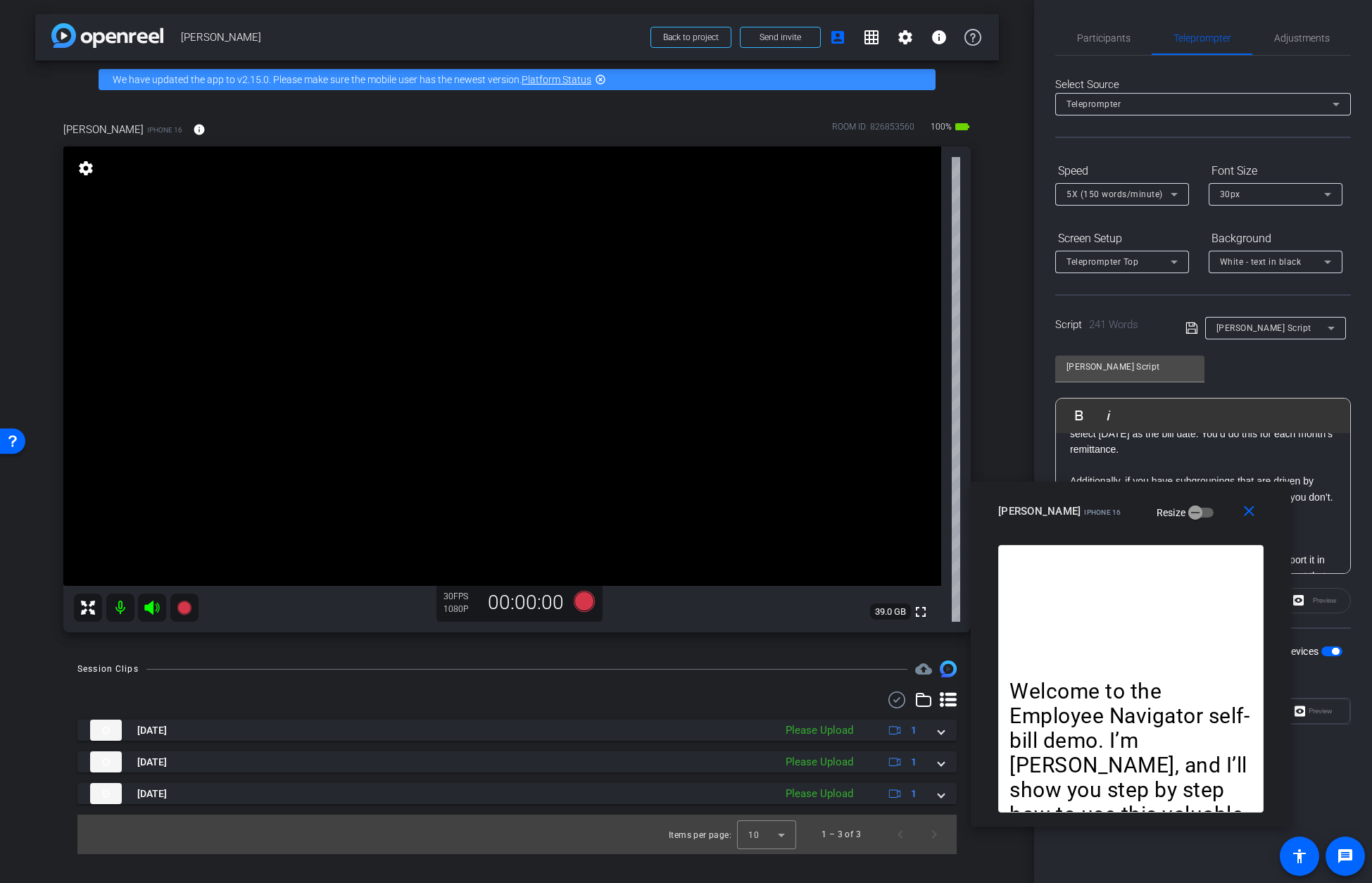
drag, startPoint x: 893, startPoint y: 478, endPoint x: 1095, endPoint y: 690, distance: 292.8
click at [986, 492] on div "close Laura Whitlock iPhone 16 Resize" at bounding box center [1130, 513] width 320 height 63
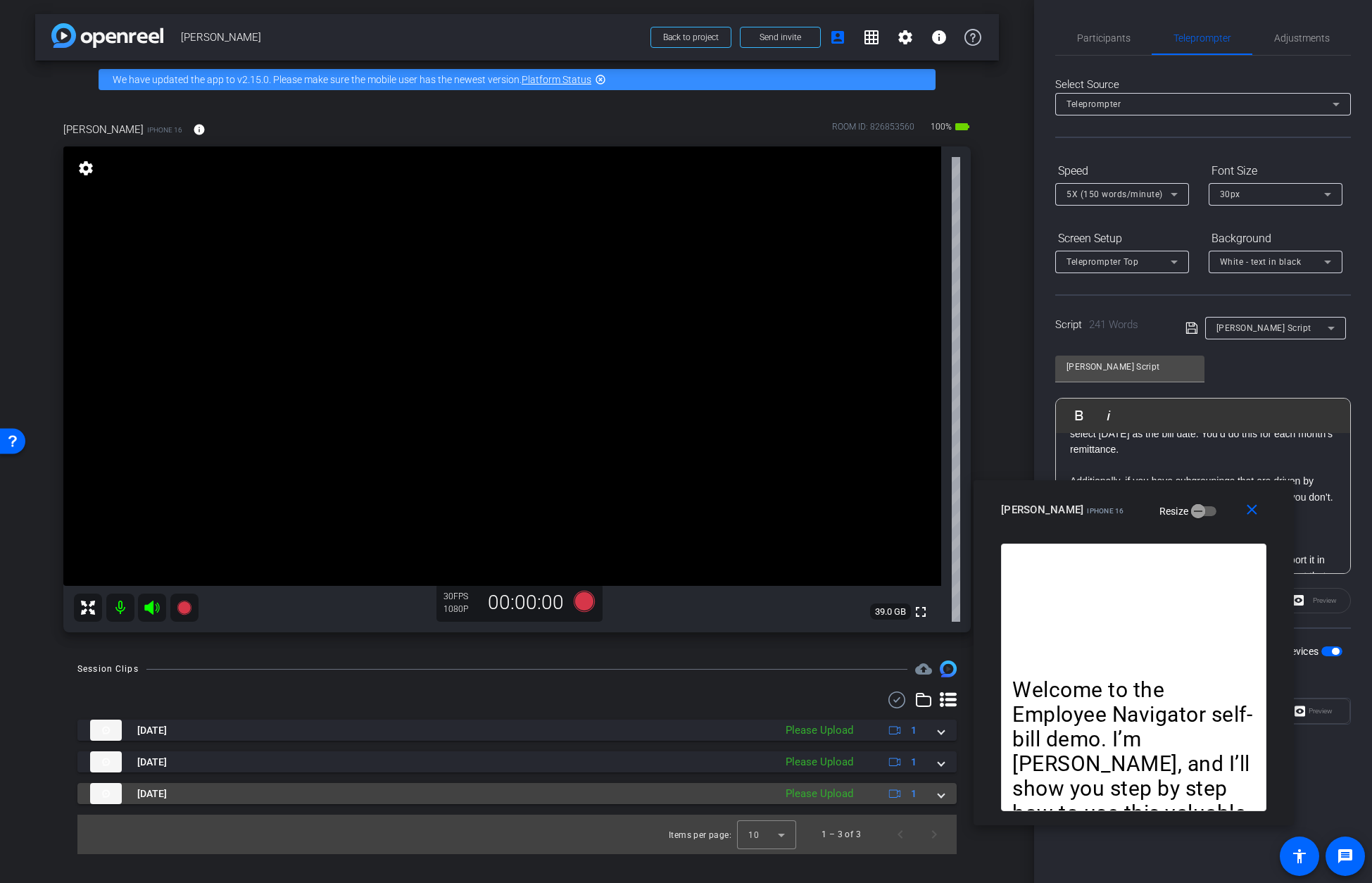
click at [941, 758] on span at bounding box center [940, 794] width 5 height 14
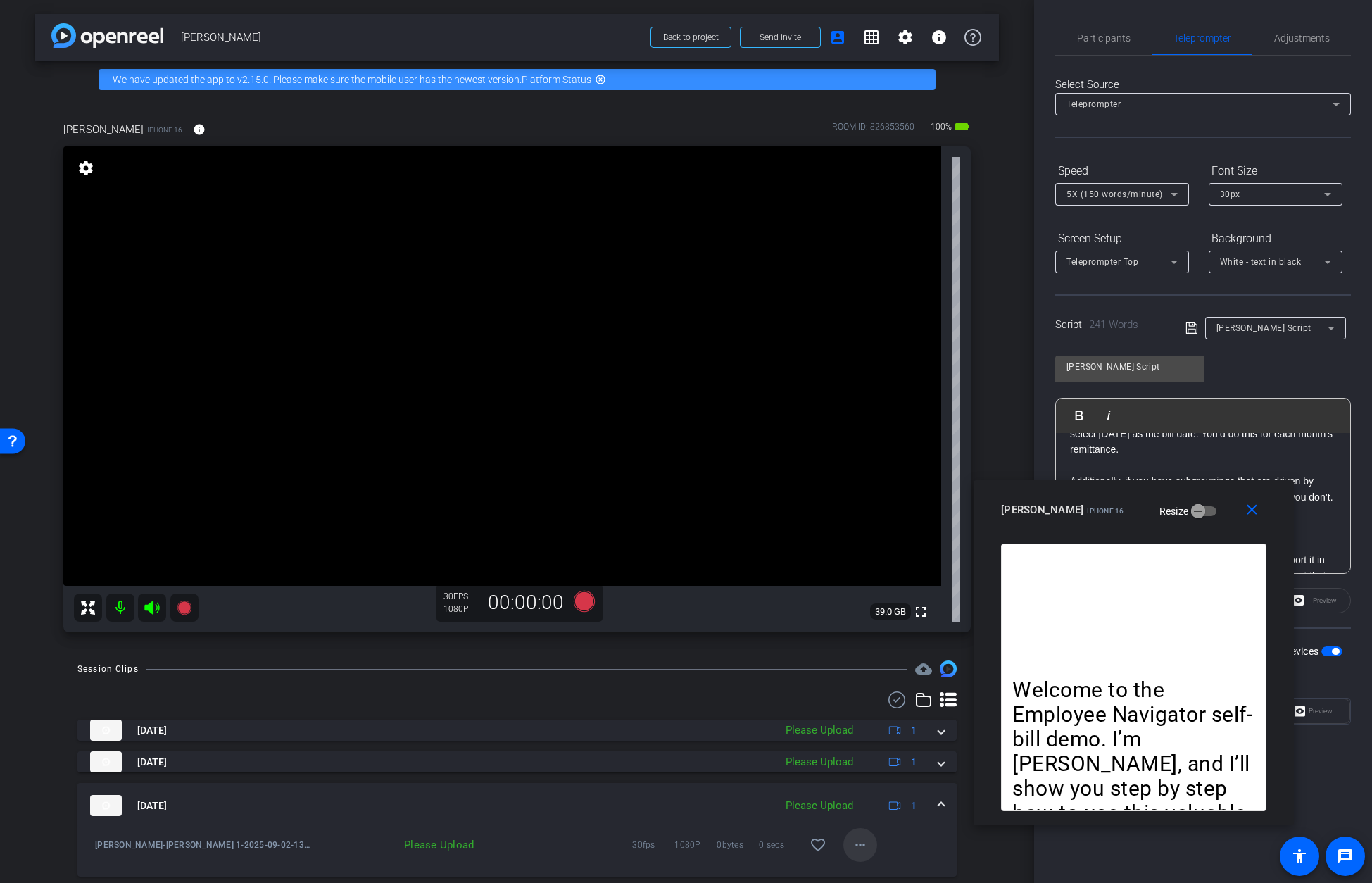
click at [862, 758] on mat-icon "more_horiz" at bounding box center [859, 844] width 17 height 17
click at [868, 758] on span "Upload" at bounding box center [882, 780] width 57 height 17
click at [940, 758] on span at bounding box center [940, 762] width 5 height 14
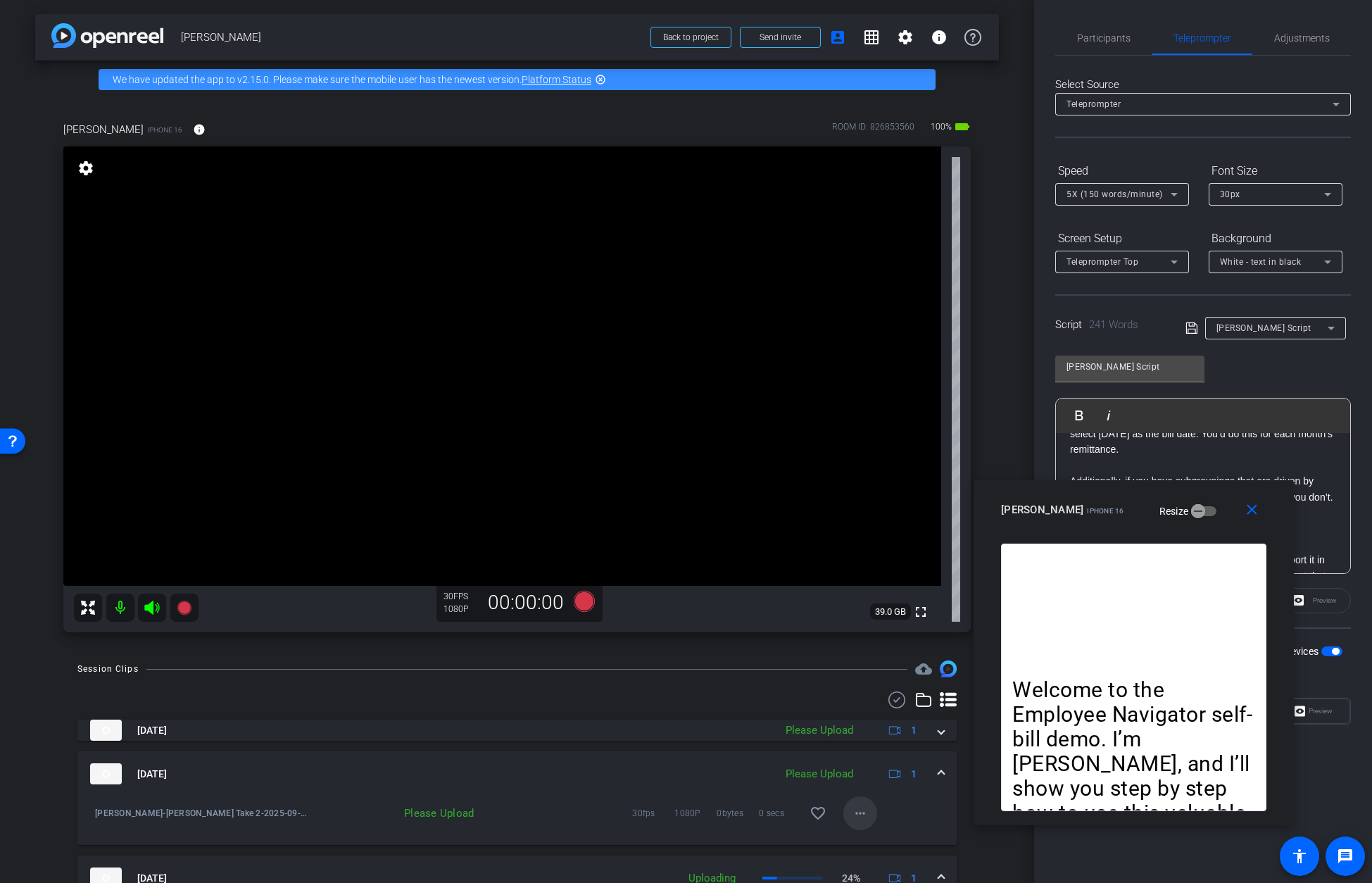
click at [858, 758] on mat-icon "more_horiz" at bounding box center [859, 813] width 17 height 17
click at [861, 746] on span "Upload" at bounding box center [882, 749] width 57 height 17
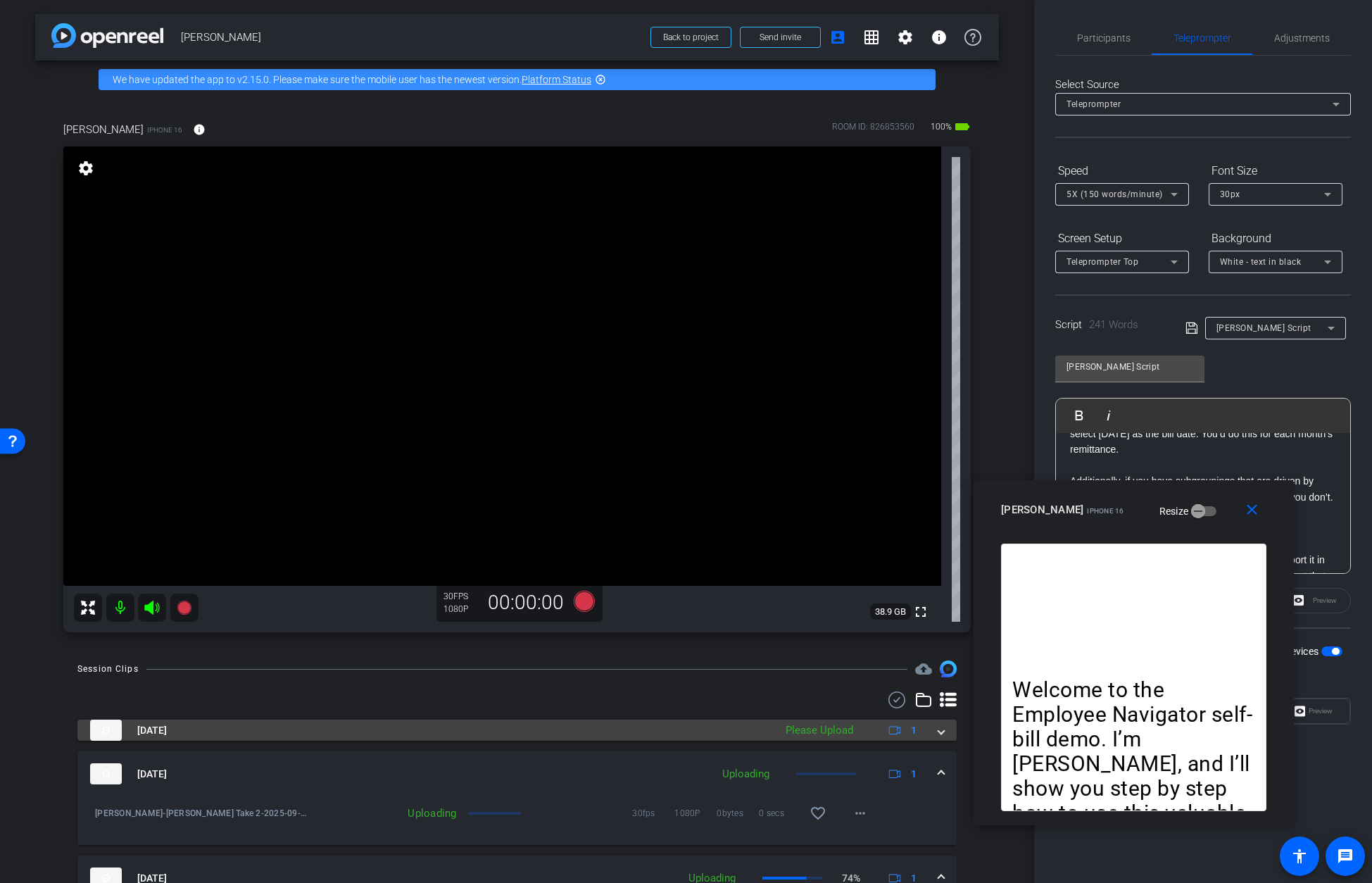
click at [940, 729] on span at bounding box center [940, 730] width 5 height 14
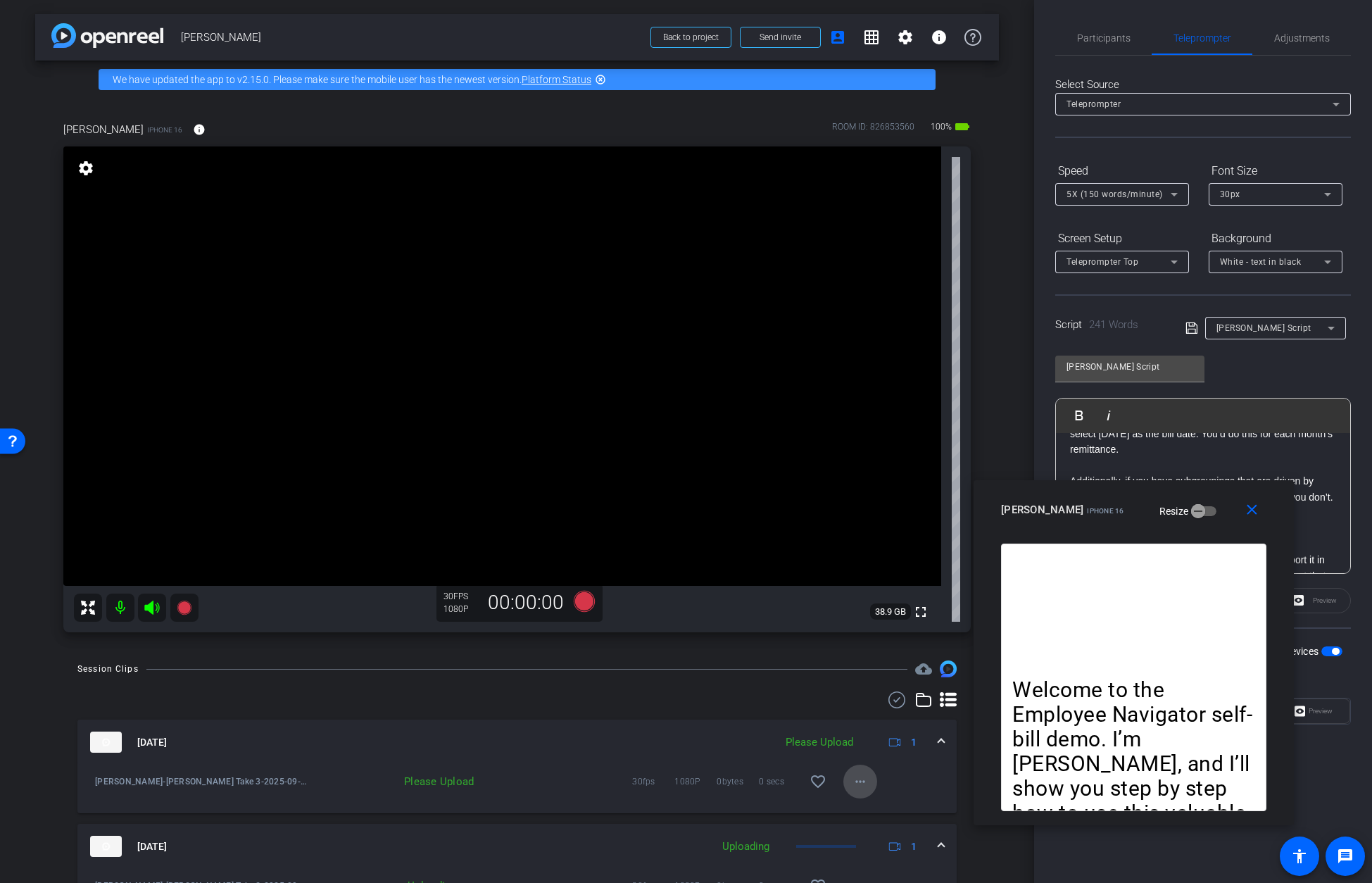
click at [863, 758] on mat-icon "more_horiz" at bounding box center [859, 781] width 17 height 17
click at [871, 758] on span "Upload" at bounding box center [882, 811] width 57 height 17
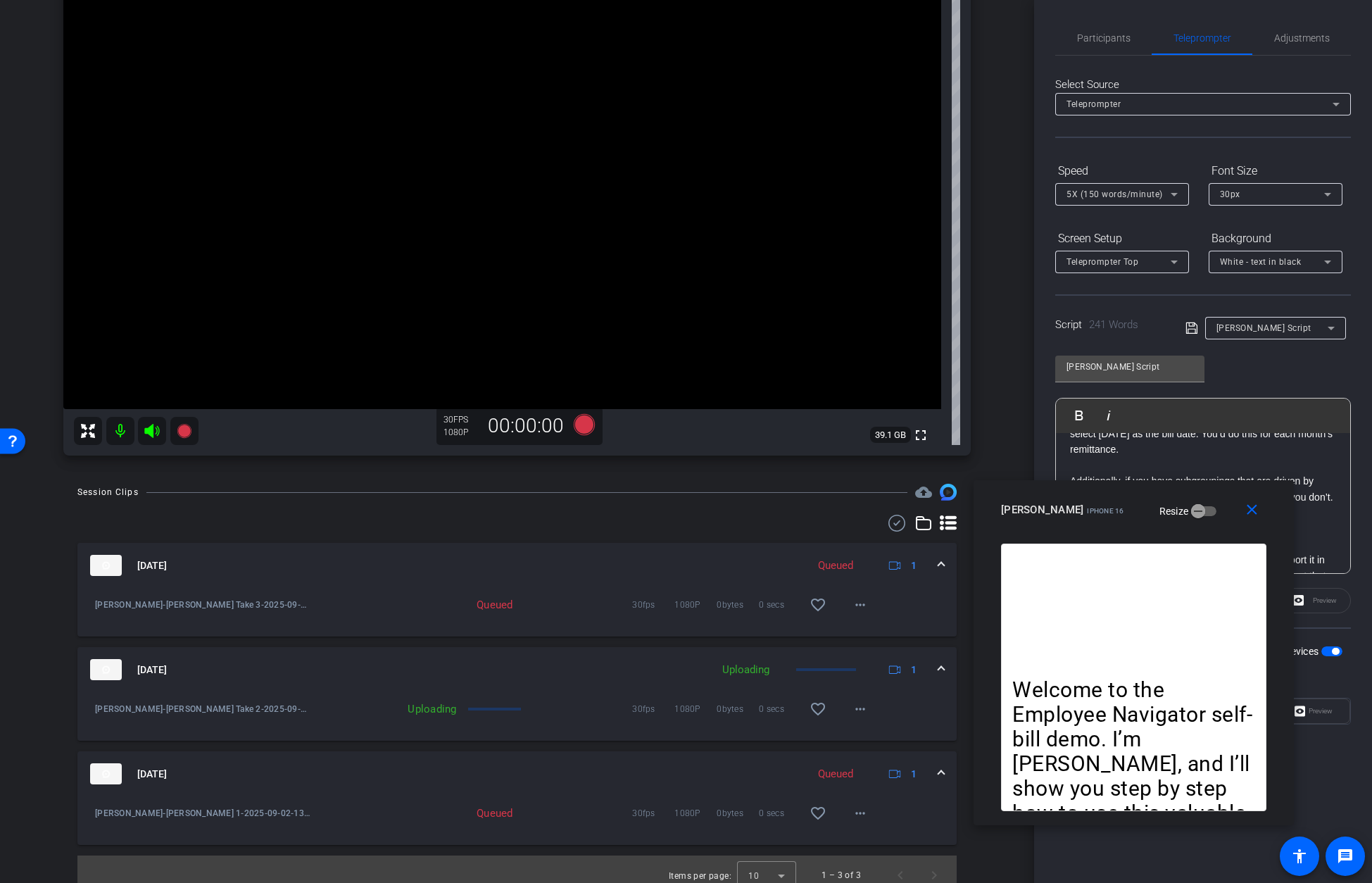
scroll to position [188, 0]
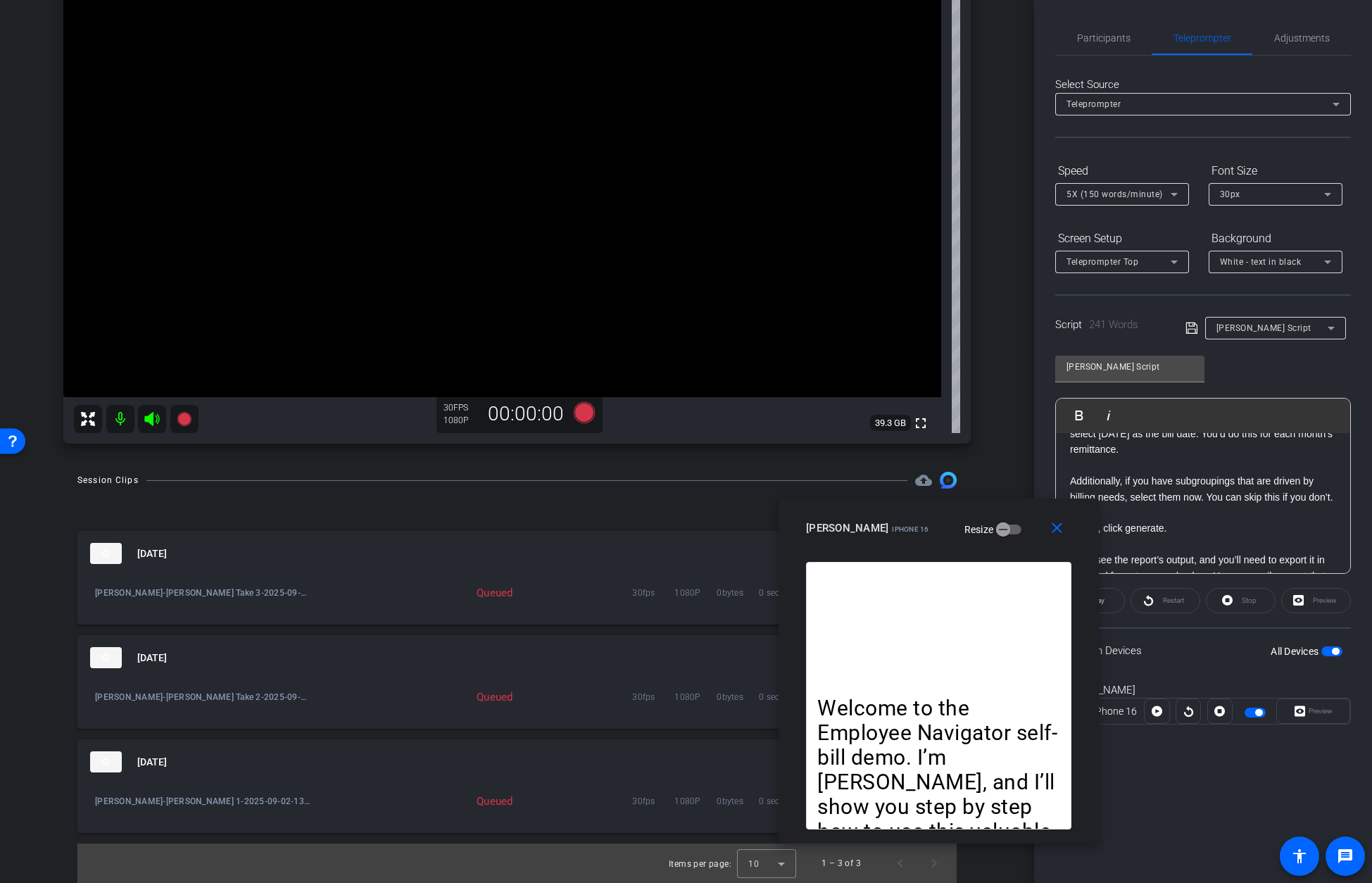
drag, startPoint x: 1222, startPoint y: 502, endPoint x: 1028, endPoint y: 520, distance: 194.8
click at [986, 520] on div "Laura Whitlock iPhone 16 Resize" at bounding box center [944, 528] width 276 height 25
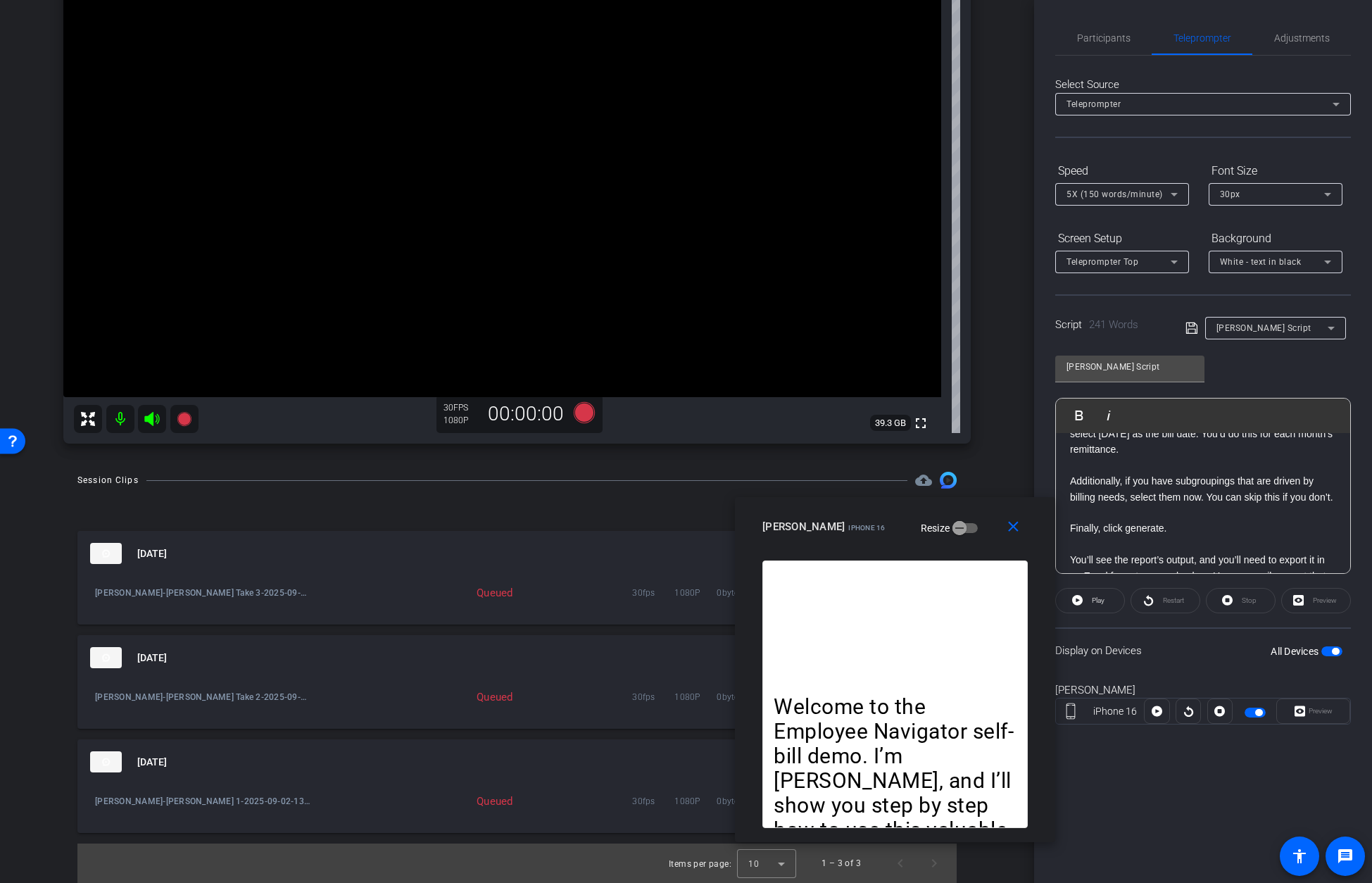
drag, startPoint x: 1001, startPoint y: 539, endPoint x: 985, endPoint y: 526, distance: 20.6
click at [985, 526] on div "Laura Whitlock iPhone 16 Resize" at bounding box center [900, 526] width 276 height 25
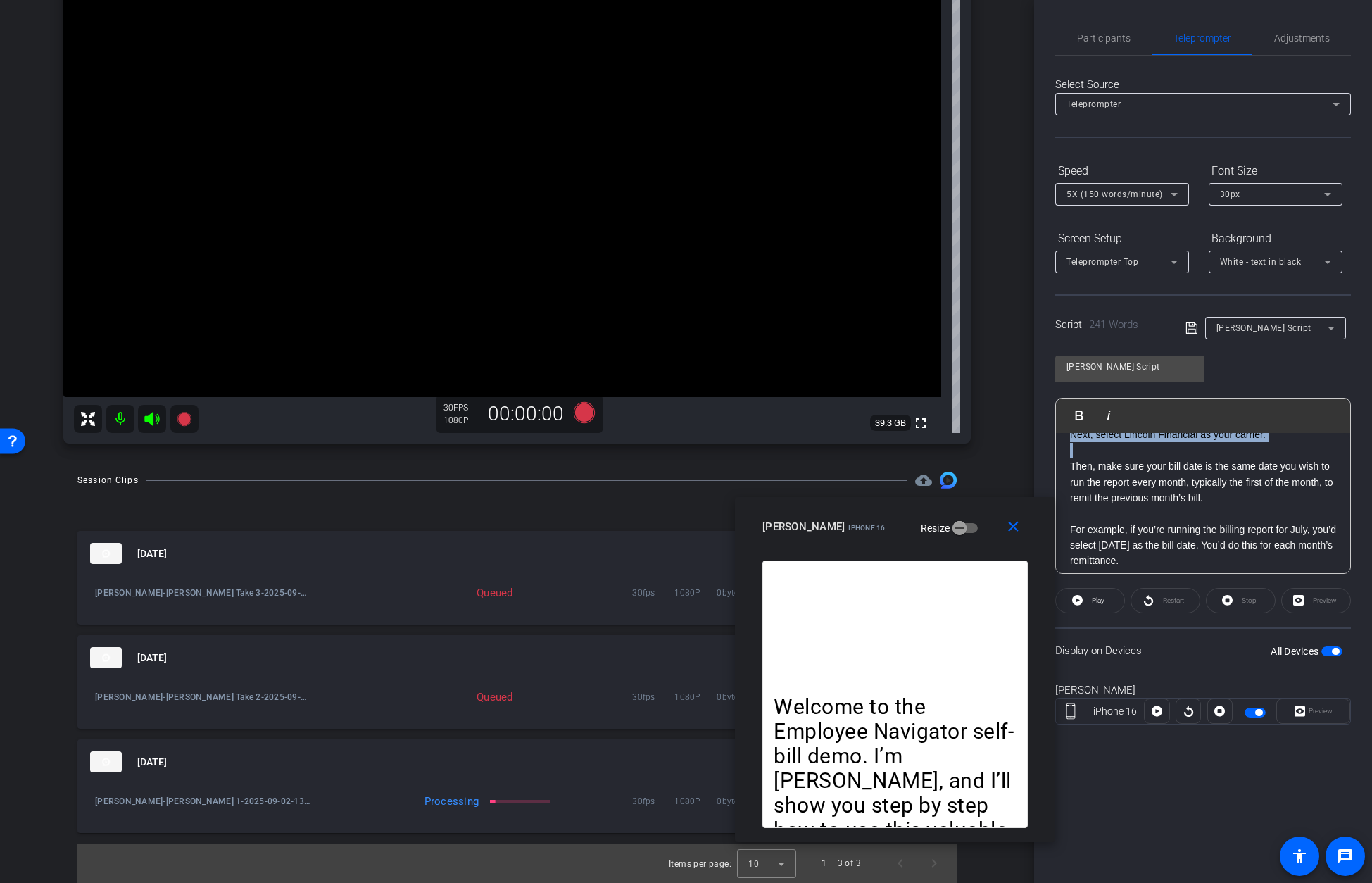
scroll to position [0, 0]
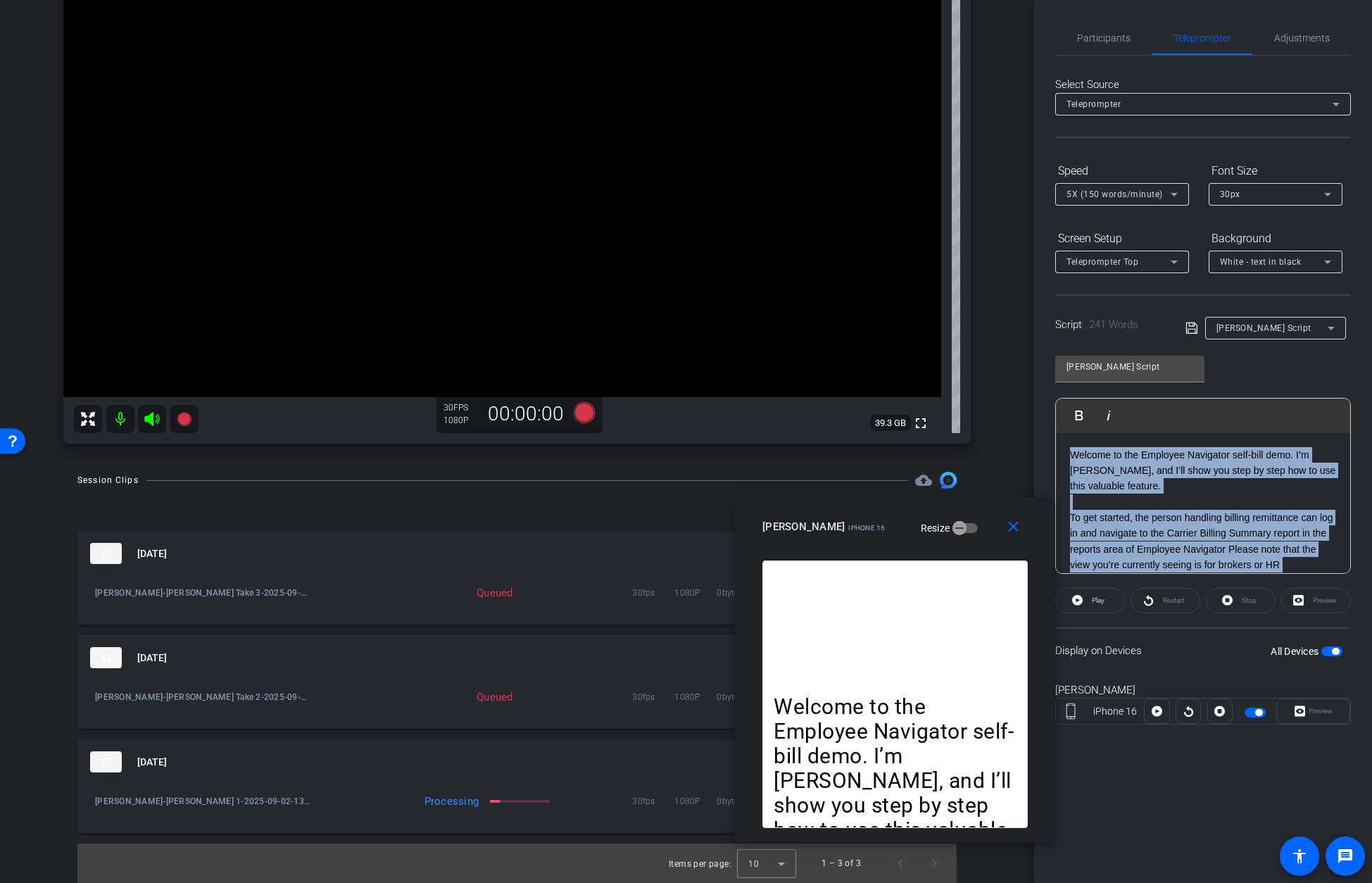
drag, startPoint x: 1069, startPoint y: 466, endPoint x: 1044, endPoint y: 391, distance: 79.1
click at [986, 391] on div "Participants Teleprompter Adjustments settings Tracy Wagner flip Director Bryan…" at bounding box center [1203, 442] width 338 height 883
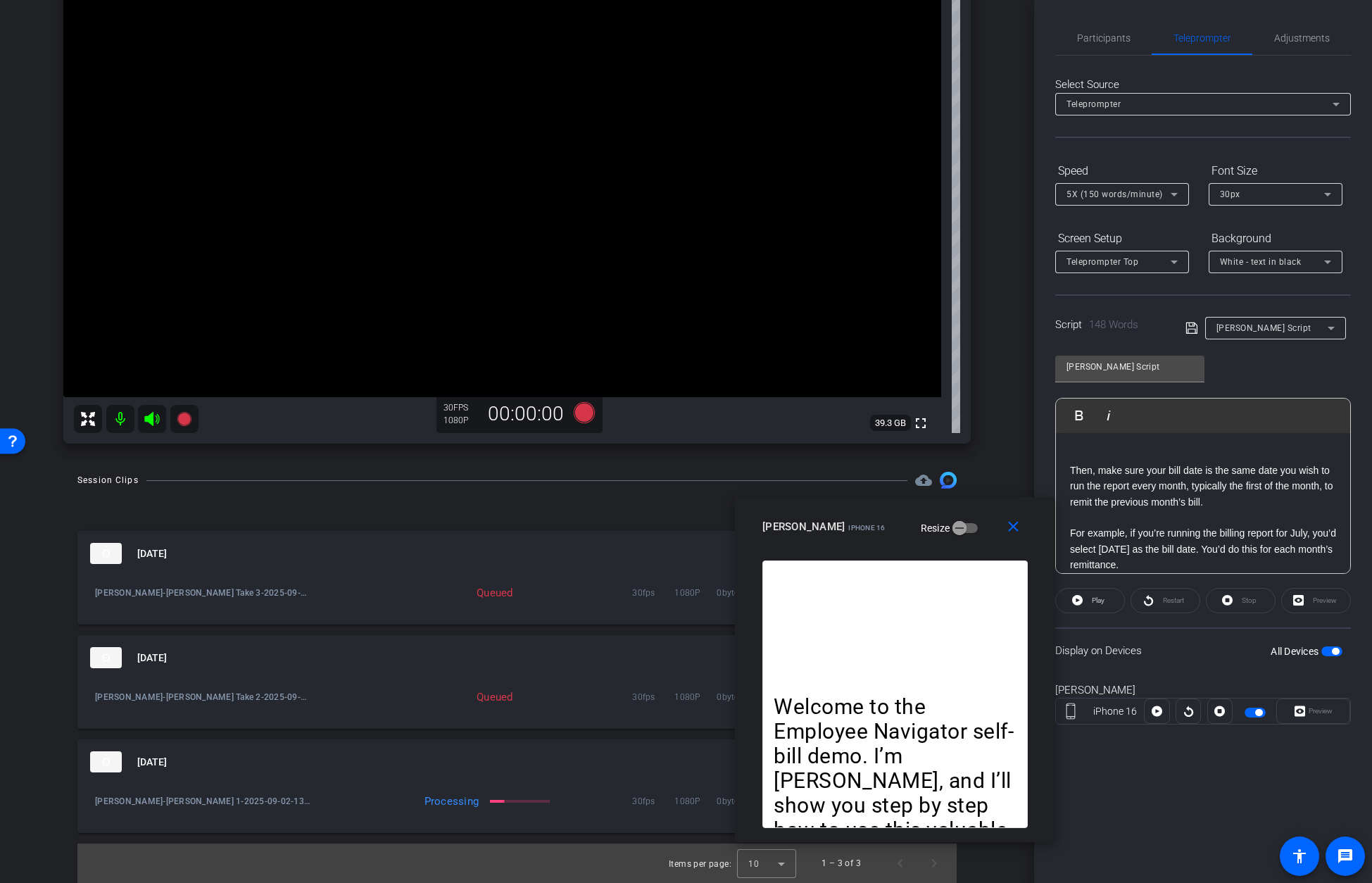
drag, startPoint x: 1067, startPoint y: 471, endPoint x: 1076, endPoint y: 469, distance: 9.2
click at [986, 471] on div "Then, make sure your bill date is the same date you wish to run the report ever…" at bounding box center [1203, 635] width 295 height 406
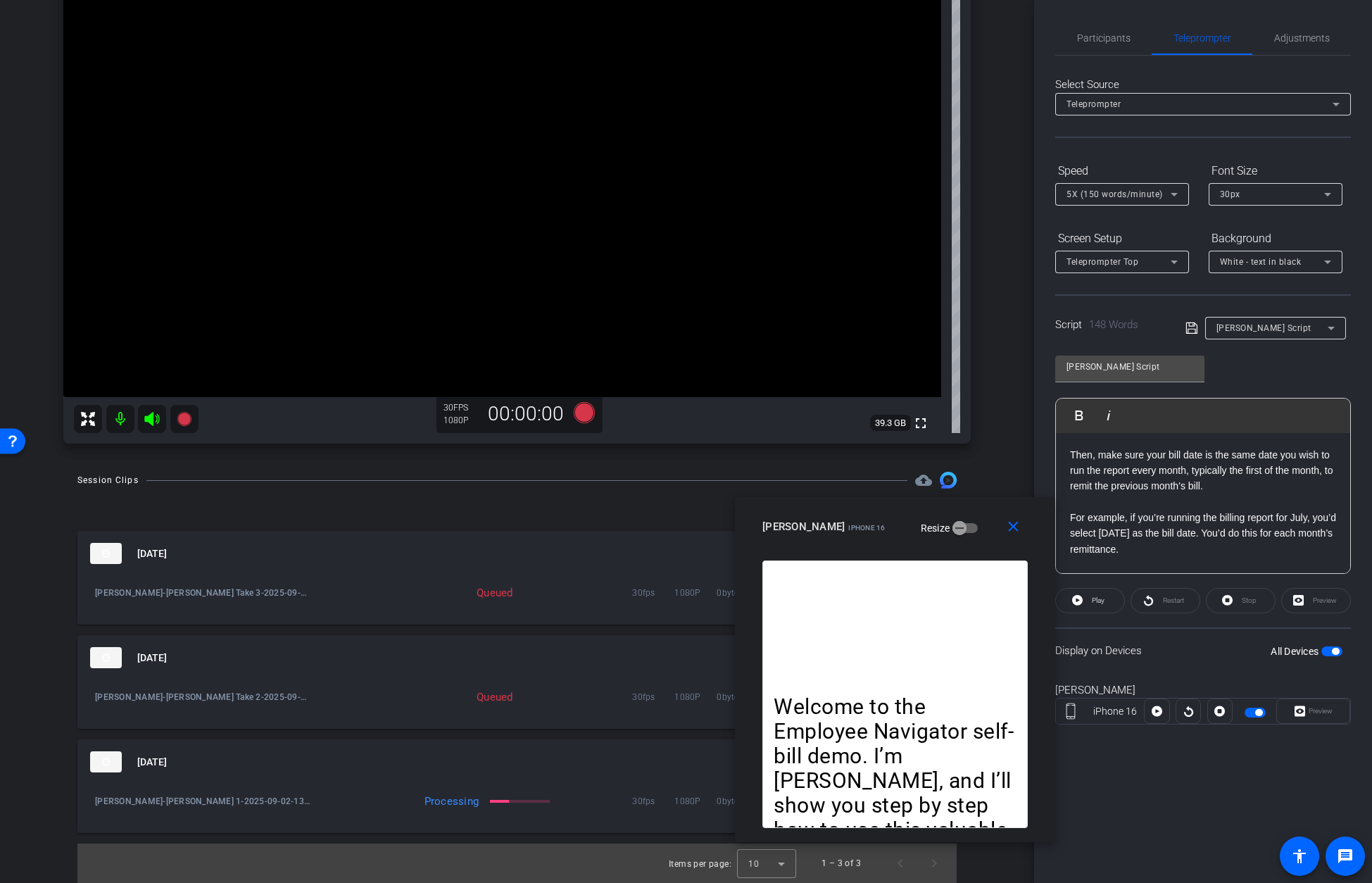
click at [986, 328] on icon at bounding box center [1192, 328] width 13 height 17
click at [986, 528] on mat-icon "close" at bounding box center [1013, 527] width 18 height 18
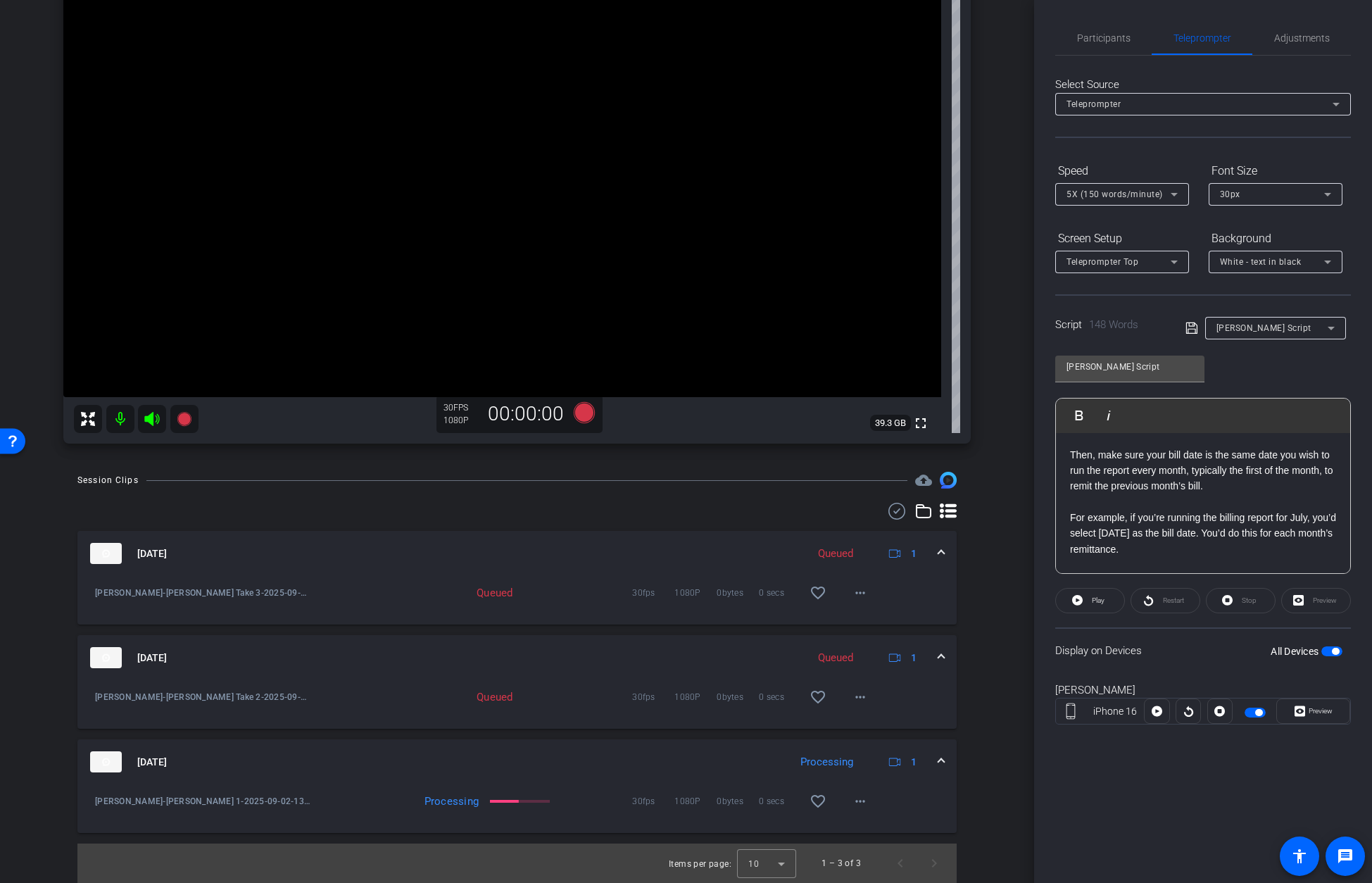
click at [986, 651] on span "button" at bounding box center [1335, 651] width 7 height 7
click at [986, 651] on span "button" at bounding box center [1331, 651] width 21 height 10
click at [986, 708] on icon at bounding box center [1300, 710] width 11 height 21
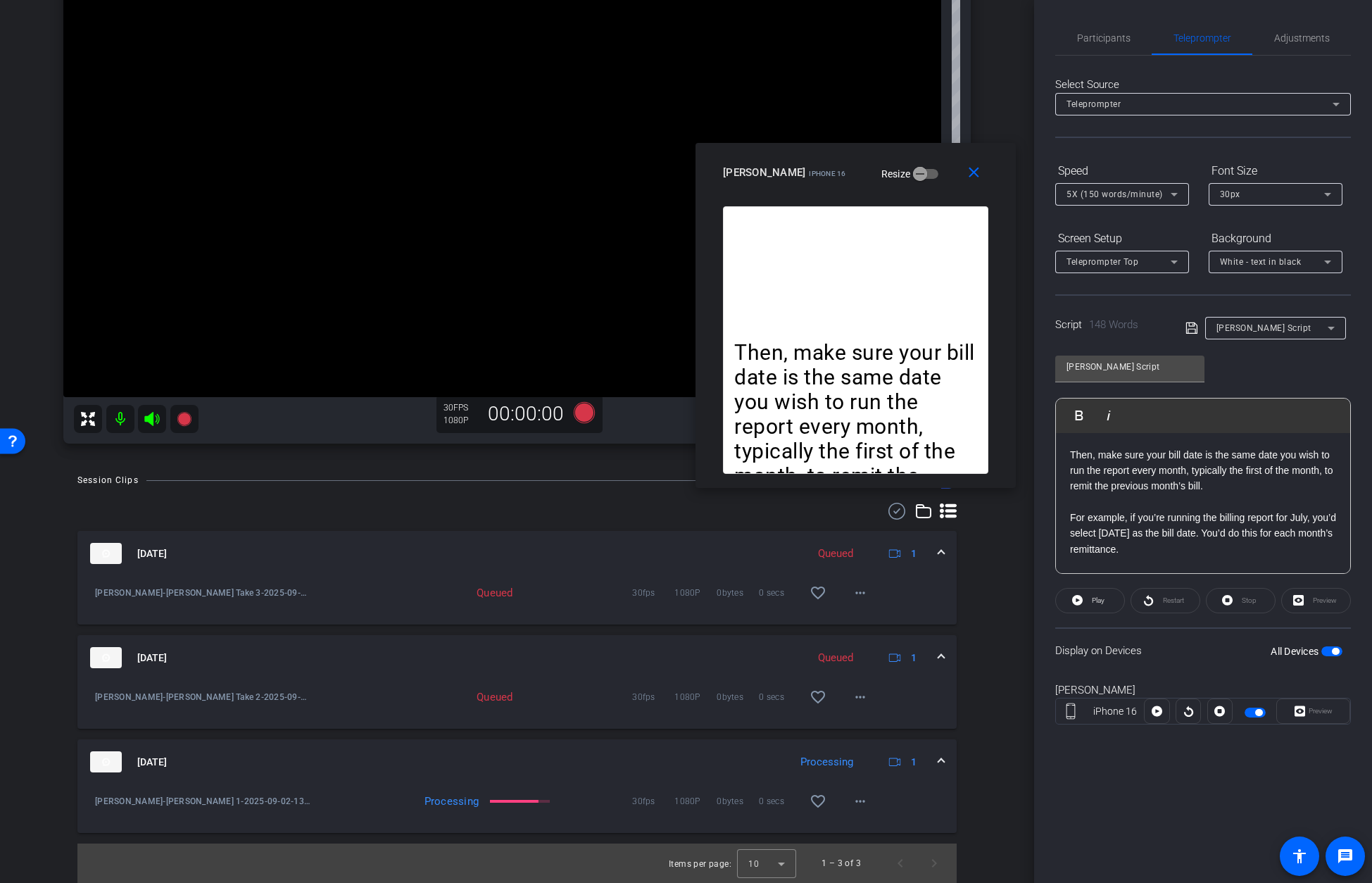
drag, startPoint x: 704, startPoint y: 279, endPoint x: 869, endPoint y: 159, distance: 204.0
click at [869, 159] on div "Laura Whitlock iPhone 16 Resize" at bounding box center [860, 172] width 276 height 25
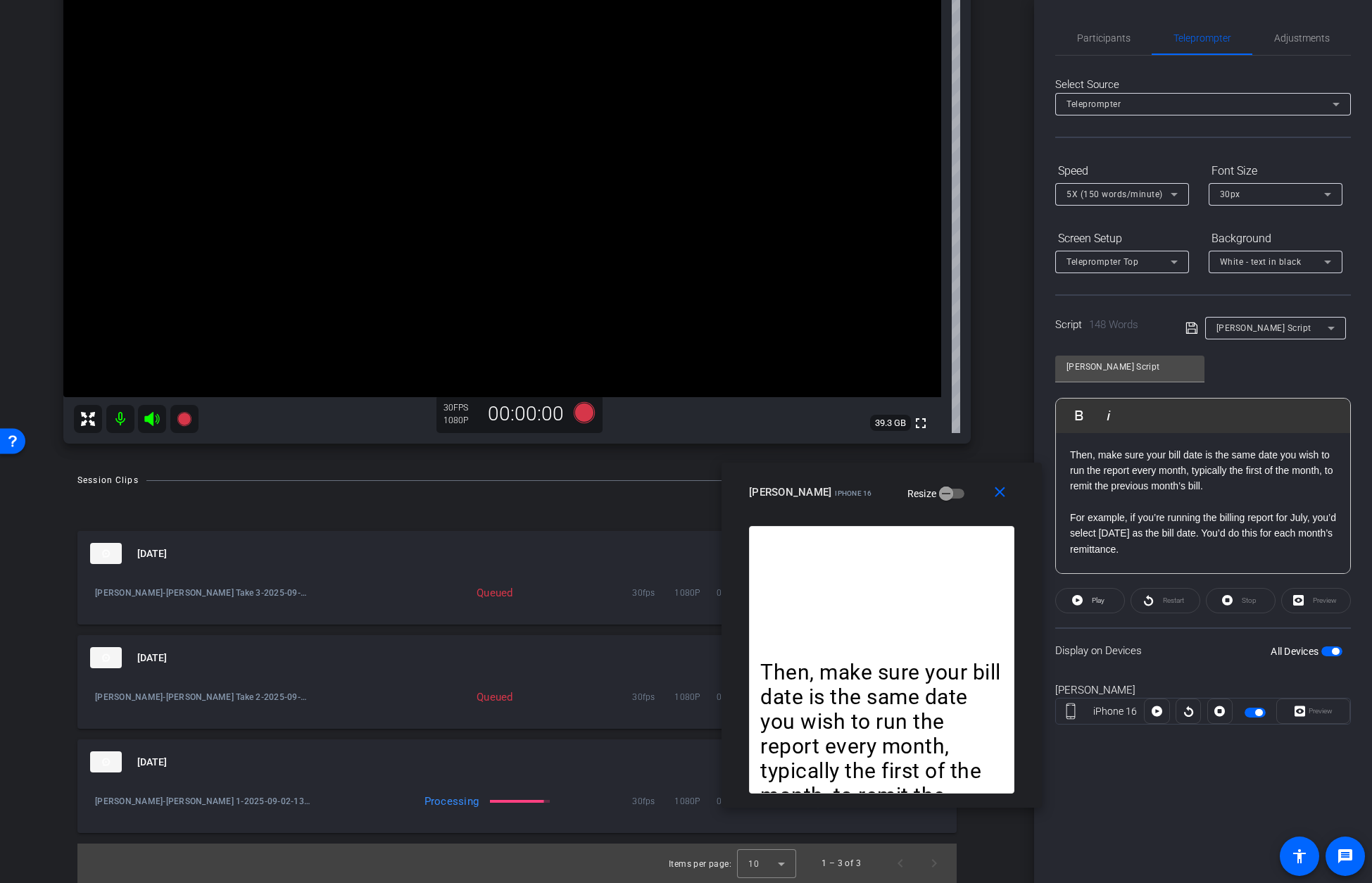
drag, startPoint x: 784, startPoint y: 207, endPoint x: 750, endPoint y: 396, distance: 192.0
click at [808, 485] on div "close Laura Whitlock iPhone 16 Resize" at bounding box center [881, 494] width 320 height 63
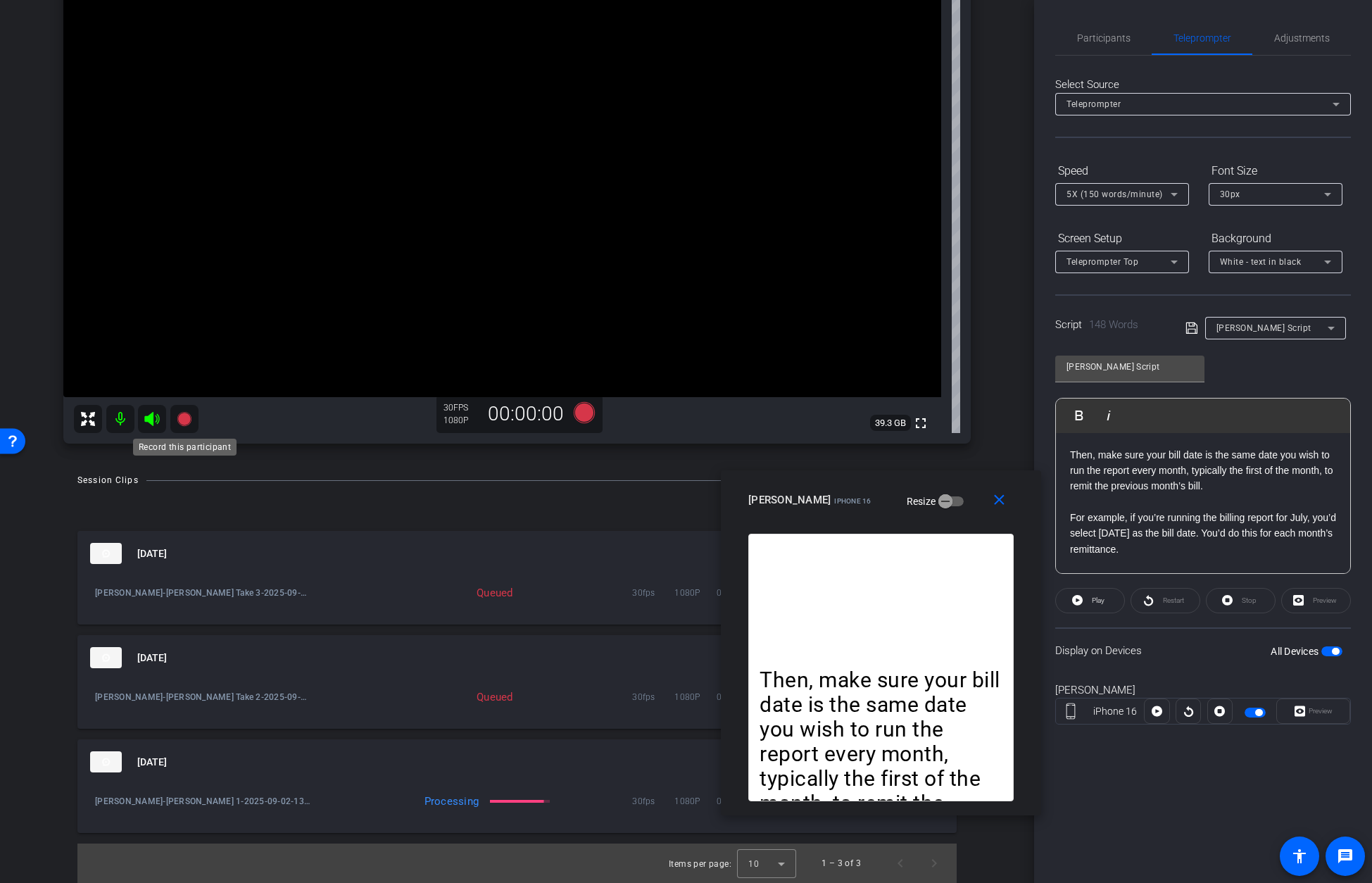
click at [188, 420] on icon at bounding box center [184, 419] width 14 height 14
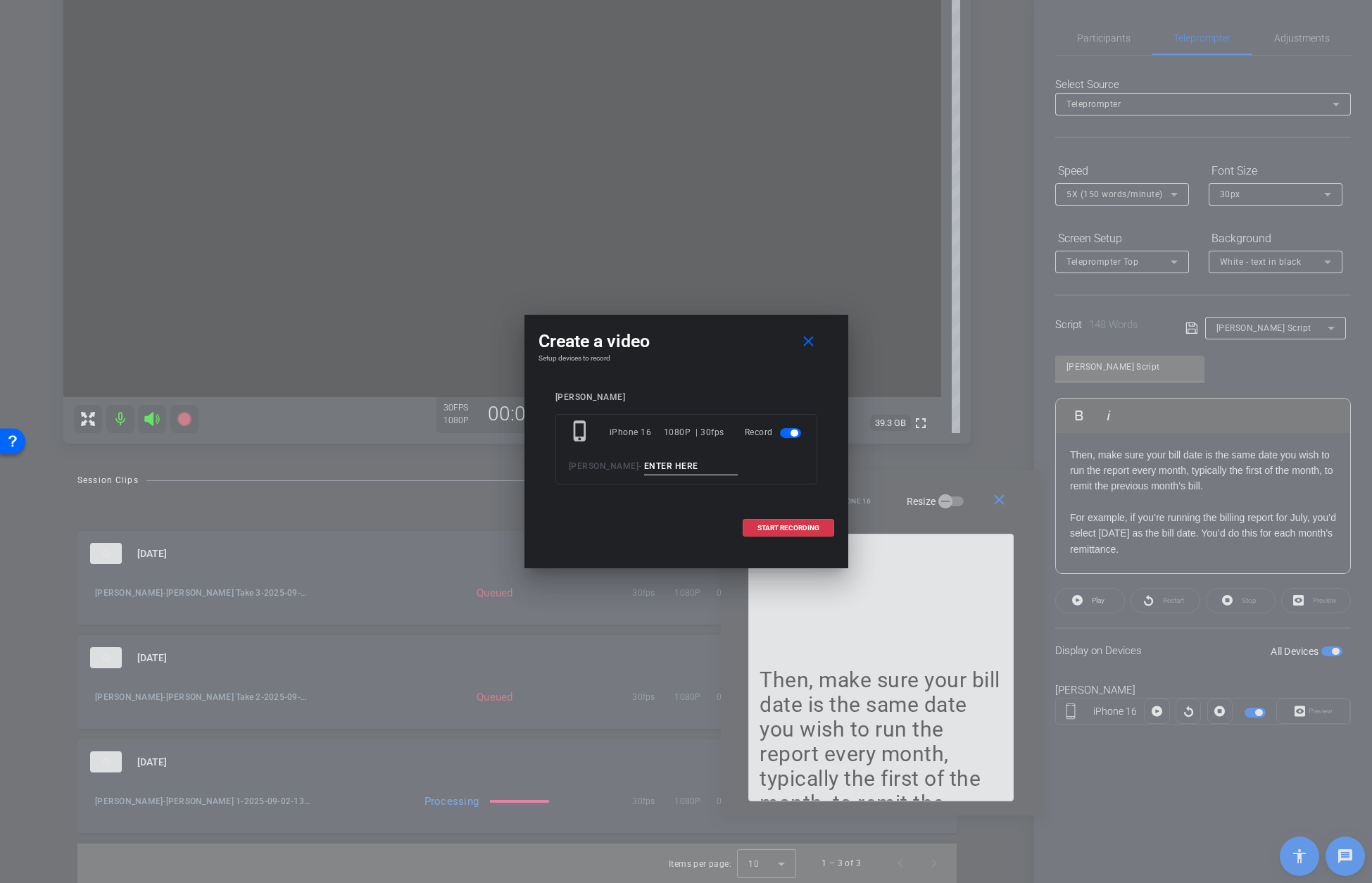
click at [710, 469] on input at bounding box center [691, 467] width 95 height 18
type input "Laura Pickup"
click at [790, 526] on span "START RECORDING" at bounding box center [788, 528] width 62 height 7
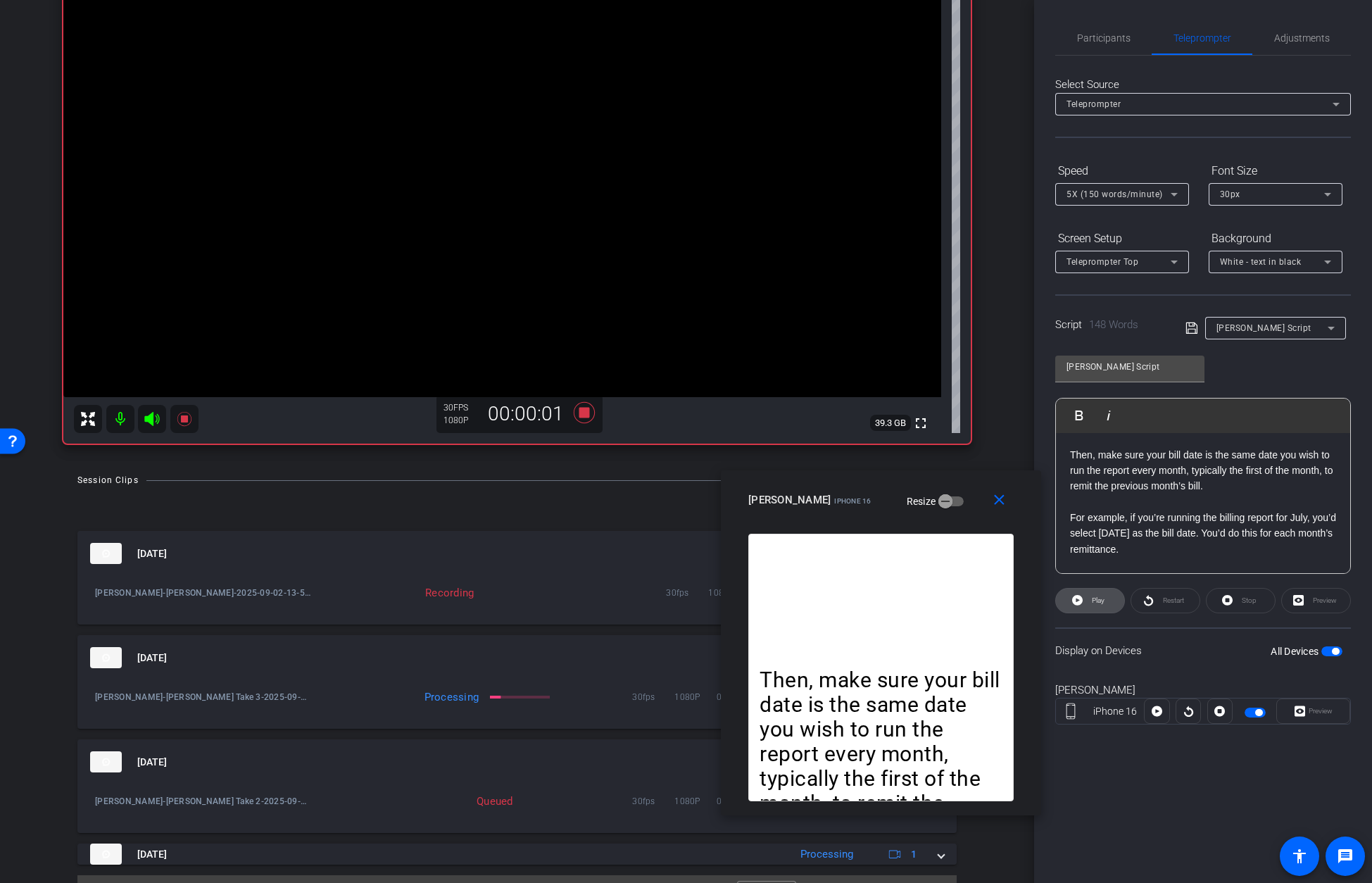
click at [986, 605] on span "Play" at bounding box center [1096, 601] width 16 height 20
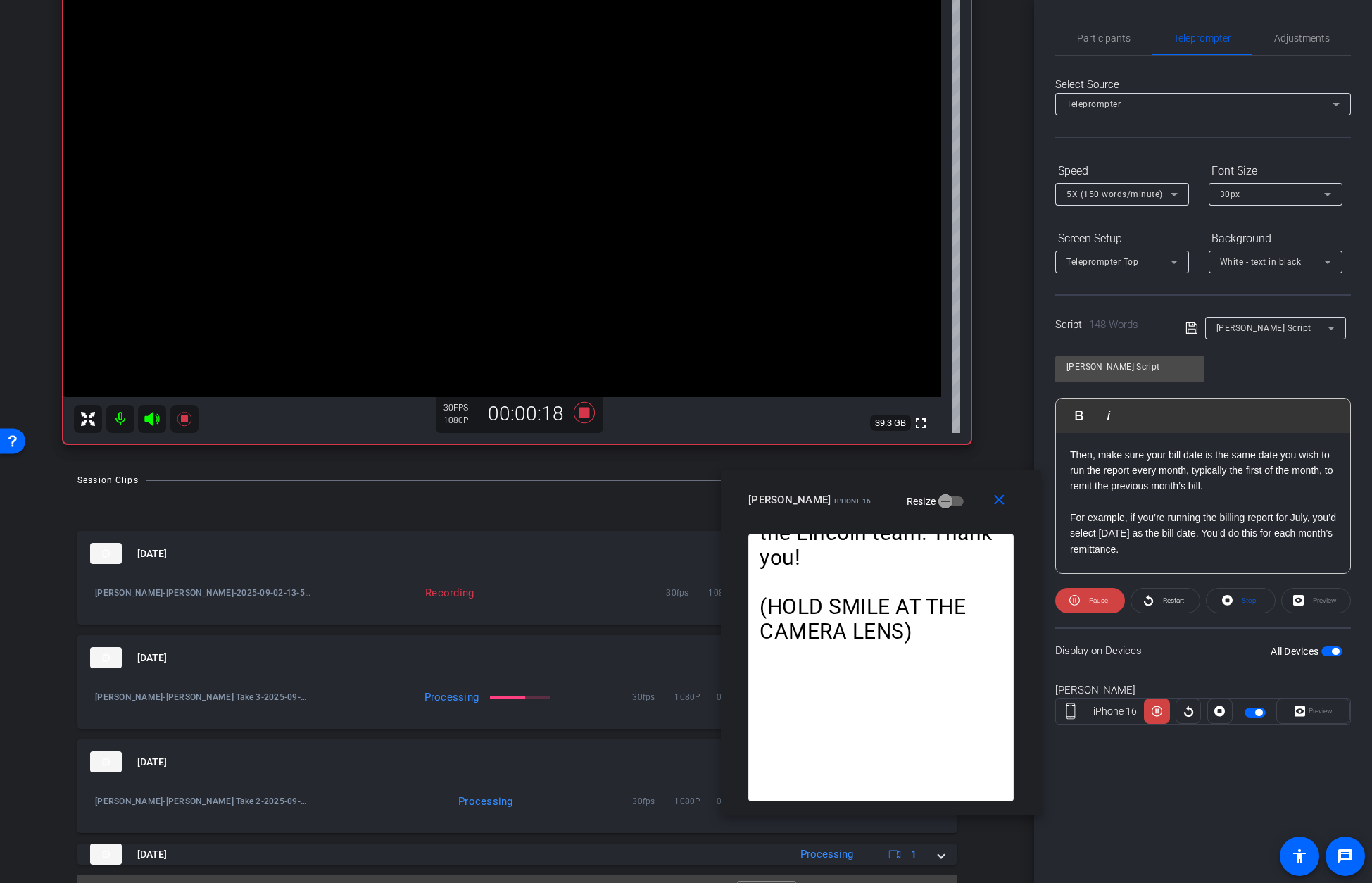
click at [986, 192] on icon at bounding box center [1174, 194] width 17 height 17
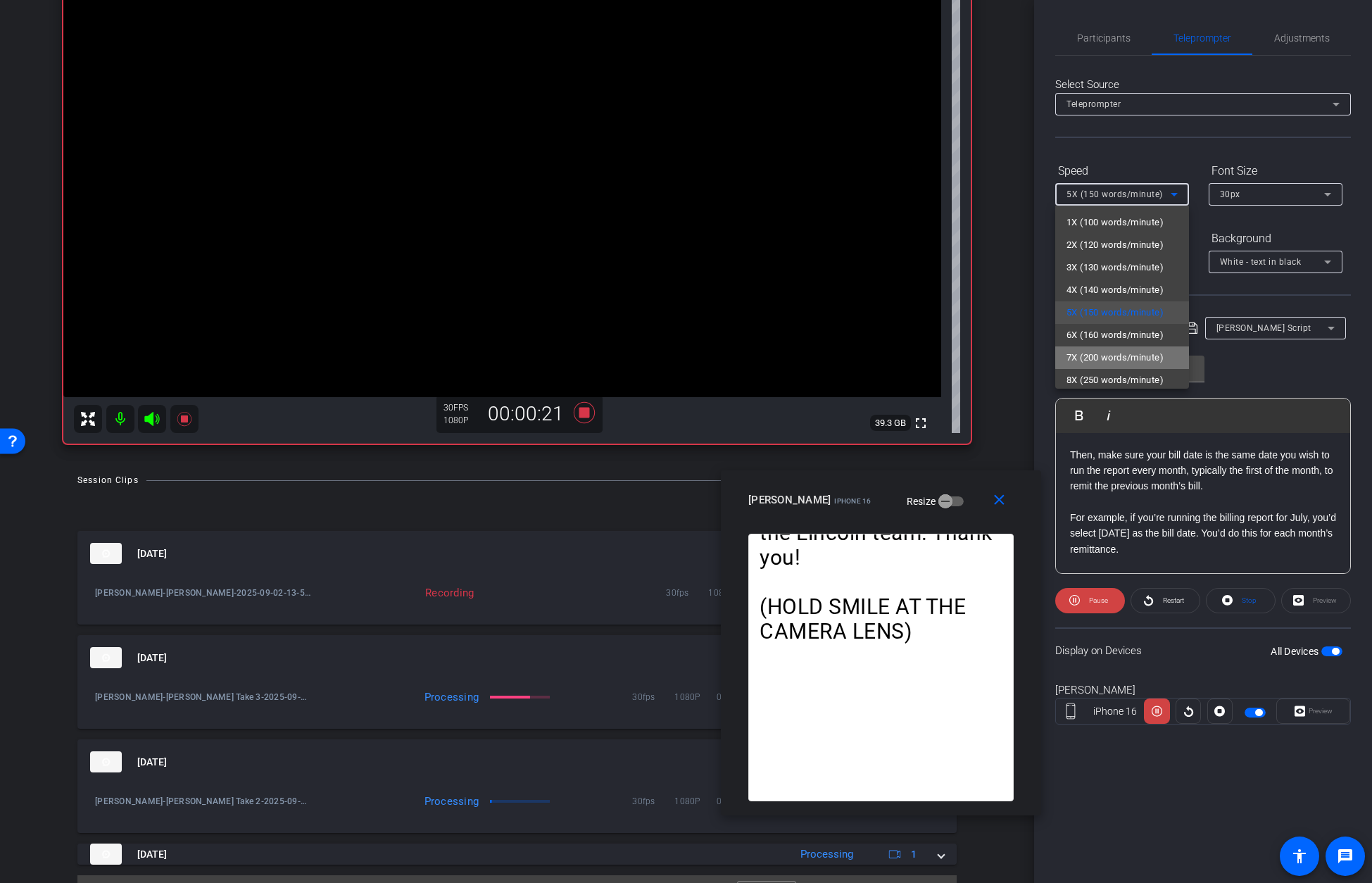
click at [986, 358] on span "7X (200 words/minute)" at bounding box center [1115, 358] width 97 height 17
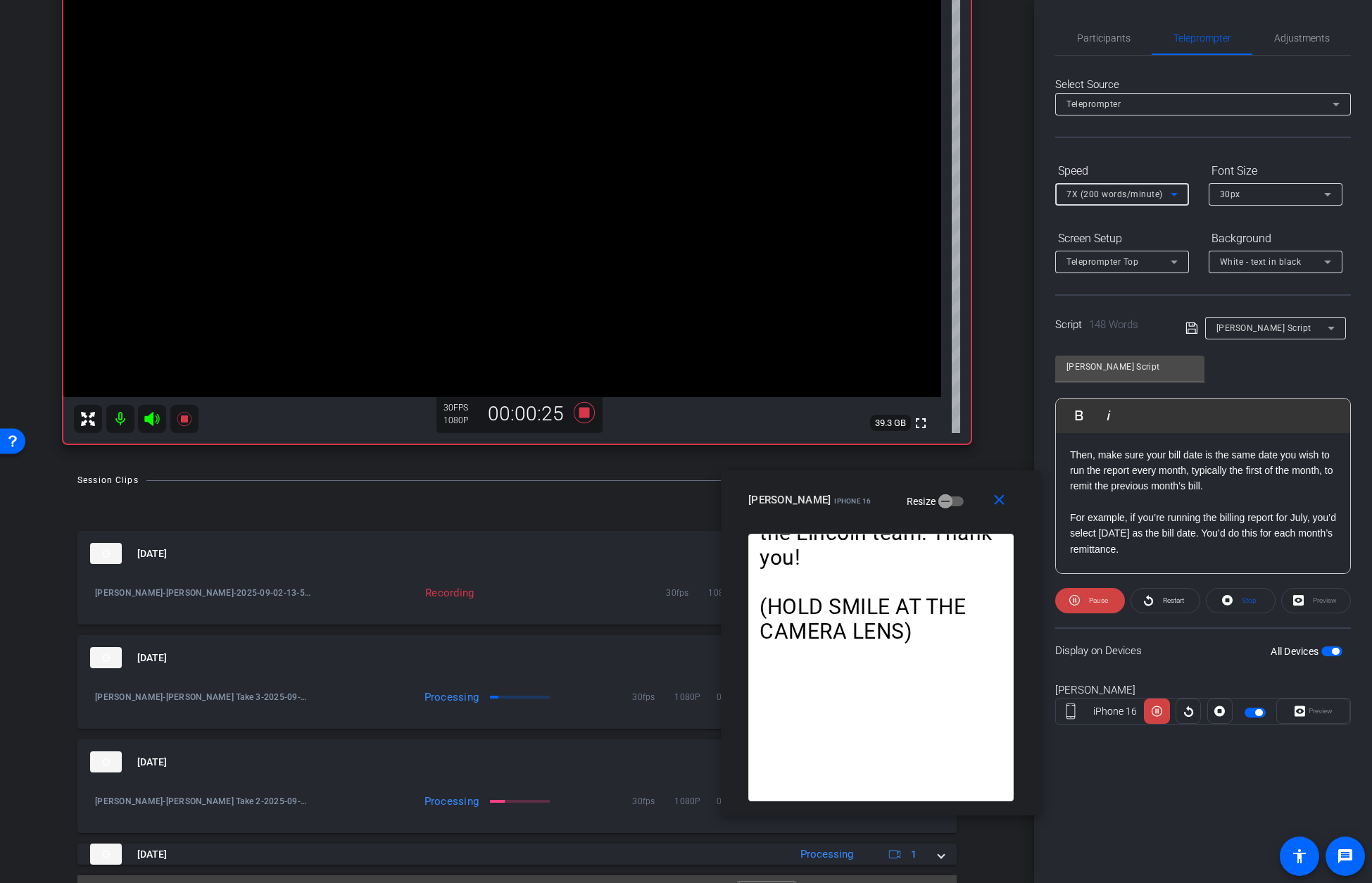
click at [986, 192] on span "7X (200 words/minute)" at bounding box center [1114, 194] width 96 height 10
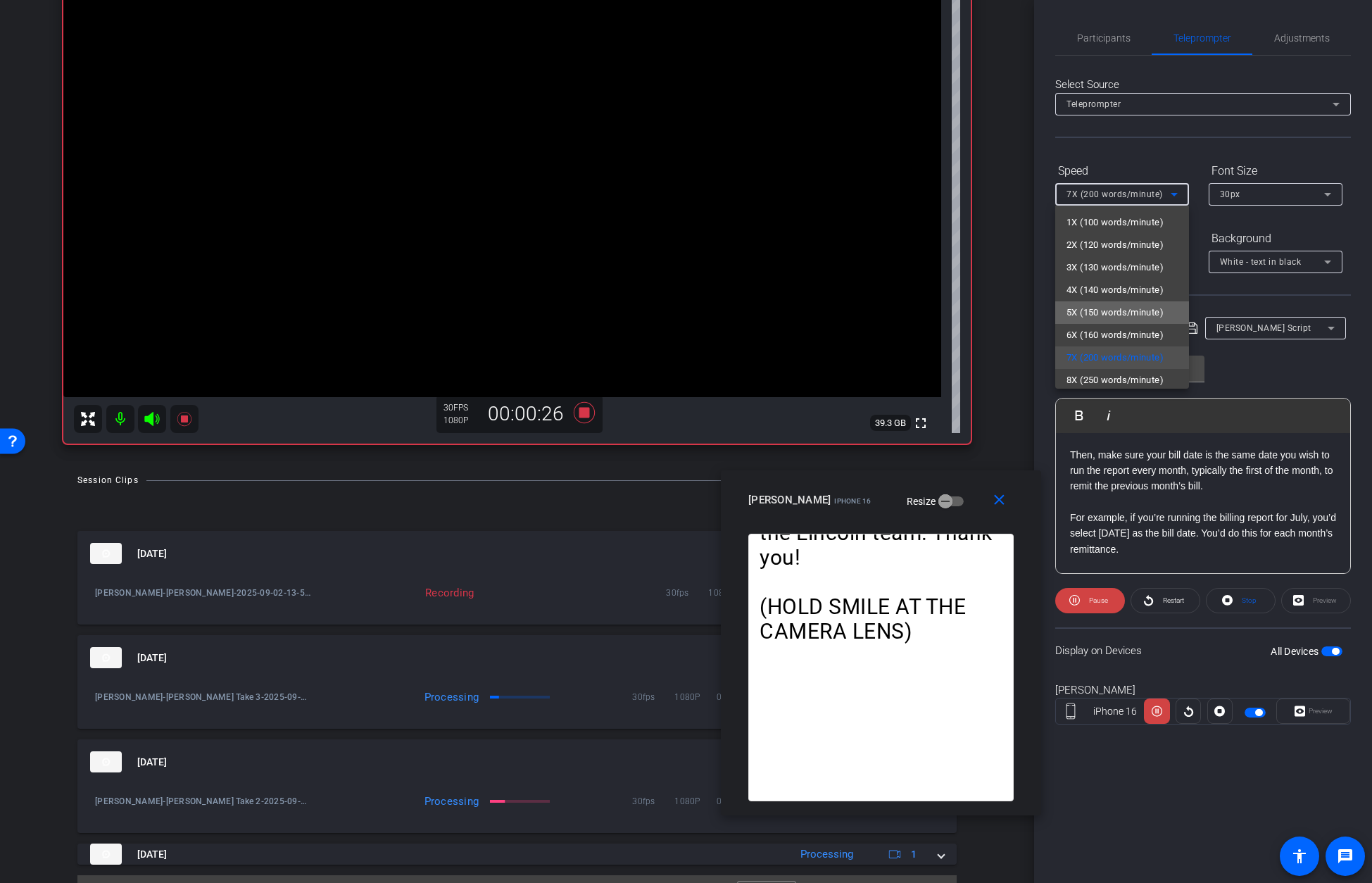
click at [986, 310] on span "5X (150 words/minute)" at bounding box center [1115, 313] width 97 height 17
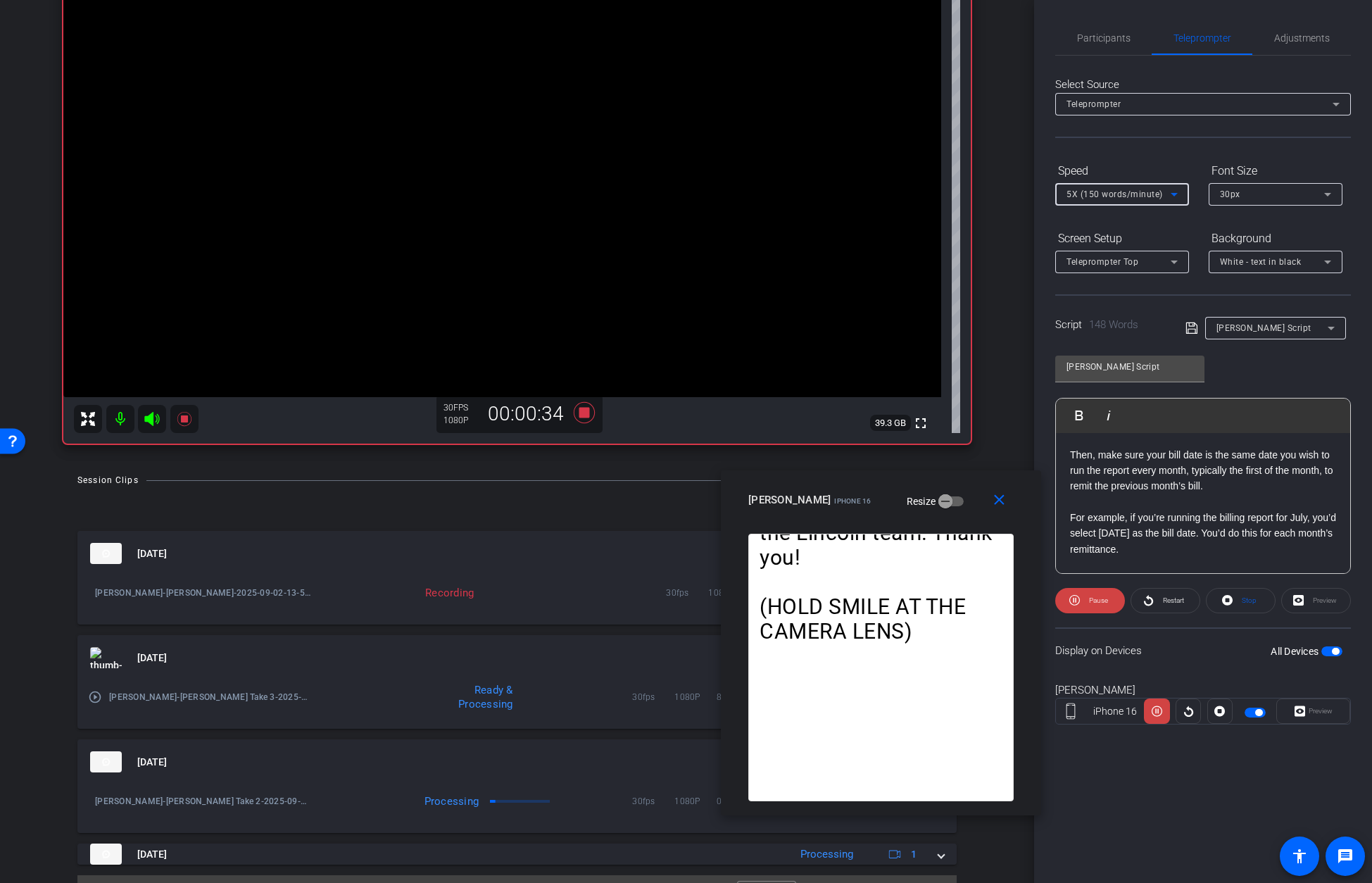
click at [986, 192] on div "5X (150 words/minute)" at bounding box center [1119, 194] width 104 height 18
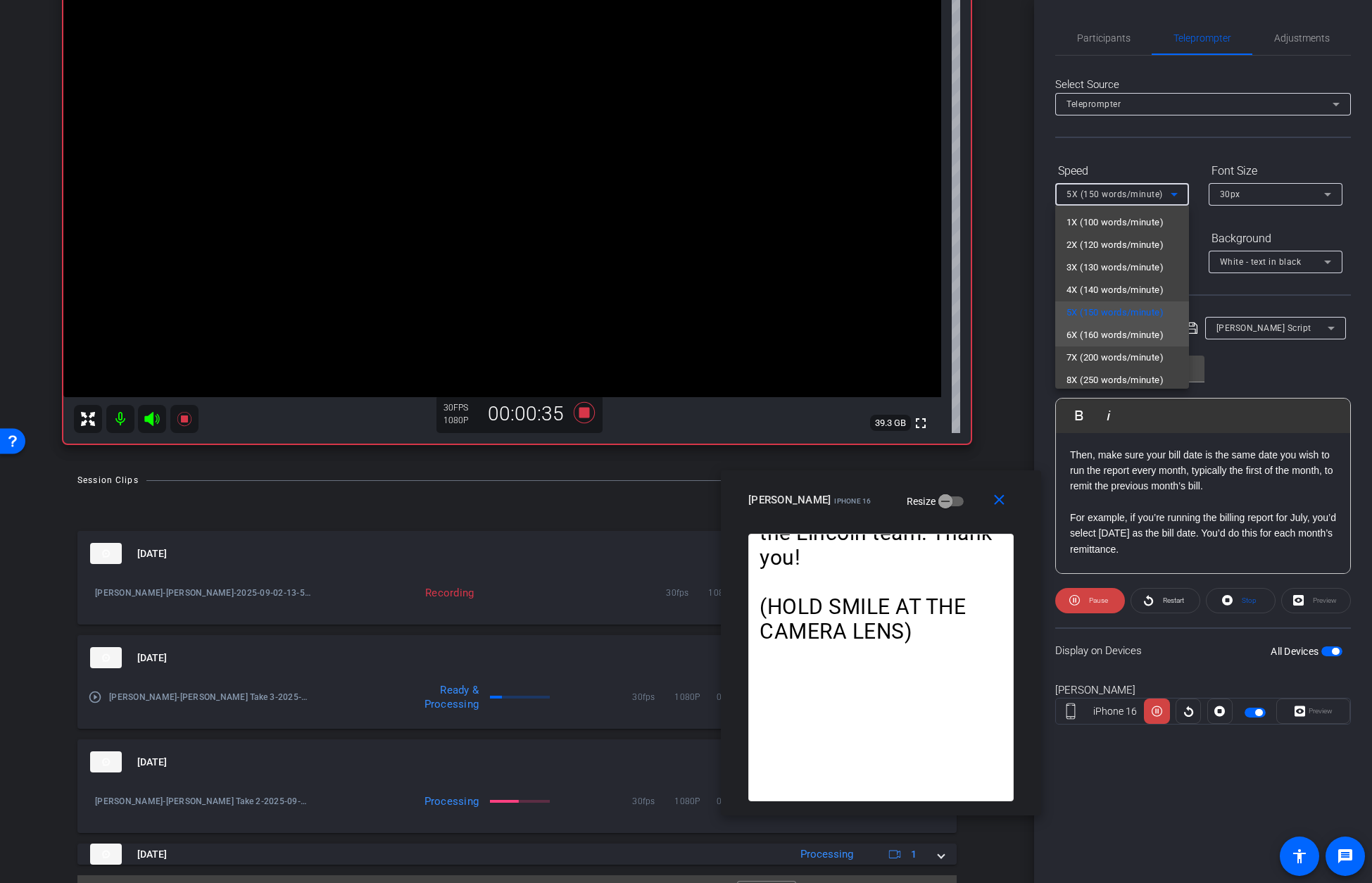
click at [986, 331] on span "6X (160 words/minute)" at bounding box center [1115, 335] width 97 height 17
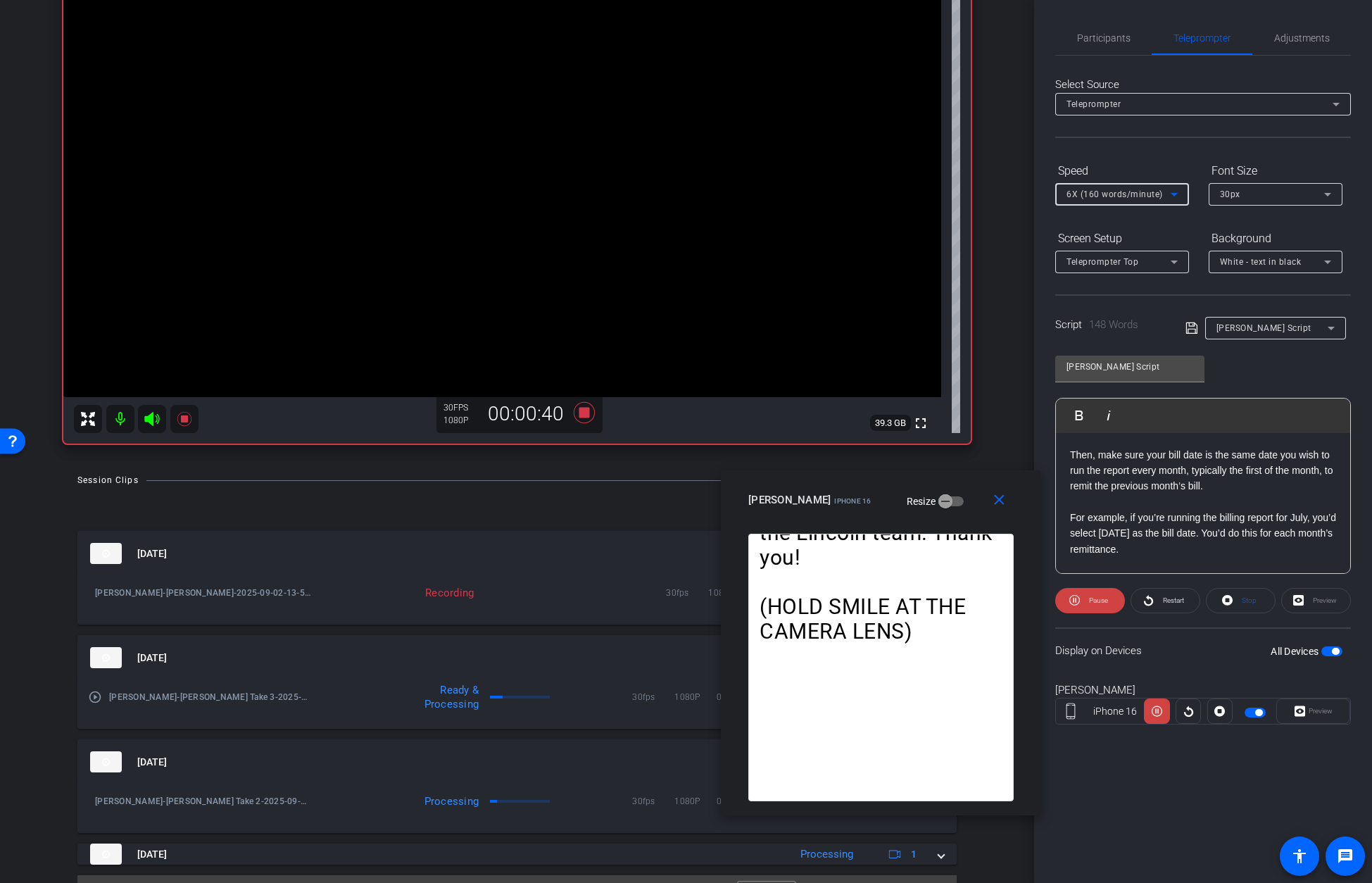
click at [986, 191] on icon at bounding box center [1174, 194] width 17 height 17
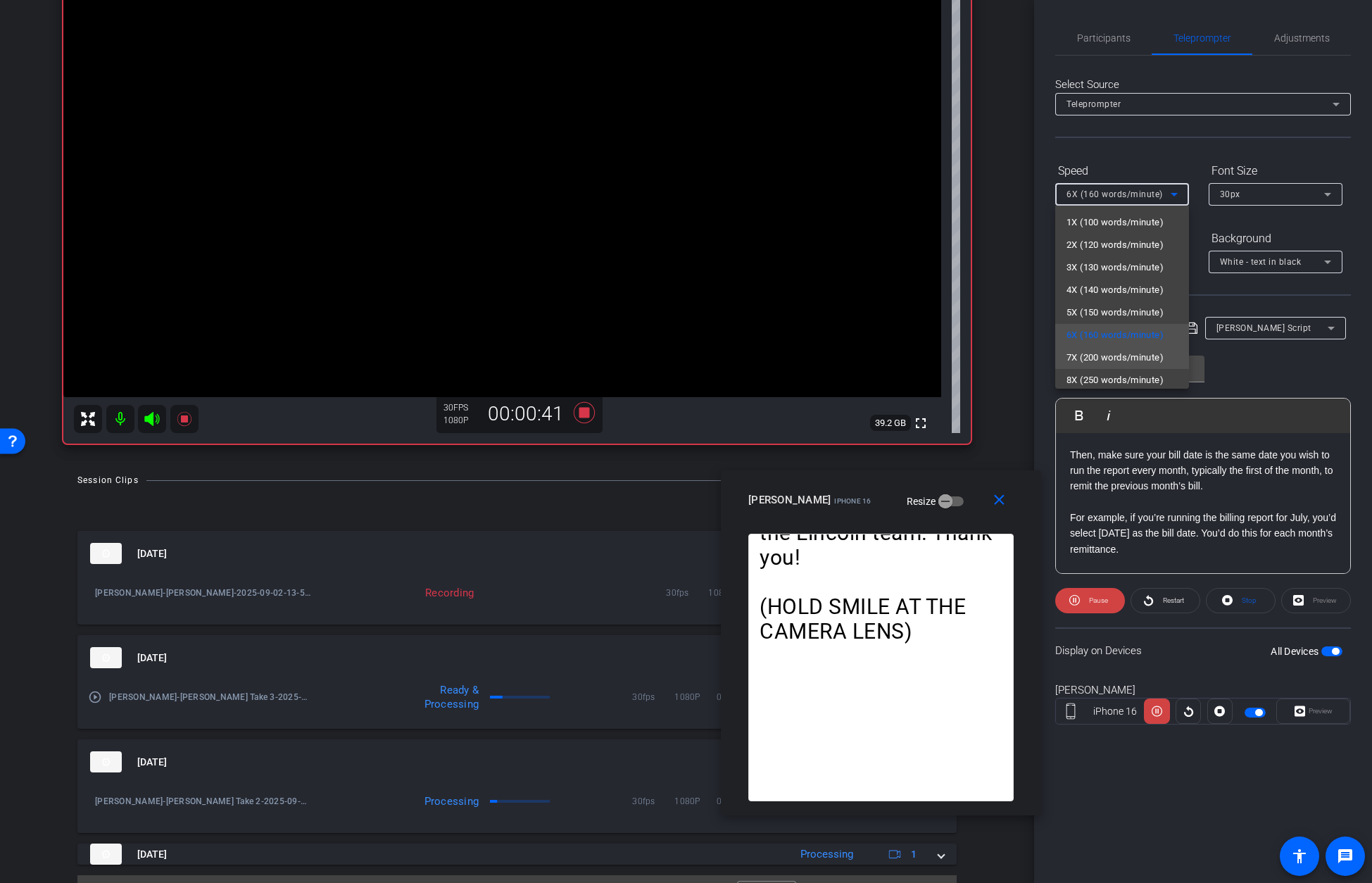
click at [986, 356] on span "7X (200 words/minute)" at bounding box center [1115, 358] width 97 height 17
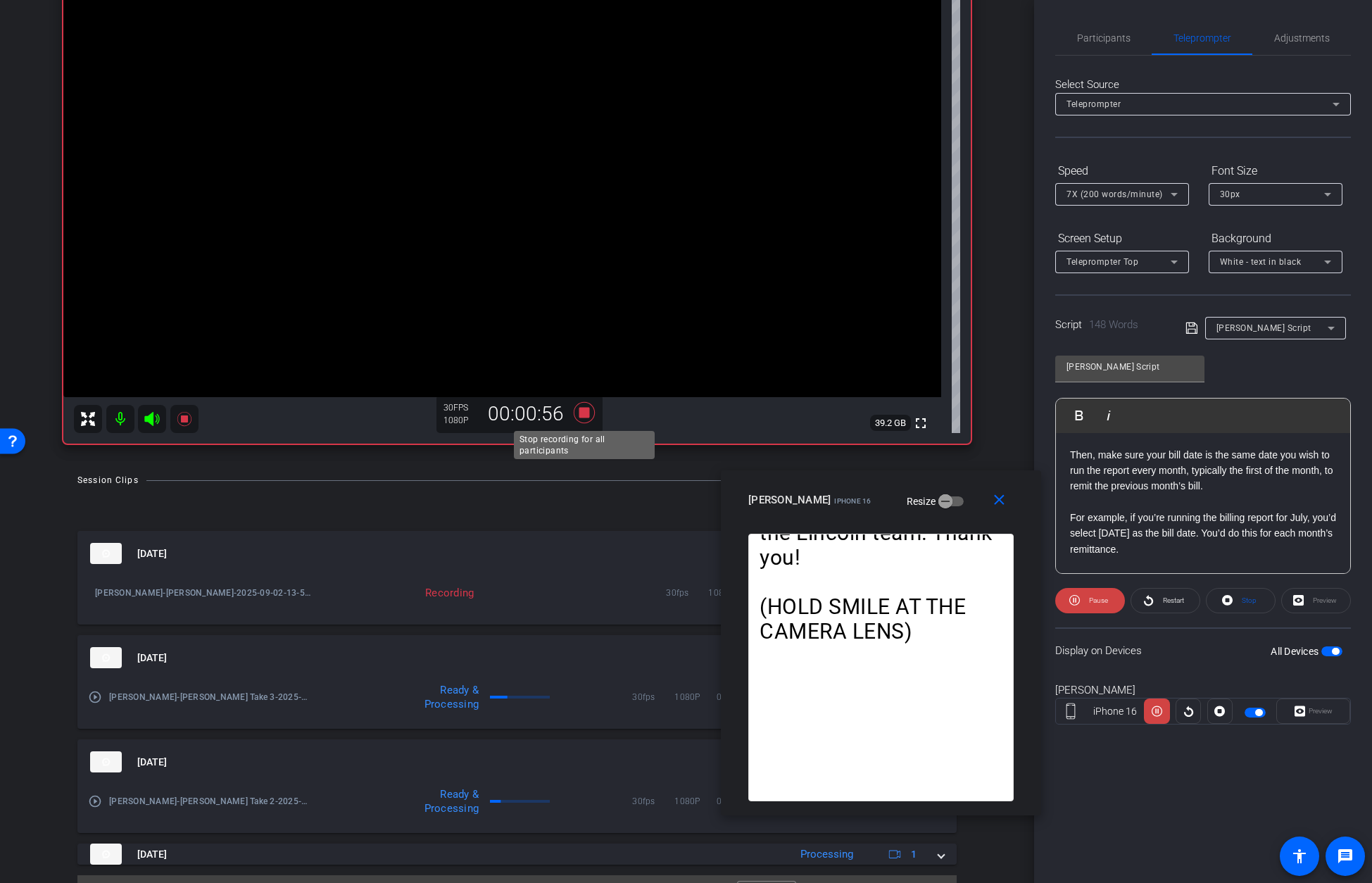
click at [584, 412] on icon at bounding box center [583, 412] width 21 height 21
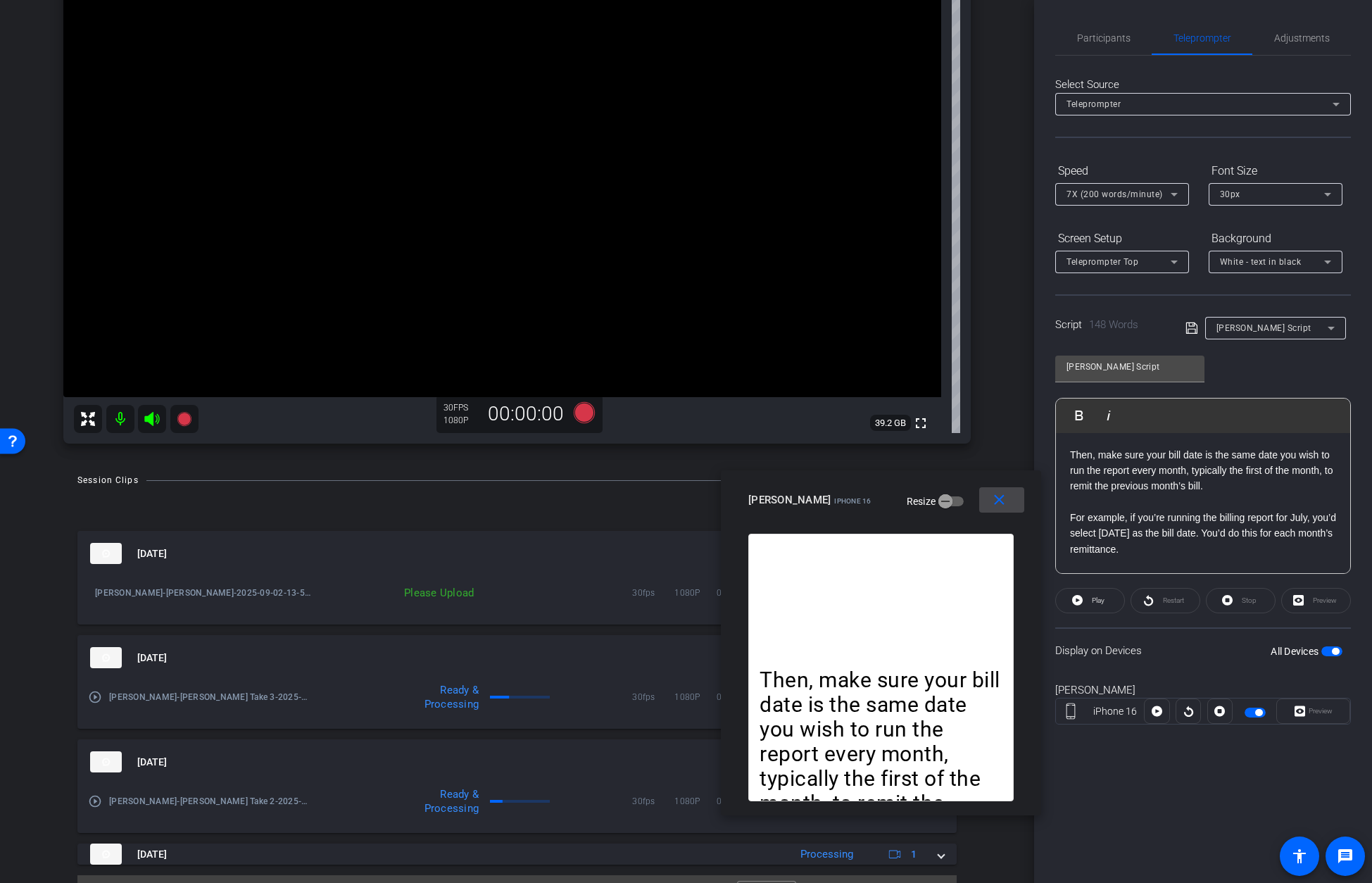
click at [986, 500] on mat-icon "close" at bounding box center [999, 500] width 18 height 18
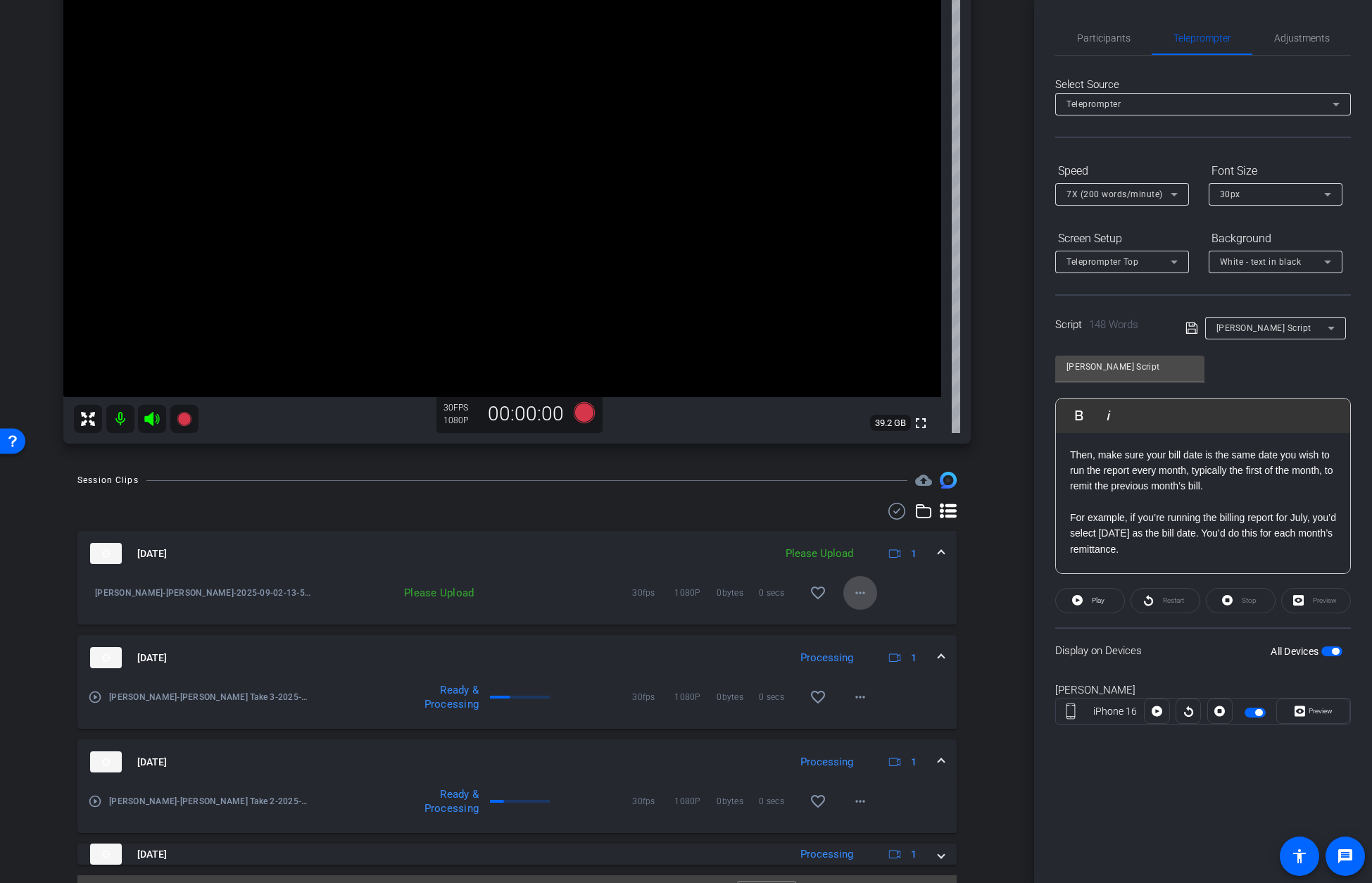
click at [862, 591] on mat-icon "more_horiz" at bounding box center [859, 592] width 17 height 17
click at [870, 620] on span "Upload" at bounding box center [882, 622] width 57 height 17
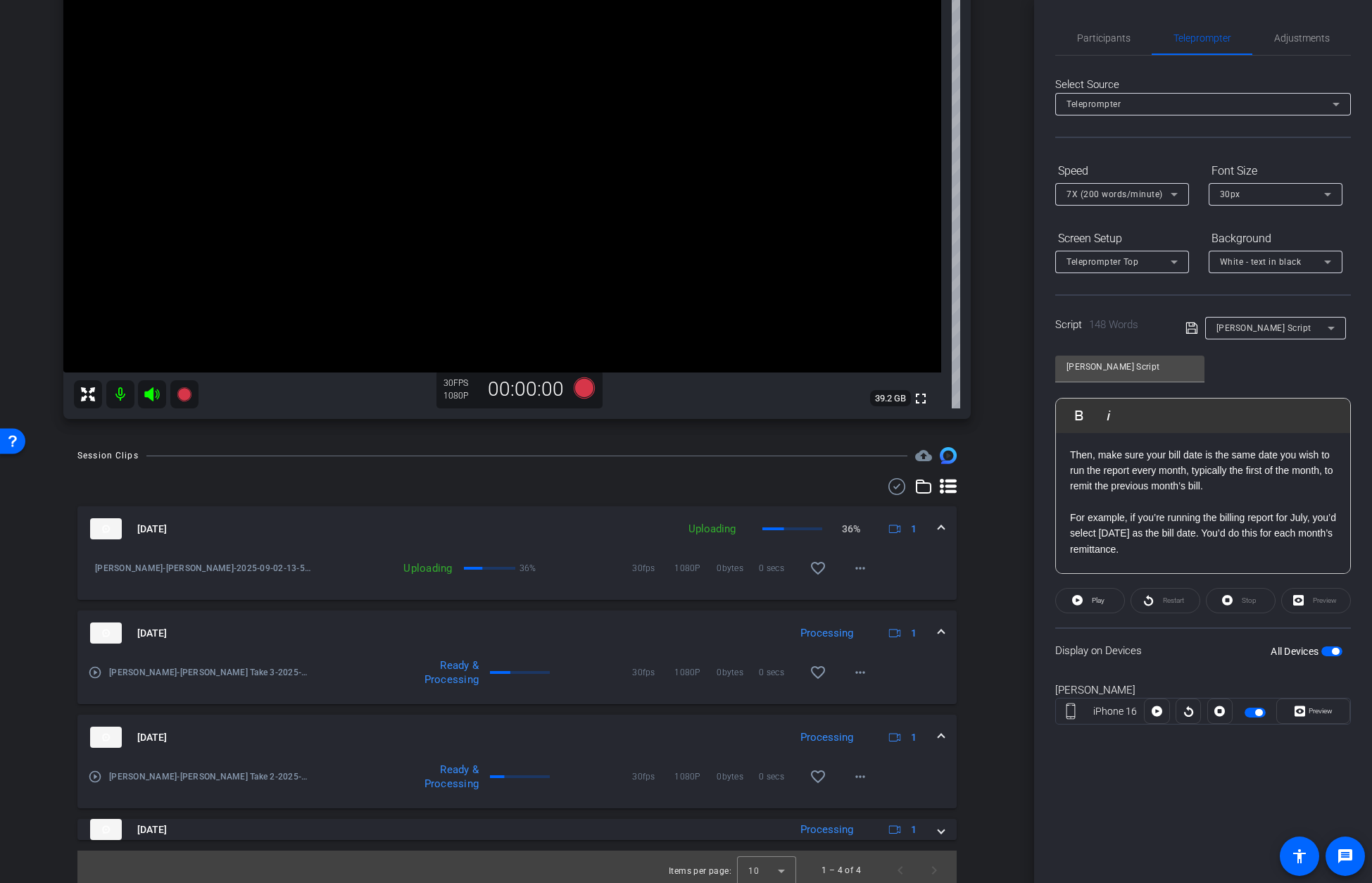
scroll to position [221, 0]
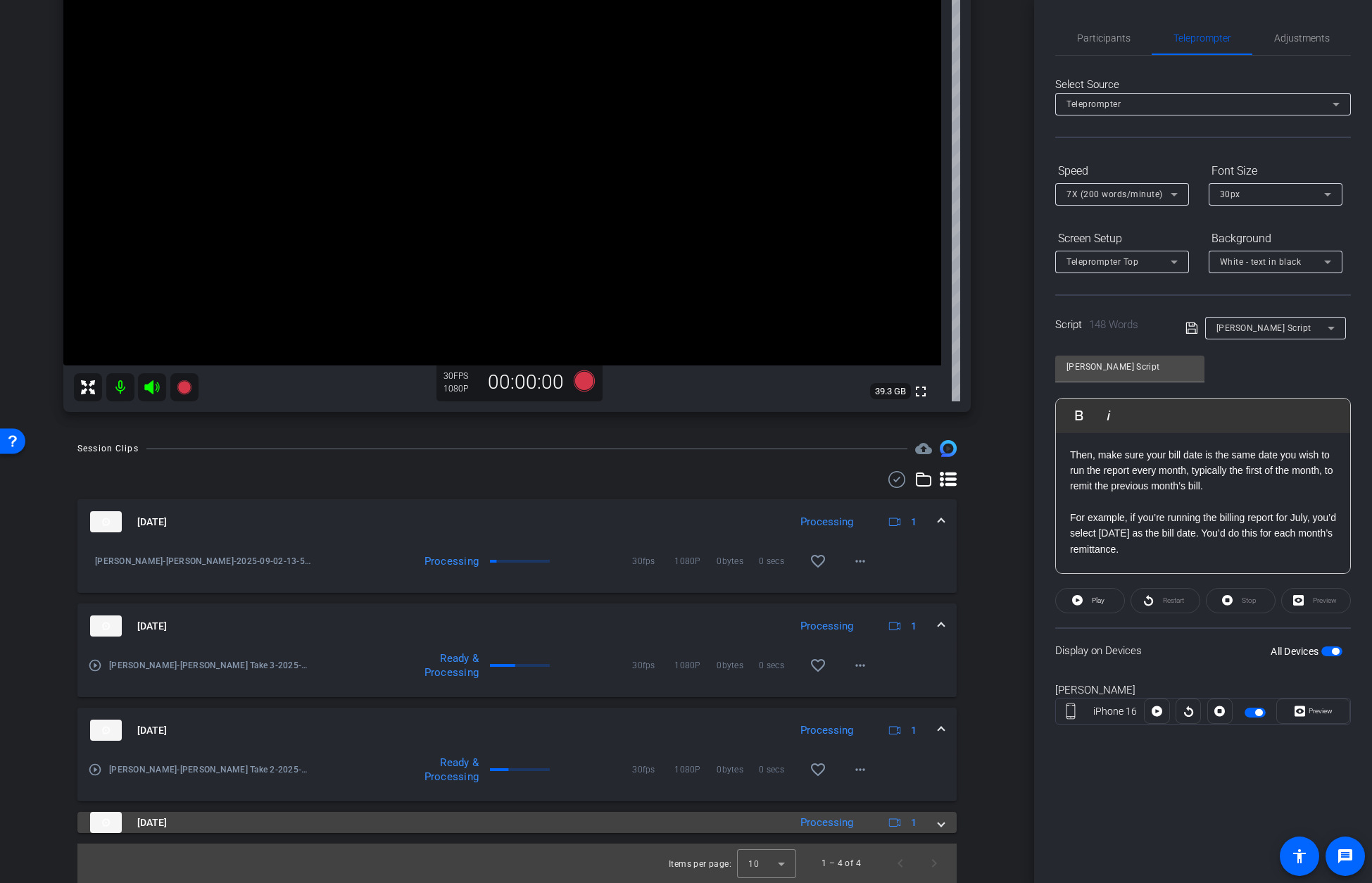
drag, startPoint x: 942, startPoint y: 824, endPoint x: 935, endPoint y: 819, distance: 8.6
click at [942, 758] on span at bounding box center [940, 823] width 5 height 14
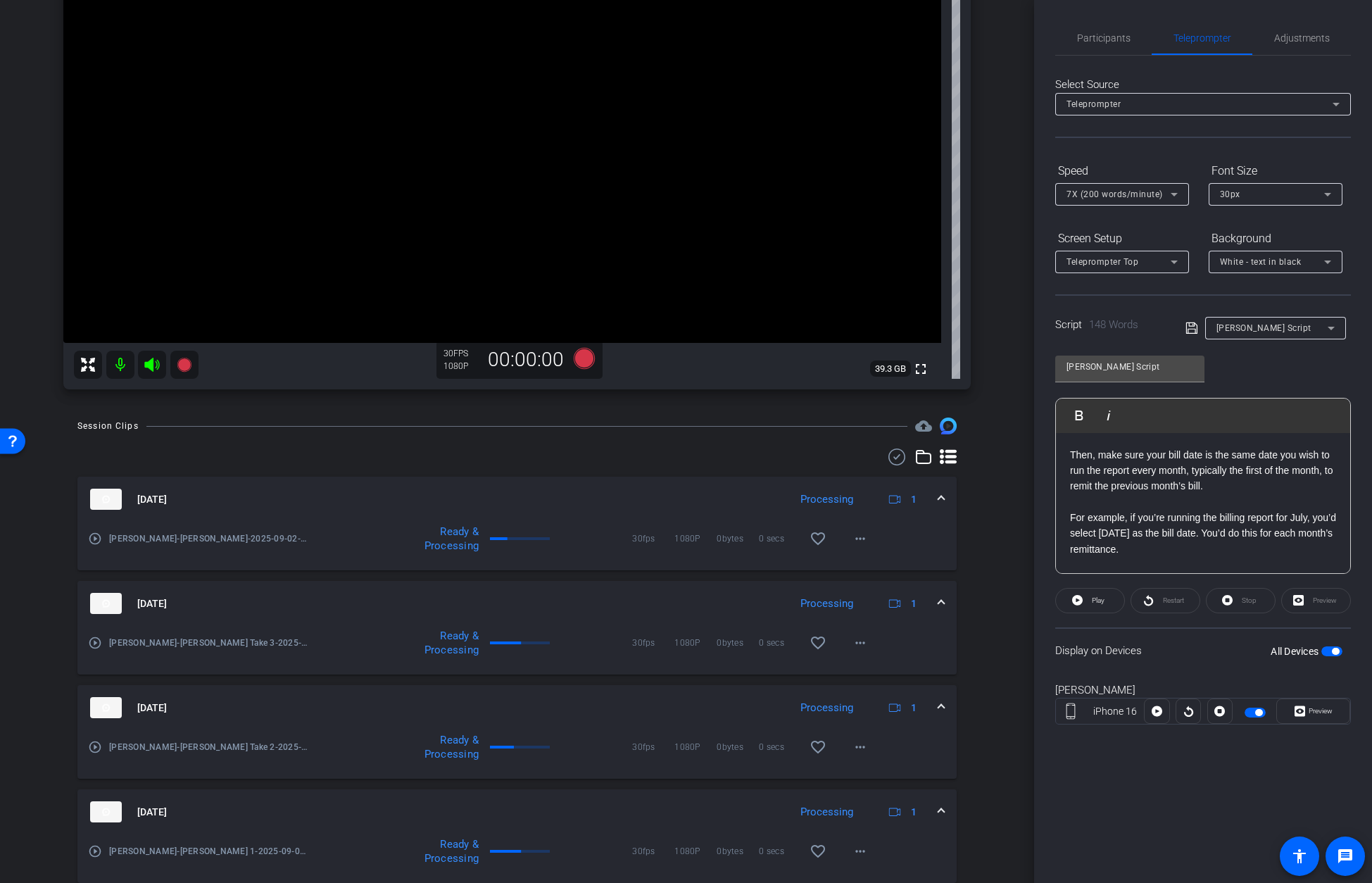
scroll to position [241, 0]
click at [986, 37] on span "Participants" at bounding box center [1103, 38] width 53 height 10
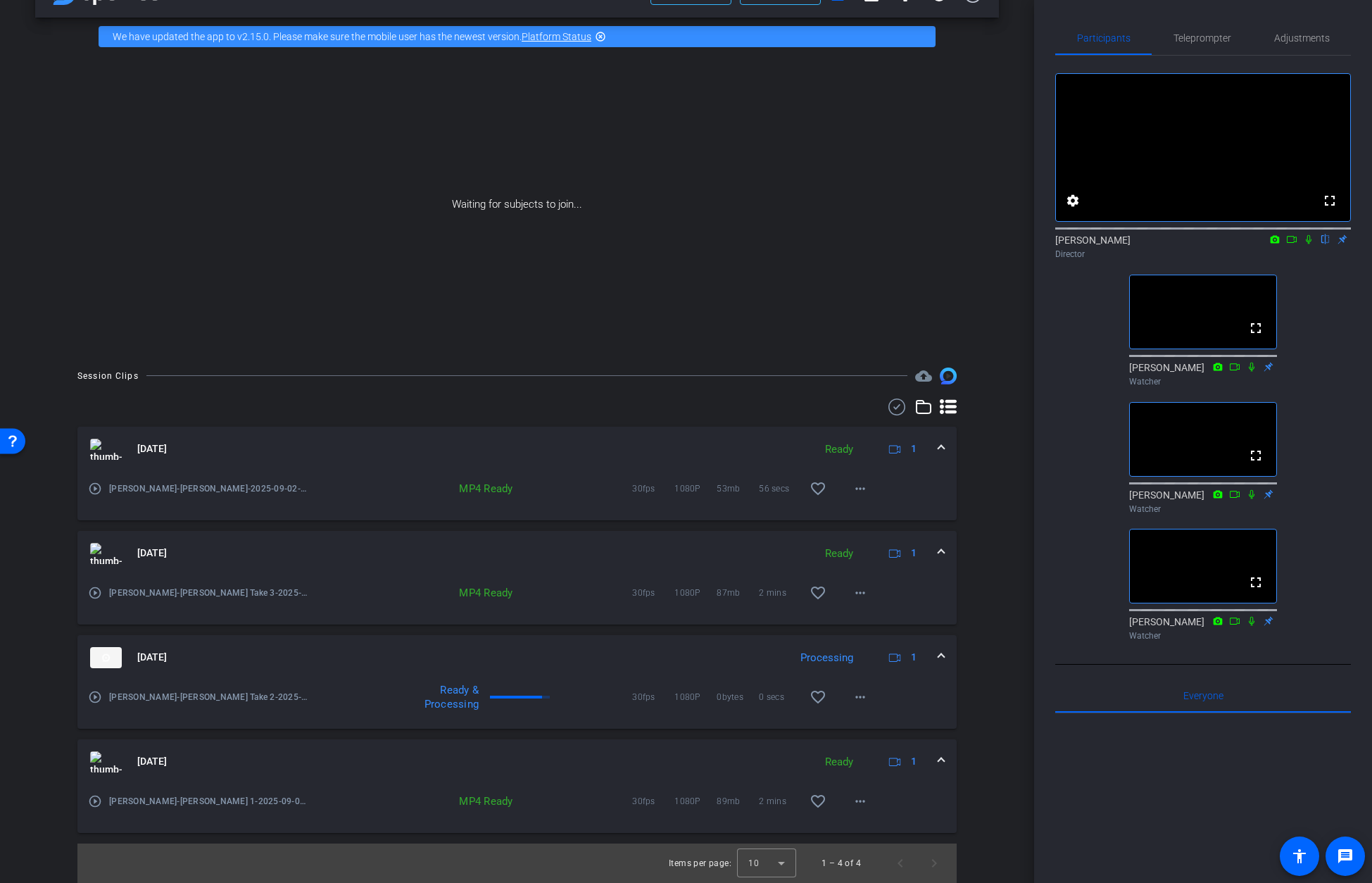
scroll to position [43, 0]
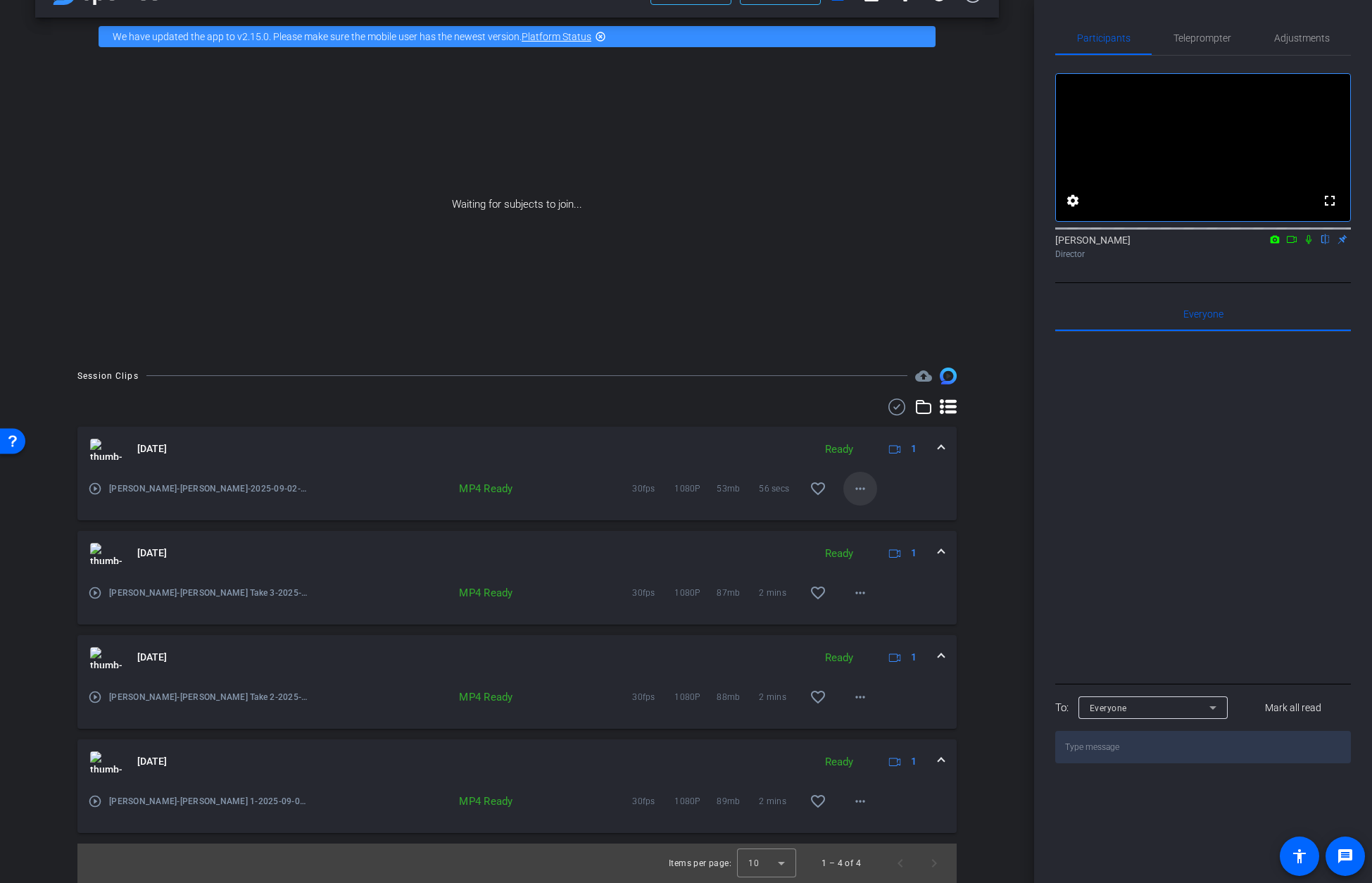
click at [860, 488] on mat-icon "more_horiz" at bounding box center [859, 488] width 17 height 17
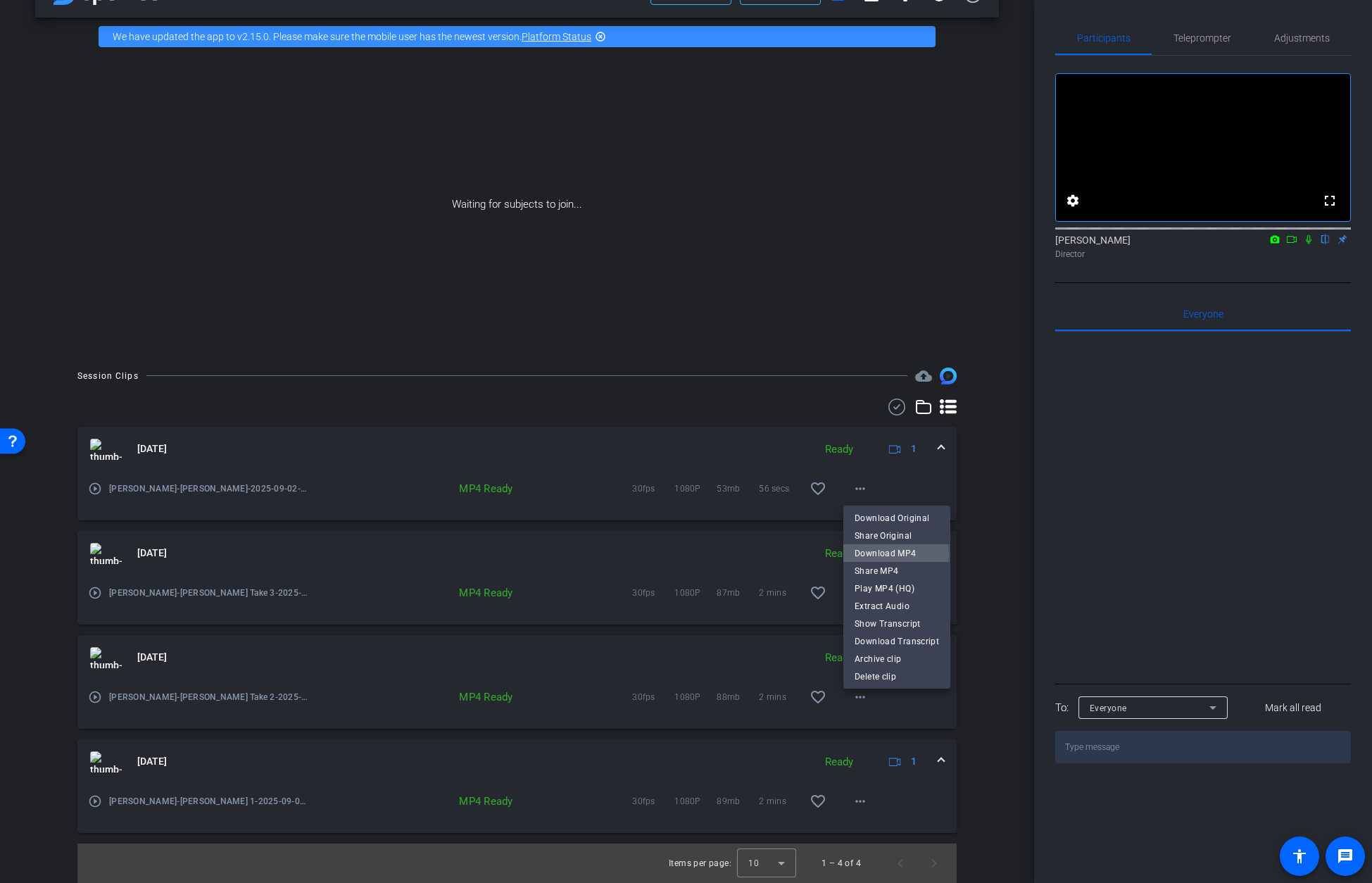
click at [879, 553] on span "Download MP4" at bounding box center [896, 553] width 85 height 17
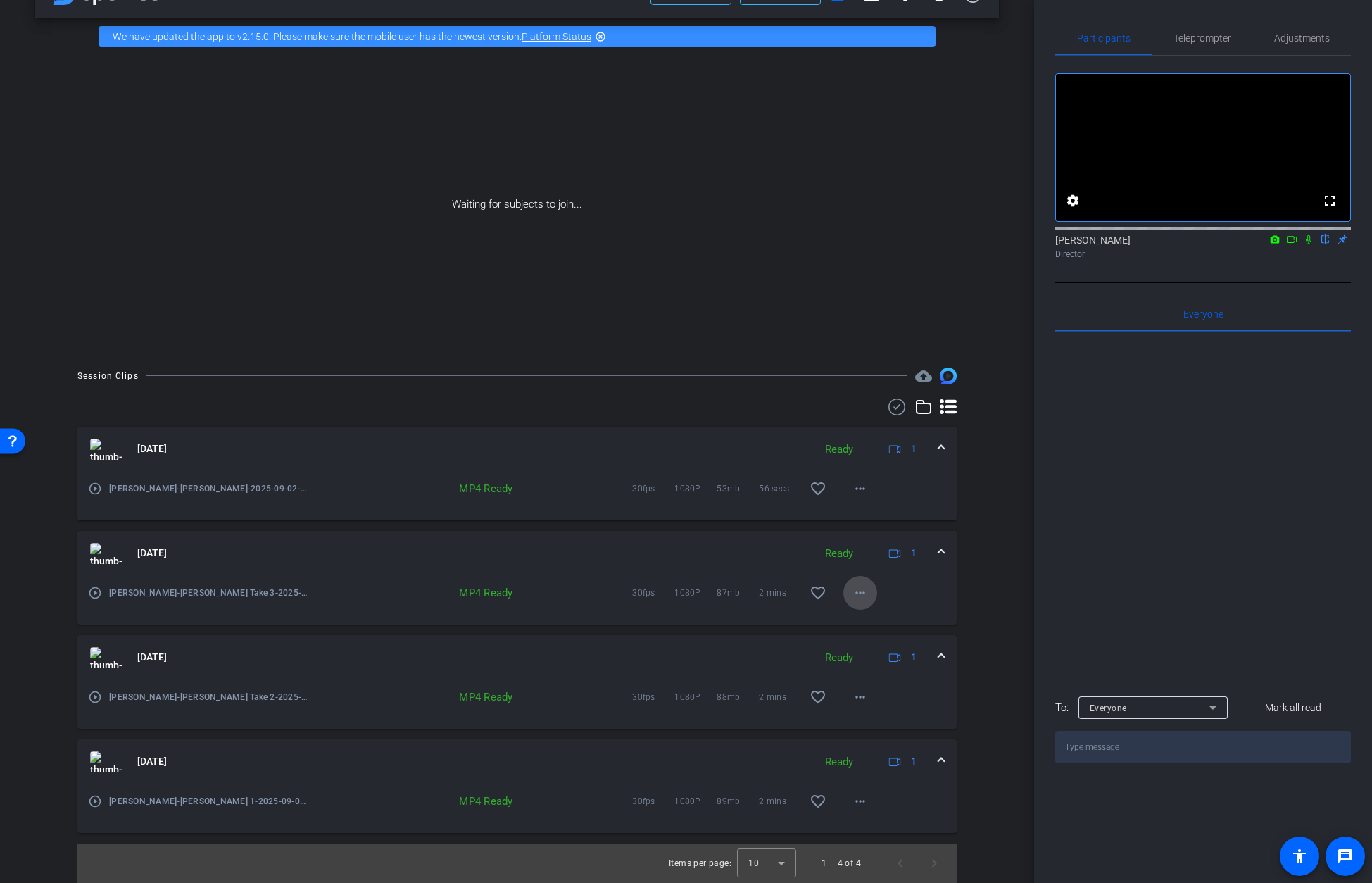
click at [858, 591] on mat-icon "more_horiz" at bounding box center [859, 592] width 17 height 17
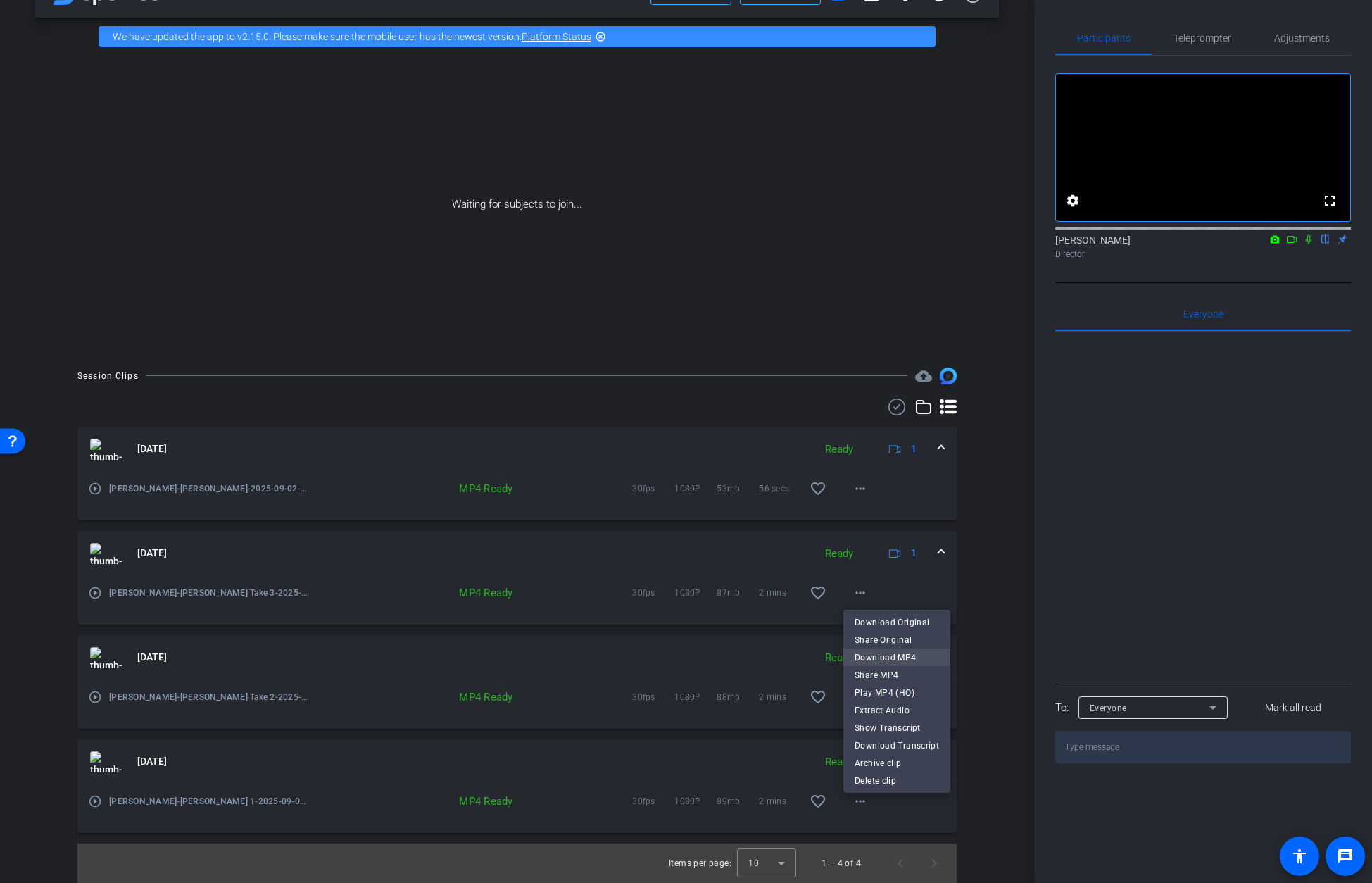
click at [877, 656] on span "Download MP4" at bounding box center [896, 657] width 85 height 17
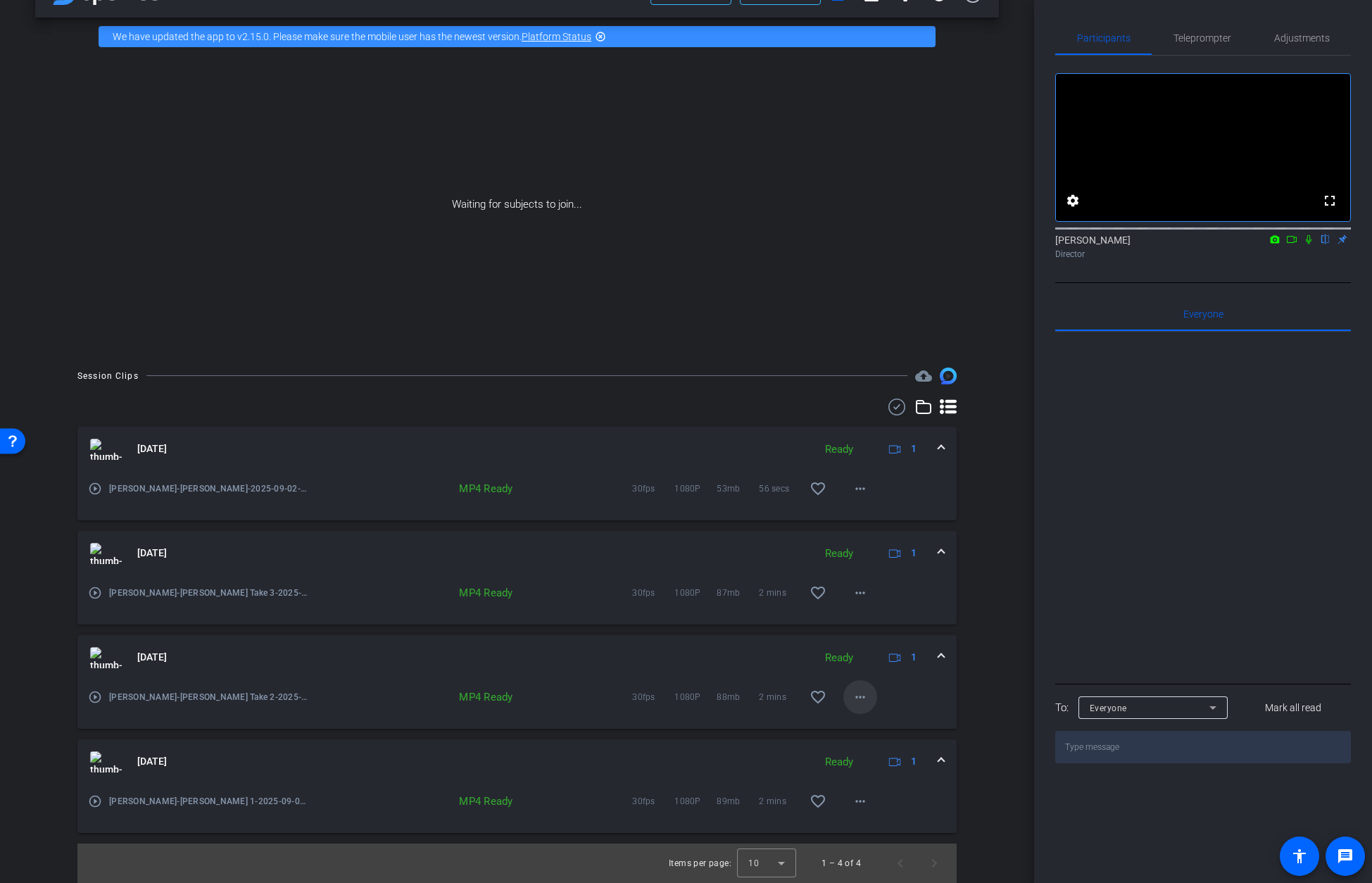
click at [862, 696] on mat-icon "more_horiz" at bounding box center [859, 696] width 17 height 17
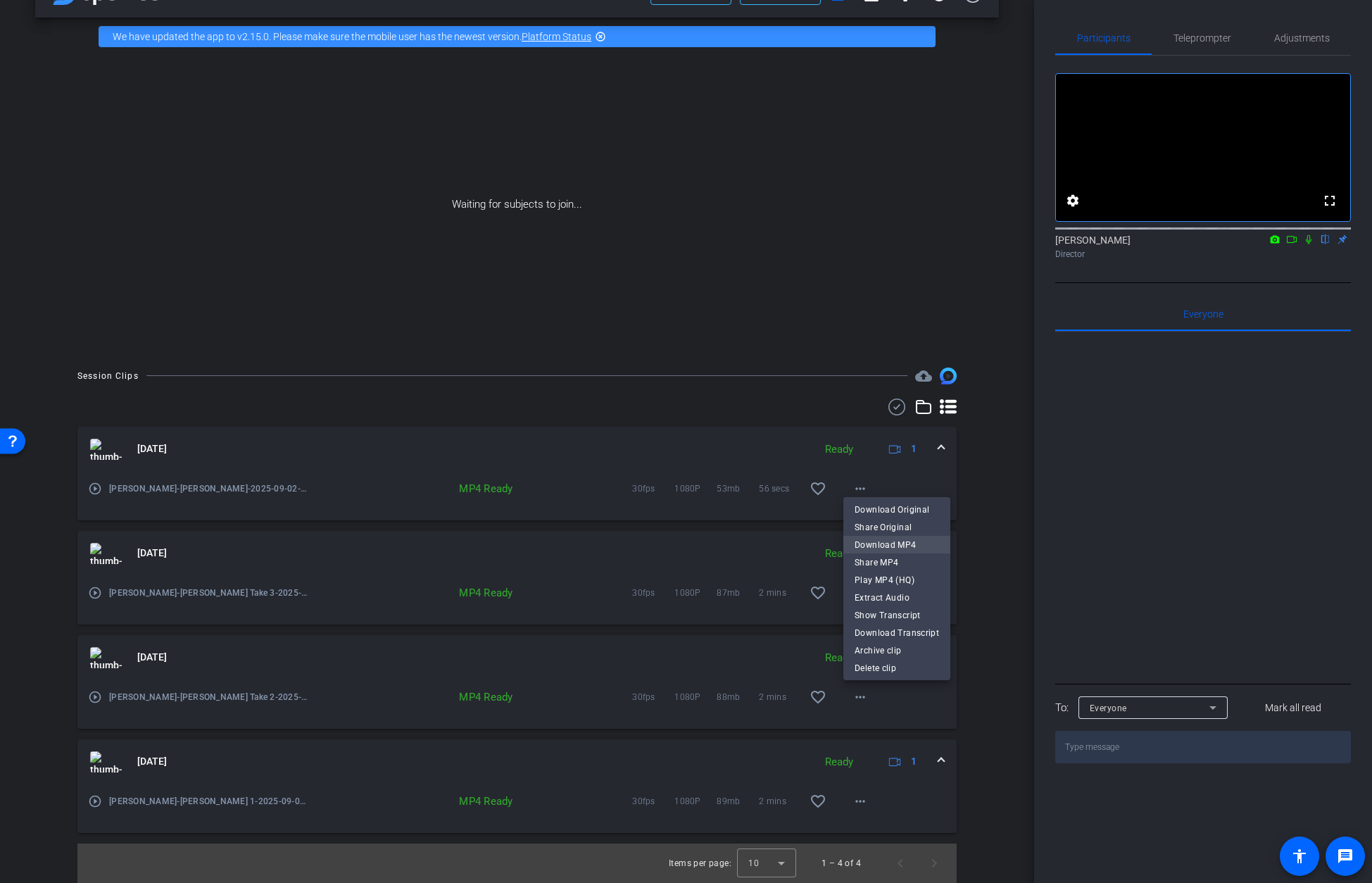
click at [868, 542] on span "Download MP4" at bounding box center [896, 544] width 85 height 17
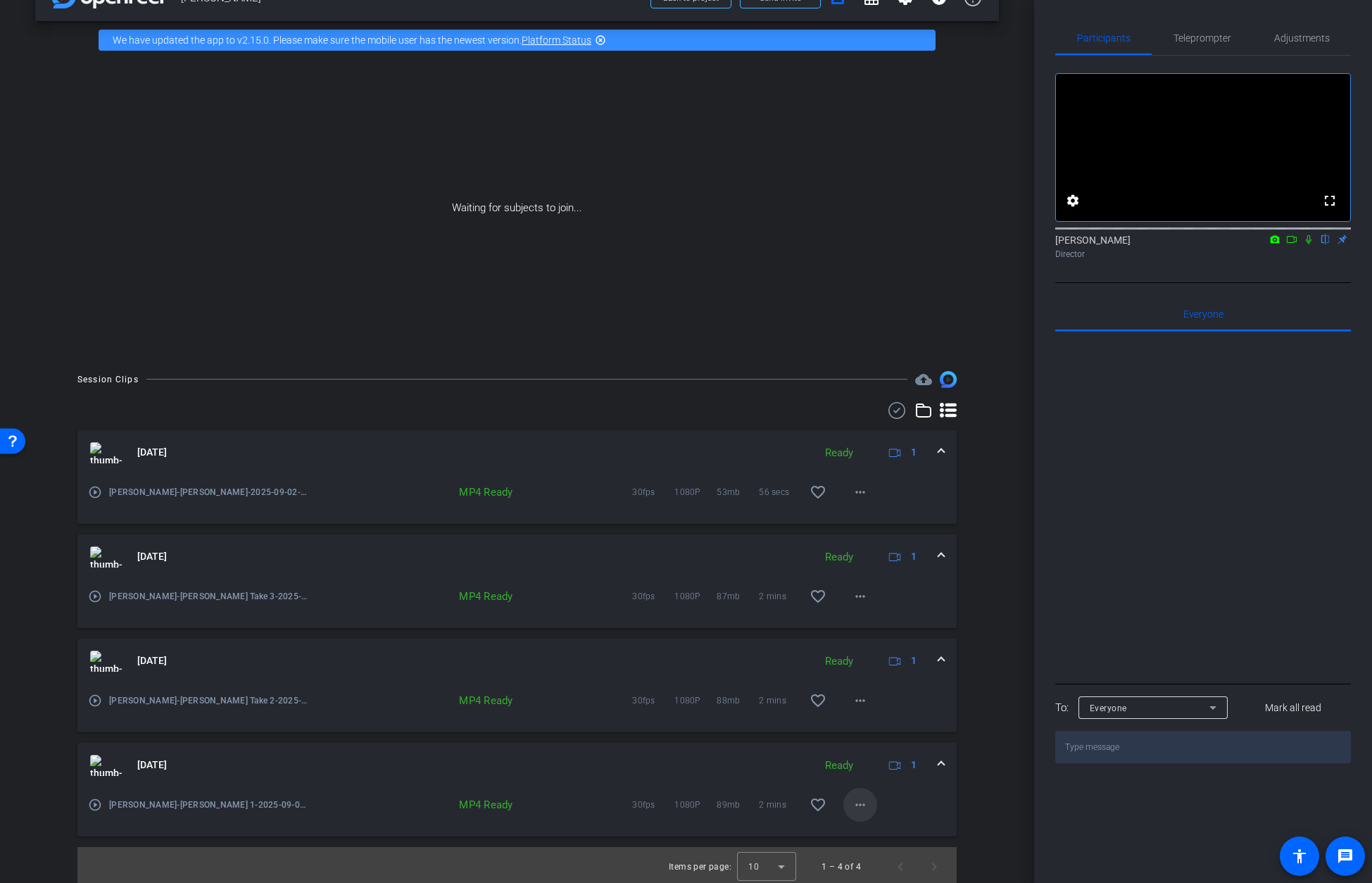
click at [859, 758] on mat-icon "more_horiz" at bounding box center [859, 805] width 17 height 17
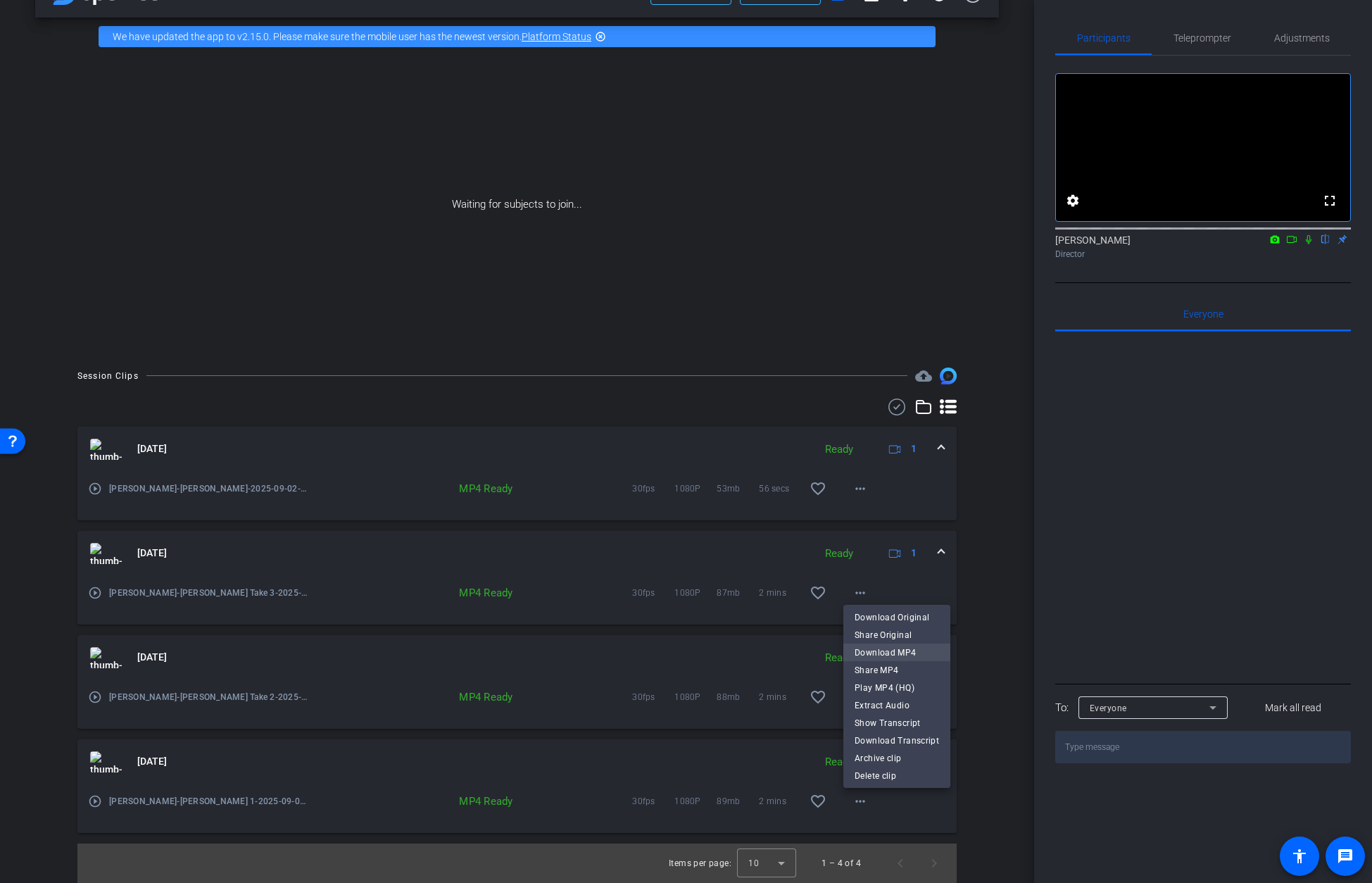
click at [877, 649] on span "Download MP4" at bounding box center [896, 652] width 85 height 17
